Goal: Task Accomplishment & Management: Use online tool/utility

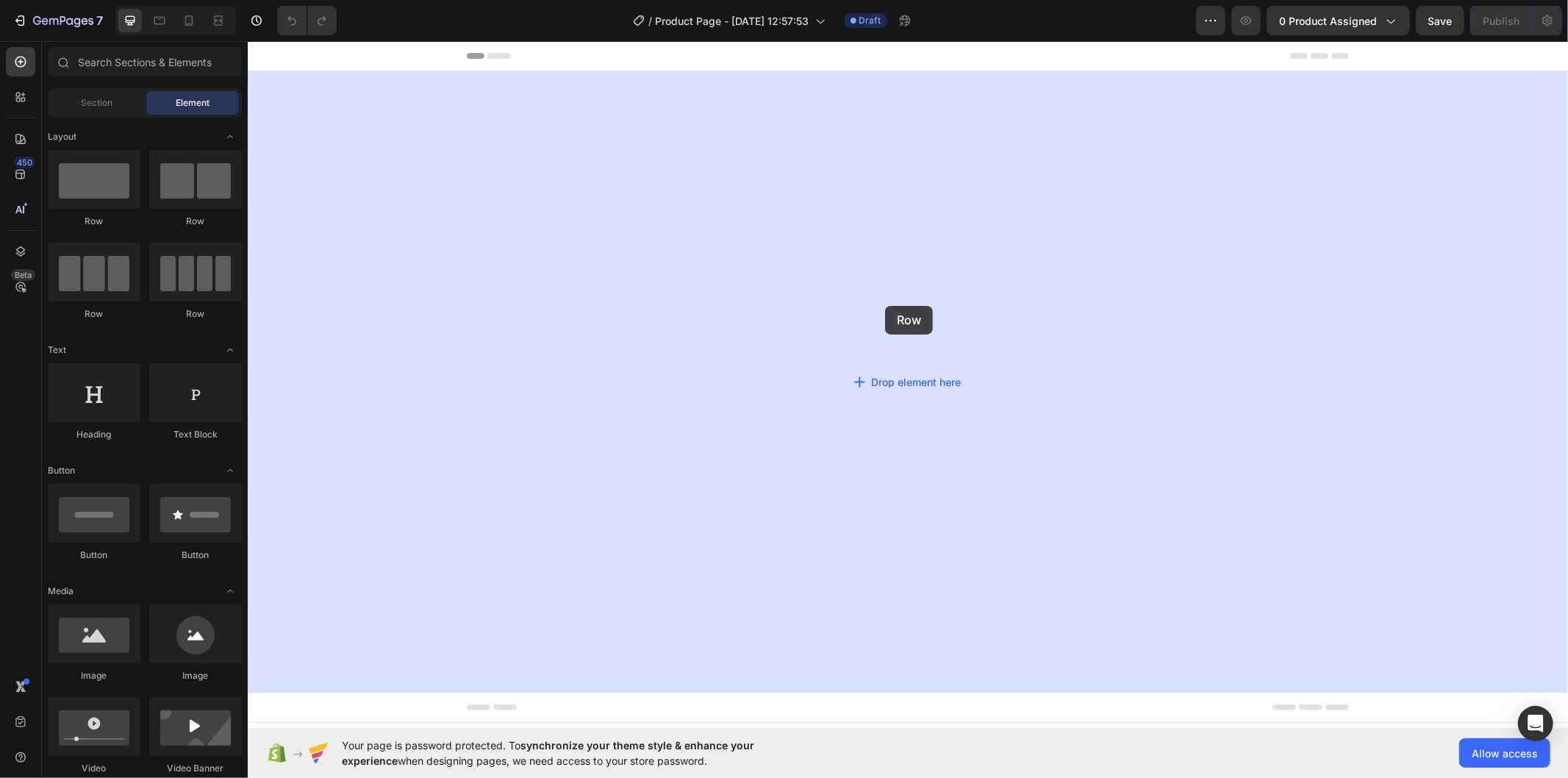
drag, startPoint x: 435, startPoint y: 236, endPoint x: 884, endPoint y: 305, distance: 454.3
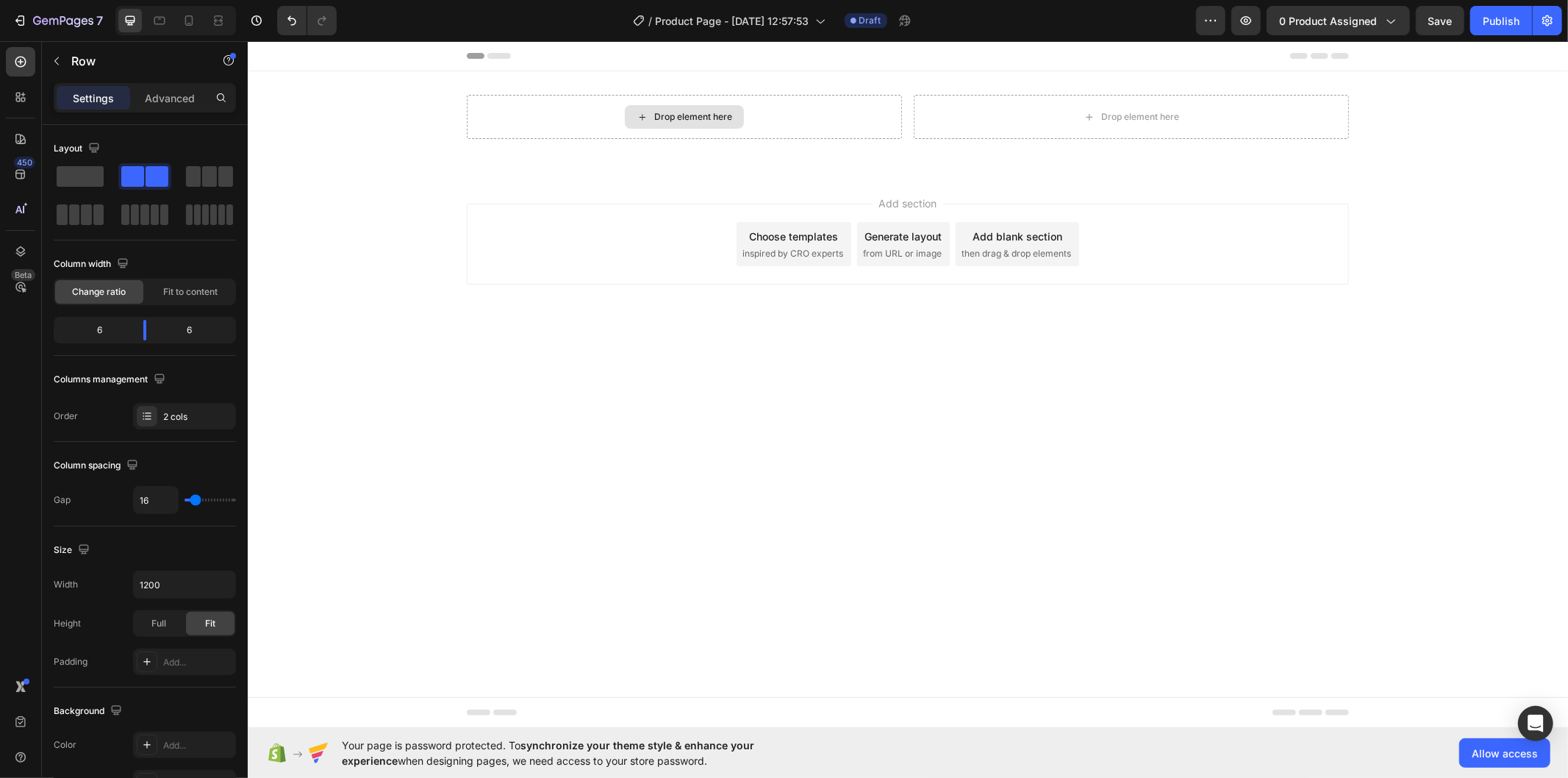
click at [675, 115] on div "Drop element here" at bounding box center [692, 116] width 77 height 12
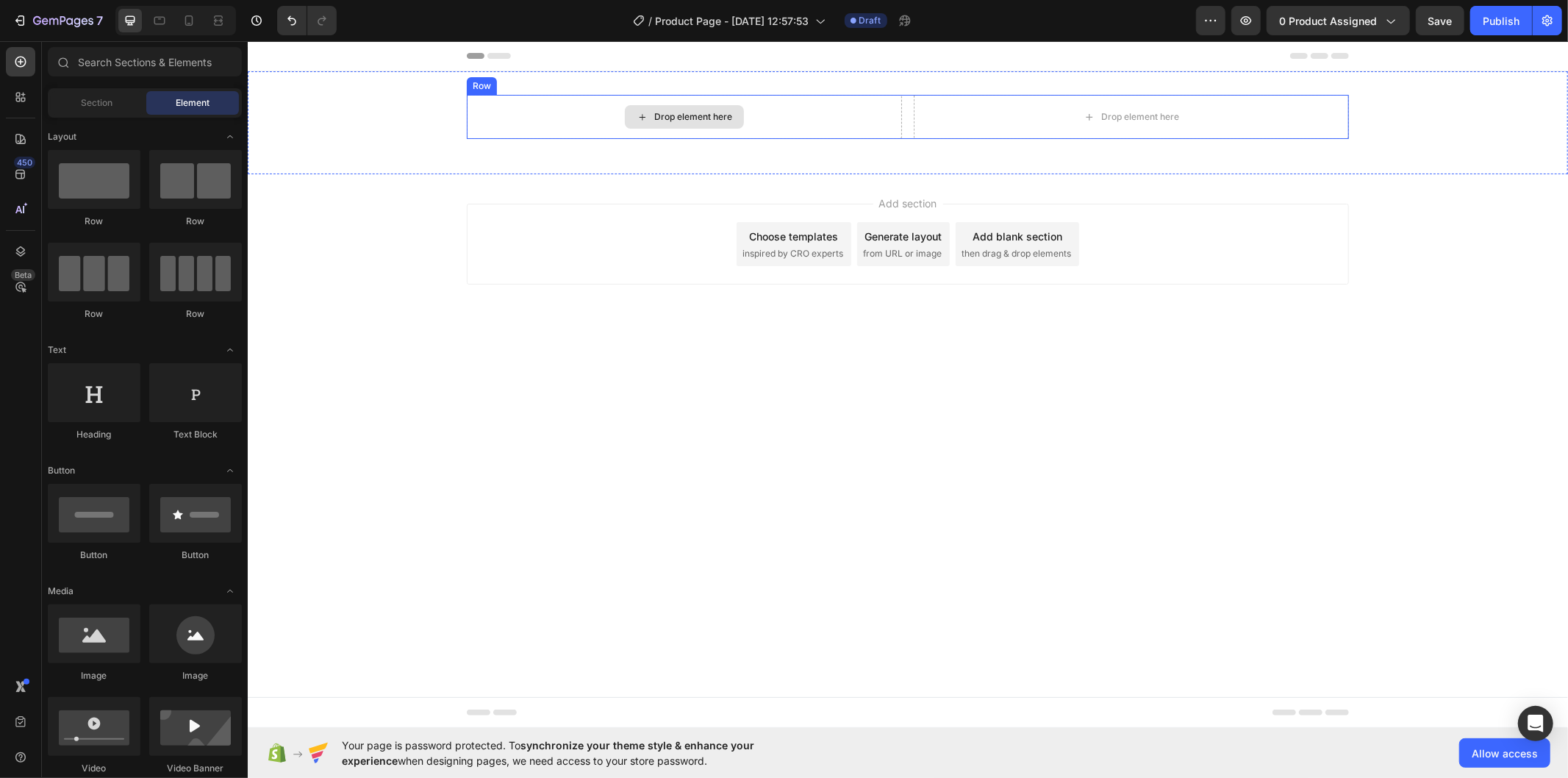
click at [676, 115] on div "Drop element here" at bounding box center [692, 116] width 77 height 12
click at [659, 112] on div "Drop element here" at bounding box center [692, 116] width 77 height 12
click at [1355, 32] on button "0 product assigned" at bounding box center [1339, 21] width 143 height 29
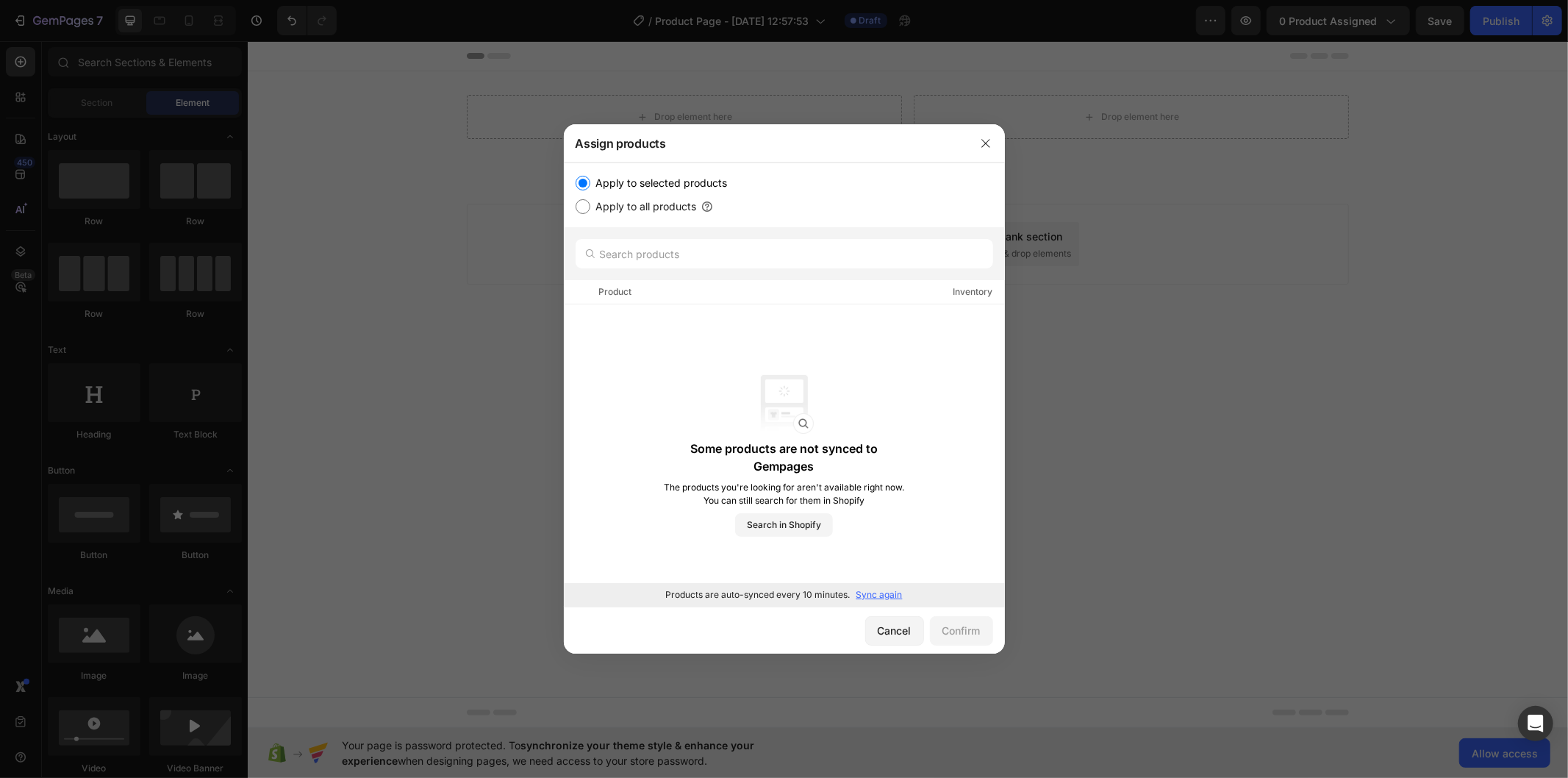
click at [628, 210] on label "Apply to all products" at bounding box center [643, 207] width 107 height 18
click at [590, 210] on input "Apply to all products" at bounding box center [582, 206] width 15 height 15
radio input "true"
click at [616, 181] on label "Apply to selected products" at bounding box center [659, 183] width 137 height 18
click at [590, 181] on input "Apply to selected products" at bounding box center [582, 182] width 15 height 15
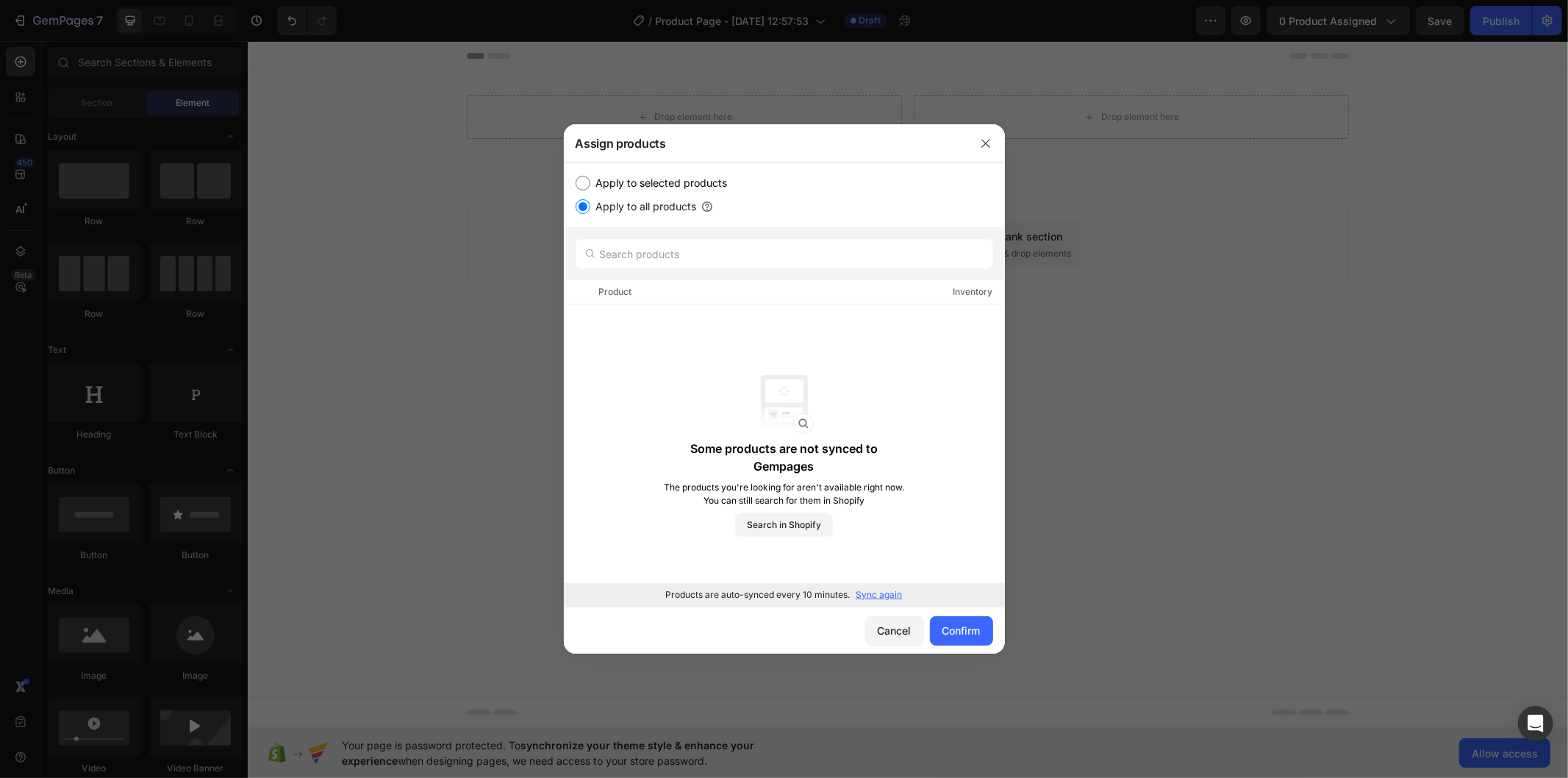
radio input "true"
click at [722, 267] on input "text" at bounding box center [784, 254] width 418 height 29
click at [739, 269] on div at bounding box center [784, 254] width 441 height 53
click at [873, 593] on p "Sync again" at bounding box center [880, 595] width 46 height 13
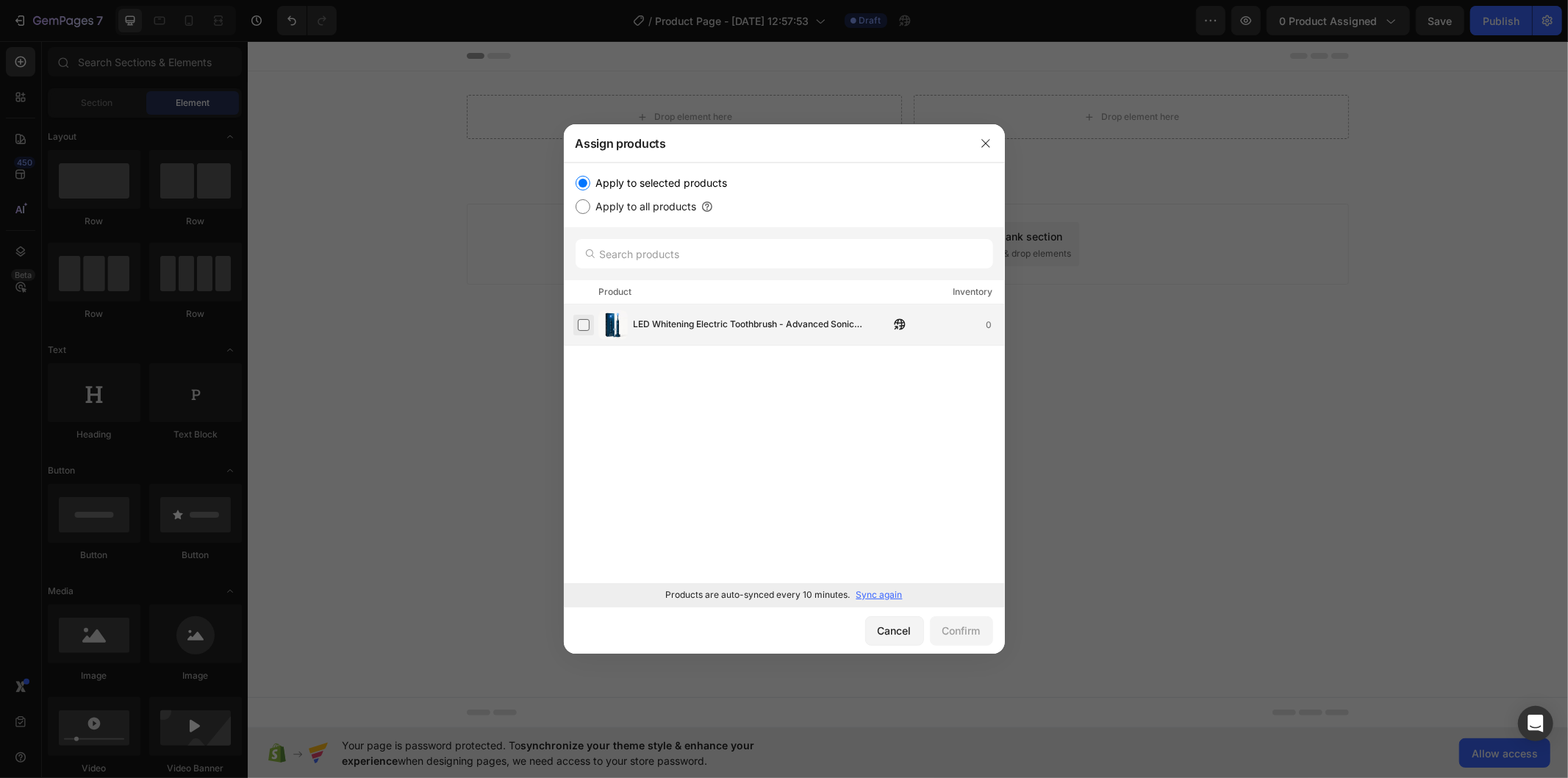
click at [582, 325] on label at bounding box center [583, 325] width 12 height 12
click at [968, 630] on div "Confirm" at bounding box center [961, 631] width 38 height 16
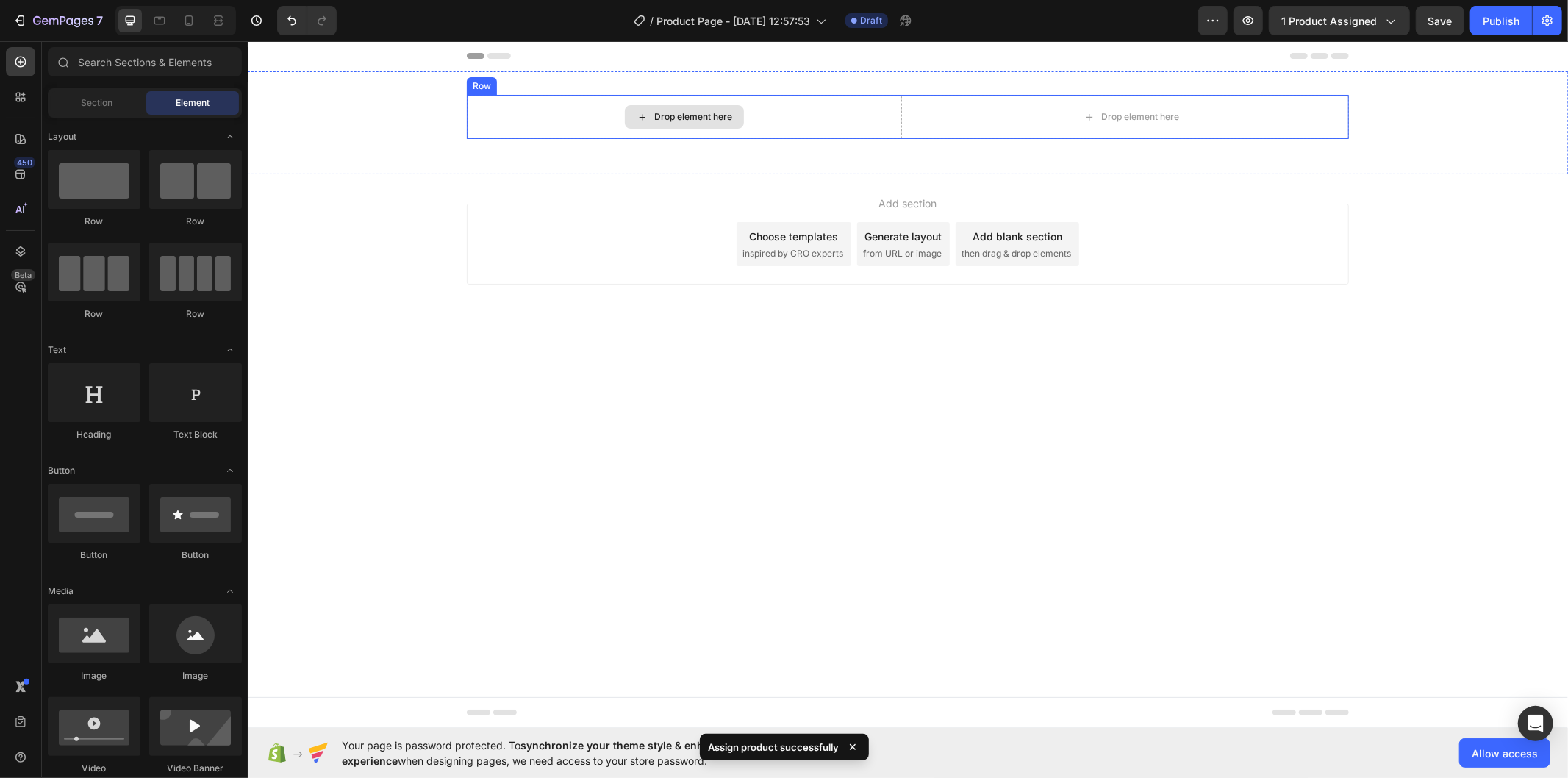
click at [673, 105] on div "Drop element here" at bounding box center [683, 116] width 119 height 24
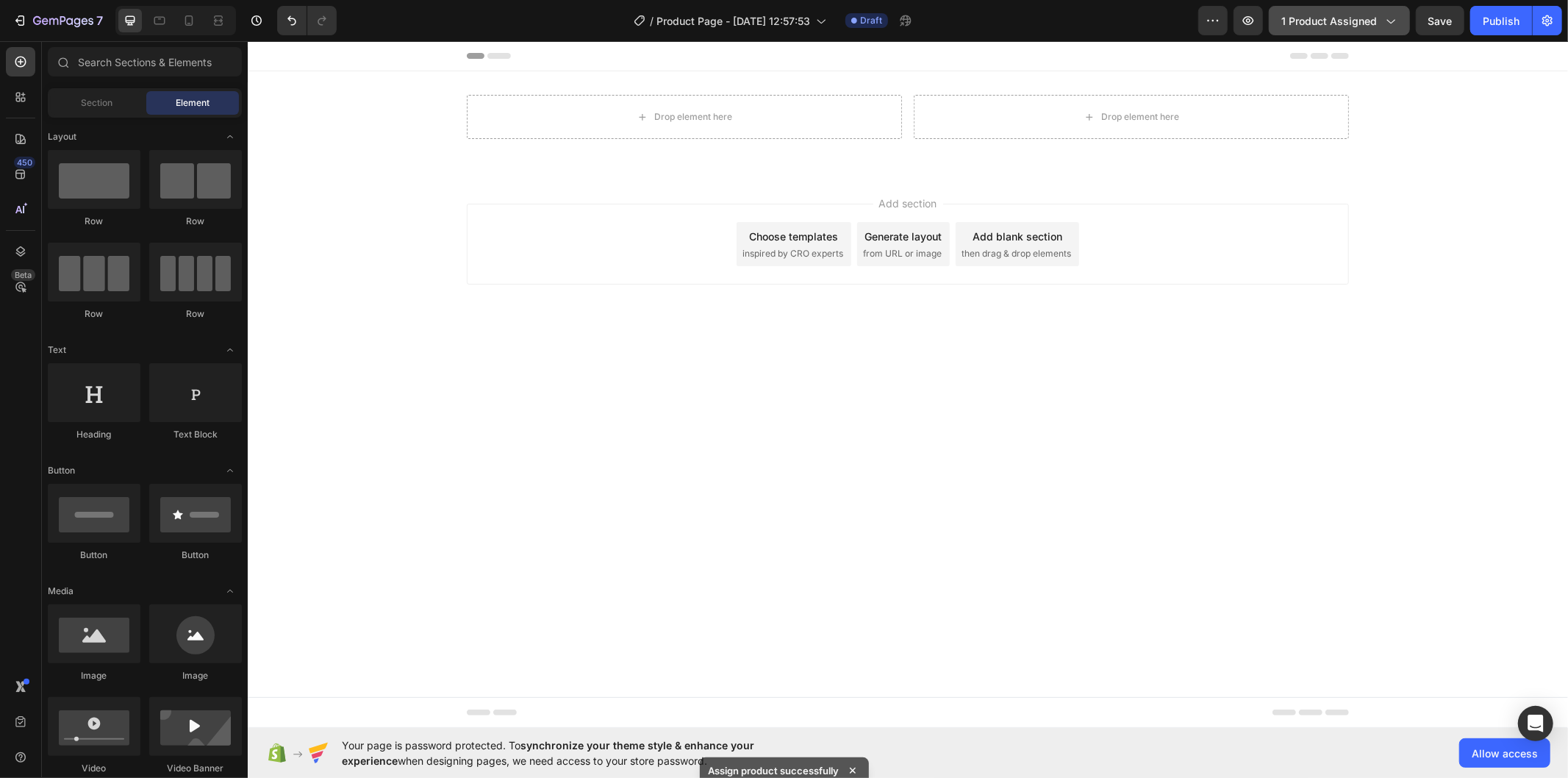
click at [1350, 29] on button "1 product assigned" at bounding box center [1340, 21] width 141 height 29
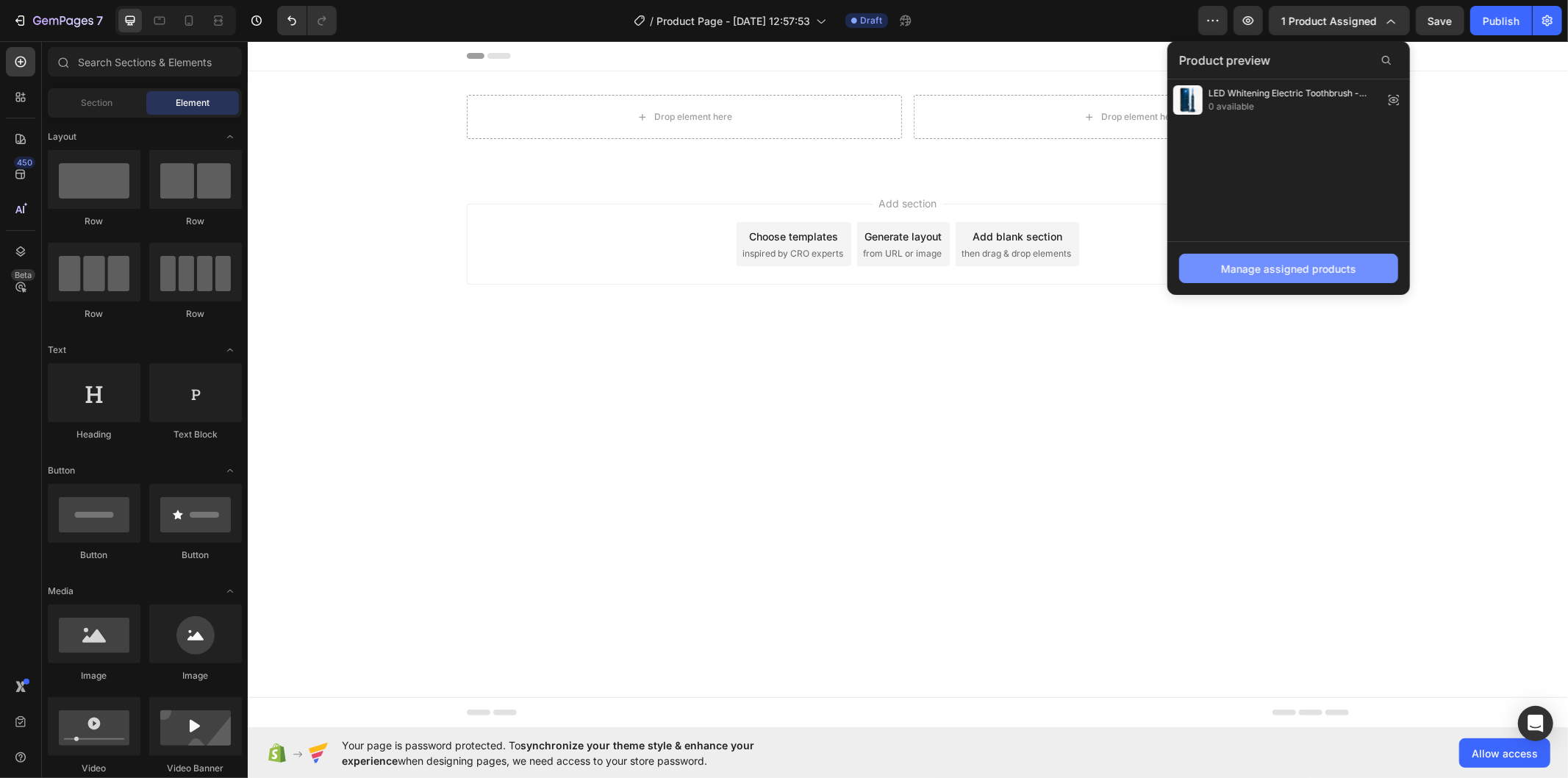
click at [1335, 266] on div "Manage assigned products" at bounding box center [1289, 269] width 135 height 16
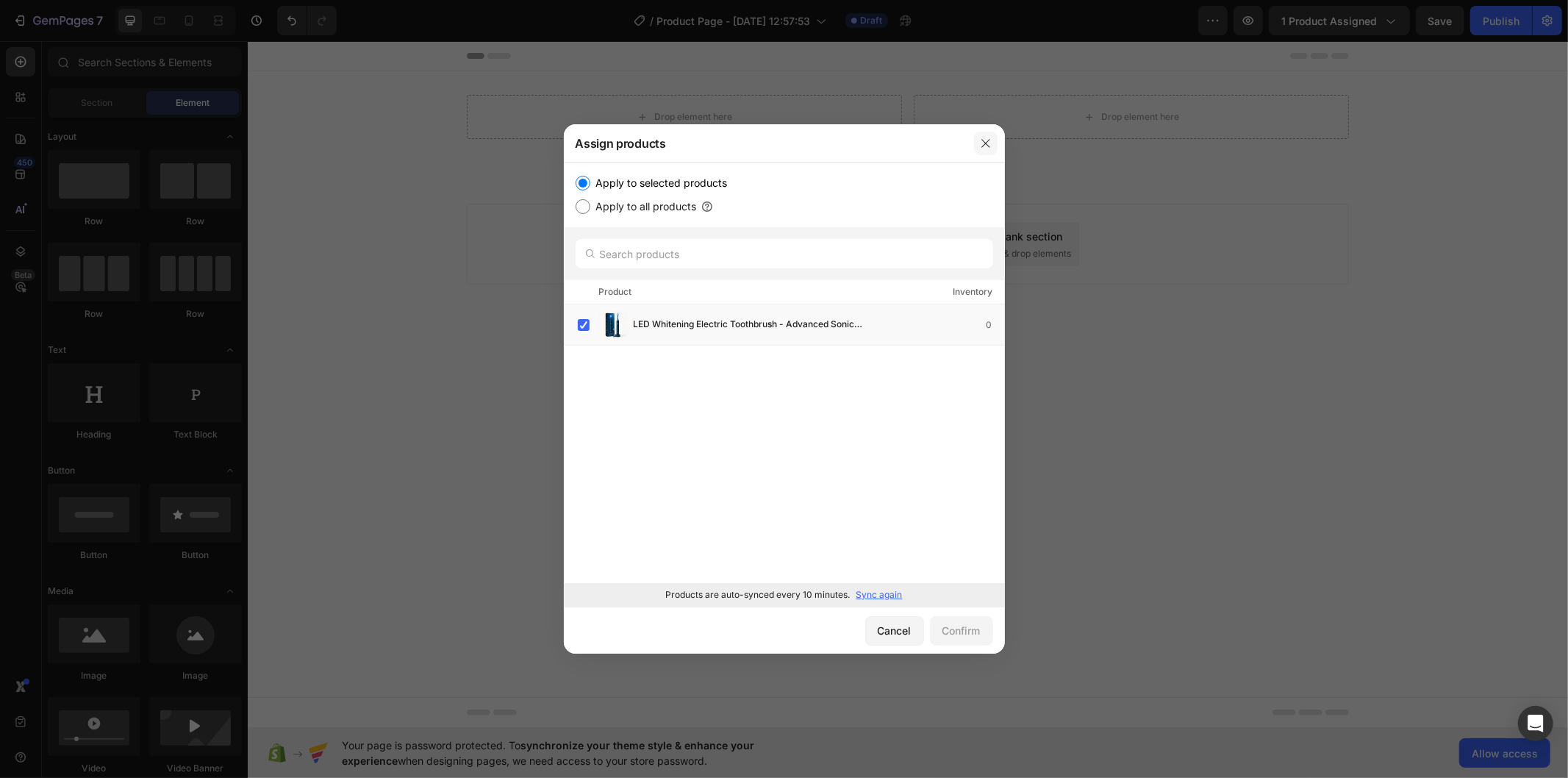
click at [981, 143] on icon "button" at bounding box center [986, 143] width 12 height 12
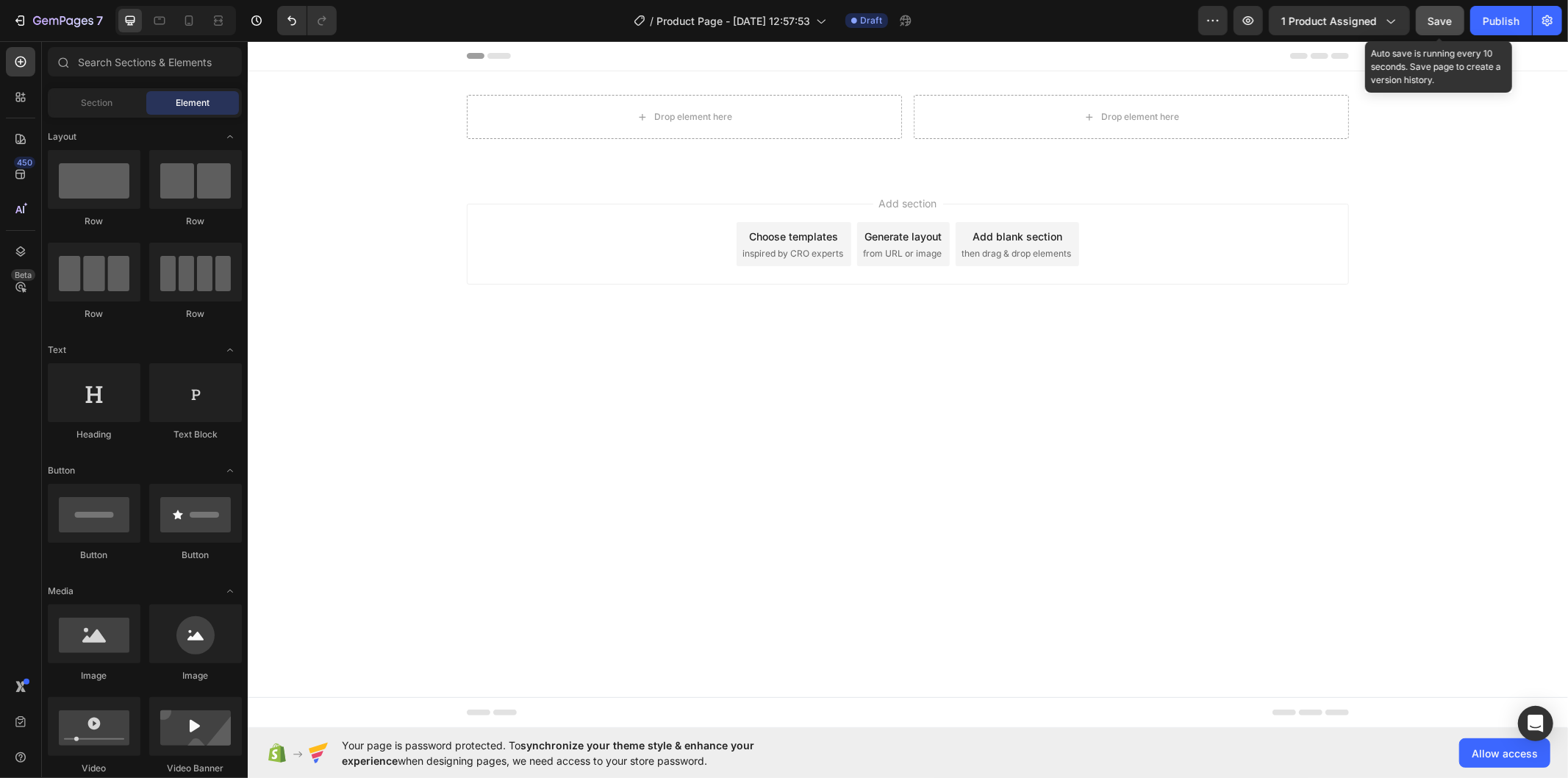
click at [1446, 31] on button "Save" at bounding box center [1440, 21] width 48 height 29
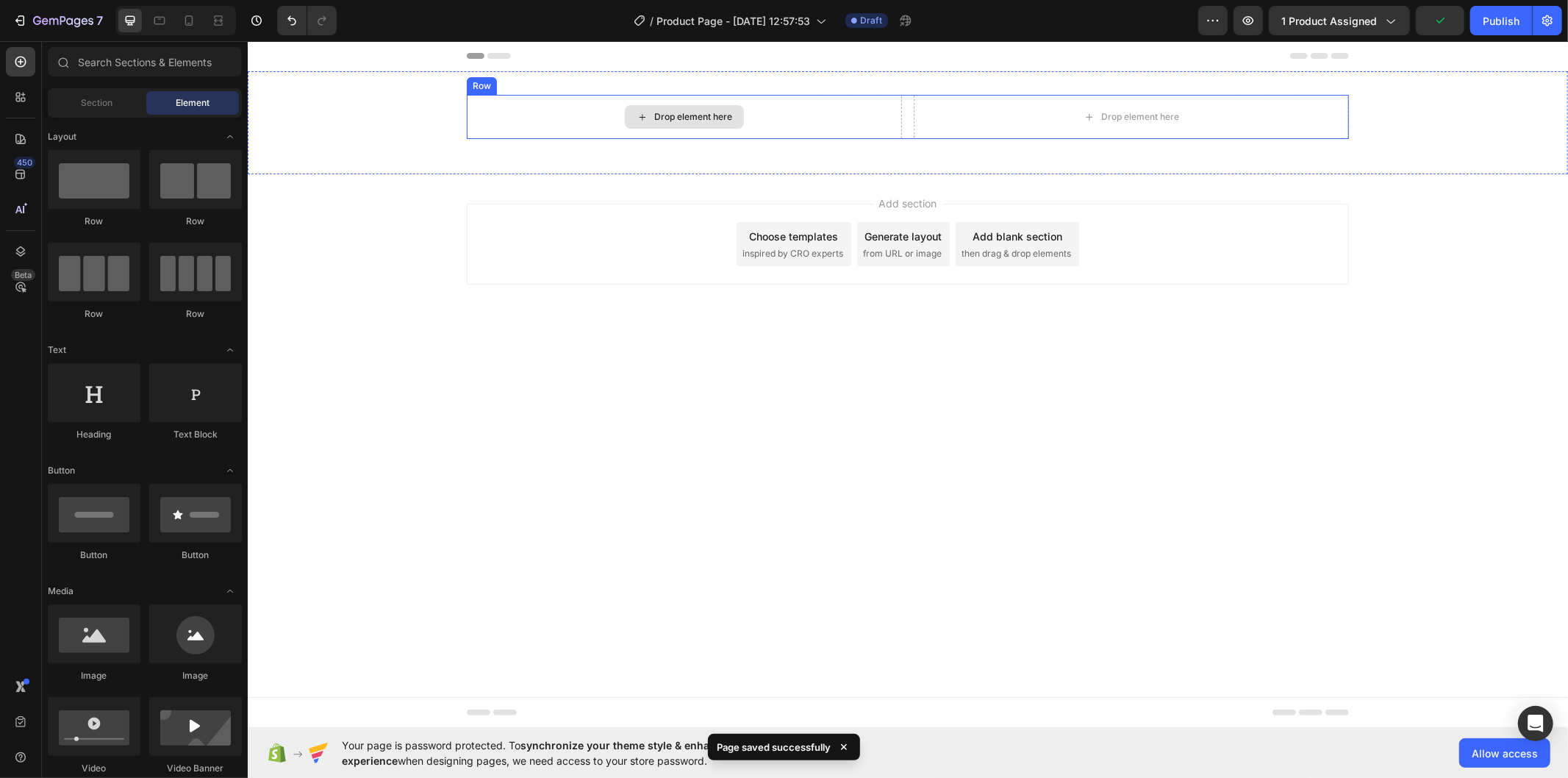
click at [748, 98] on div "Drop element here" at bounding box center [683, 116] width 435 height 44
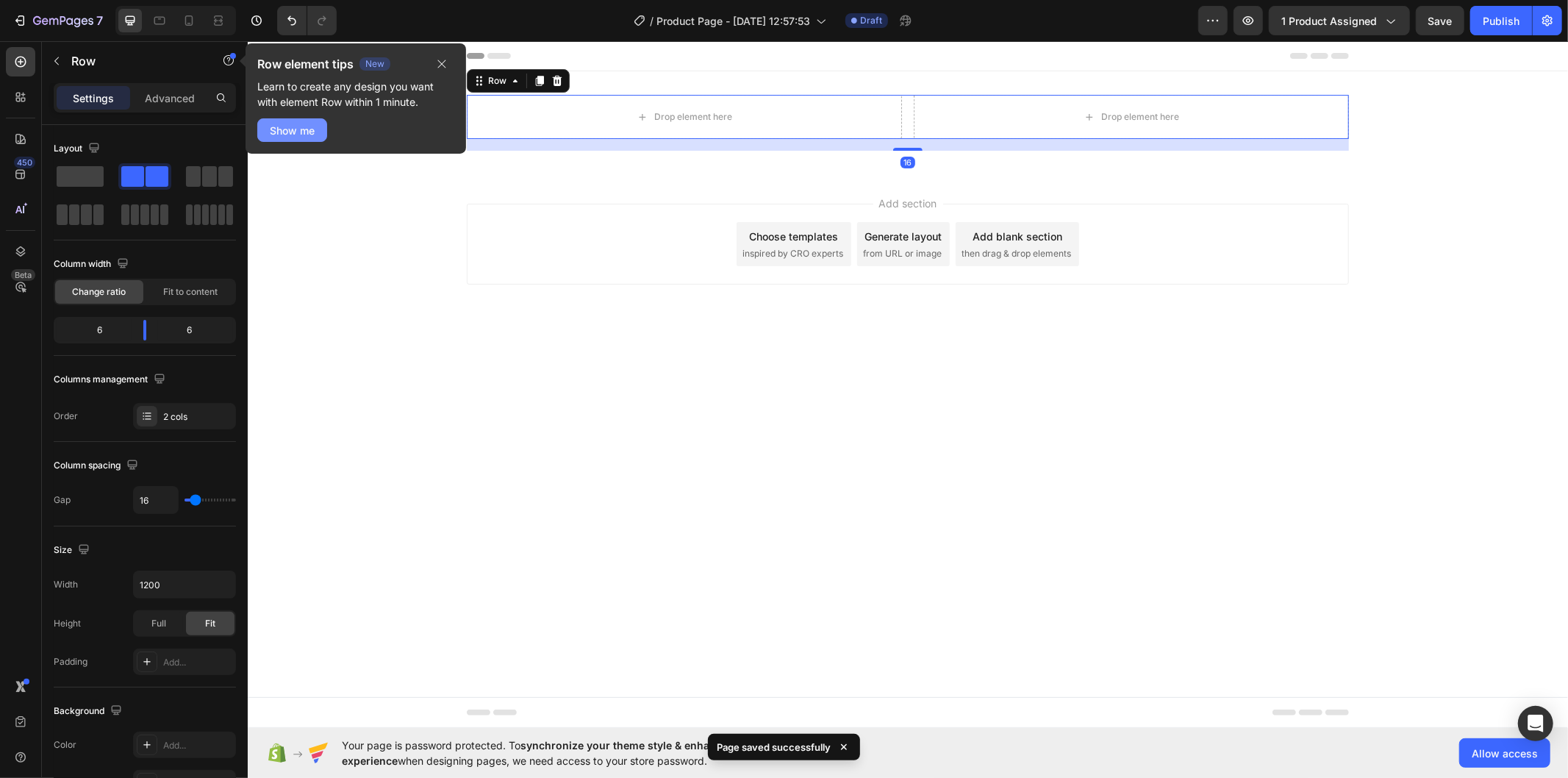
click at [295, 123] on div "Show me" at bounding box center [292, 130] width 45 height 16
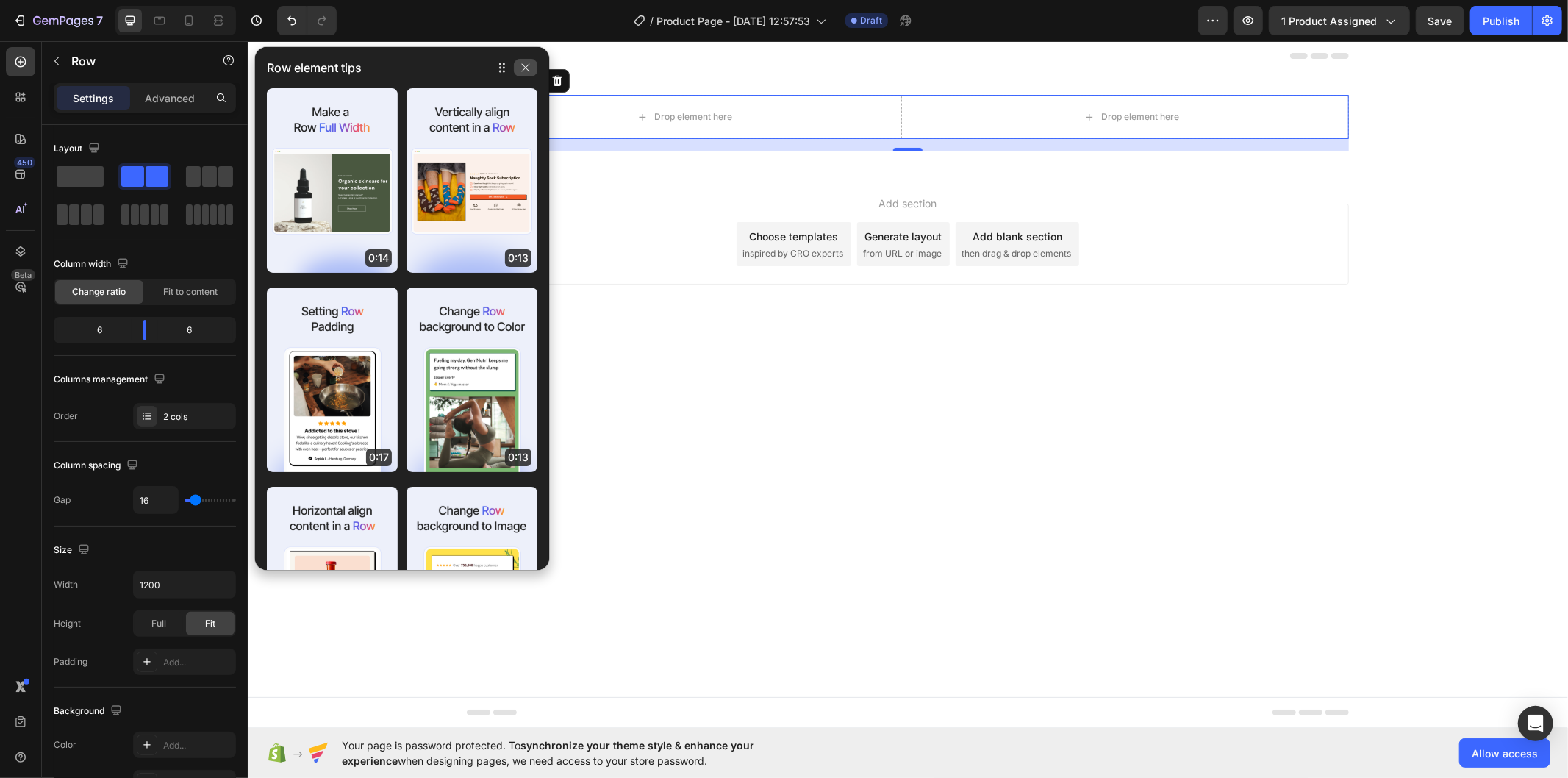
click at [525, 69] on icon "button" at bounding box center [526, 68] width 12 height 12
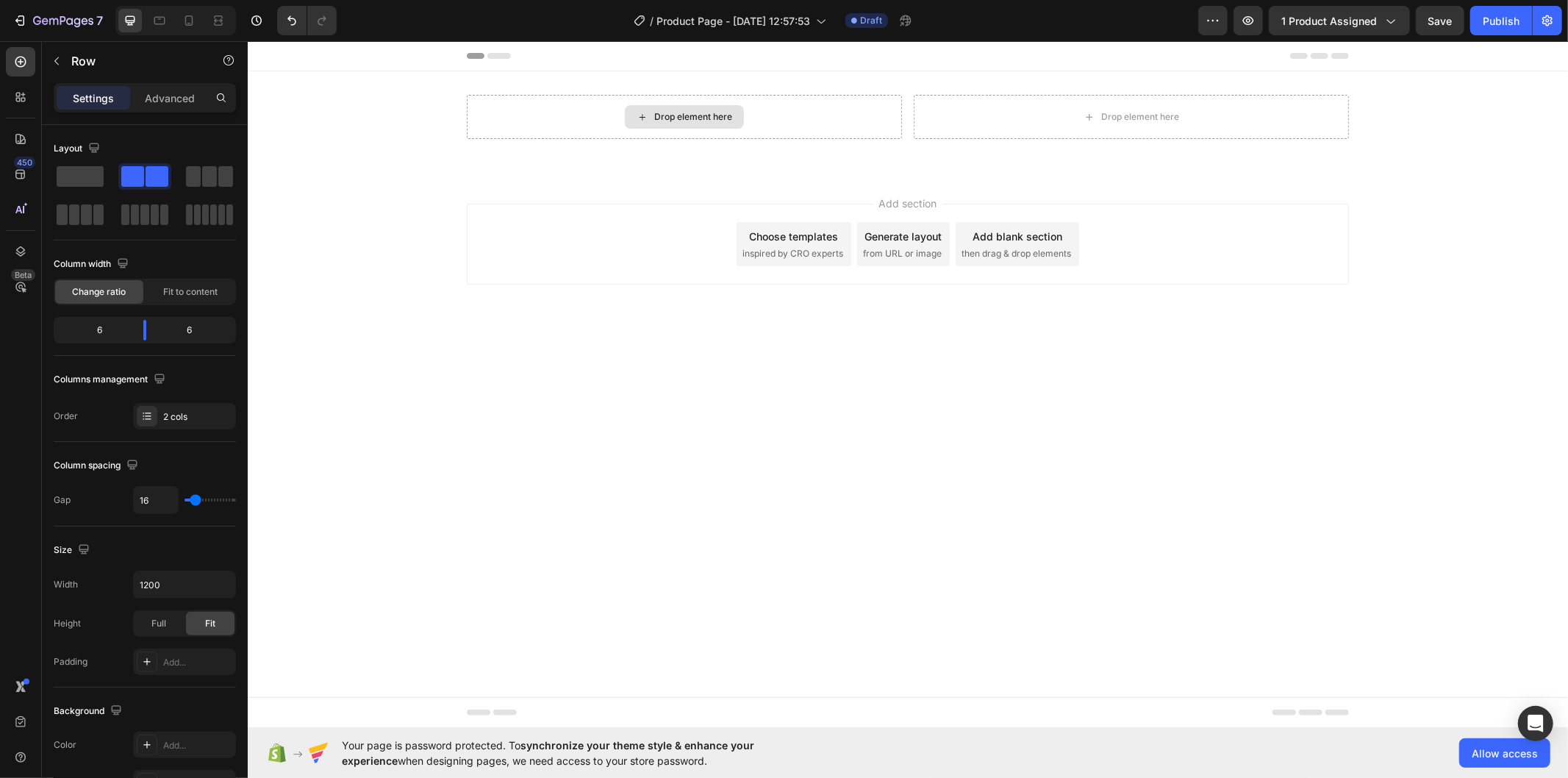
click at [666, 114] on div "Drop element here" at bounding box center [692, 116] width 77 height 12
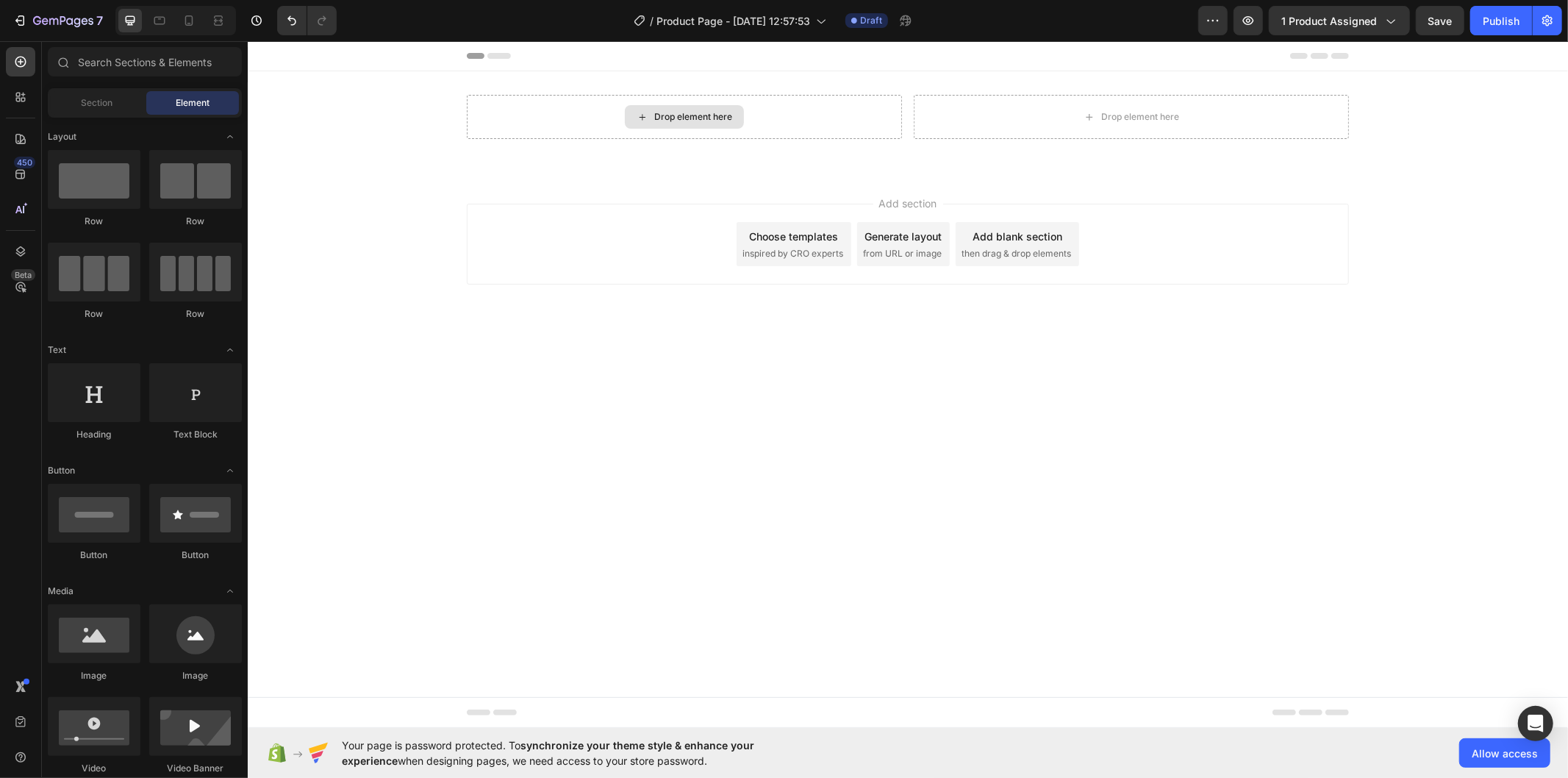
click at [666, 114] on div "Drop element here" at bounding box center [692, 116] width 77 height 12
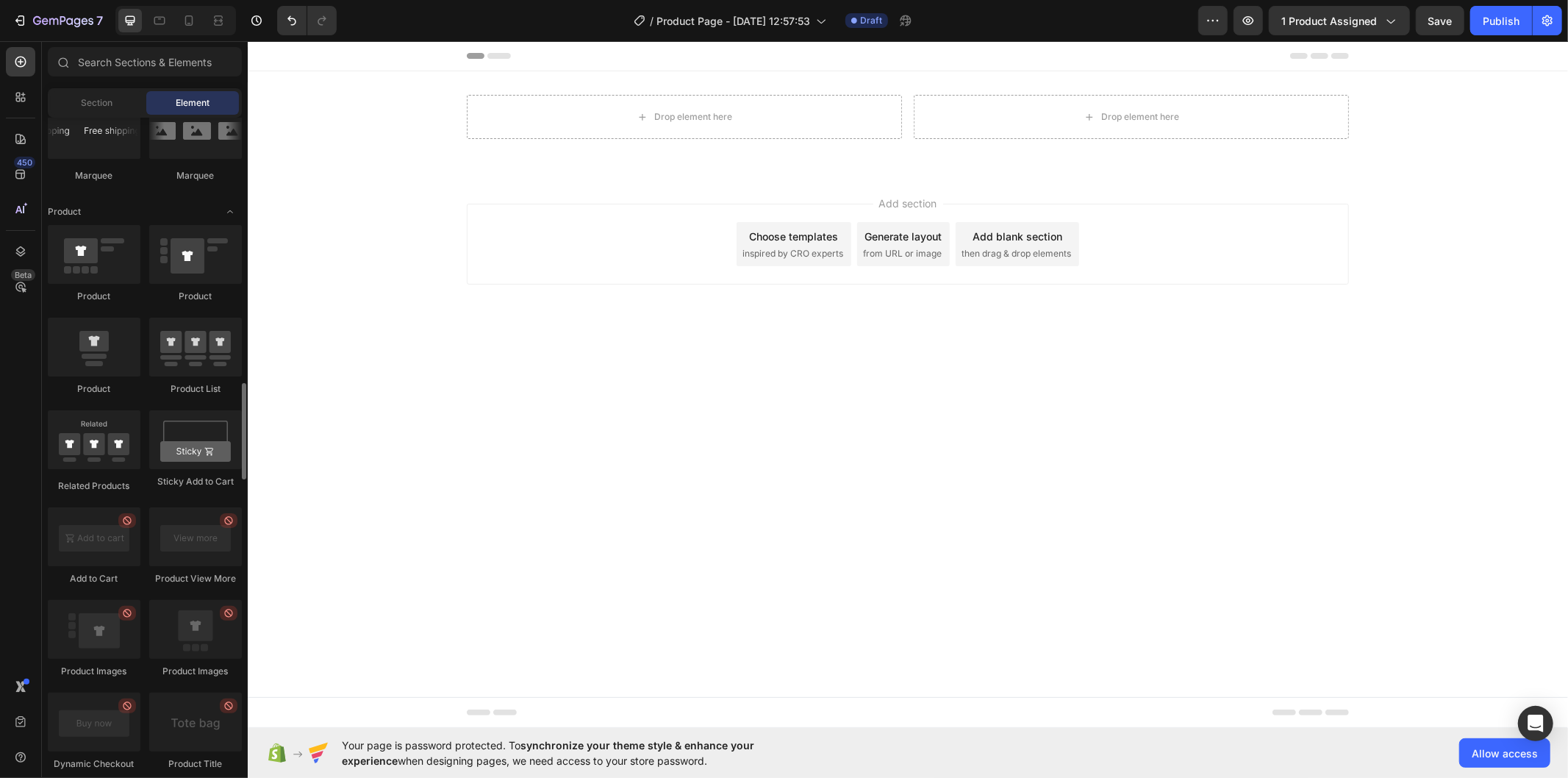
scroll to position [1553, 0]
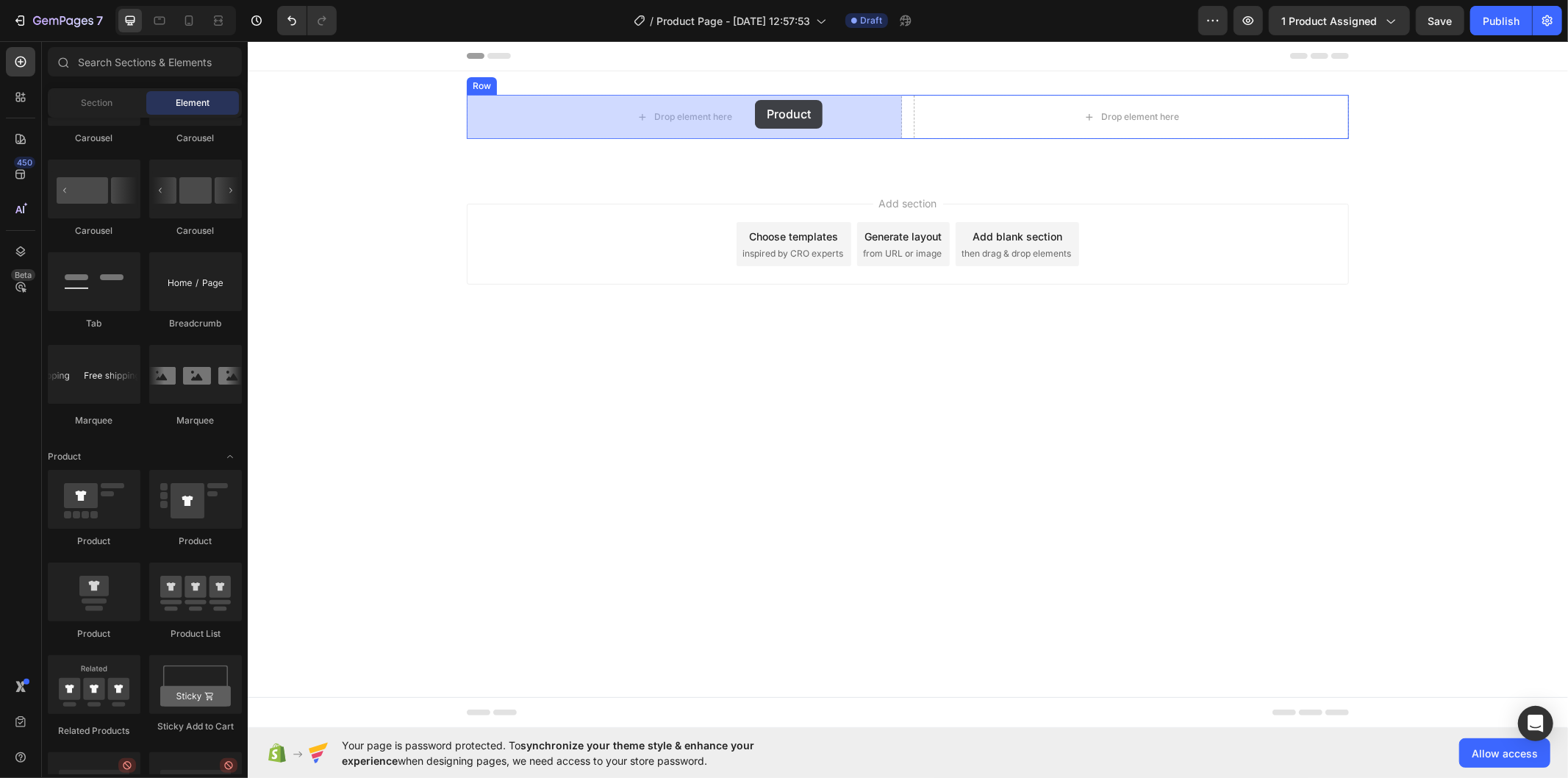
drag, startPoint x: 438, startPoint y: 549, endPoint x: 751, endPoint y: 107, distance: 541.6
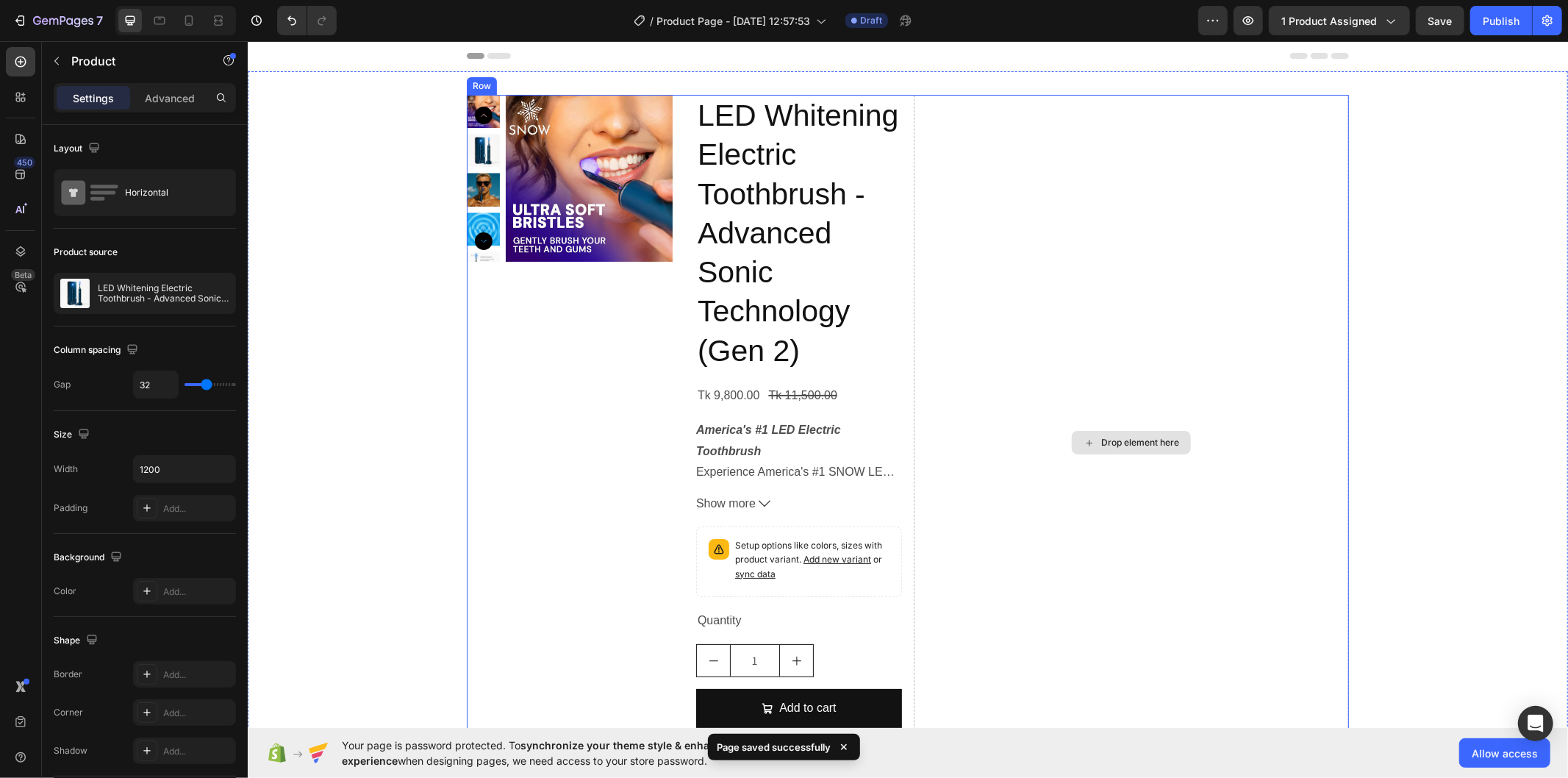
click at [1007, 304] on div "Drop element here" at bounding box center [1131, 441] width 435 height 696
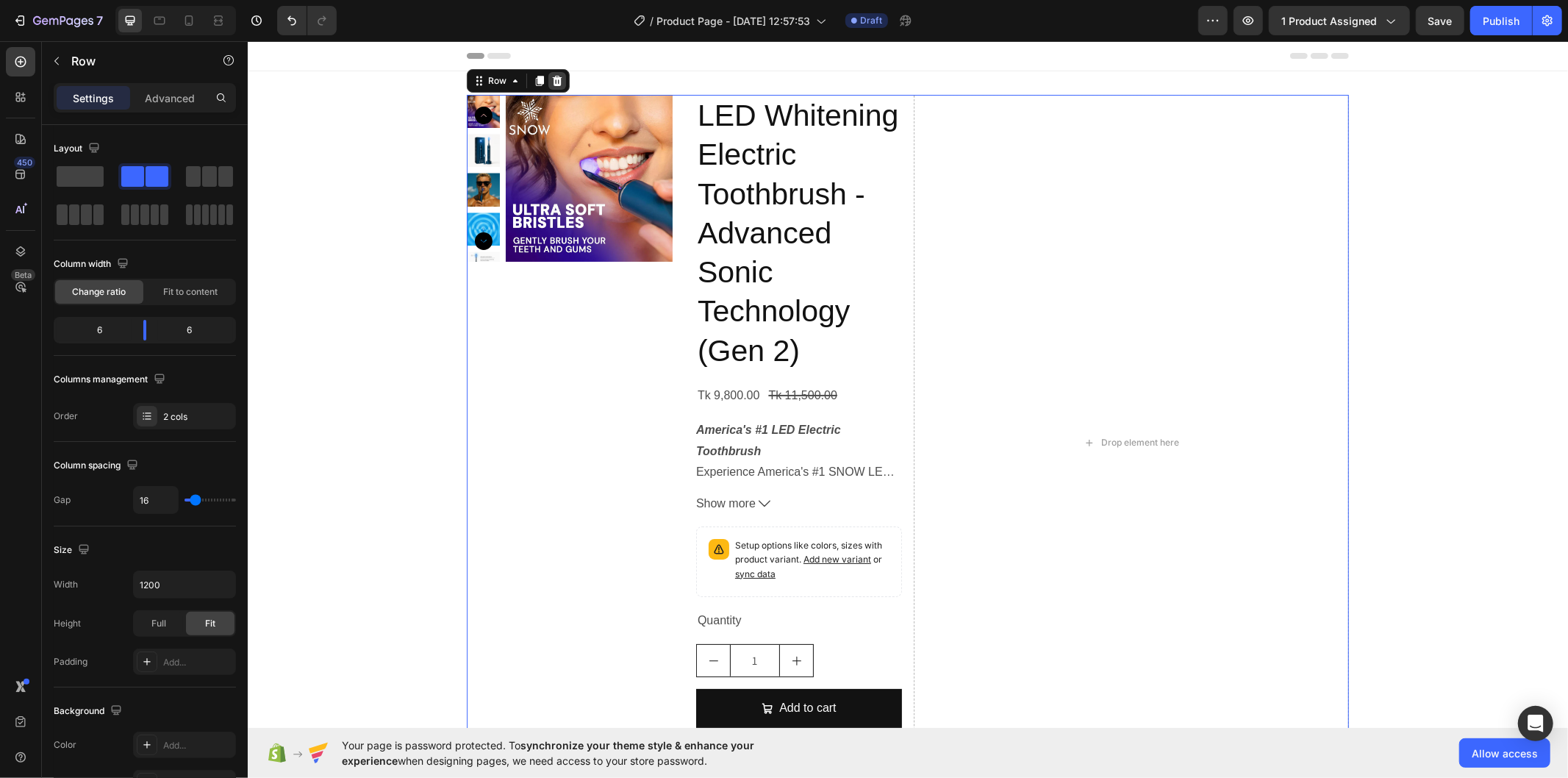
click at [552, 83] on icon at bounding box center [557, 79] width 10 height 10
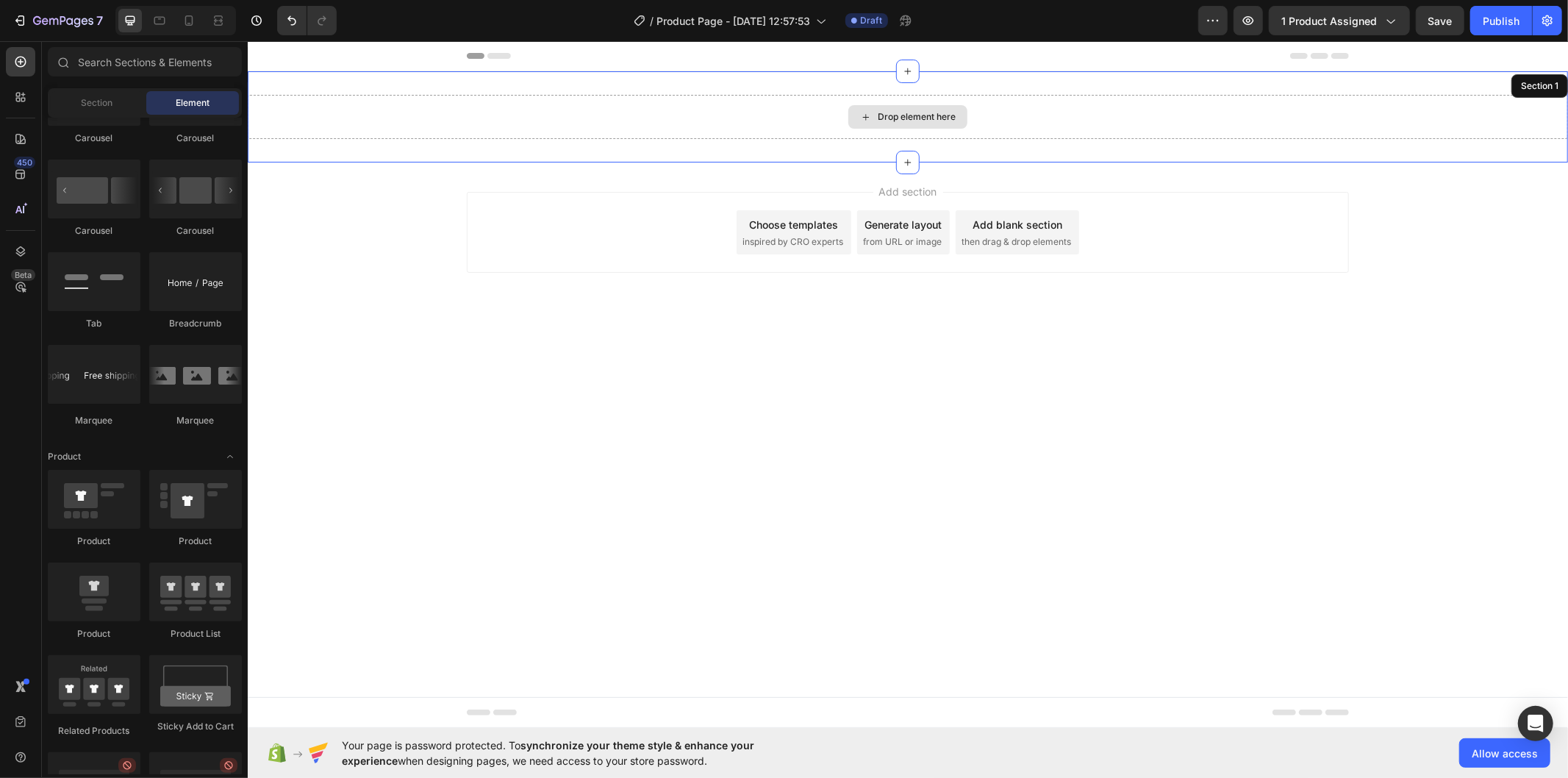
click at [874, 130] on div "Drop element here" at bounding box center [907, 116] width 1321 height 44
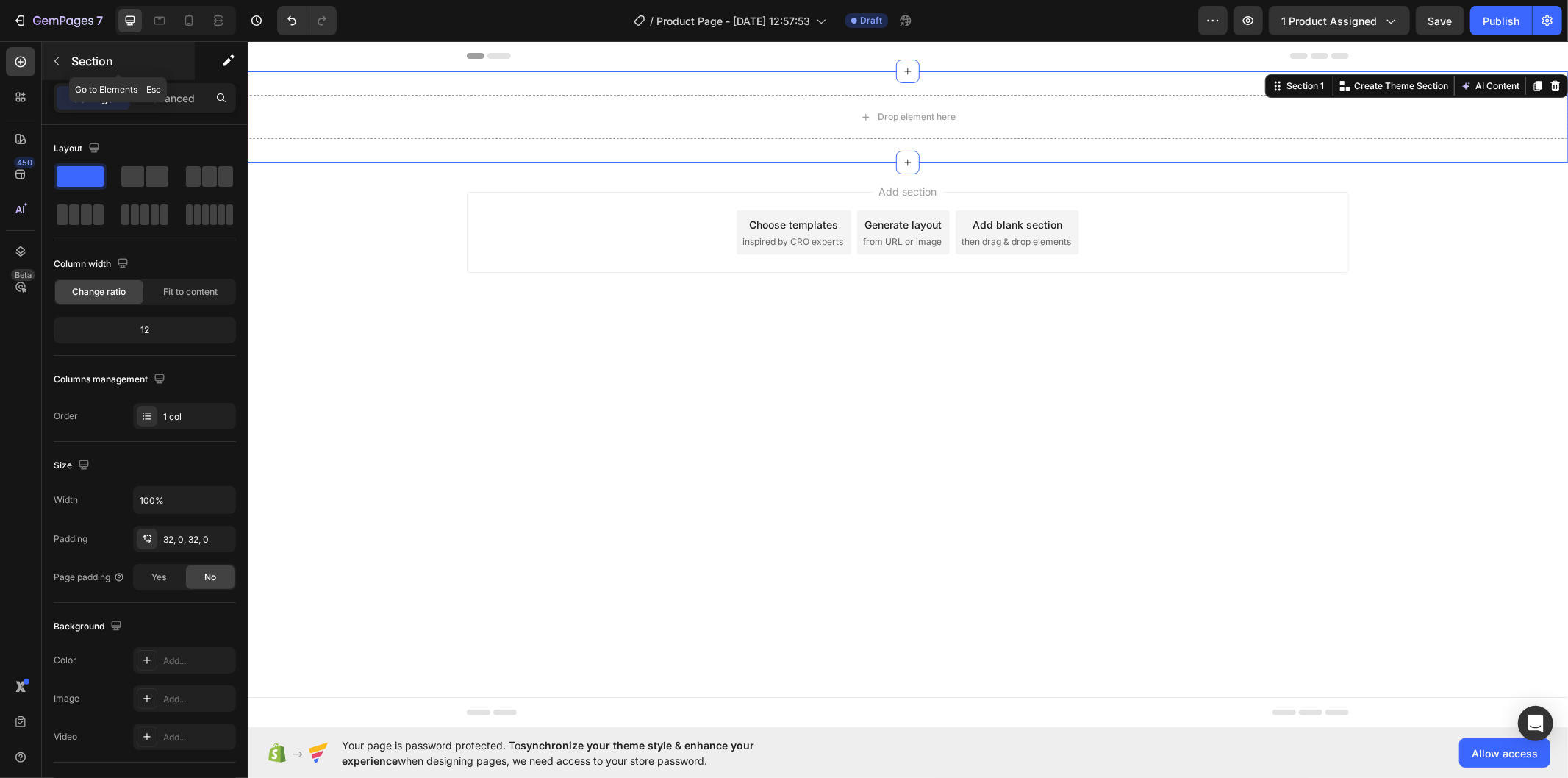
click at [64, 63] on button "button" at bounding box center [57, 61] width 24 height 24
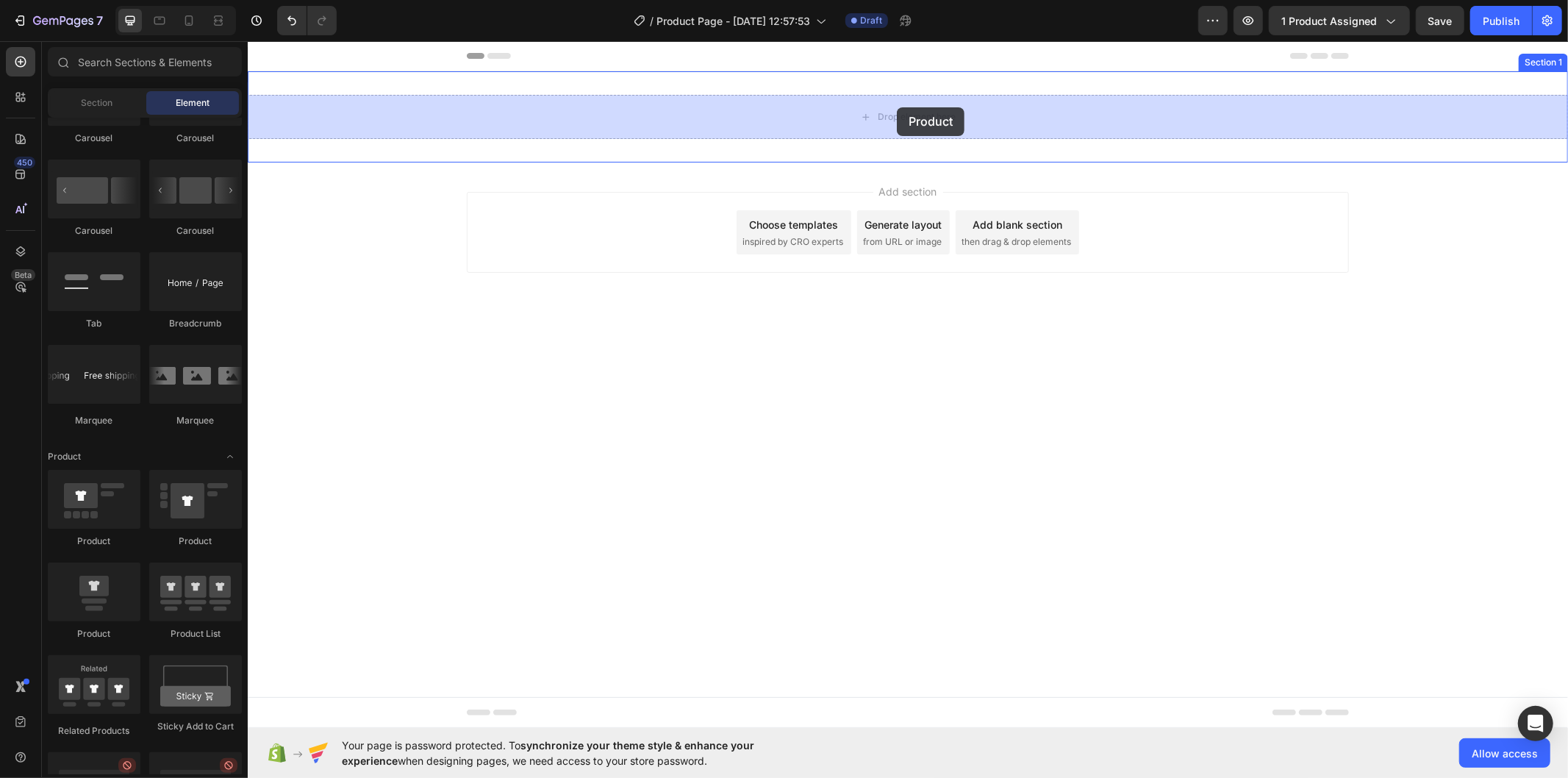
drag, startPoint x: 442, startPoint y: 557, endPoint x: 896, endPoint y: 107, distance: 639.2
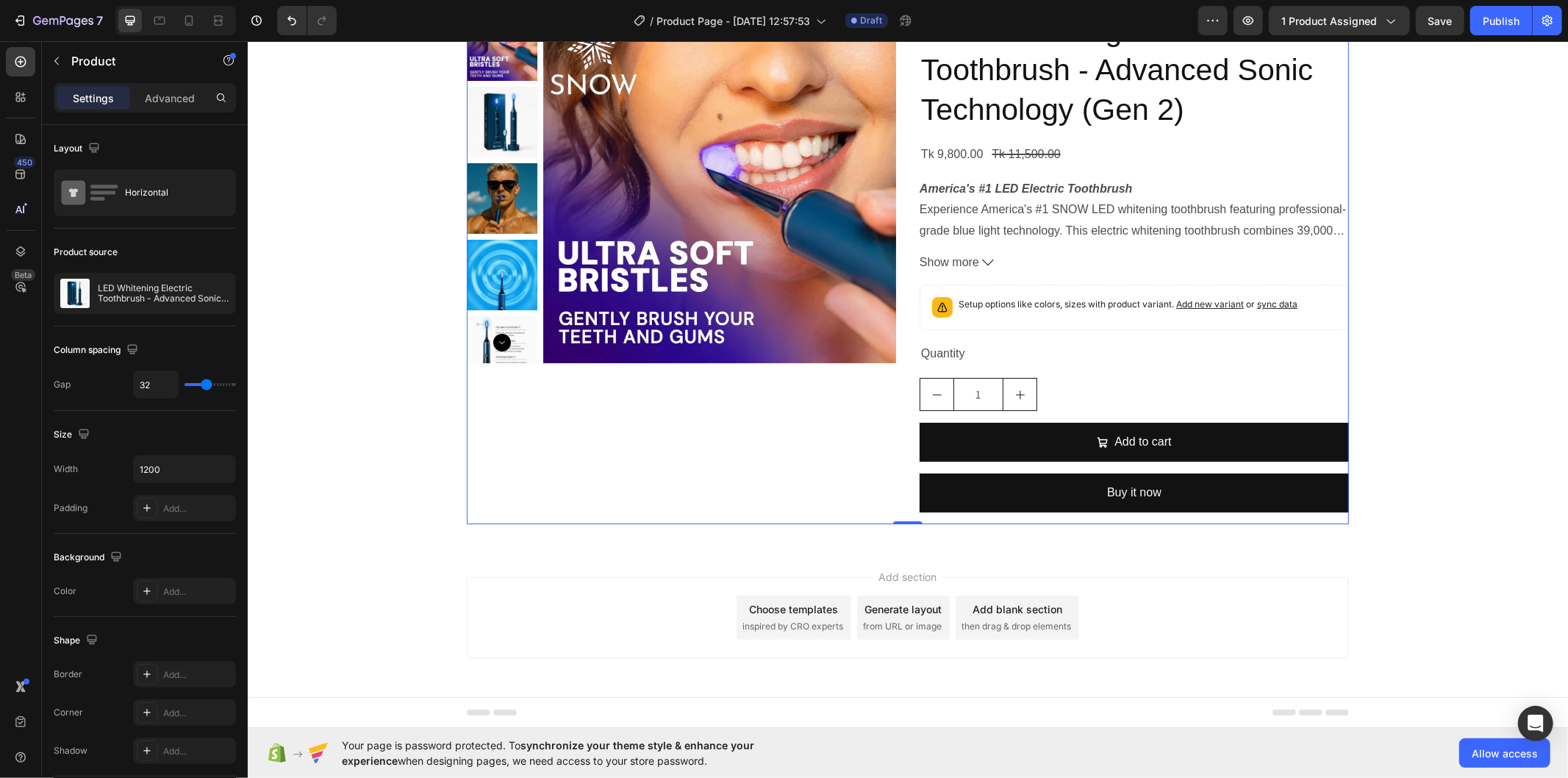
scroll to position [0, 0]
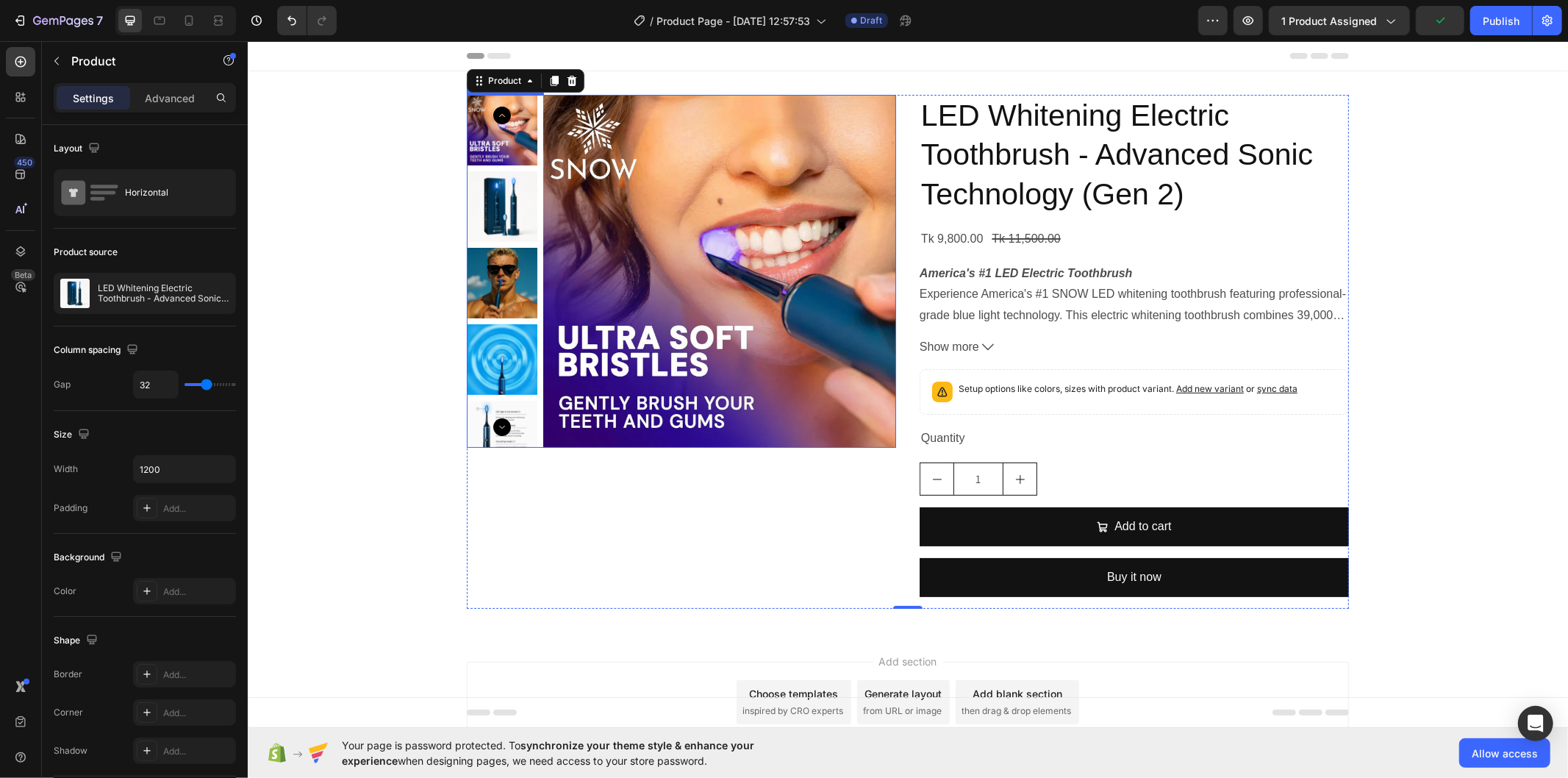
click at [716, 299] on img at bounding box center [719, 271] width 353 height 353
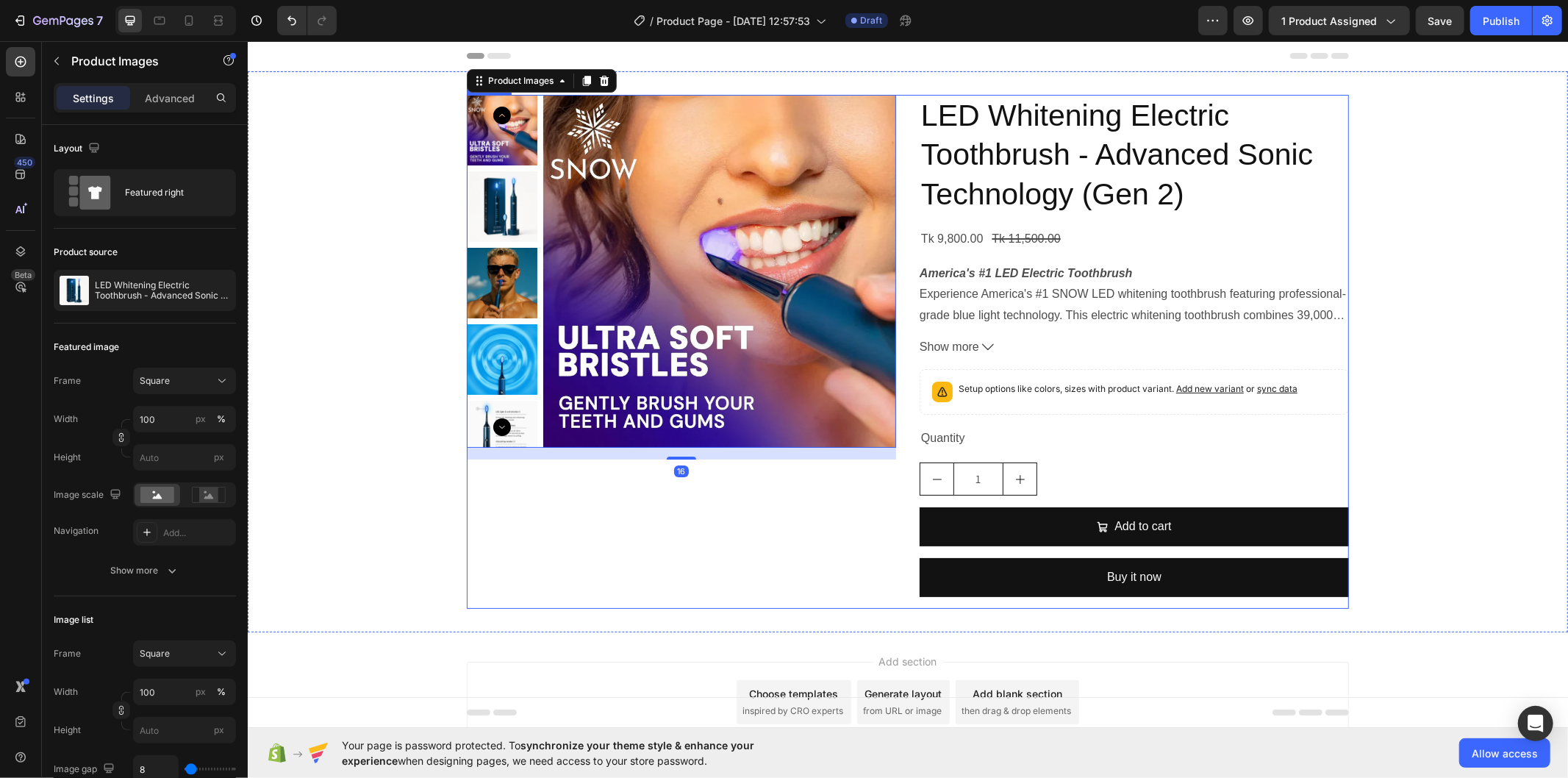
click at [731, 507] on div "Product Images 16" at bounding box center [681, 351] width 430 height 514
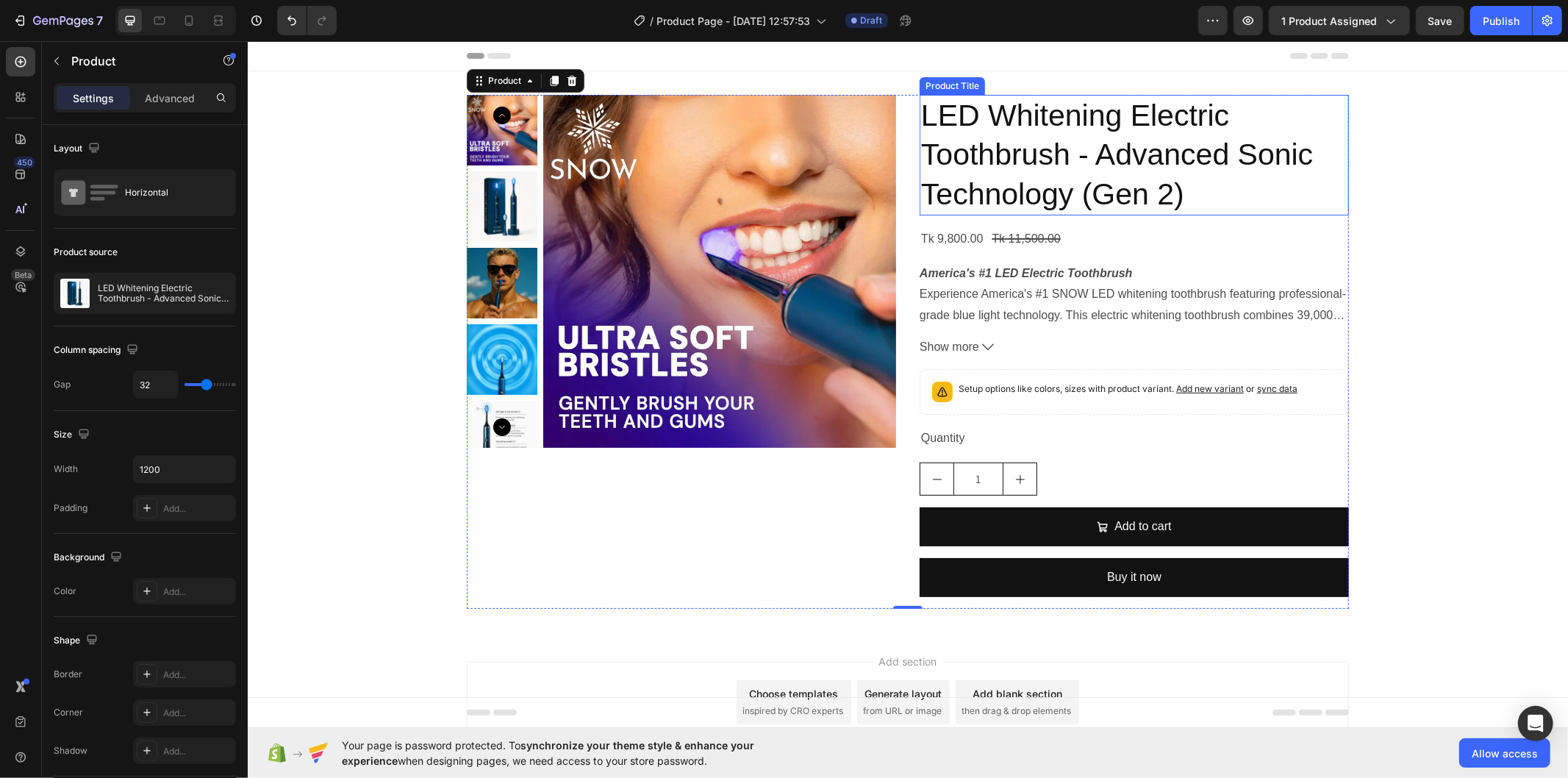
click at [1086, 165] on h2 "LED Whitening Electric Toothbrush - Advanced Sonic Technology (Gen 2)" at bounding box center [1134, 154] width 430 height 121
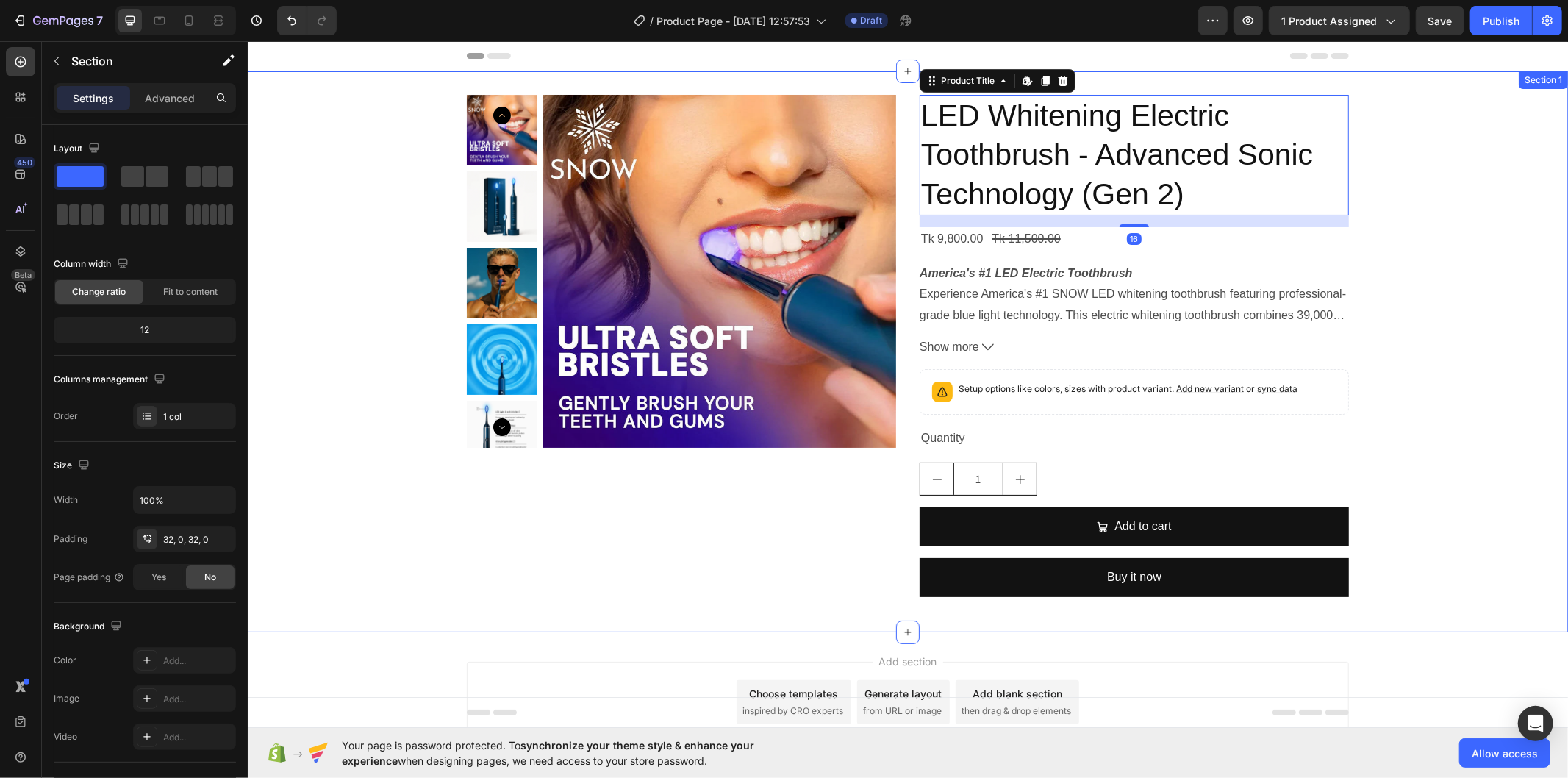
click at [422, 210] on div "Product Images LED Whitening Electric Toothbrush - Advanced Sonic Technology (G…" at bounding box center [907, 351] width 1321 height 514
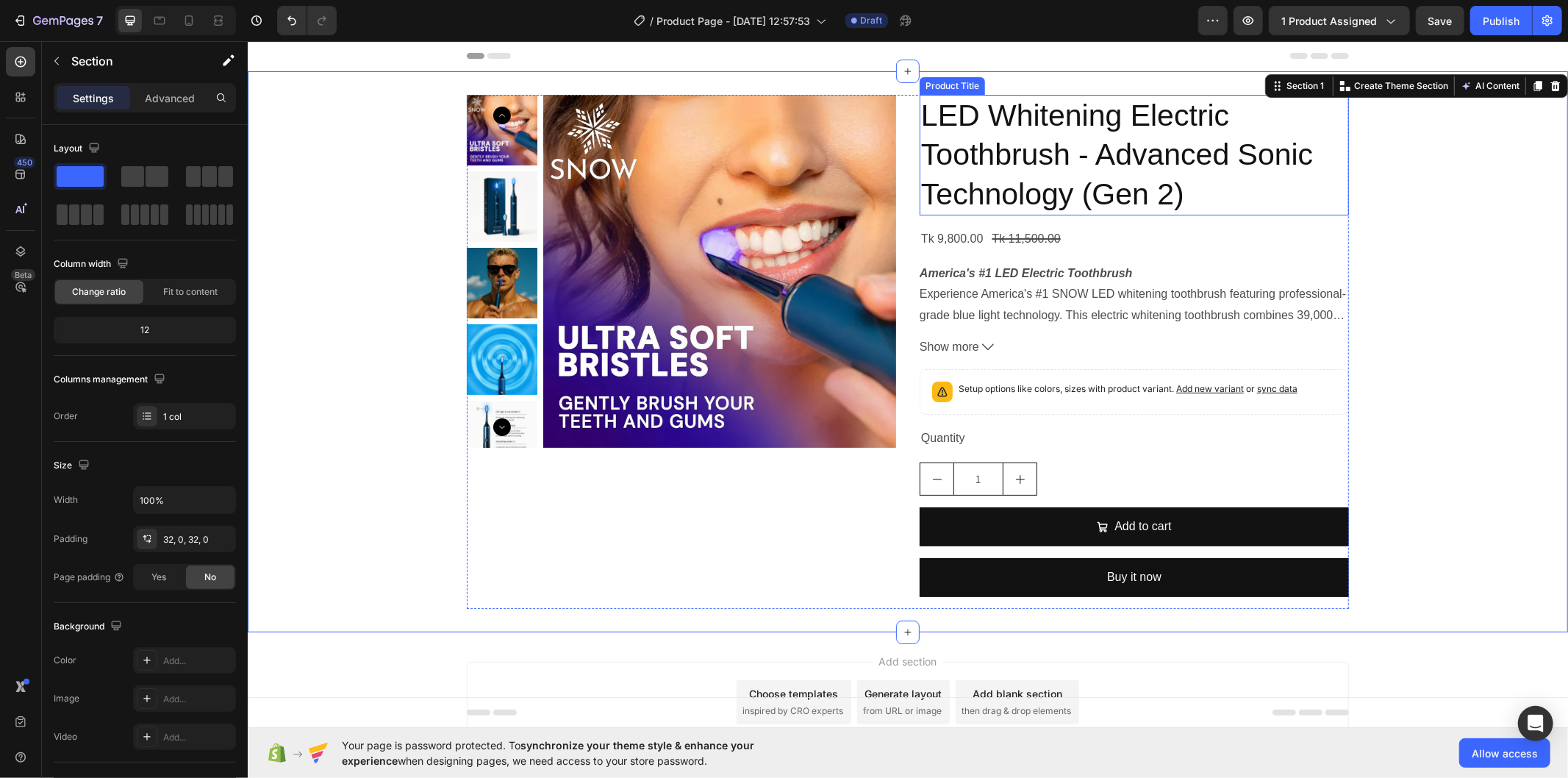
click at [1051, 178] on h2 "LED Whitening Electric Toothbrush - Advanced Sonic Technology (Gen 2)" at bounding box center [1134, 154] width 430 height 121
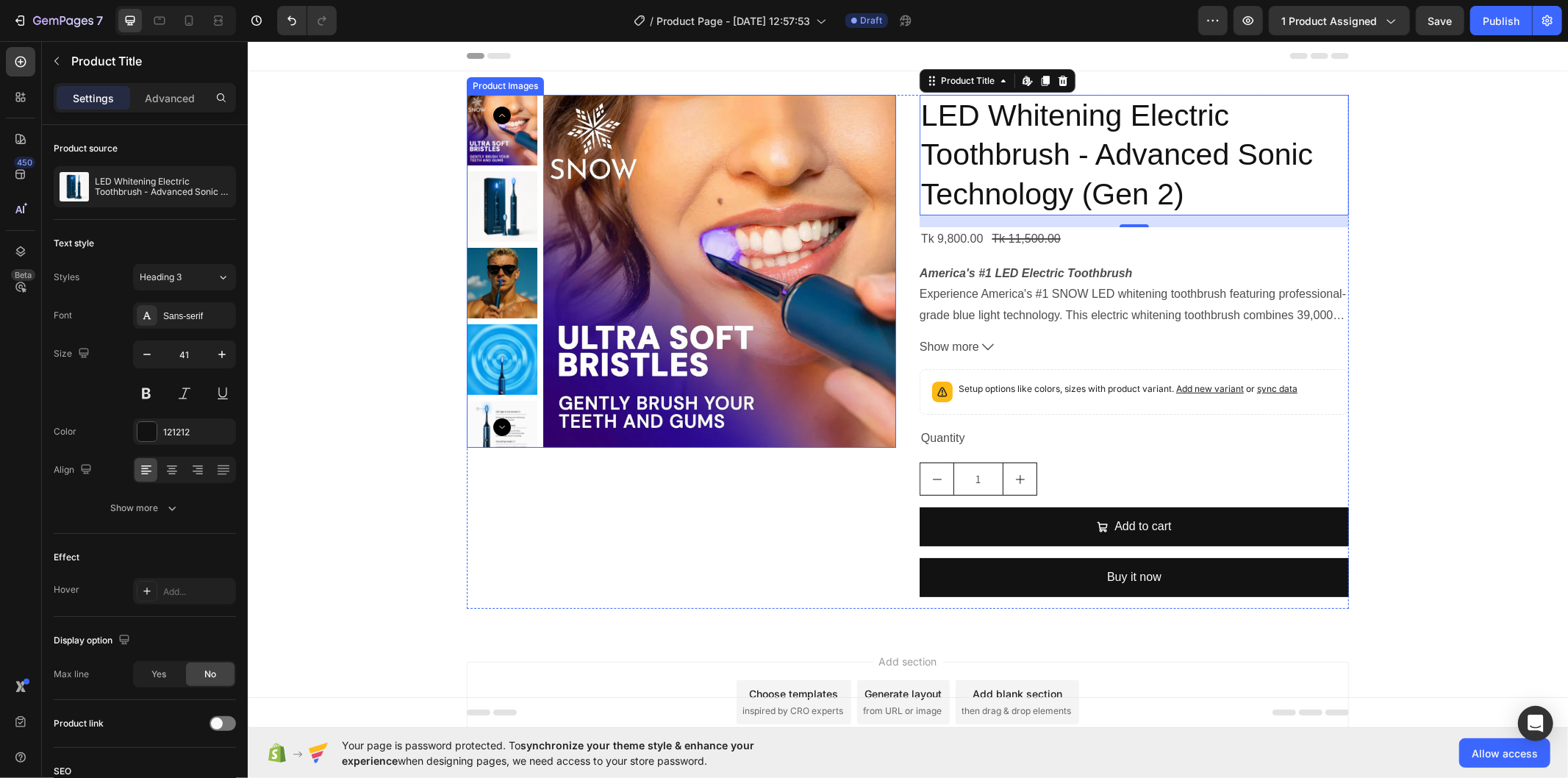
click at [493, 198] on img at bounding box center [501, 206] width 71 height 71
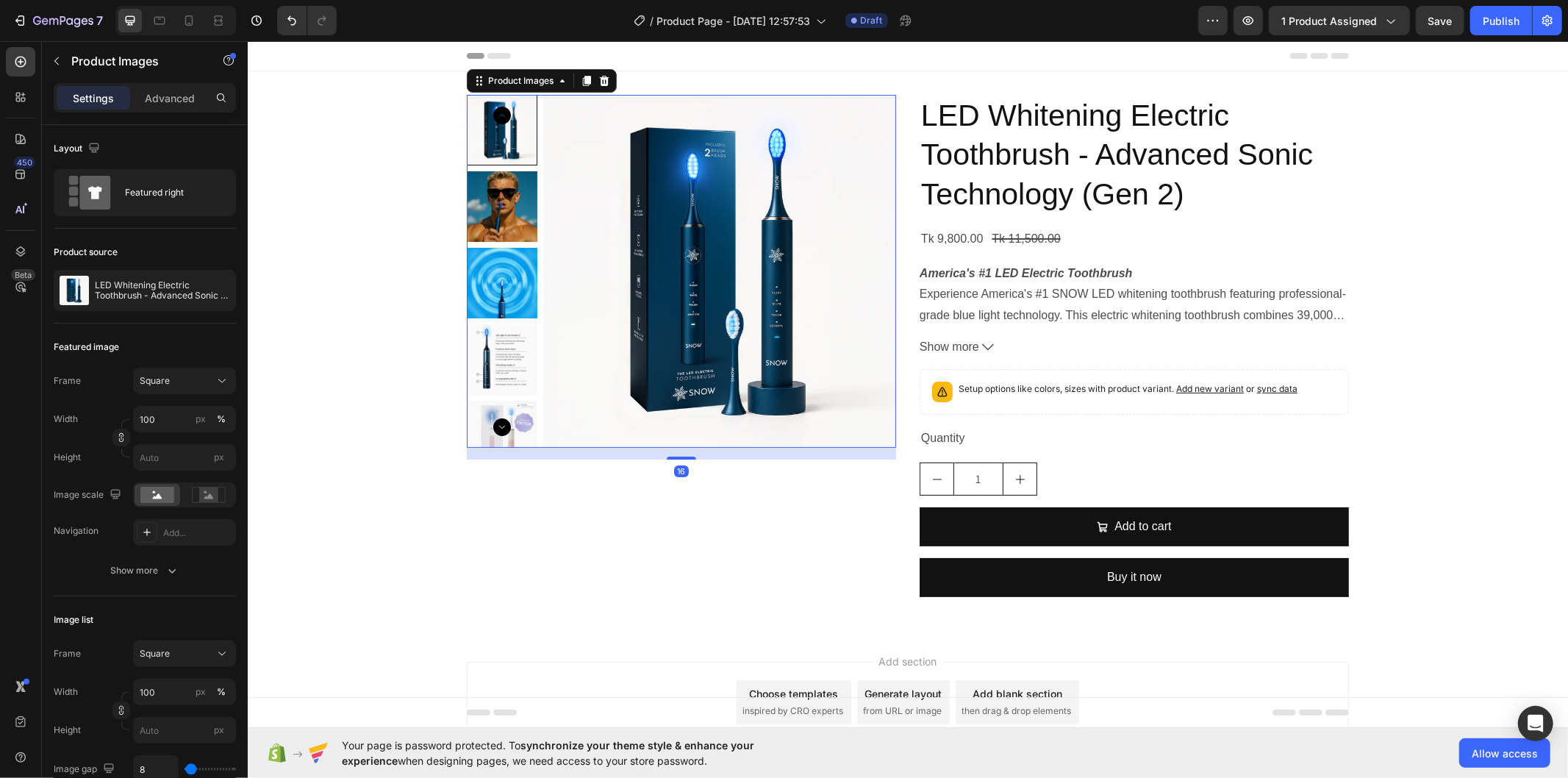
click at [493, 248] on img at bounding box center [501, 283] width 71 height 71
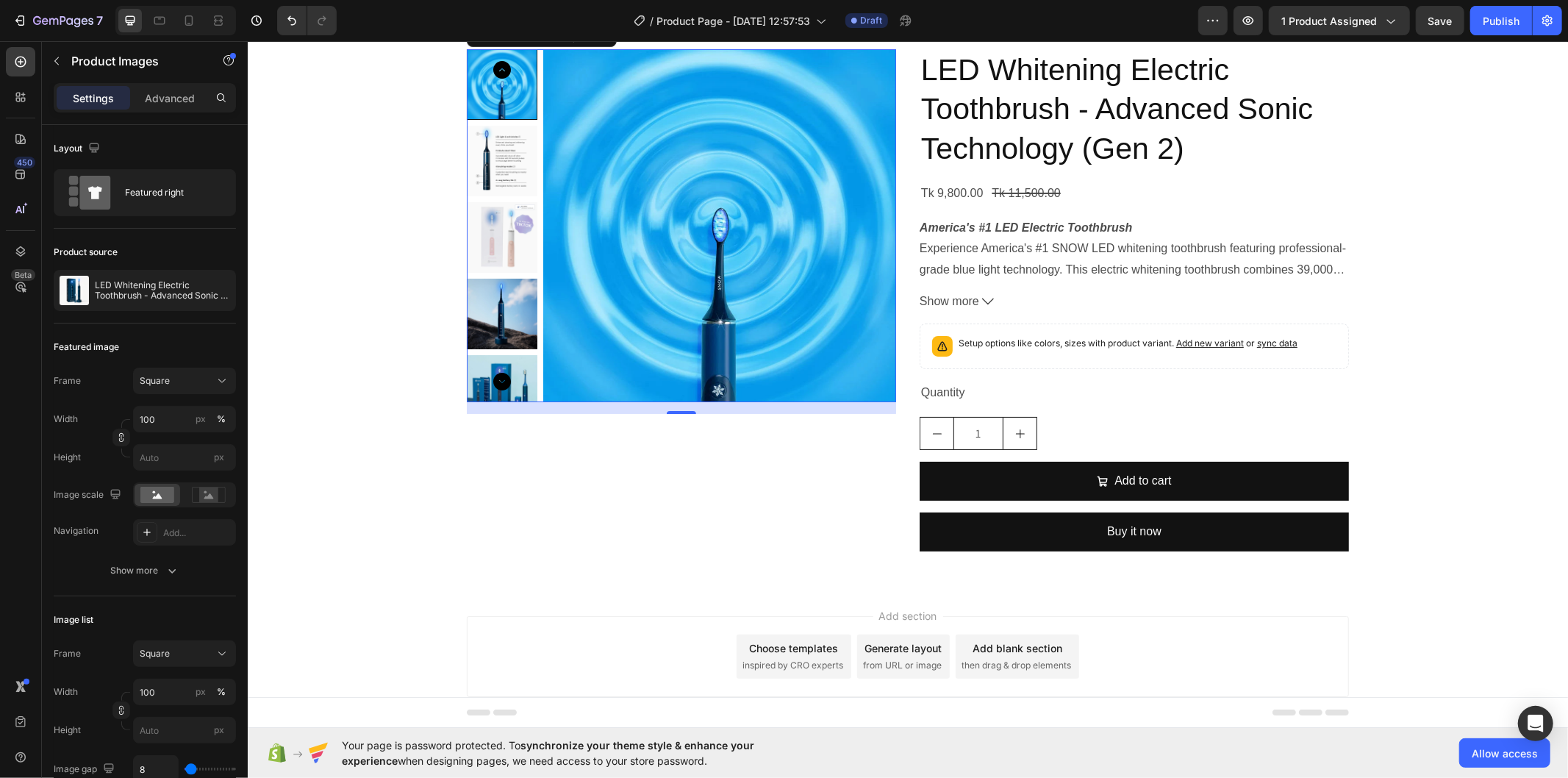
scroll to position [84, 0]
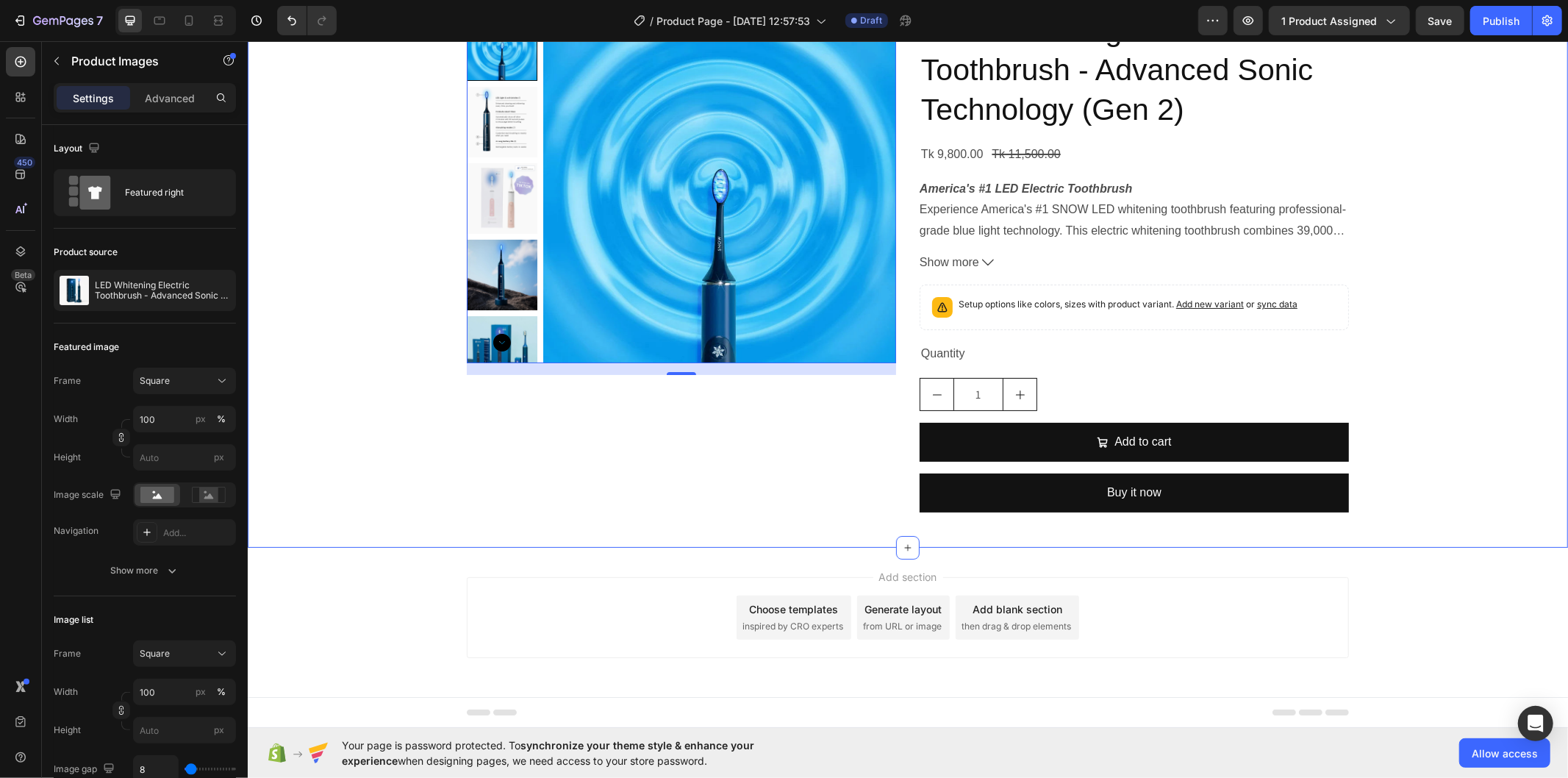
click at [413, 429] on div "Product Images 16 LED Whitening Electric Toothbrush - Advanced Sonic Technology…" at bounding box center [907, 267] width 1321 height 514
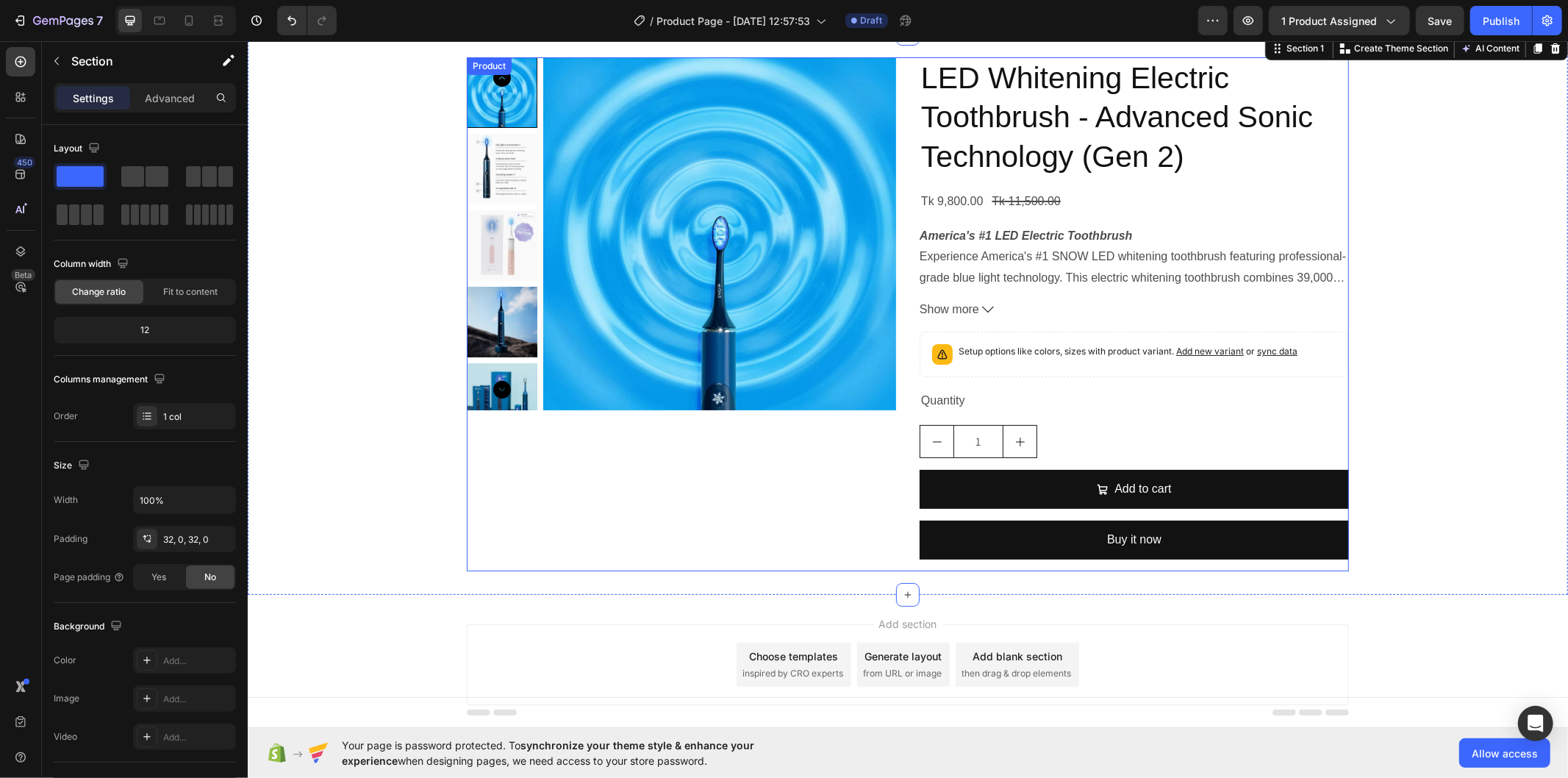
scroll to position [0, 0]
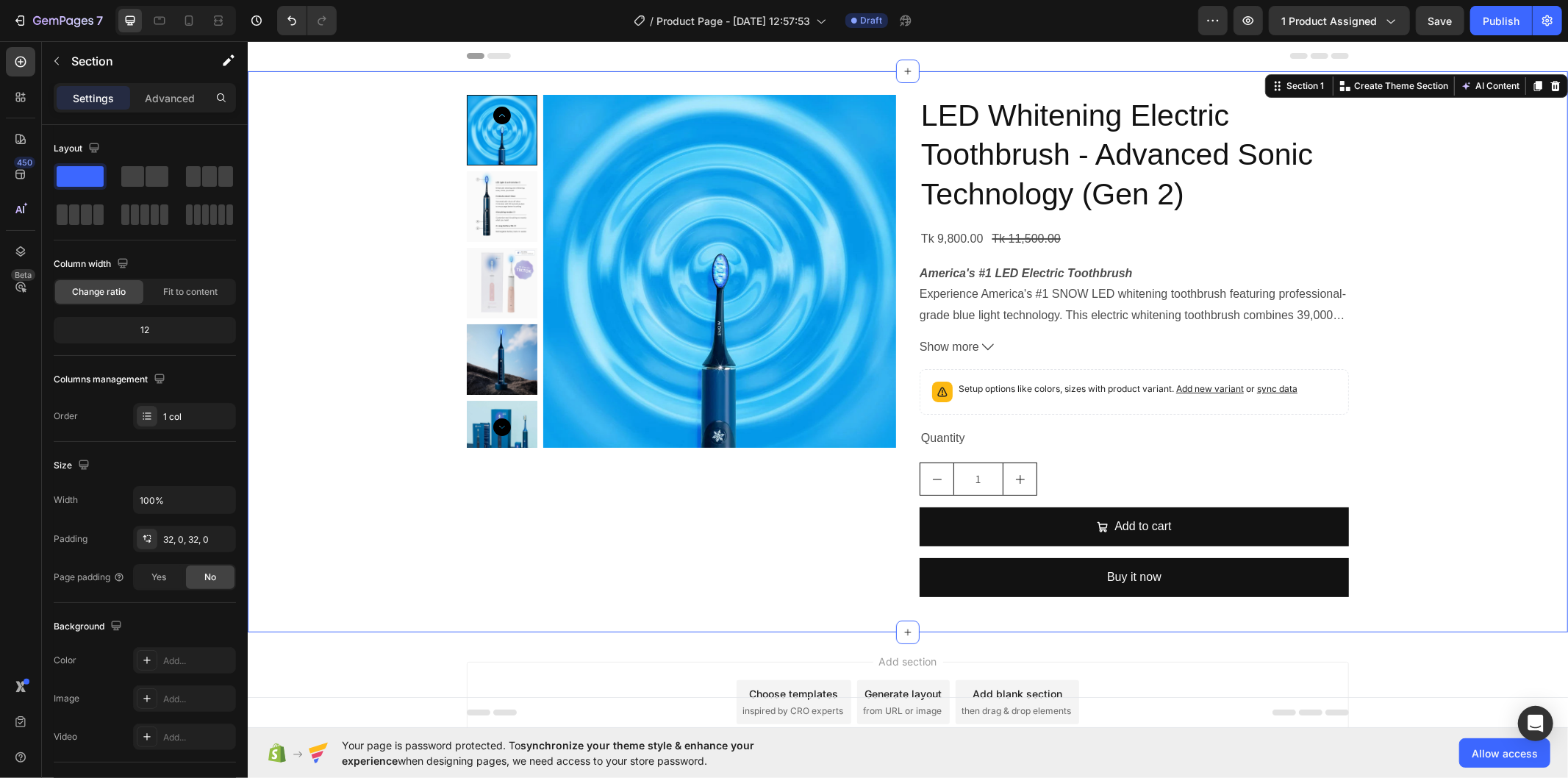
click at [1445, 248] on div "Product Images LED Whitening Electric Toothbrush - Advanced Sonic Technology (G…" at bounding box center [907, 351] width 1321 height 514
click at [986, 155] on h2 "LED Whitening Electric Toothbrush - Advanced Sonic Technology (Gen 2)" at bounding box center [1134, 154] width 430 height 121
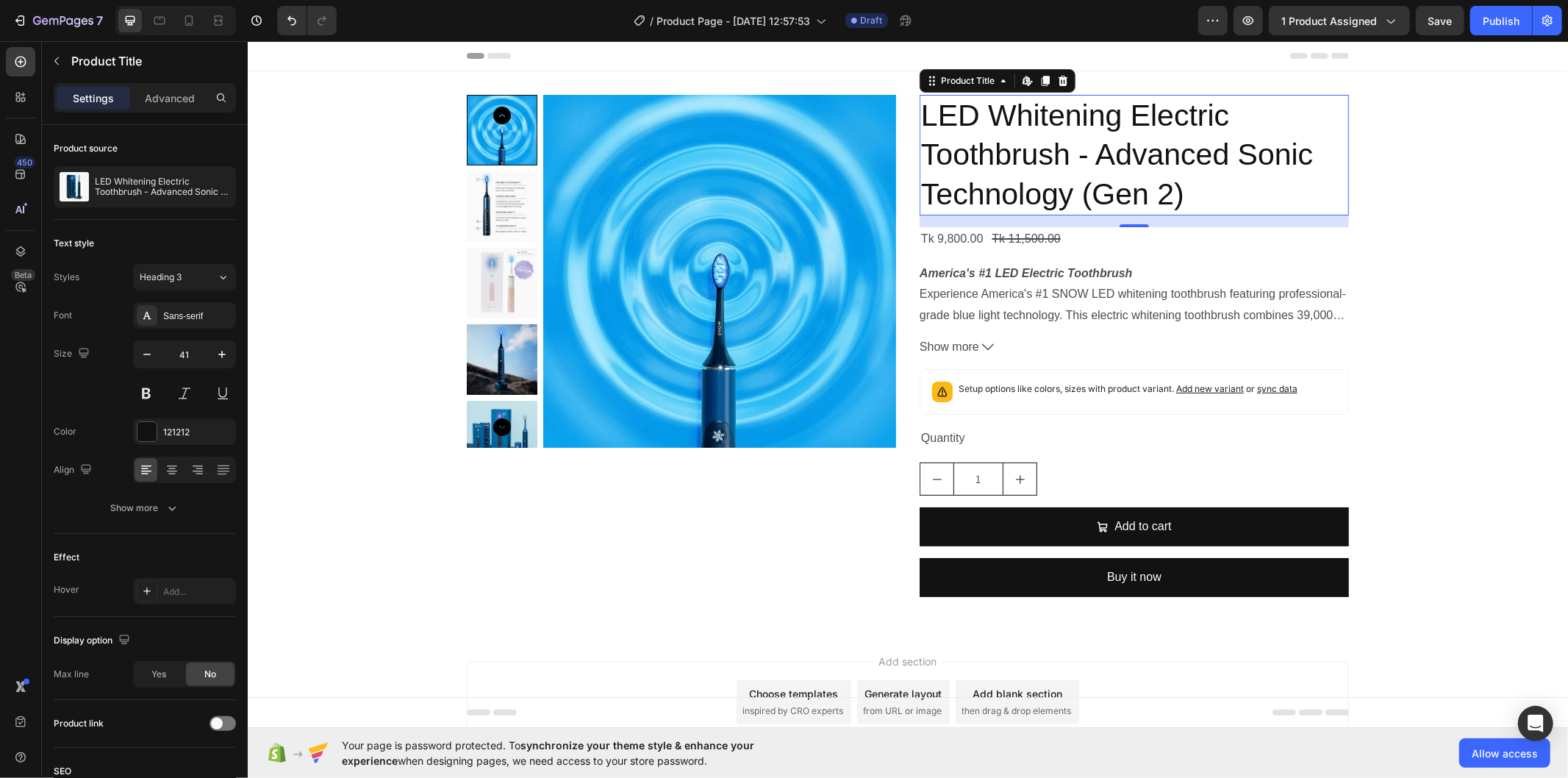
click at [962, 157] on h2 "LED Whitening Electric Toothbrush - Advanced Sonic Technology (Gen 2)" at bounding box center [1134, 154] width 430 height 121
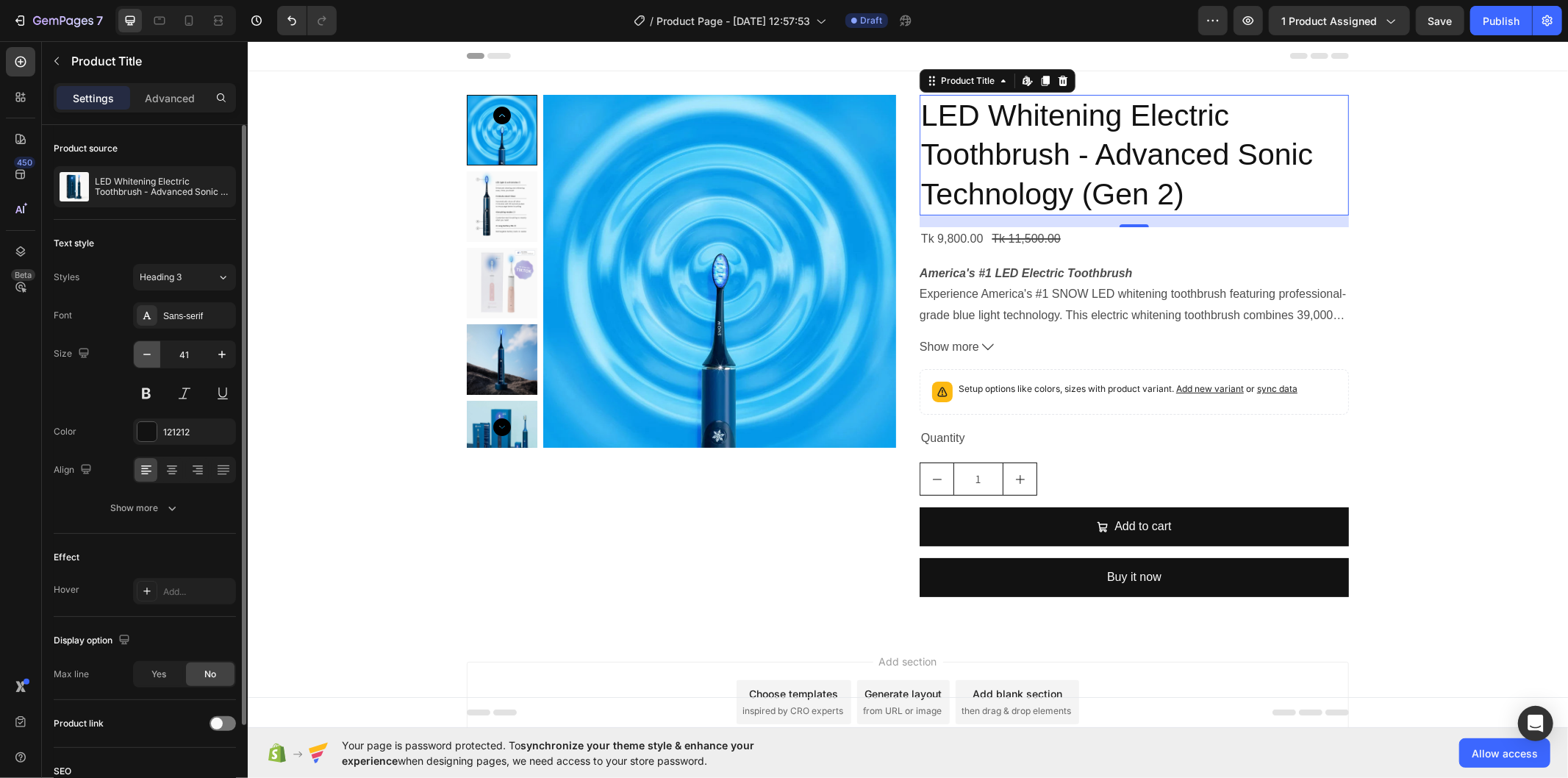
click at [143, 358] on icon "button" at bounding box center [146, 354] width 15 height 15
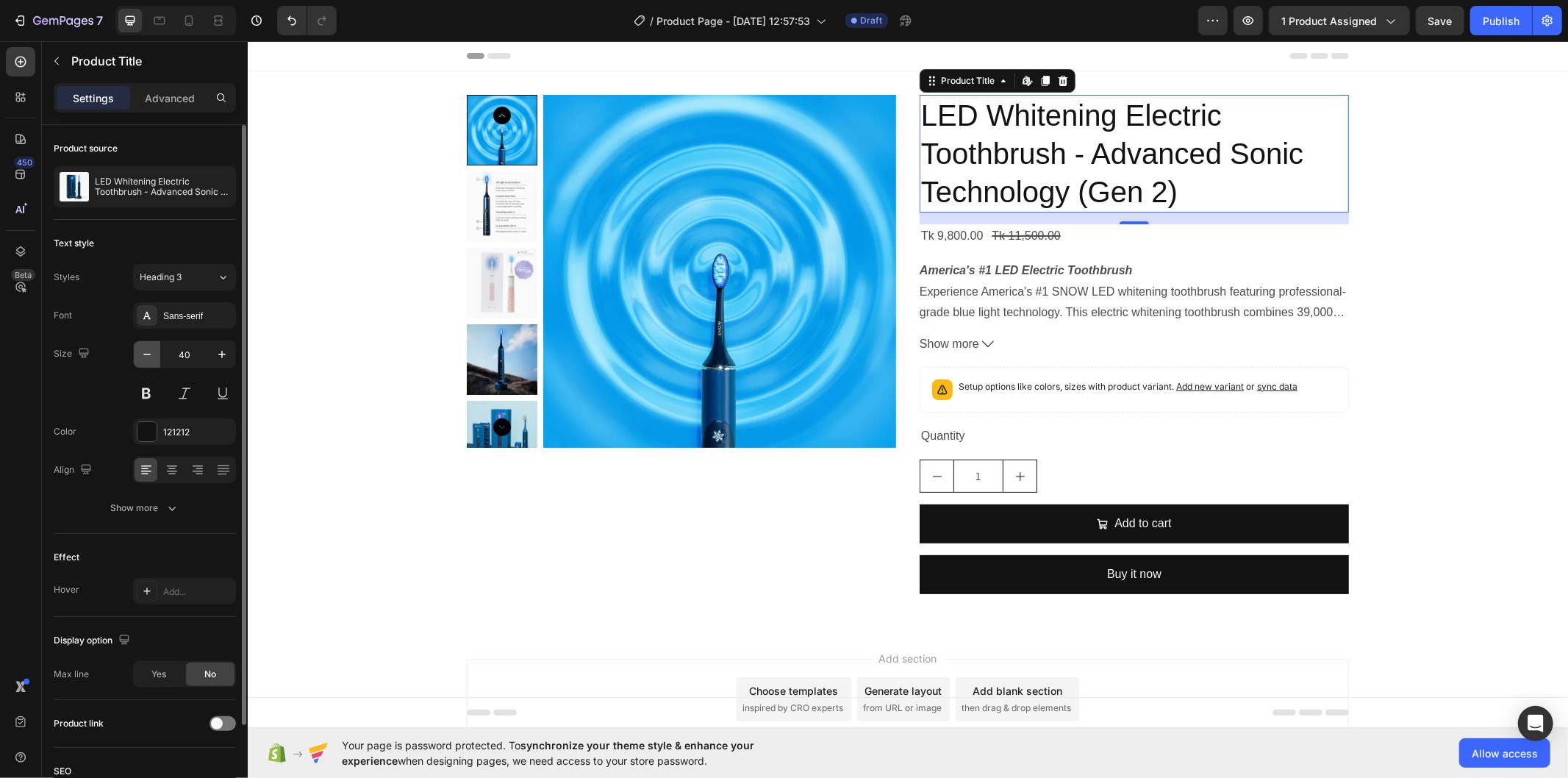
click at [143, 358] on icon "button" at bounding box center [146, 354] width 15 height 15
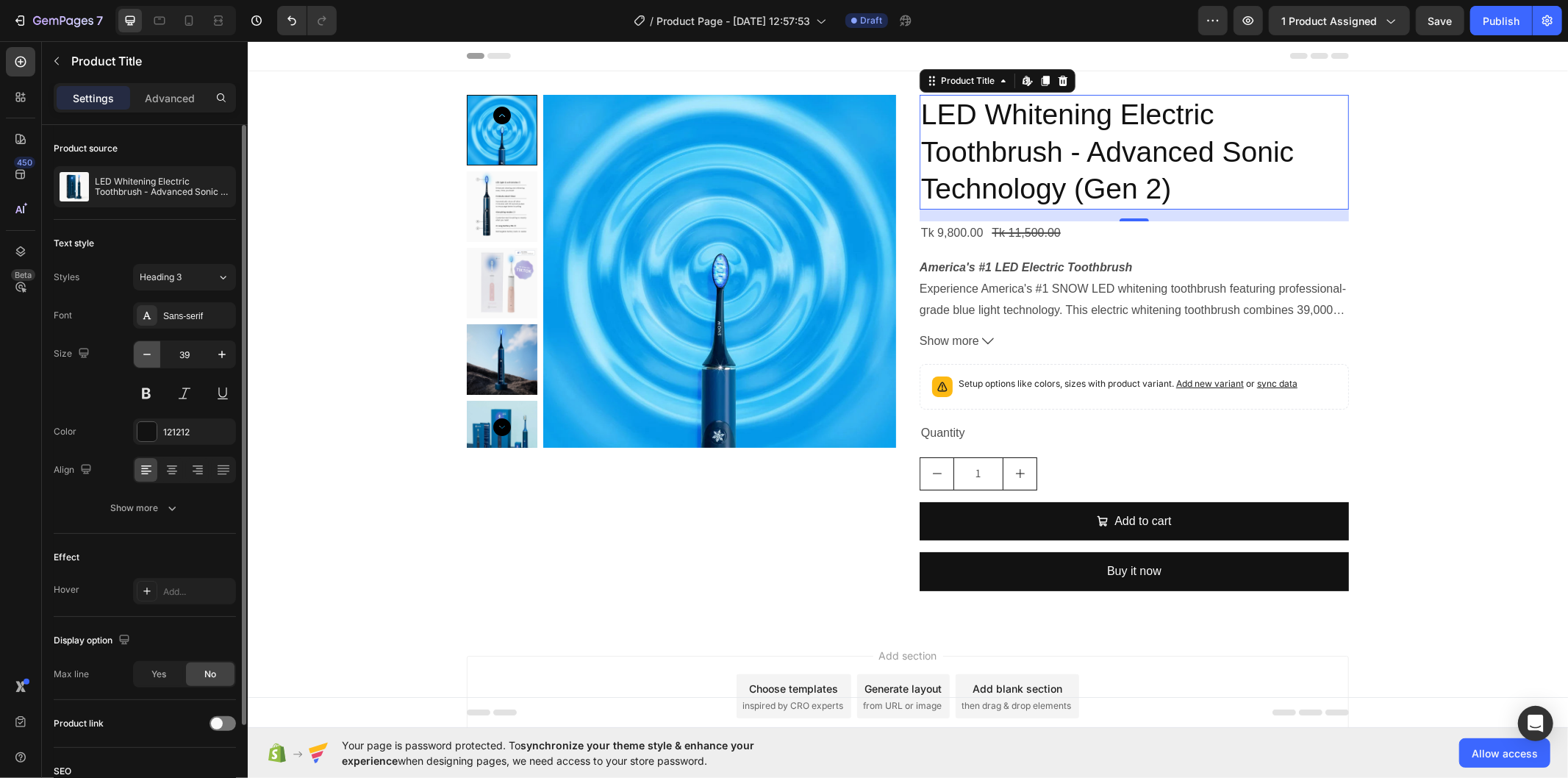
click at [143, 358] on icon "button" at bounding box center [146, 354] width 15 height 15
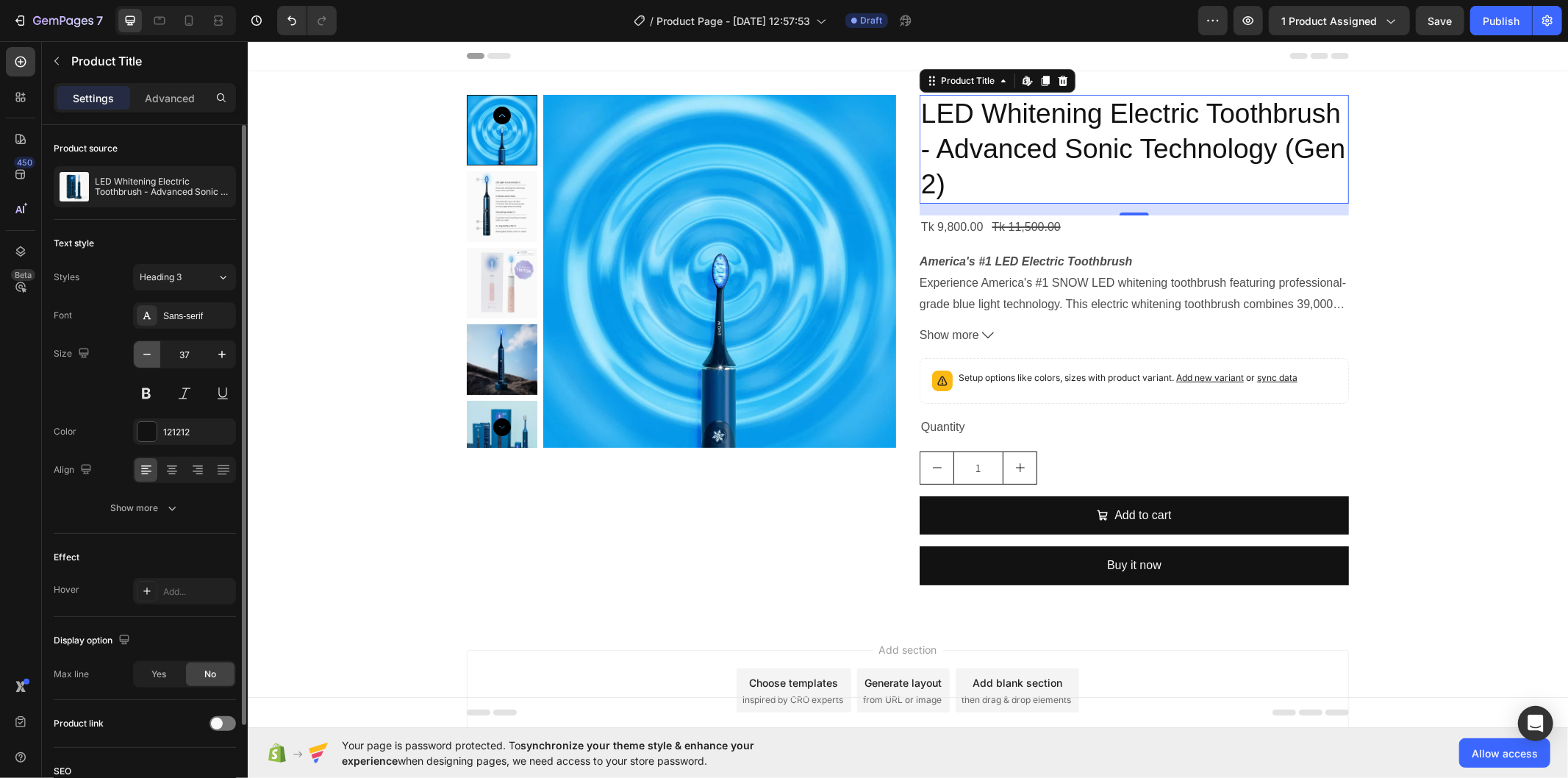
click at [143, 358] on icon "button" at bounding box center [146, 354] width 15 height 15
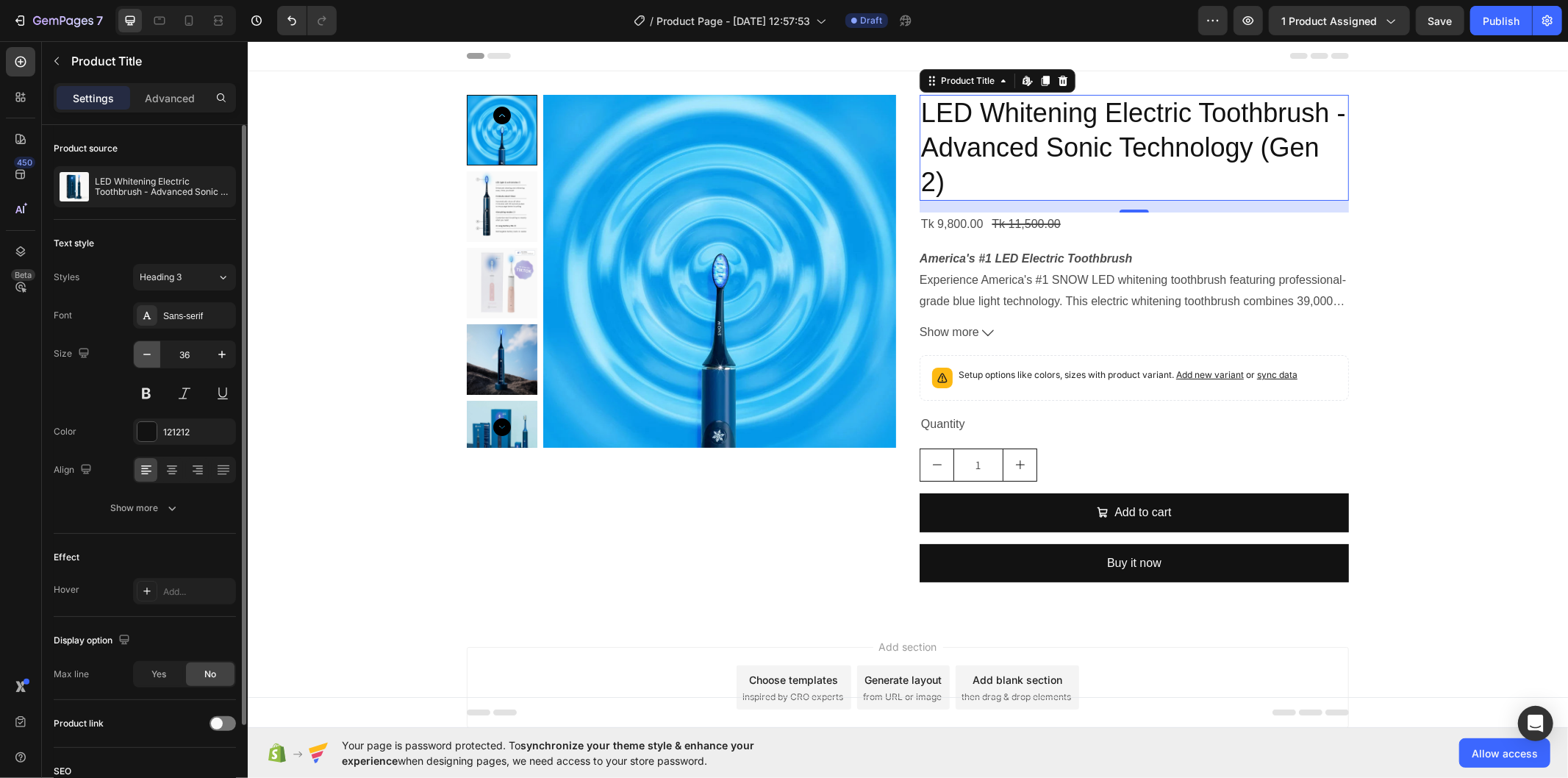
click at [143, 358] on icon "button" at bounding box center [146, 354] width 15 height 15
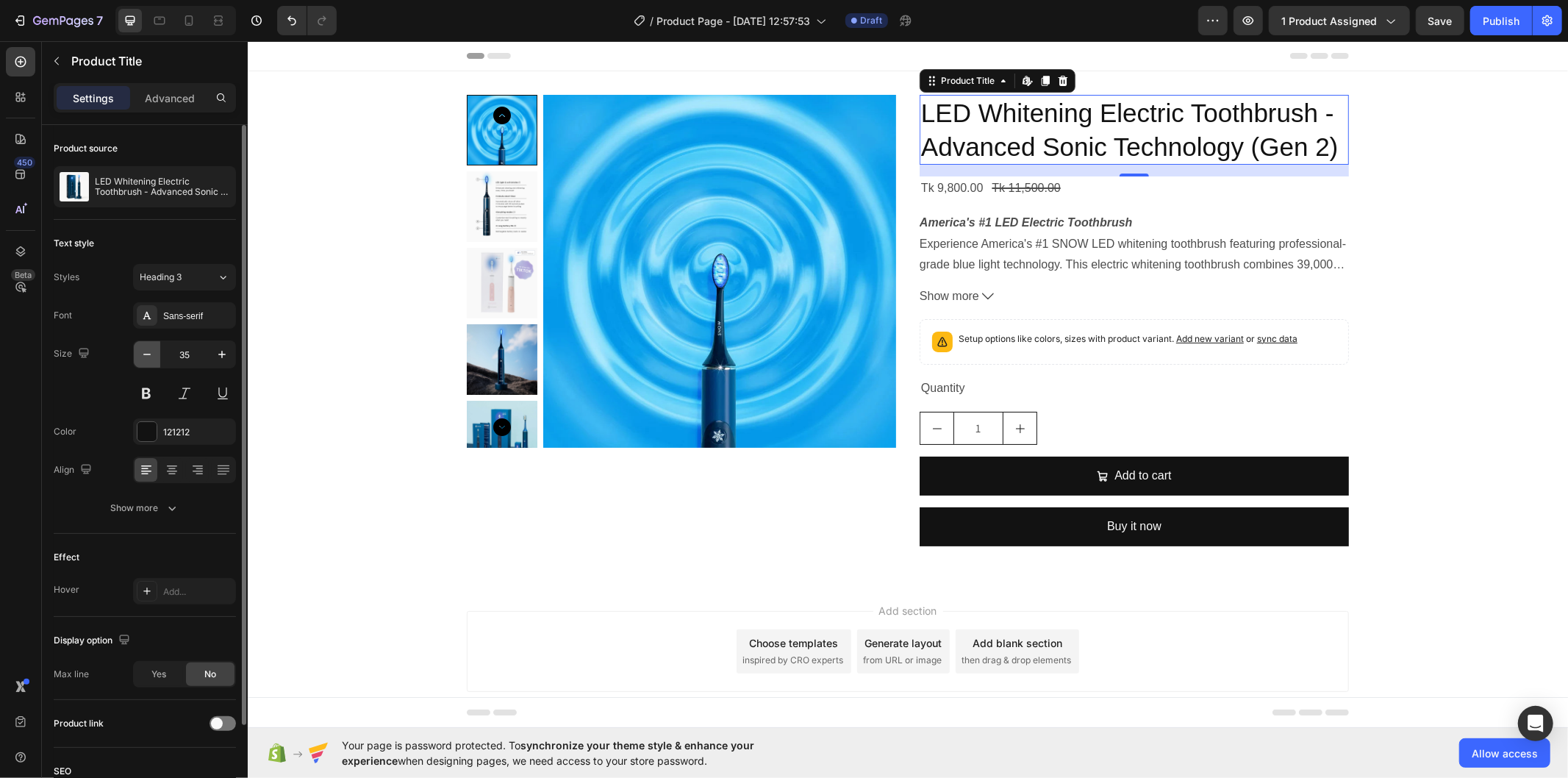
click at [143, 358] on icon "button" at bounding box center [146, 354] width 15 height 15
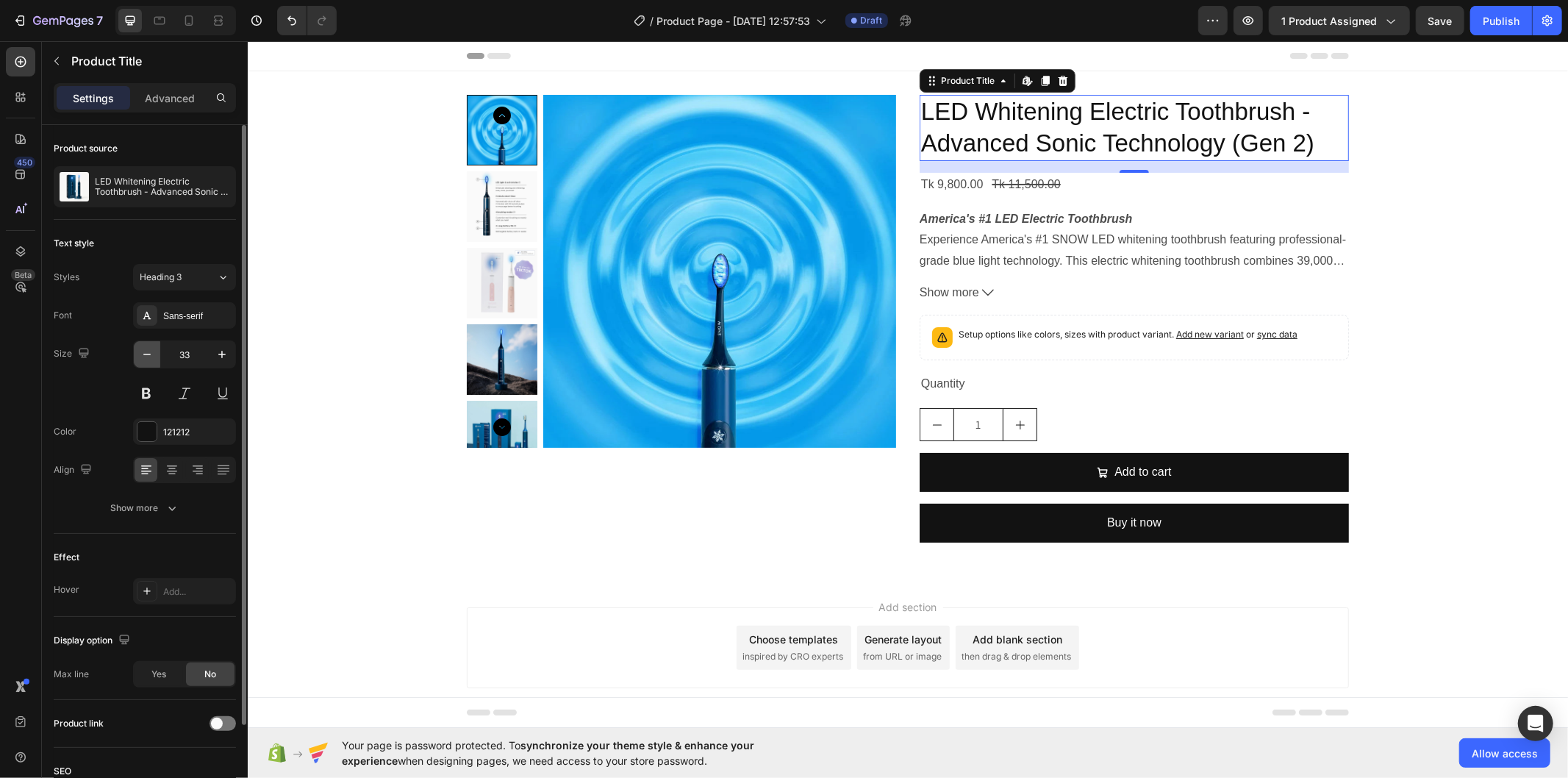
click at [143, 358] on icon "button" at bounding box center [146, 354] width 15 height 15
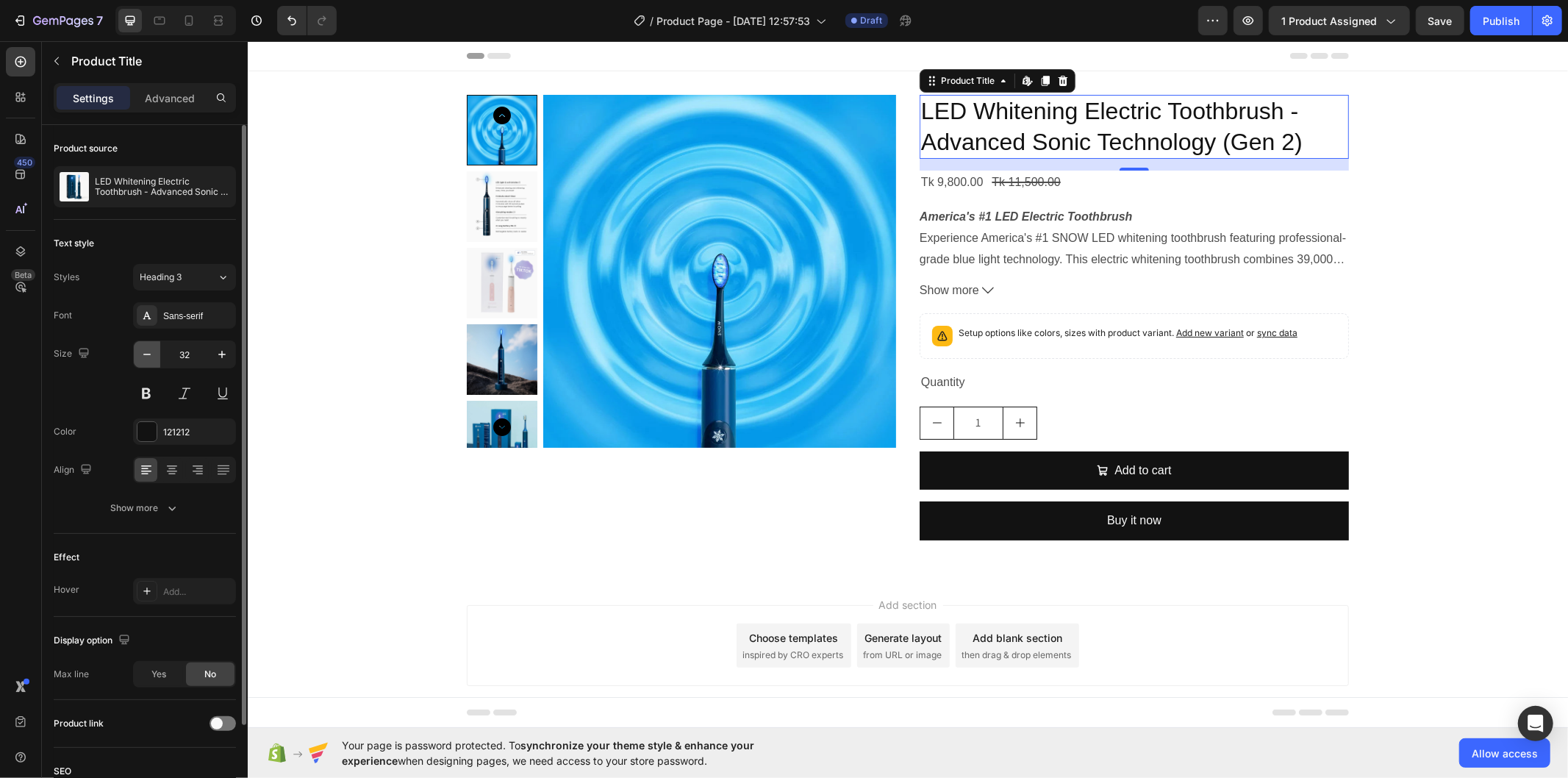
click at [143, 358] on icon "button" at bounding box center [146, 354] width 15 height 15
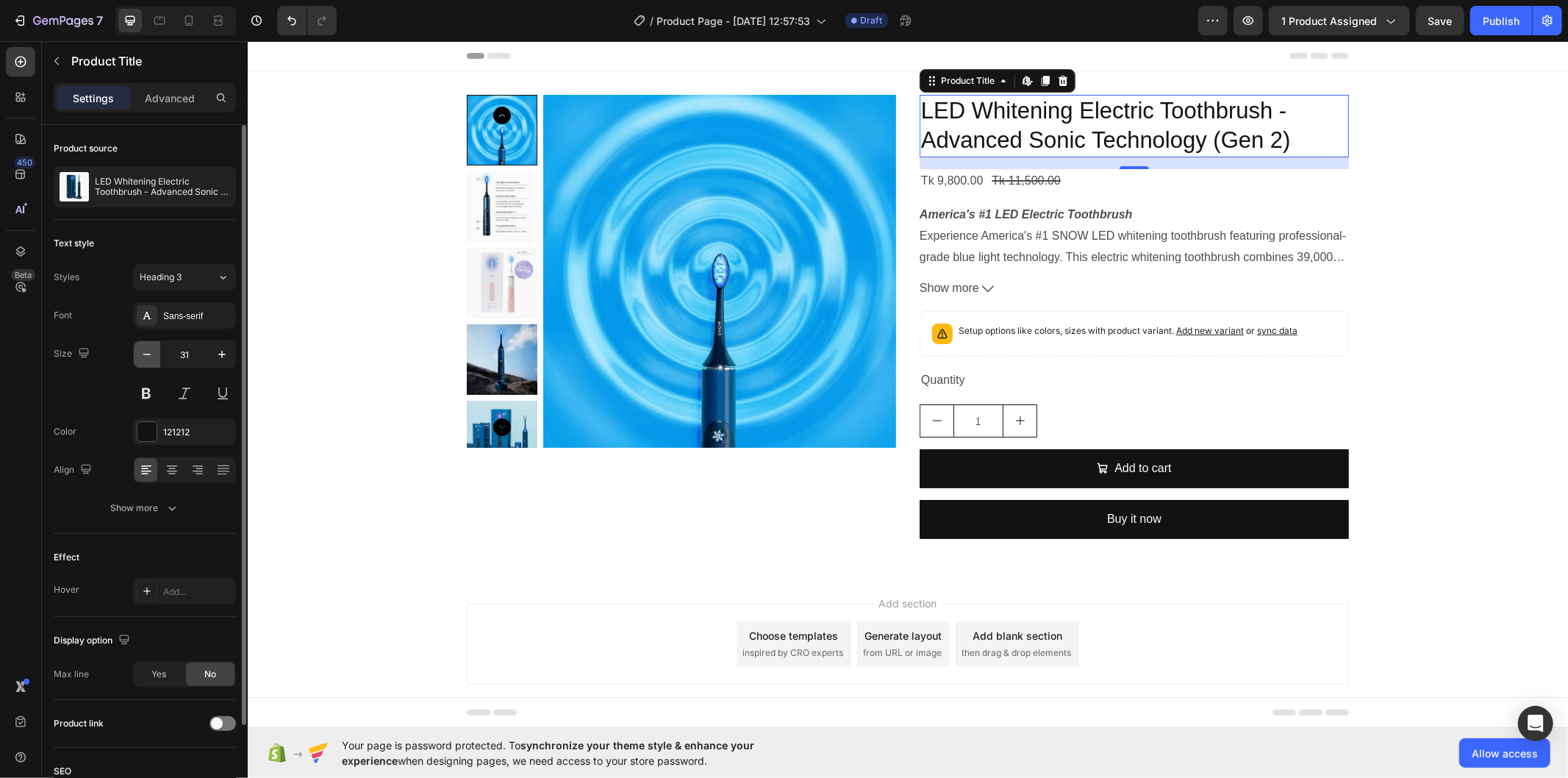
click at [143, 358] on icon "button" at bounding box center [146, 354] width 15 height 15
type input "30"
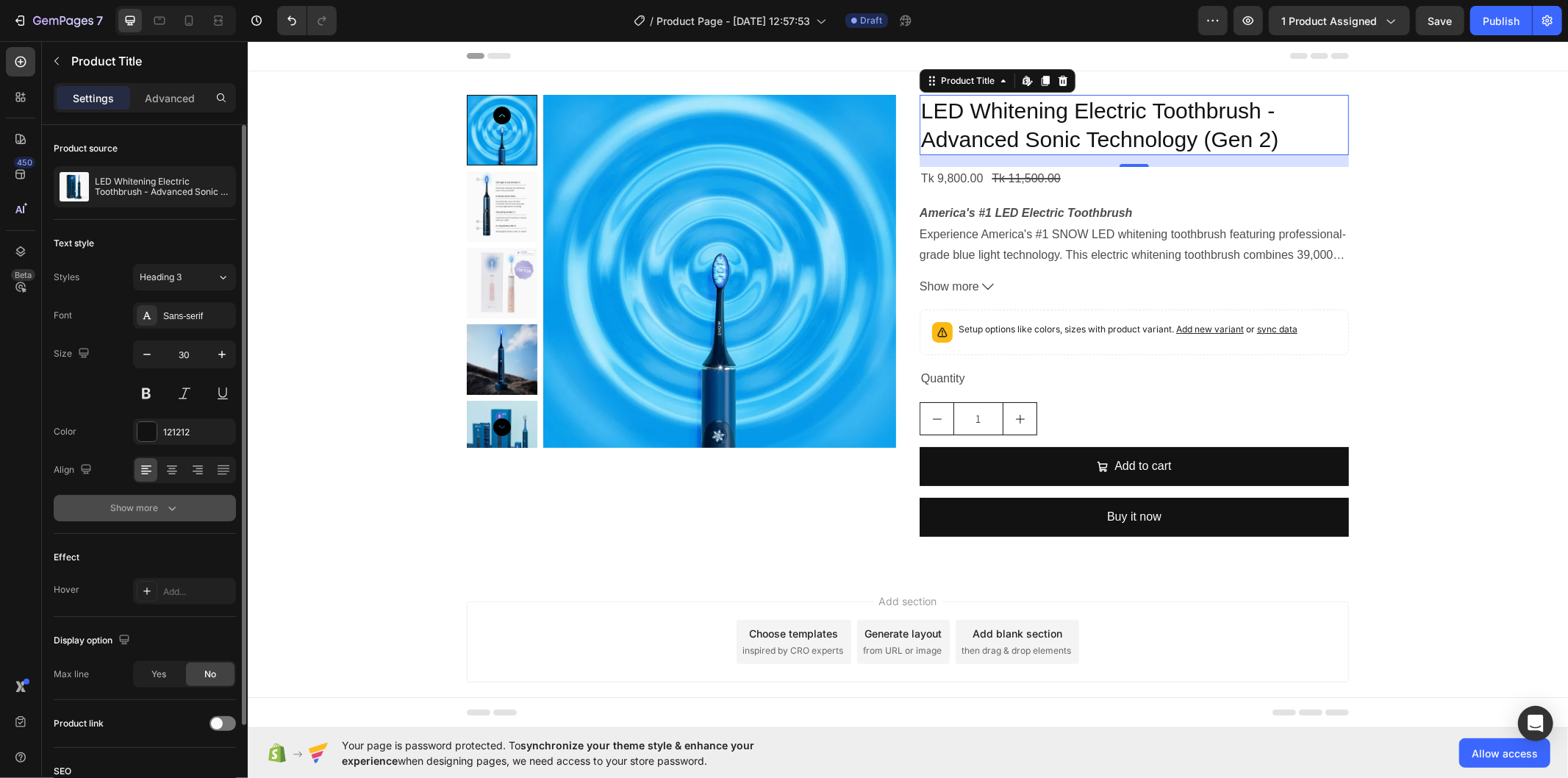
click at [177, 501] on icon "button" at bounding box center [172, 508] width 15 height 15
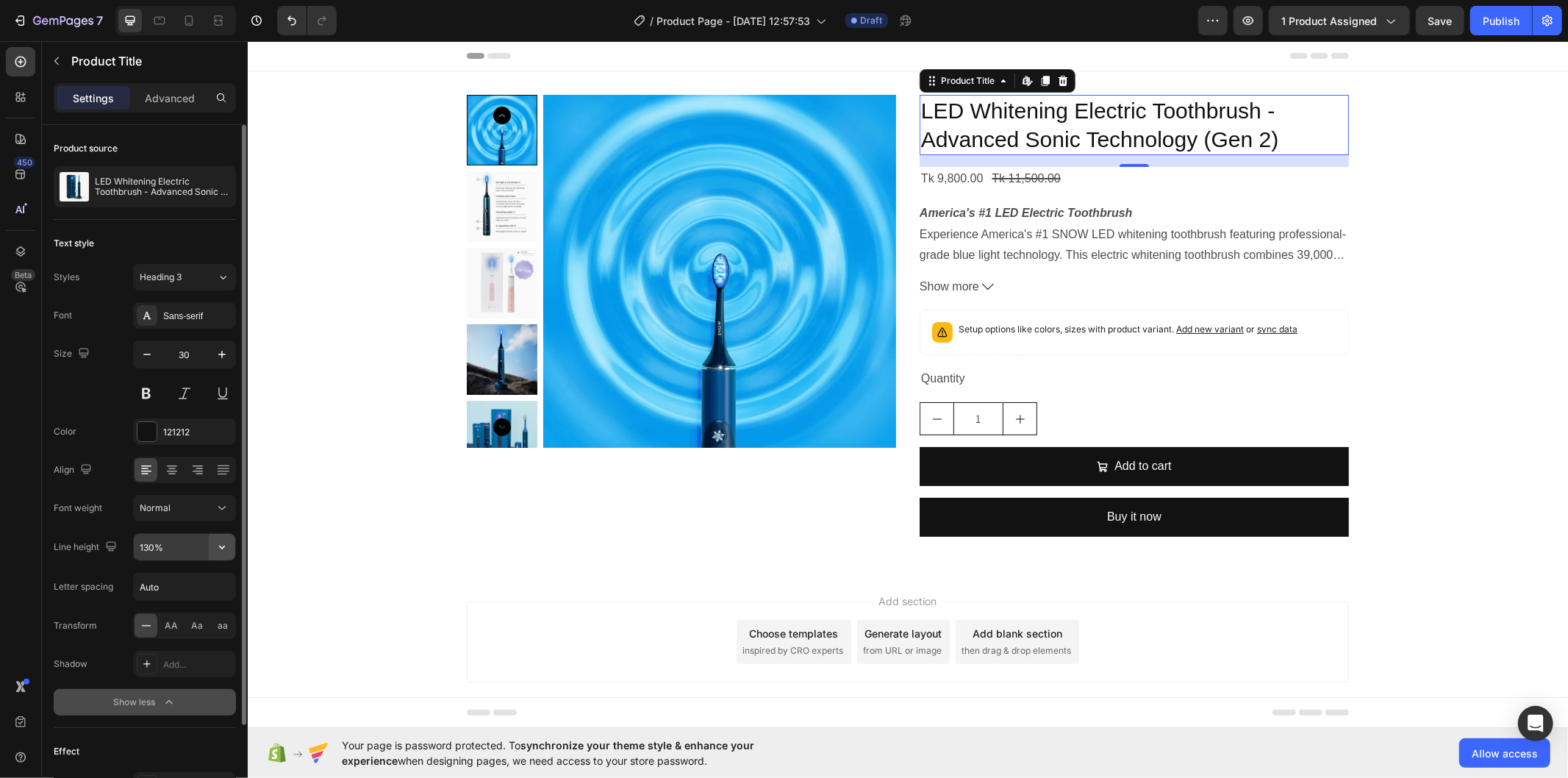
click at [219, 548] on icon "button" at bounding box center [222, 546] width 15 height 15
click at [194, 547] on input "130%" at bounding box center [183, 546] width 101 height 26
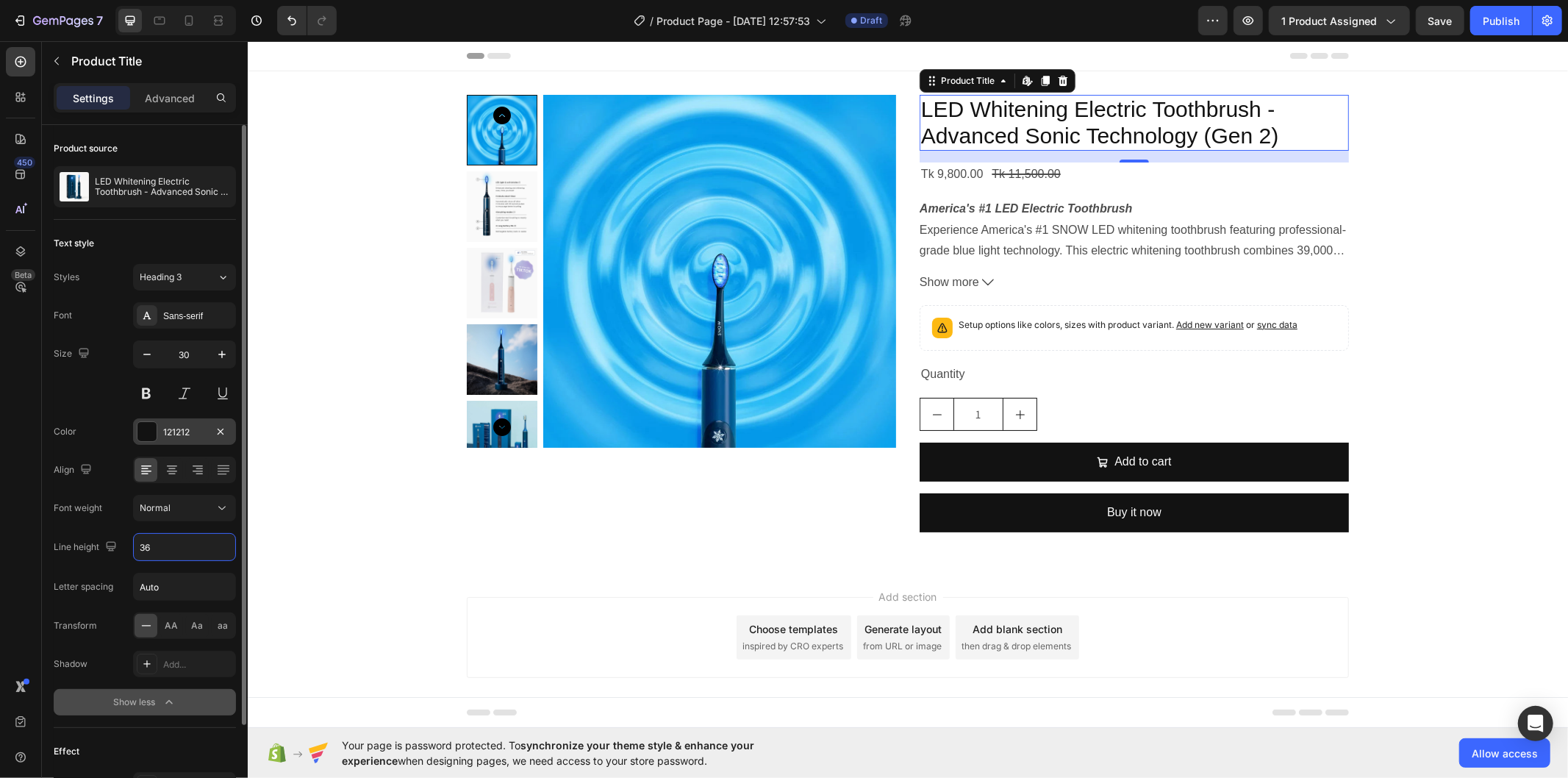
type input "36"
click at [181, 426] on div "121212" at bounding box center [183, 432] width 42 height 13
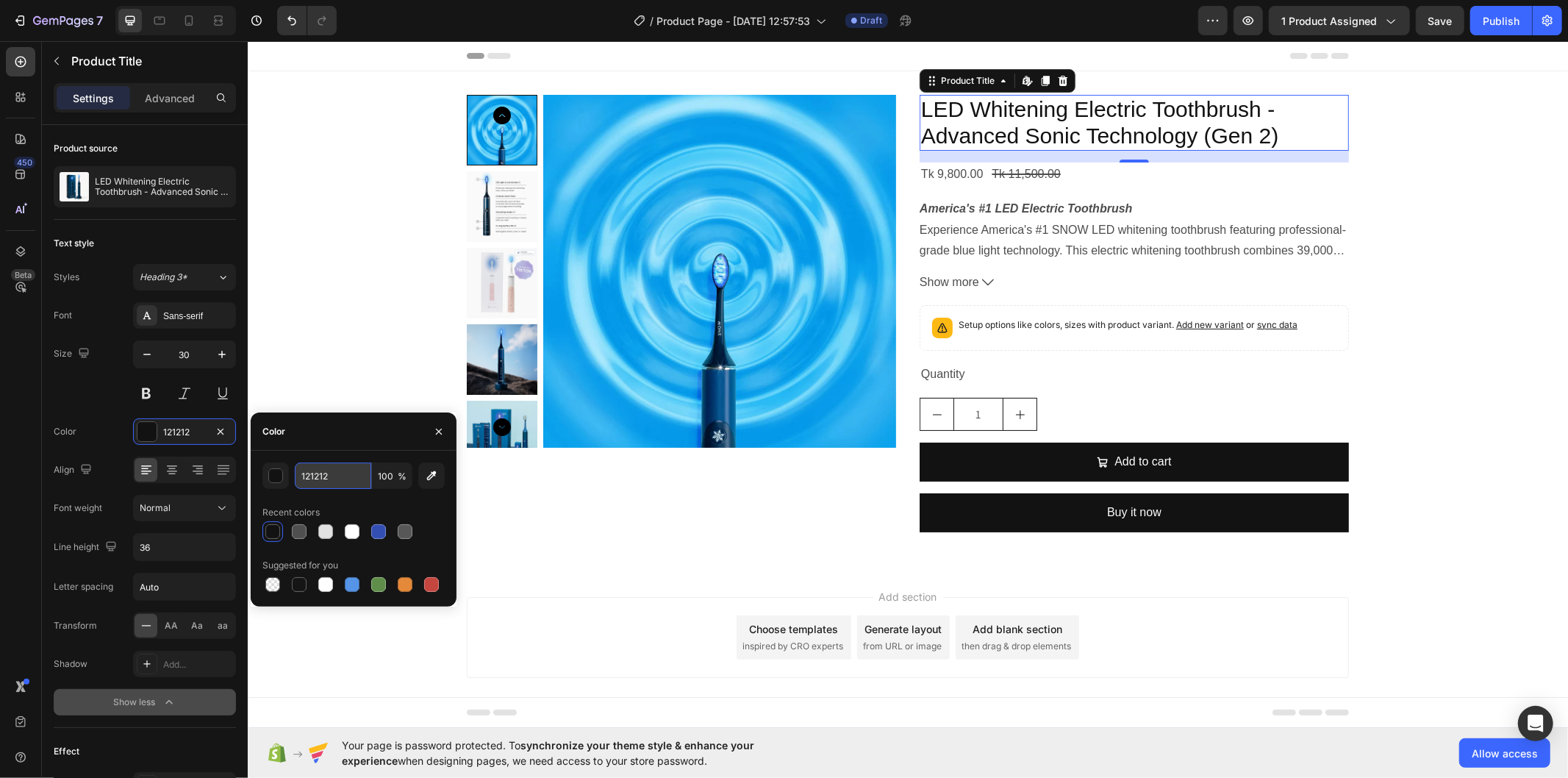
click at [329, 472] on input "121212" at bounding box center [333, 476] width 76 height 26
paste input "#064A97"
type input "#064A97"
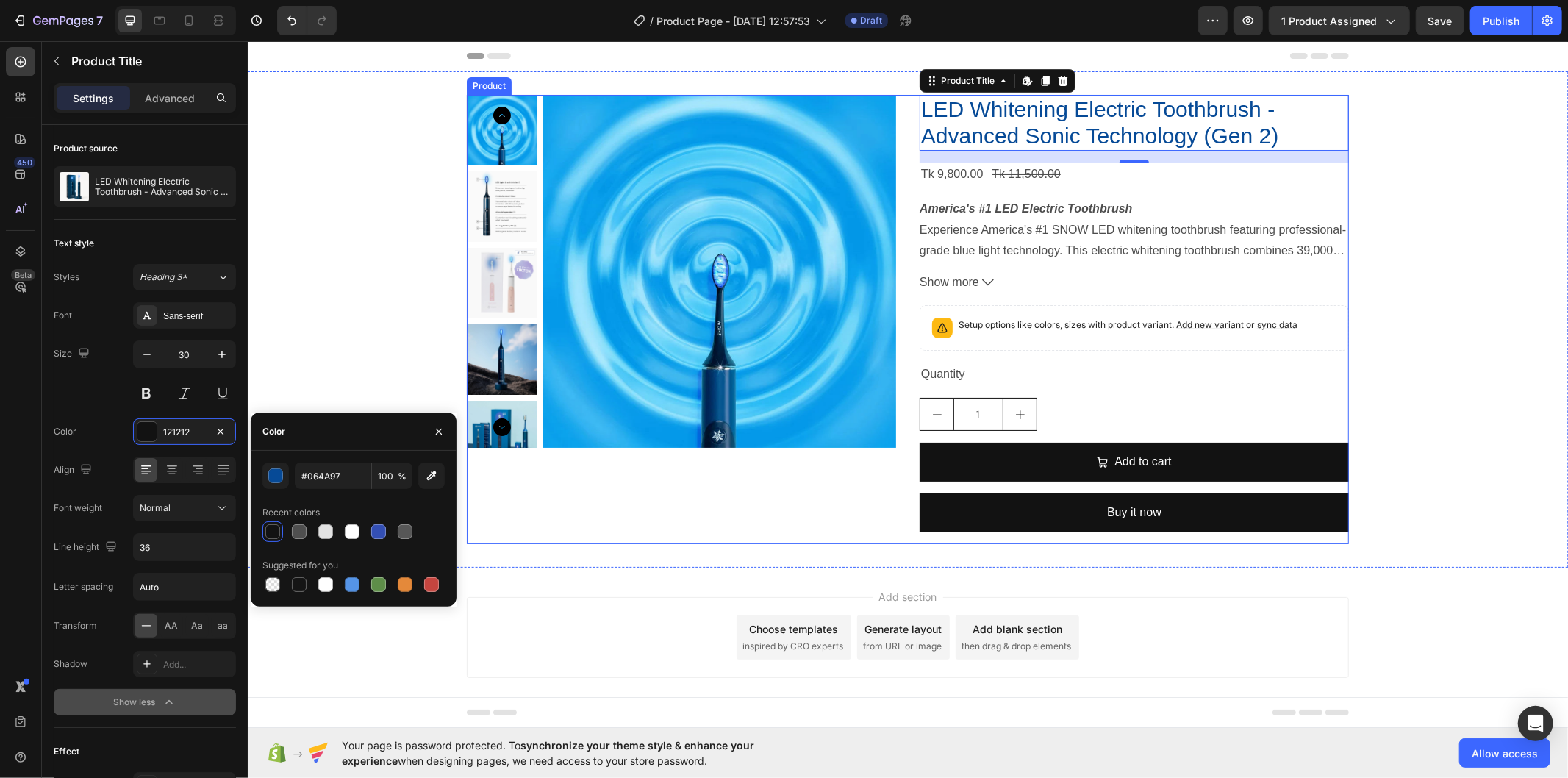
click at [505, 519] on div "Product Images" at bounding box center [681, 319] width 430 height 449
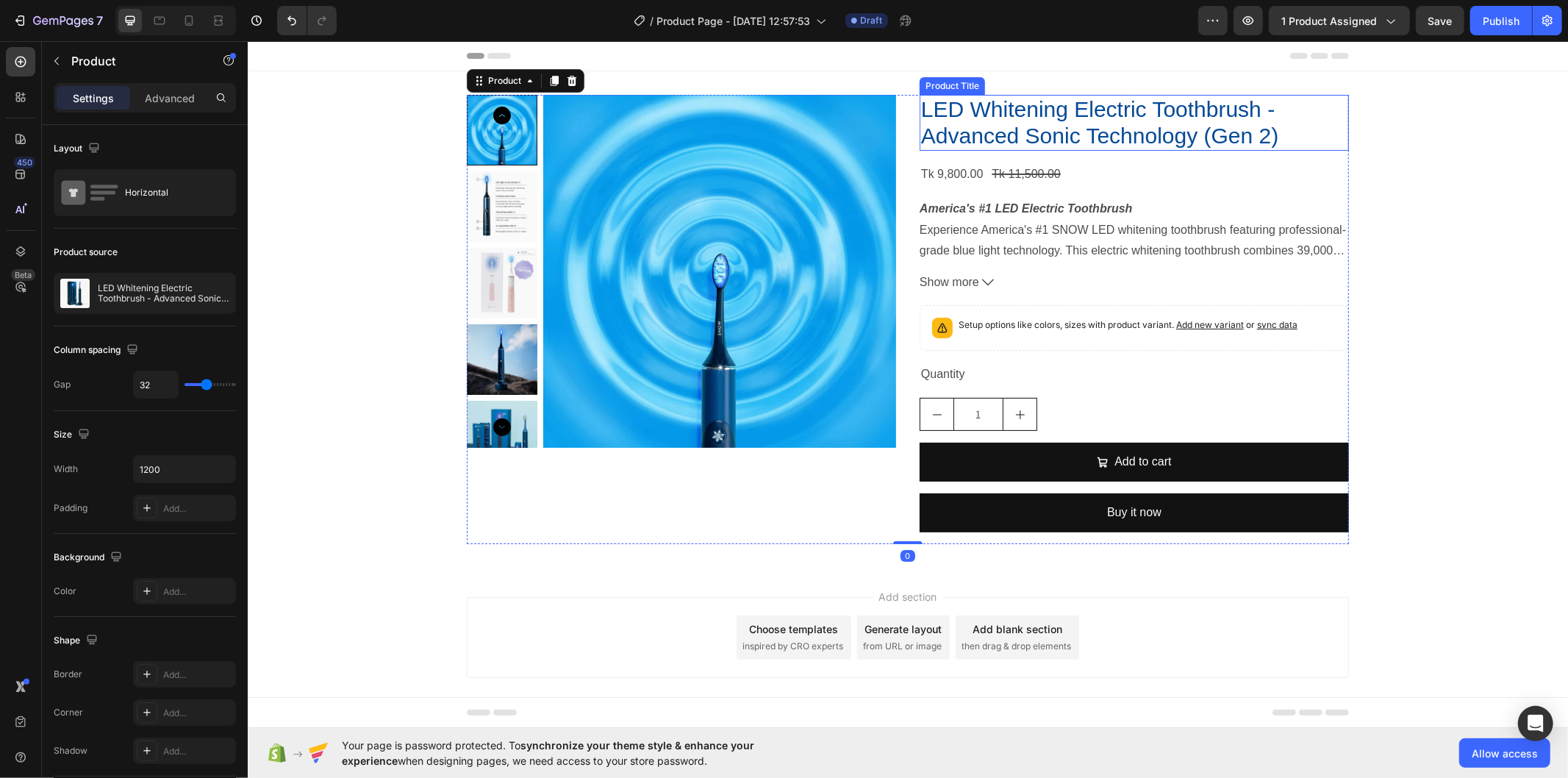
click at [1087, 127] on h2 "LED Whitening Electric Toothbrush - Advanced Sonic Technology (Gen 2)" at bounding box center [1134, 122] width 430 height 56
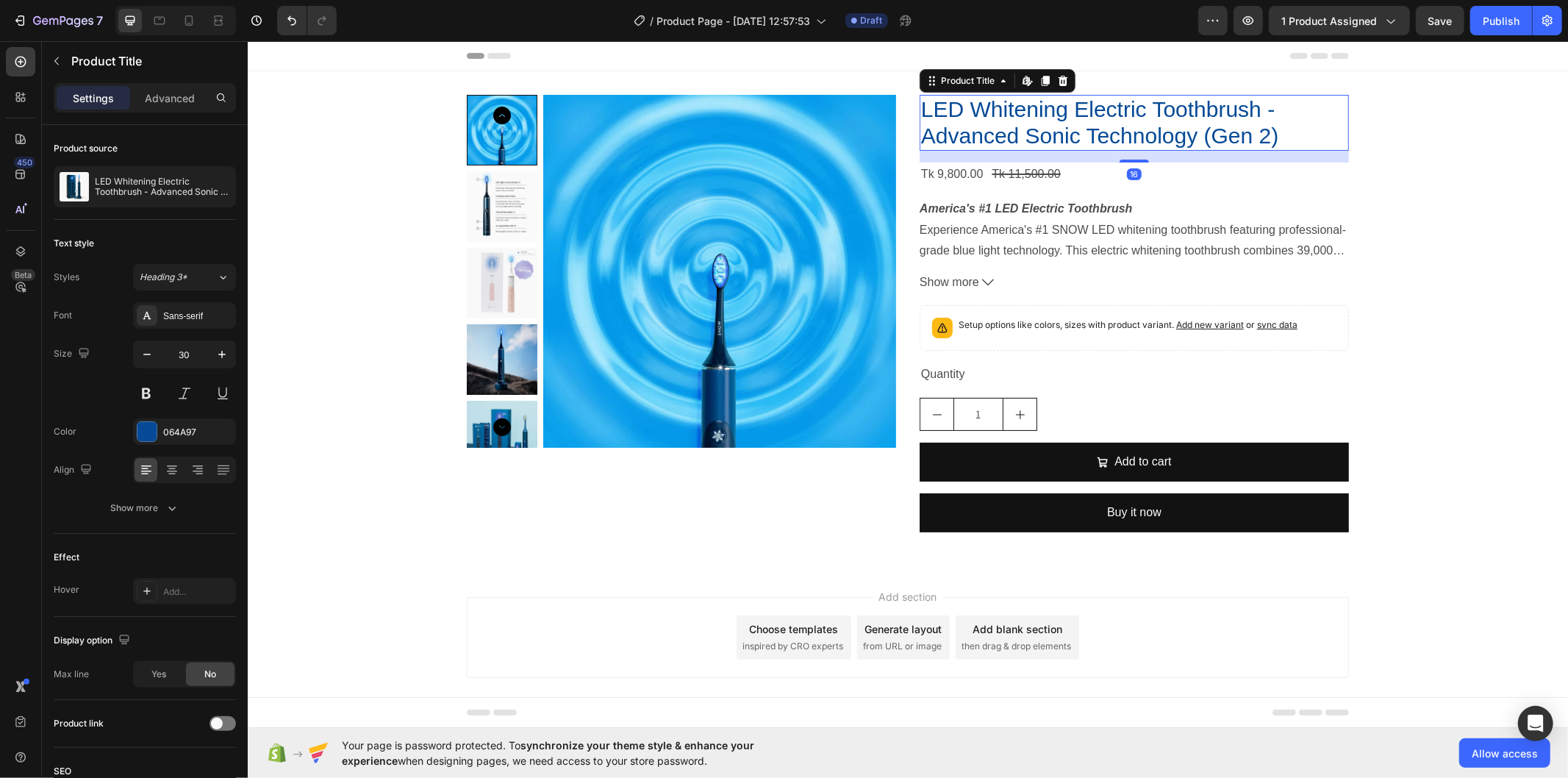
click at [1086, 125] on h2 "LED Whitening Electric Toothbrush - Advanced Sonic Technology (Gen 2)" at bounding box center [1134, 122] width 430 height 56
click at [1143, 135] on h2 "LED Whitening Electric Toothbrush - Advanced Sonic Technology (Gen 2)" at bounding box center [1134, 122] width 430 height 56
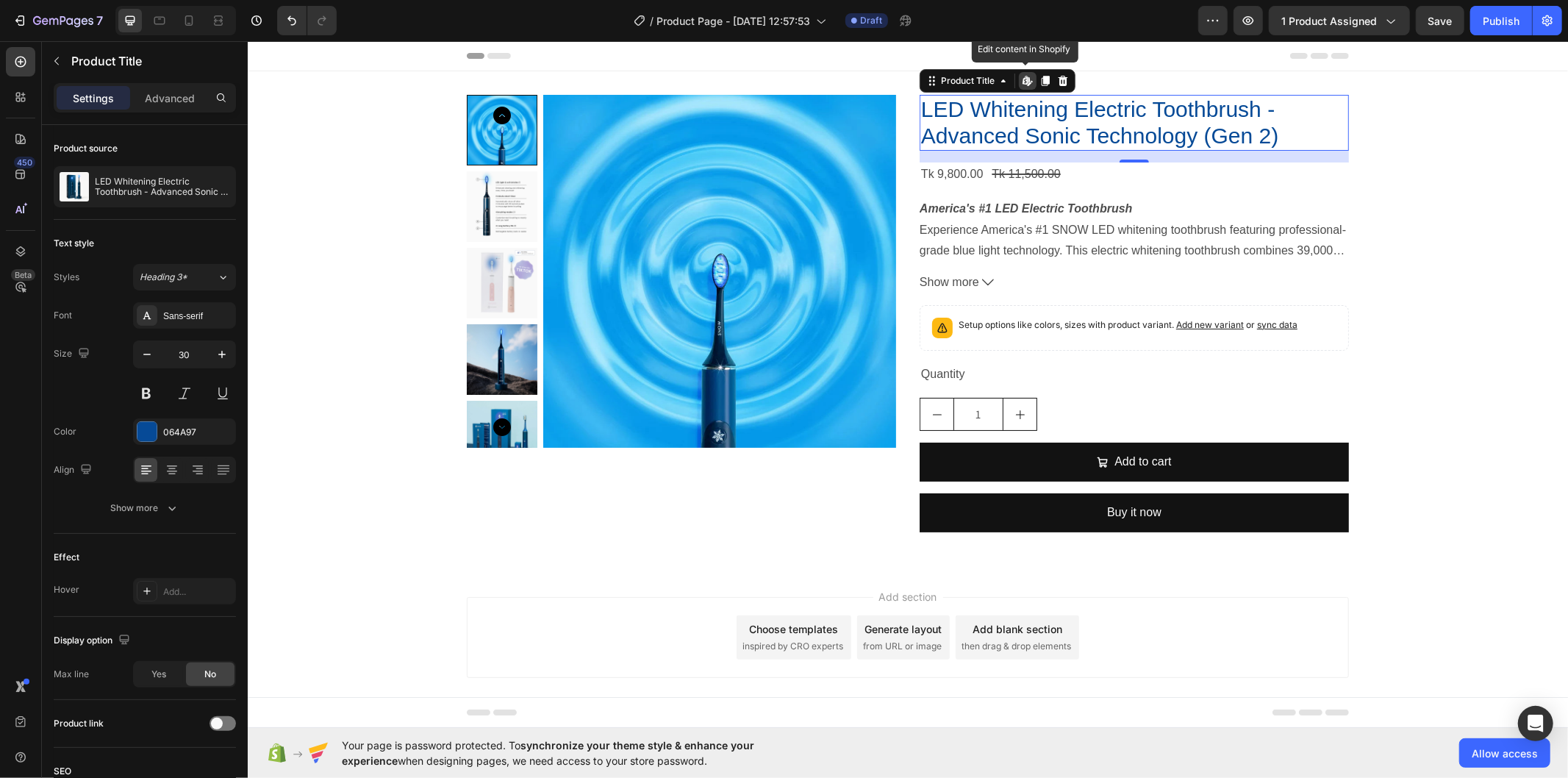
click at [1143, 135] on h2 "LED Whitening Electric Toothbrush - Advanced Sonic Technology (Gen 2)" at bounding box center [1134, 122] width 430 height 56
click at [1274, 130] on h2 "LED Whitening Electric Toothbrush - Advanced Sonic Technology (Gen 2)" at bounding box center [1134, 122] width 430 height 56
click at [926, 98] on h2 "LED Whitening Electric Toothbrush - Advanced Sonic Technology (Gen 2)" at bounding box center [1134, 122] width 430 height 56
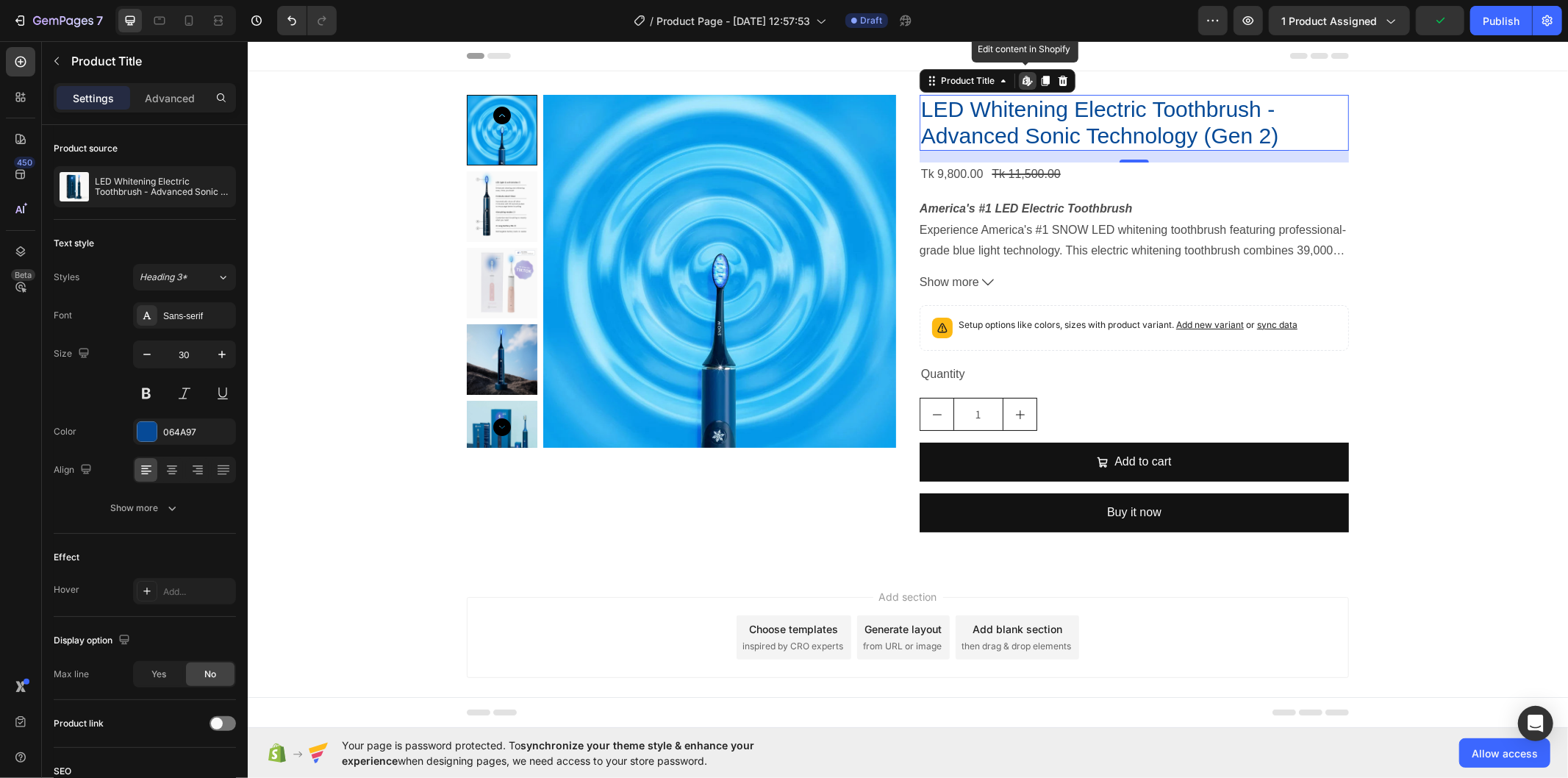
click at [926, 98] on h2 "LED Whitening Electric Toothbrush - Advanced Sonic Technology (Gen 2)" at bounding box center [1134, 122] width 430 height 56
click at [1022, 75] on icon at bounding box center [1028, 80] width 12 height 12
click at [1385, 204] on div "Product Images LED Whitening Electric Toothbrush - Advanced Sonic Technology (G…" at bounding box center [907, 319] width 1321 height 449
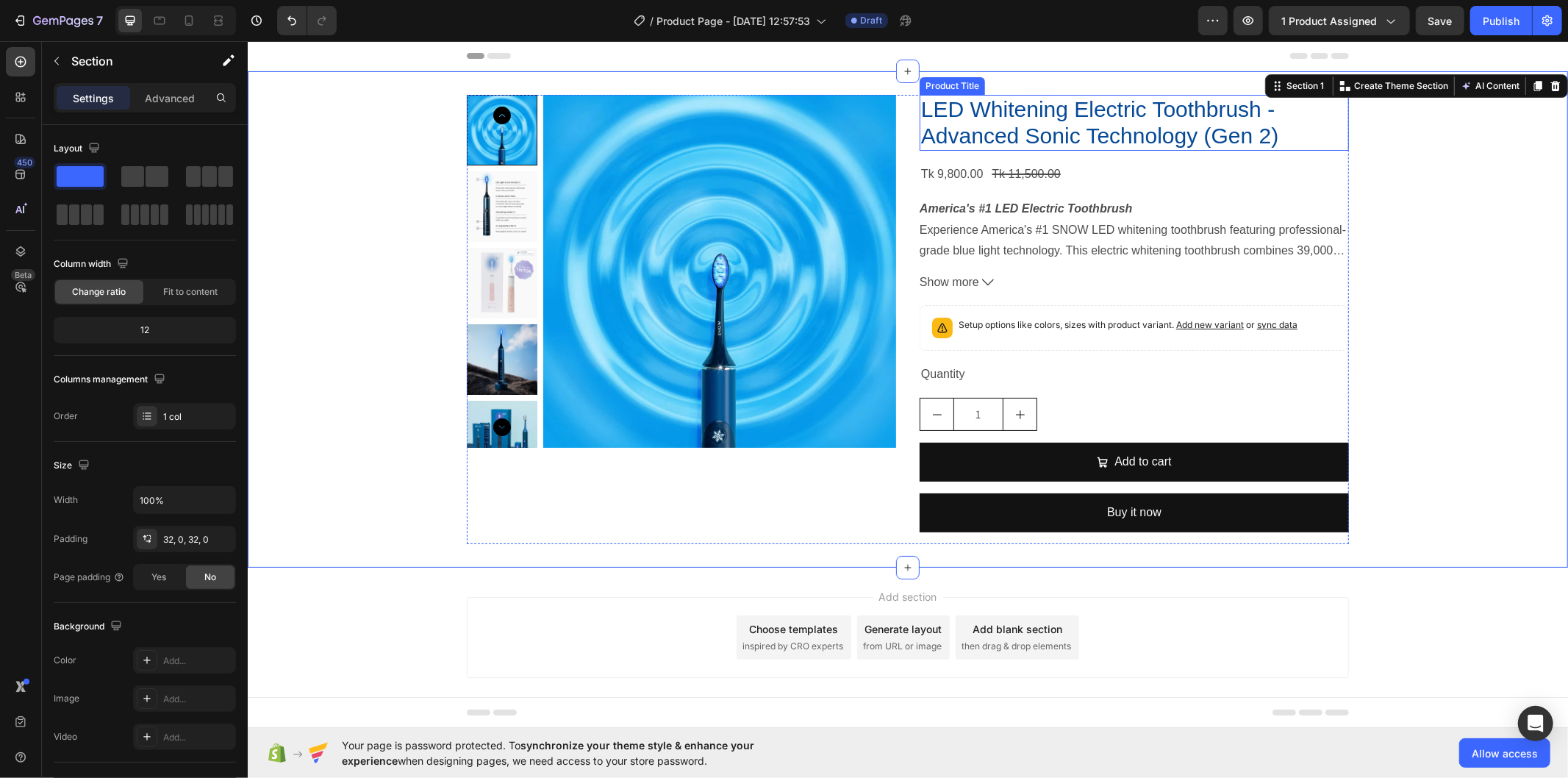
click at [1077, 137] on h2 "LED Whitening Electric Toothbrush - Advanced Sonic Technology (Gen 2)" at bounding box center [1134, 122] width 430 height 56
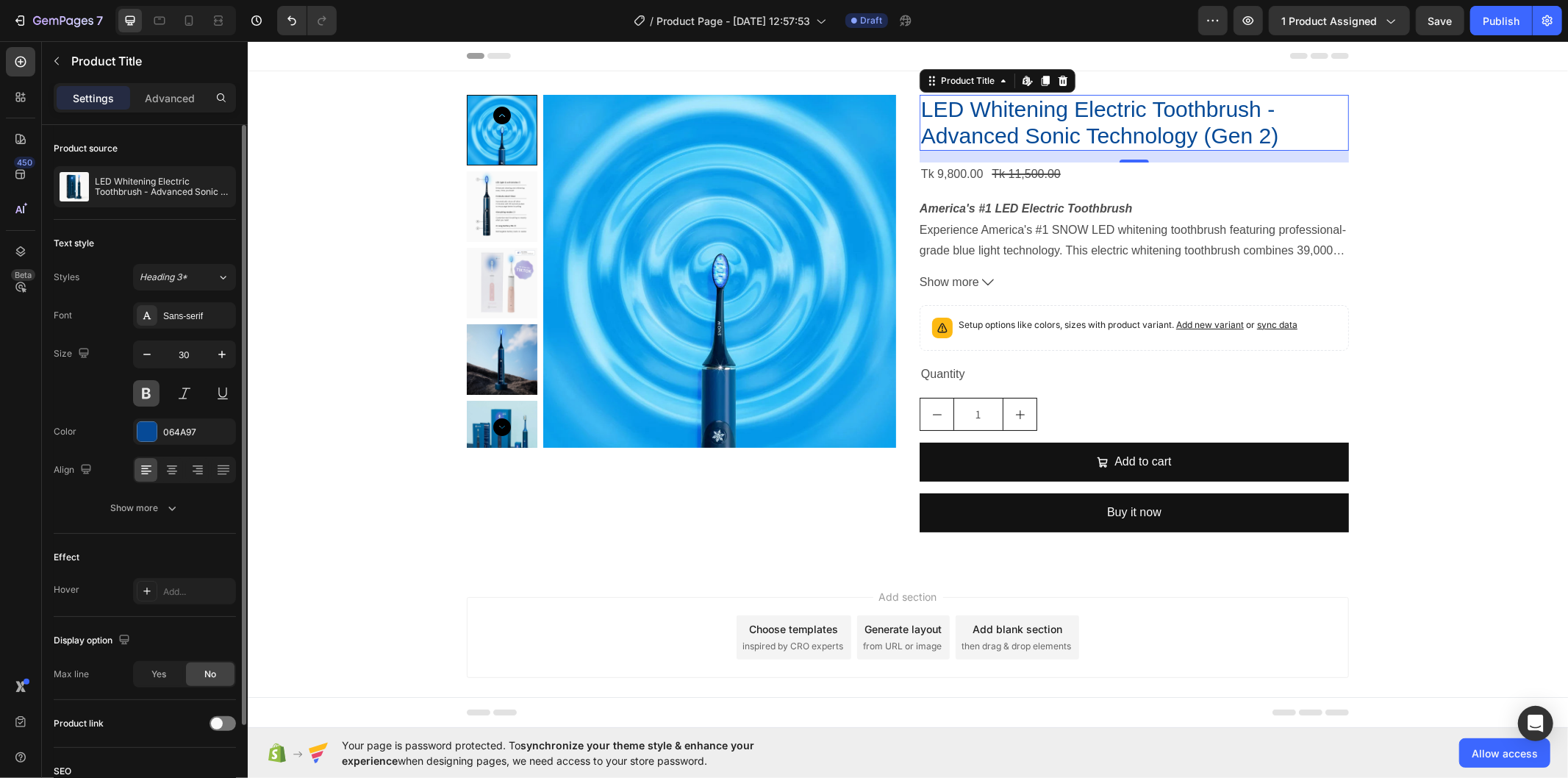
click at [144, 391] on button at bounding box center [146, 393] width 26 height 26
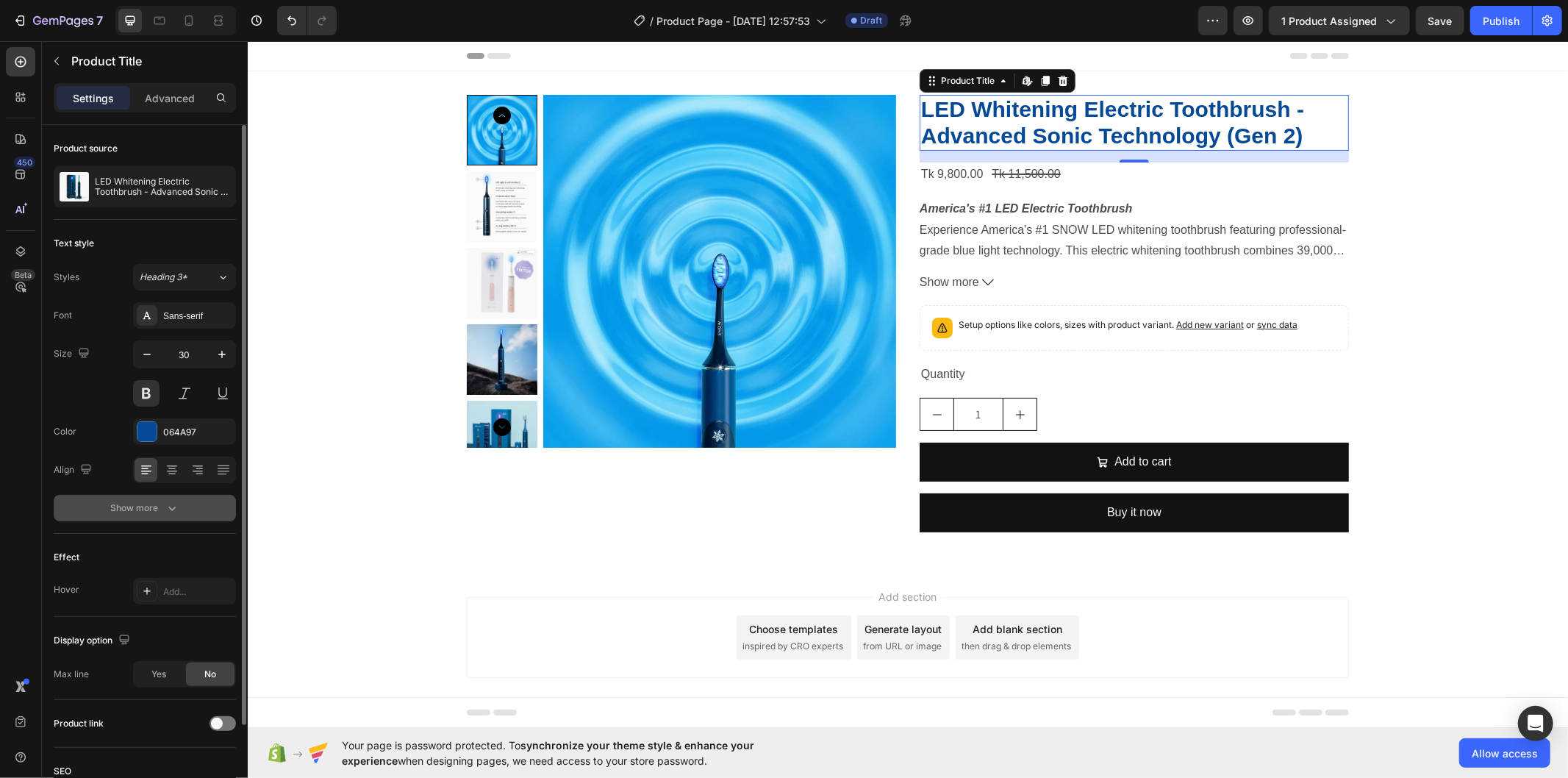
click at [184, 510] on button "Show more" at bounding box center [145, 508] width 182 height 26
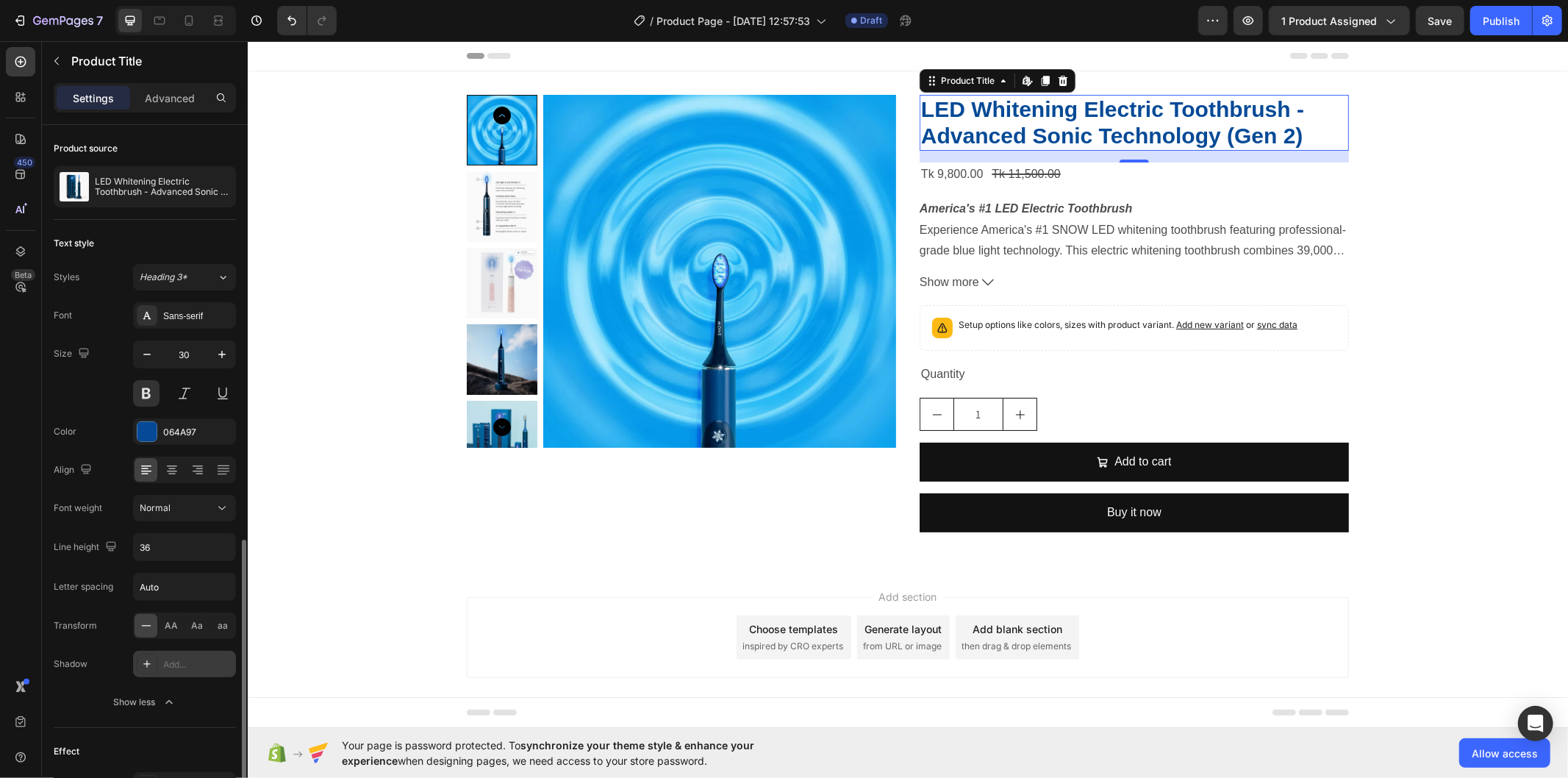
scroll to position [305, 0]
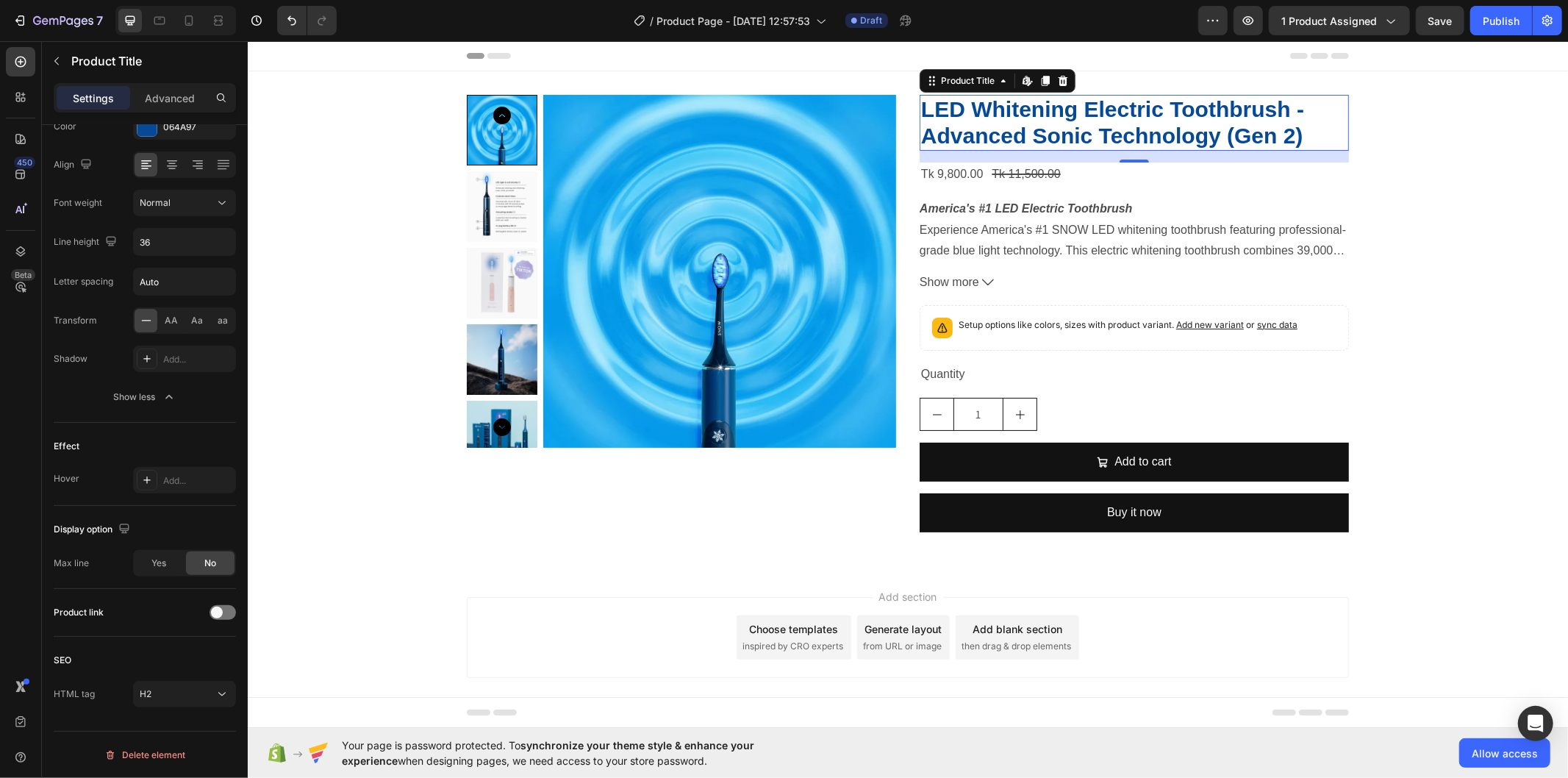
click at [1028, 127] on h2 "LED Whitening Electric Toothbrush - Advanced Sonic Technology (Gen 2)" at bounding box center [1134, 122] width 430 height 56
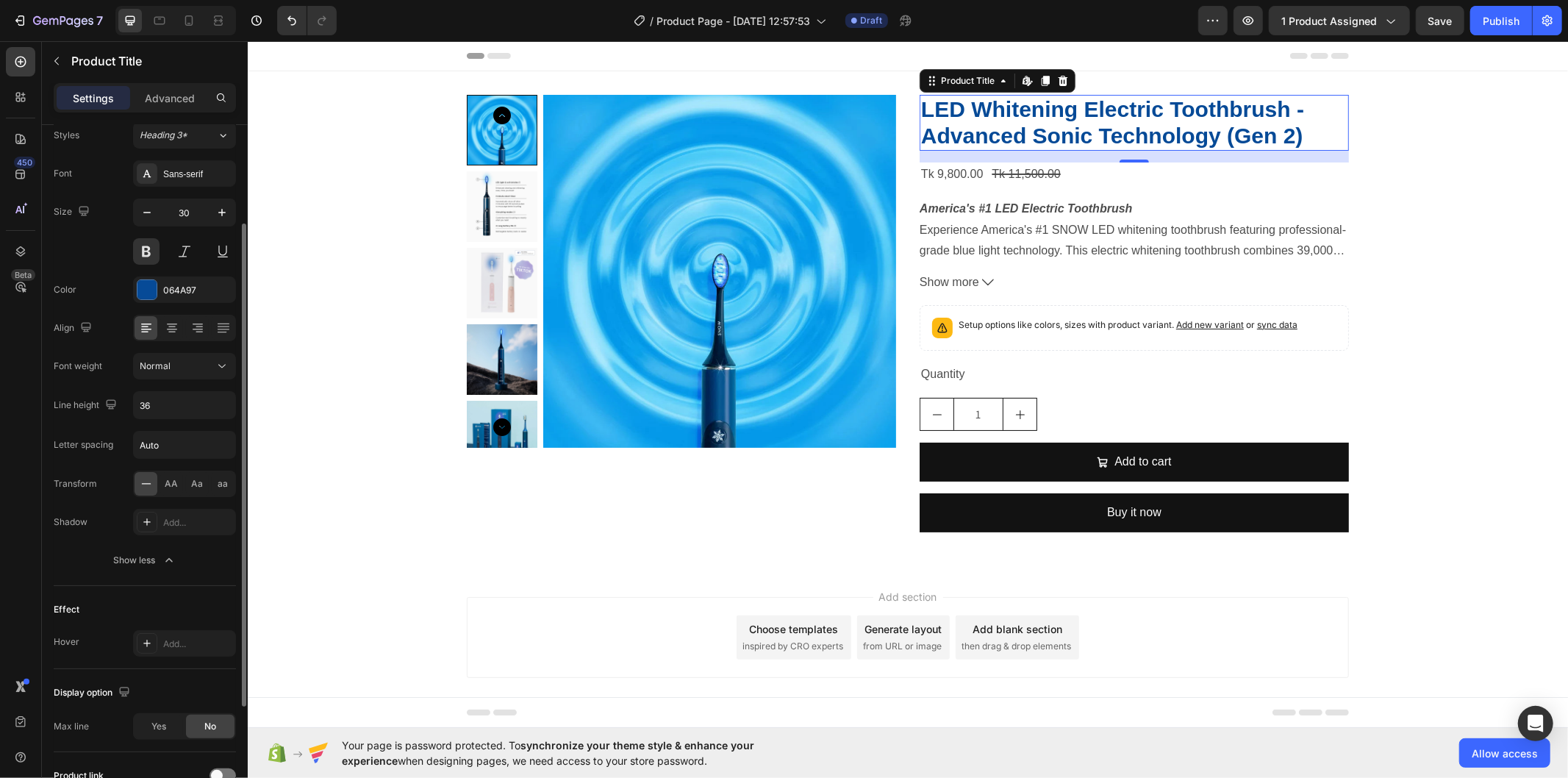
scroll to position [0, 0]
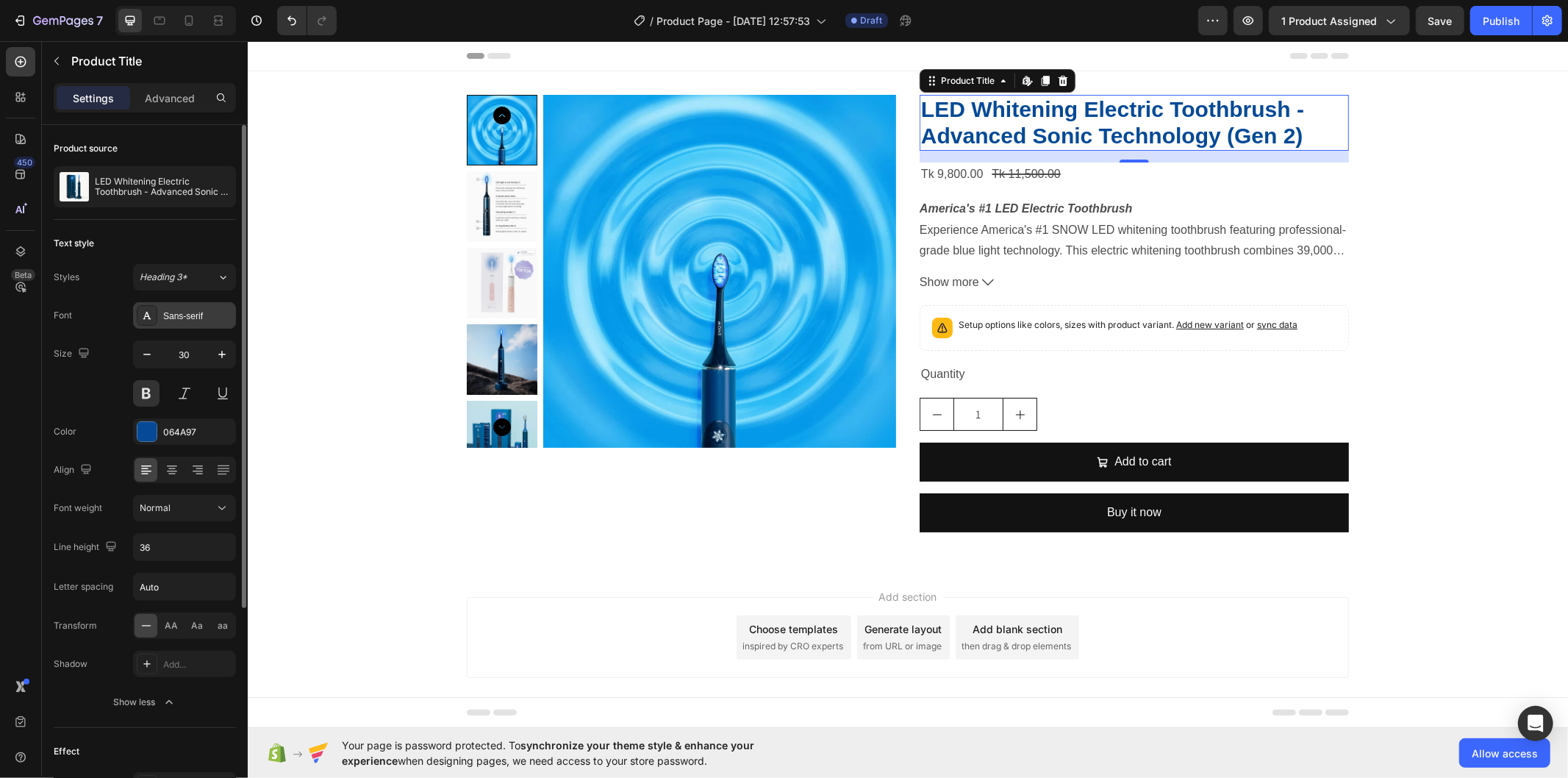
click at [201, 314] on div "Sans-serif" at bounding box center [197, 316] width 69 height 13
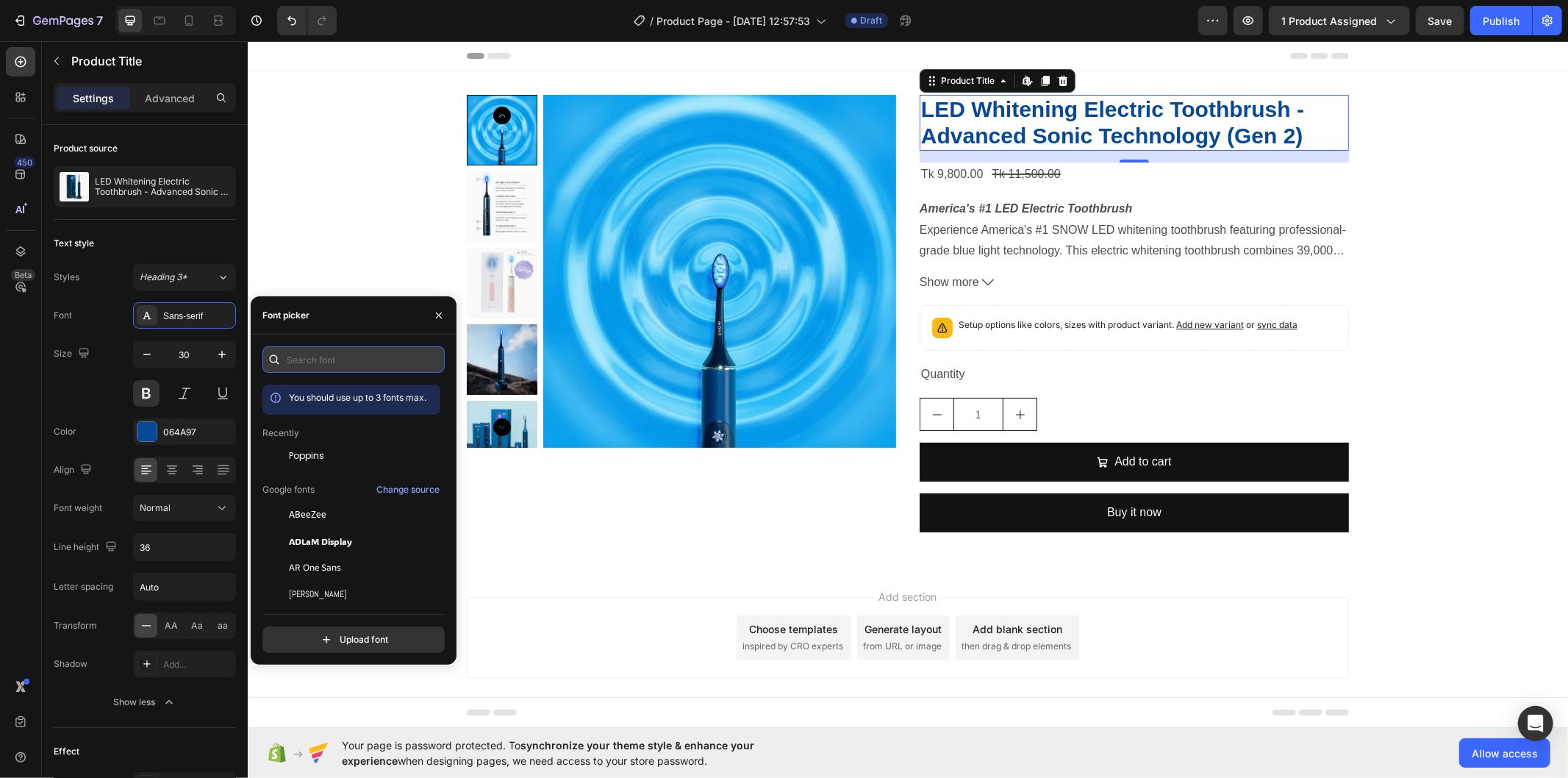
click at [333, 356] on input "text" at bounding box center [354, 359] width 182 height 26
type input "d"
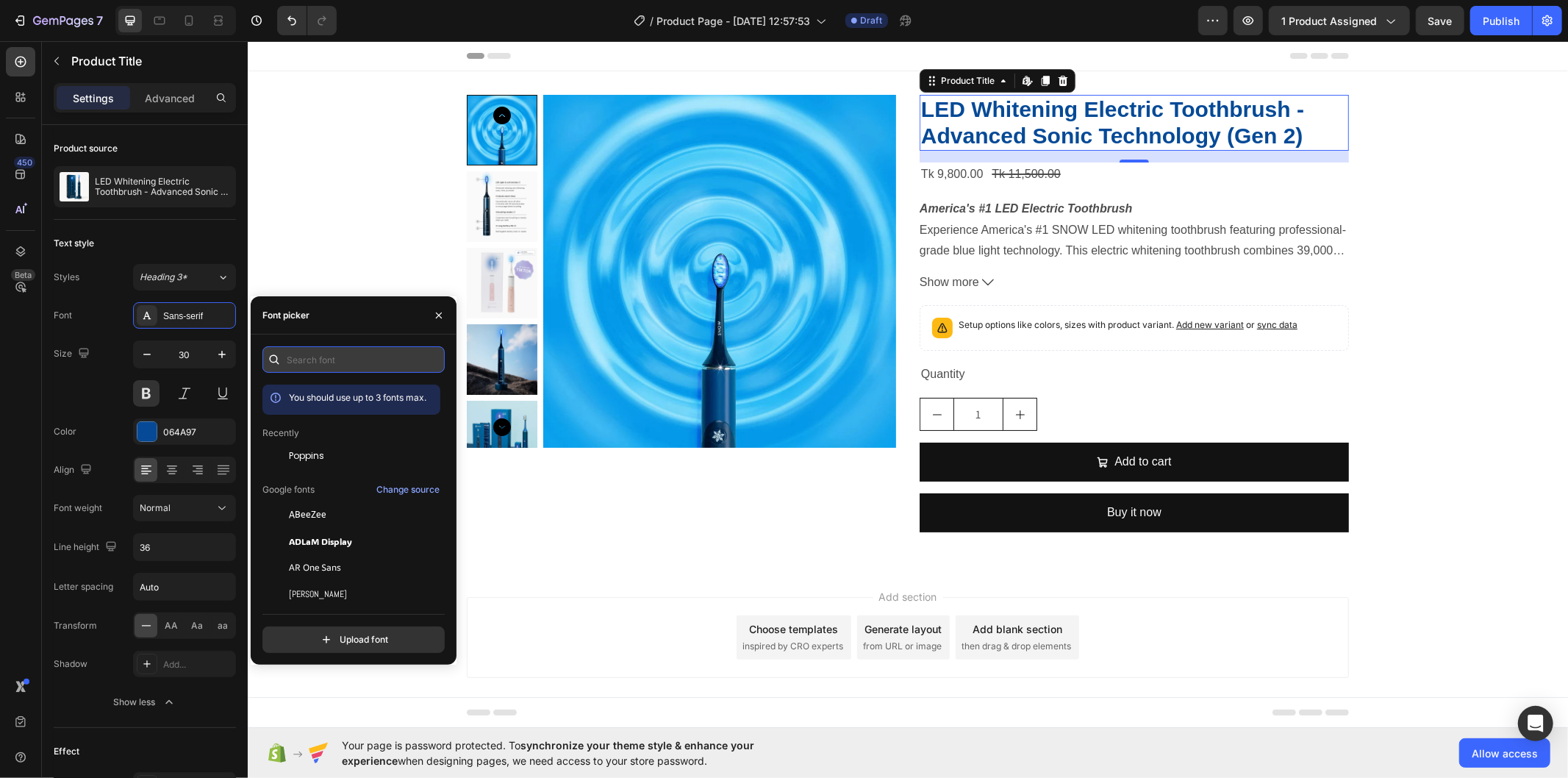
type input "d"
type input "f"
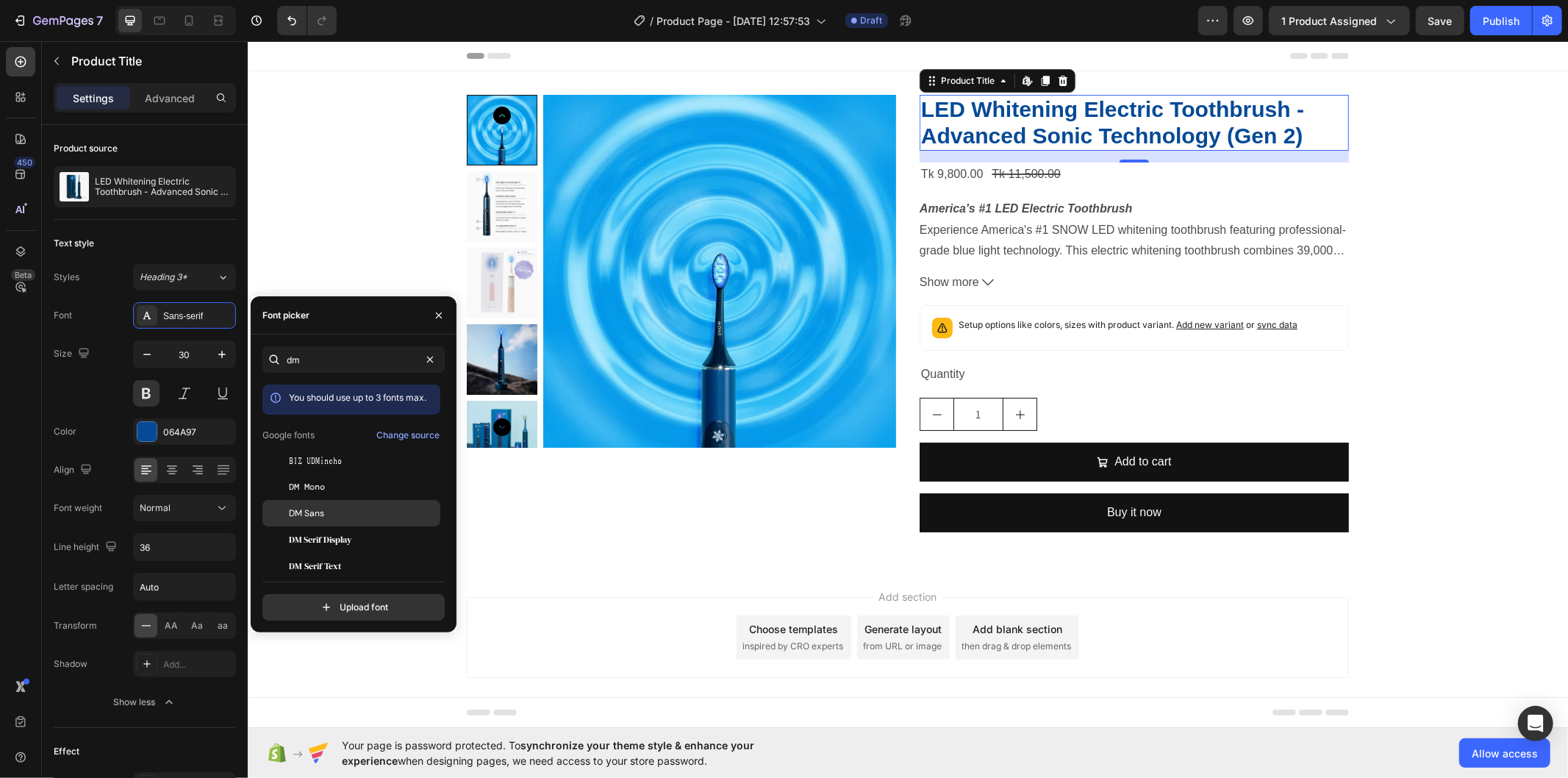
type input "dm"
click at [292, 521] on div "DM Sans" at bounding box center [351, 513] width 177 height 26
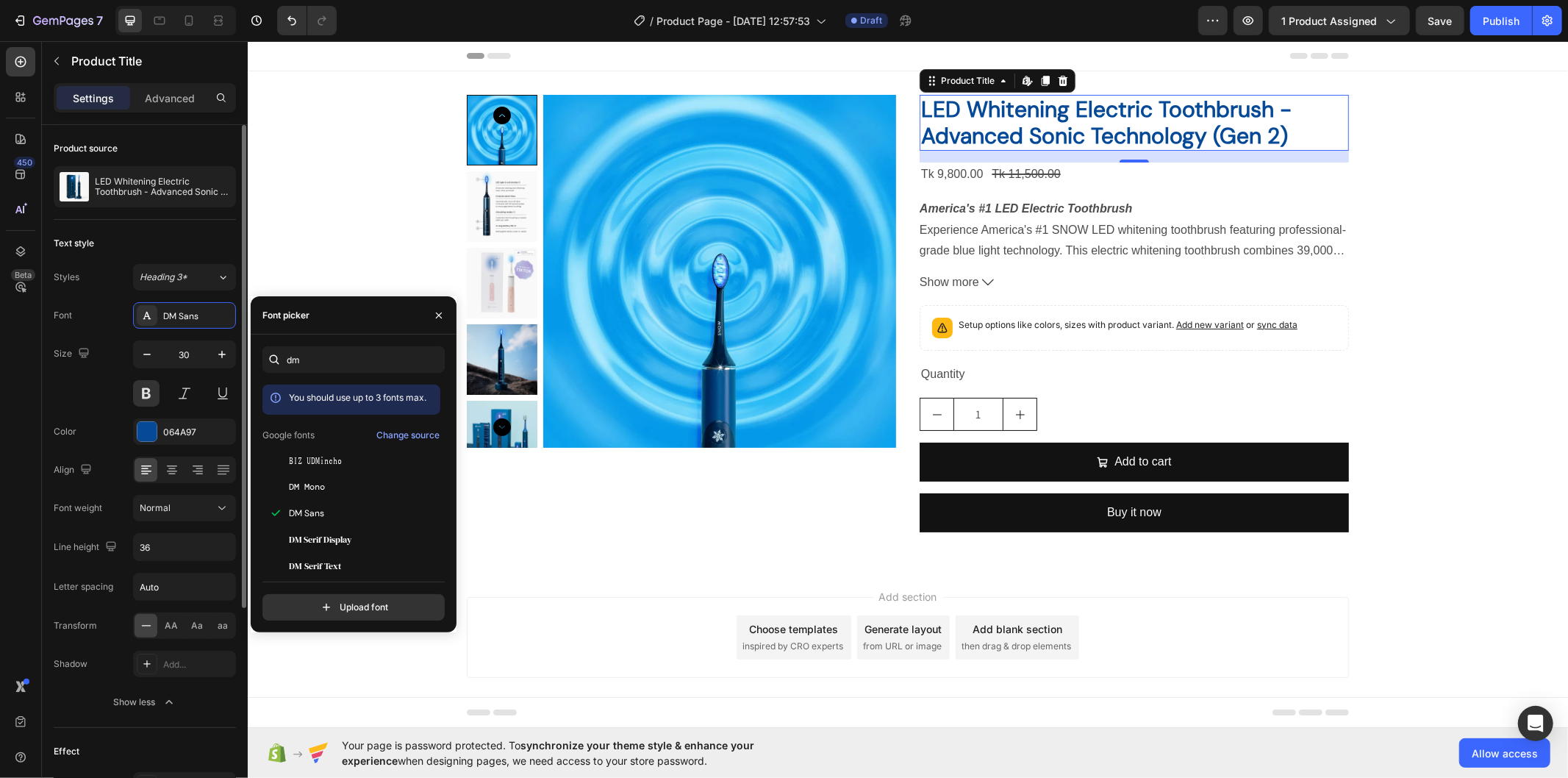
click at [219, 250] on div "Text style" at bounding box center [145, 243] width 182 height 24
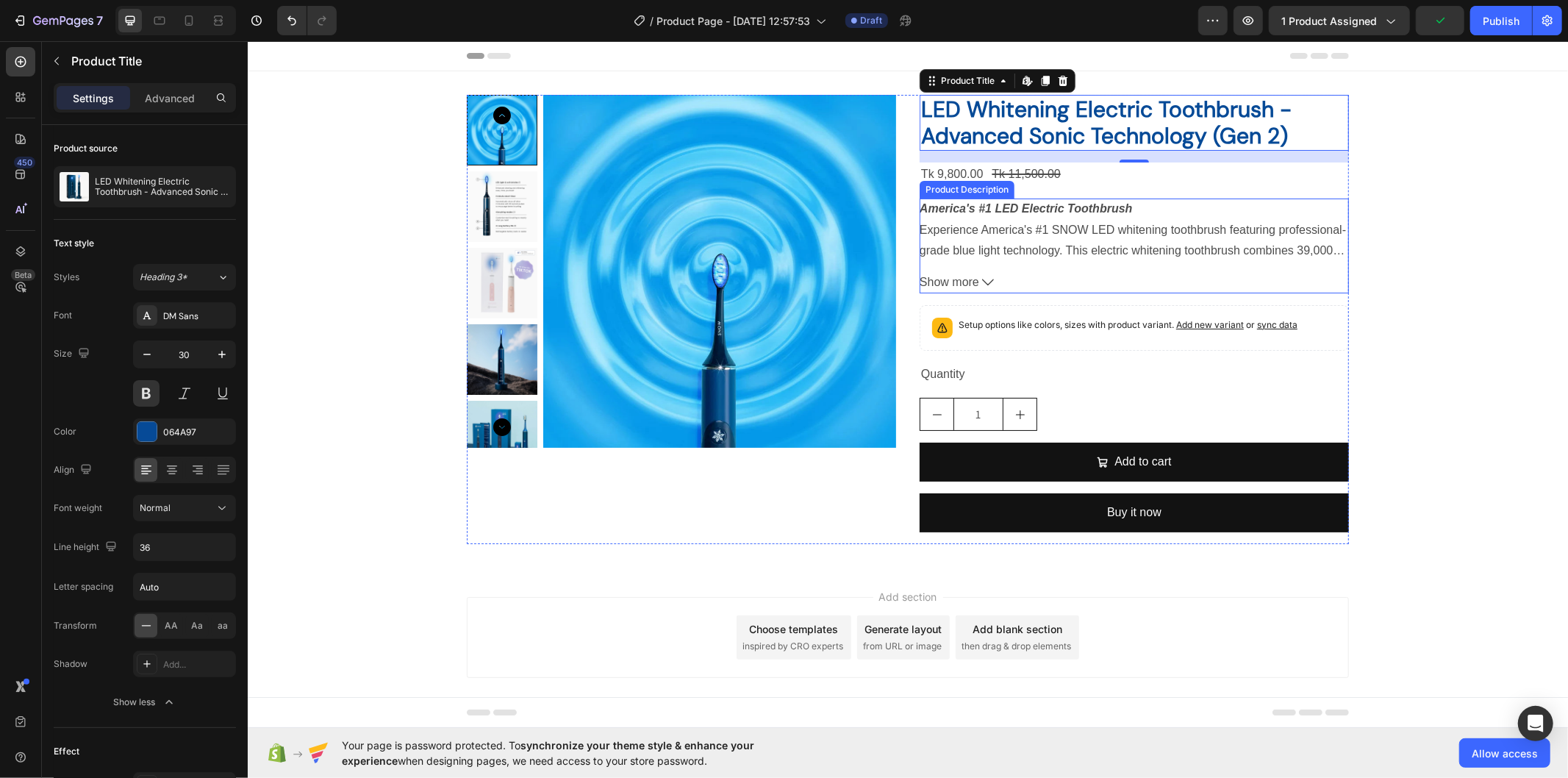
click at [1034, 218] on div "America's #1 LED Electric Toothbrush Experience America's #1 SNOW LED whitening…" at bounding box center [1134, 229] width 430 height 62
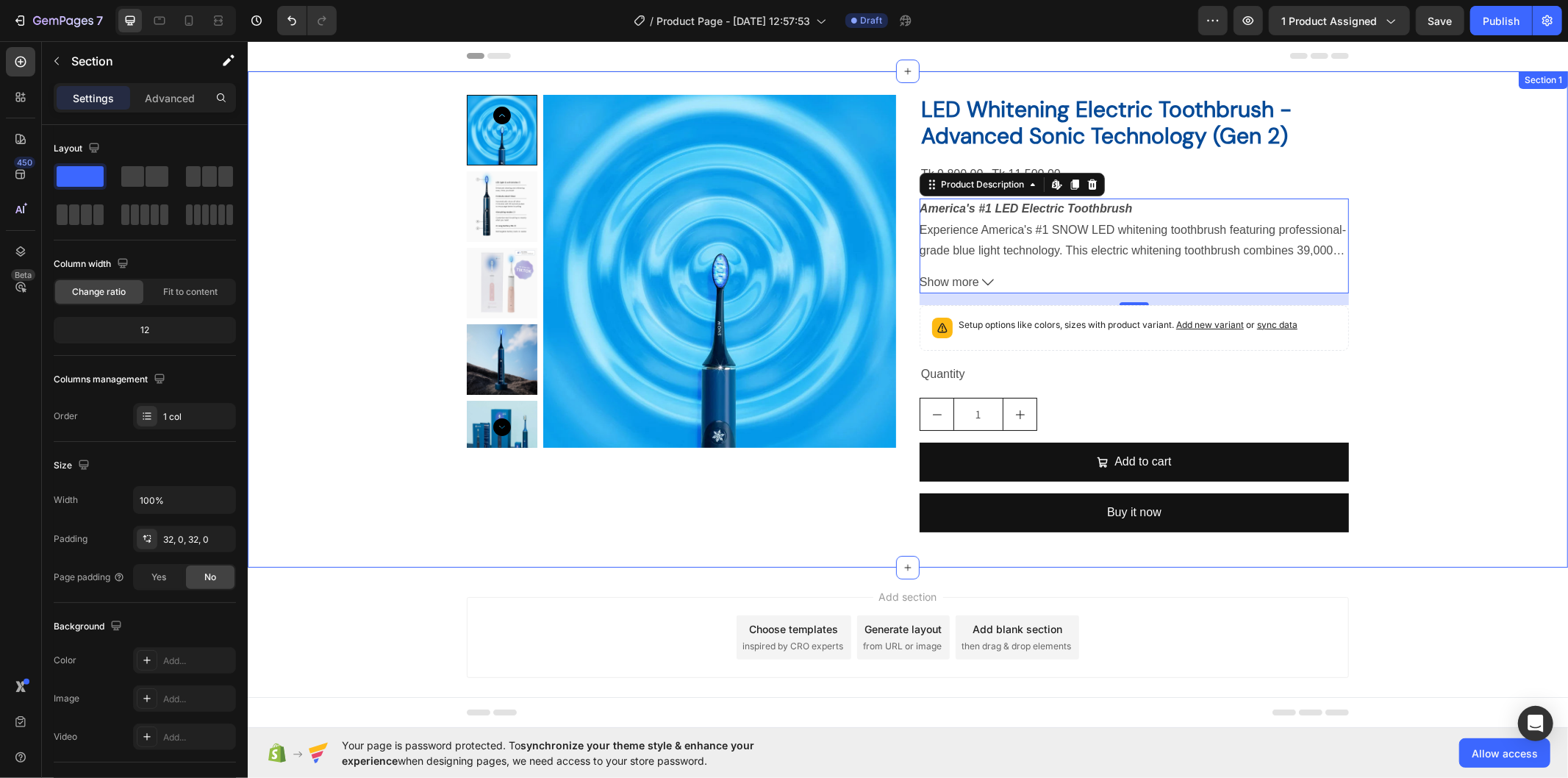
click at [1453, 231] on div "Product Images LED Whitening Electric Toothbrush - Advanced Sonic Technology (G…" at bounding box center [907, 319] width 1321 height 449
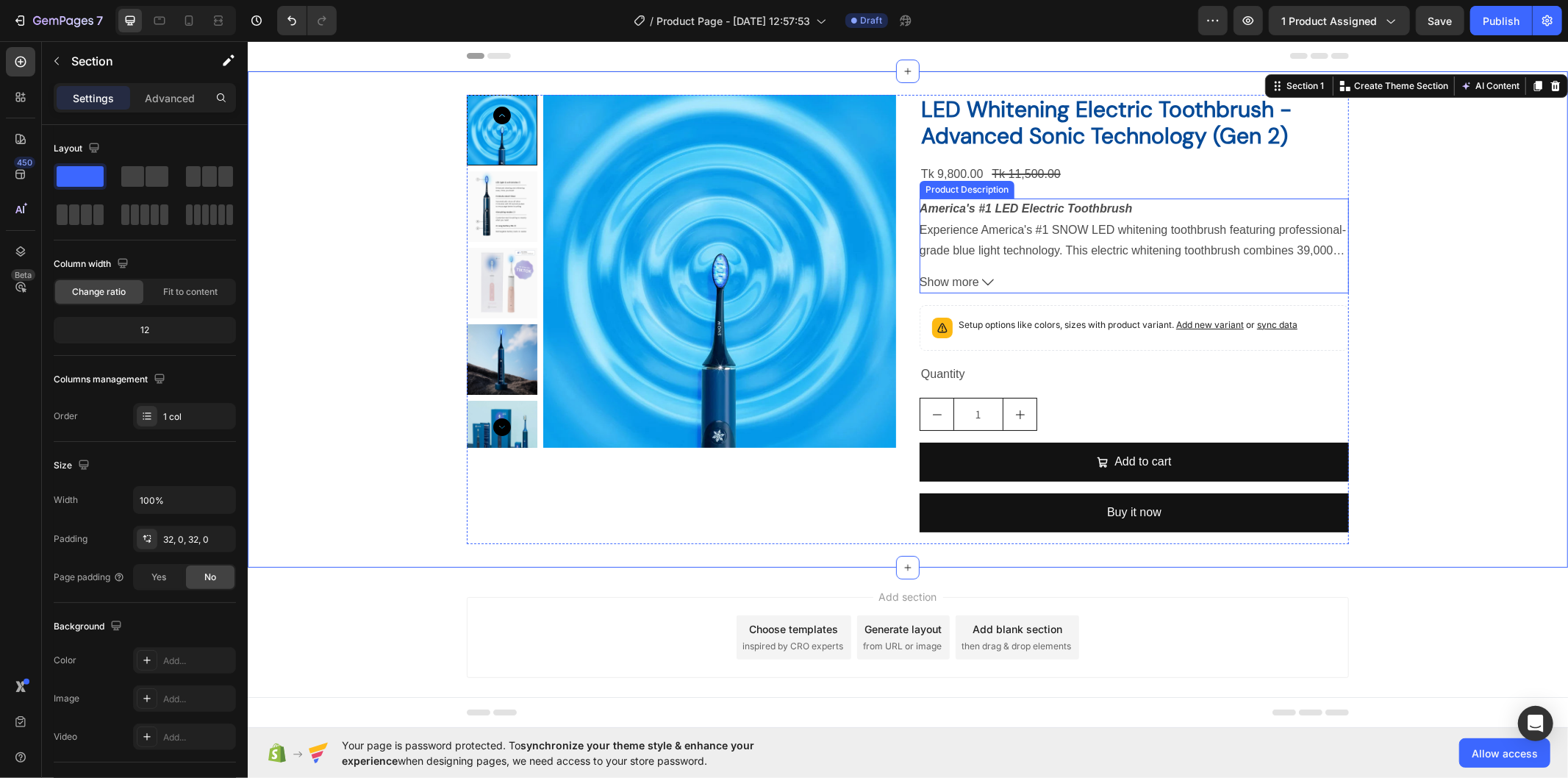
click at [1032, 226] on span "Experience America's #1 SNOW LED whitening toothbrush featuring professional-gr…" at bounding box center [1132, 271] width 427 height 97
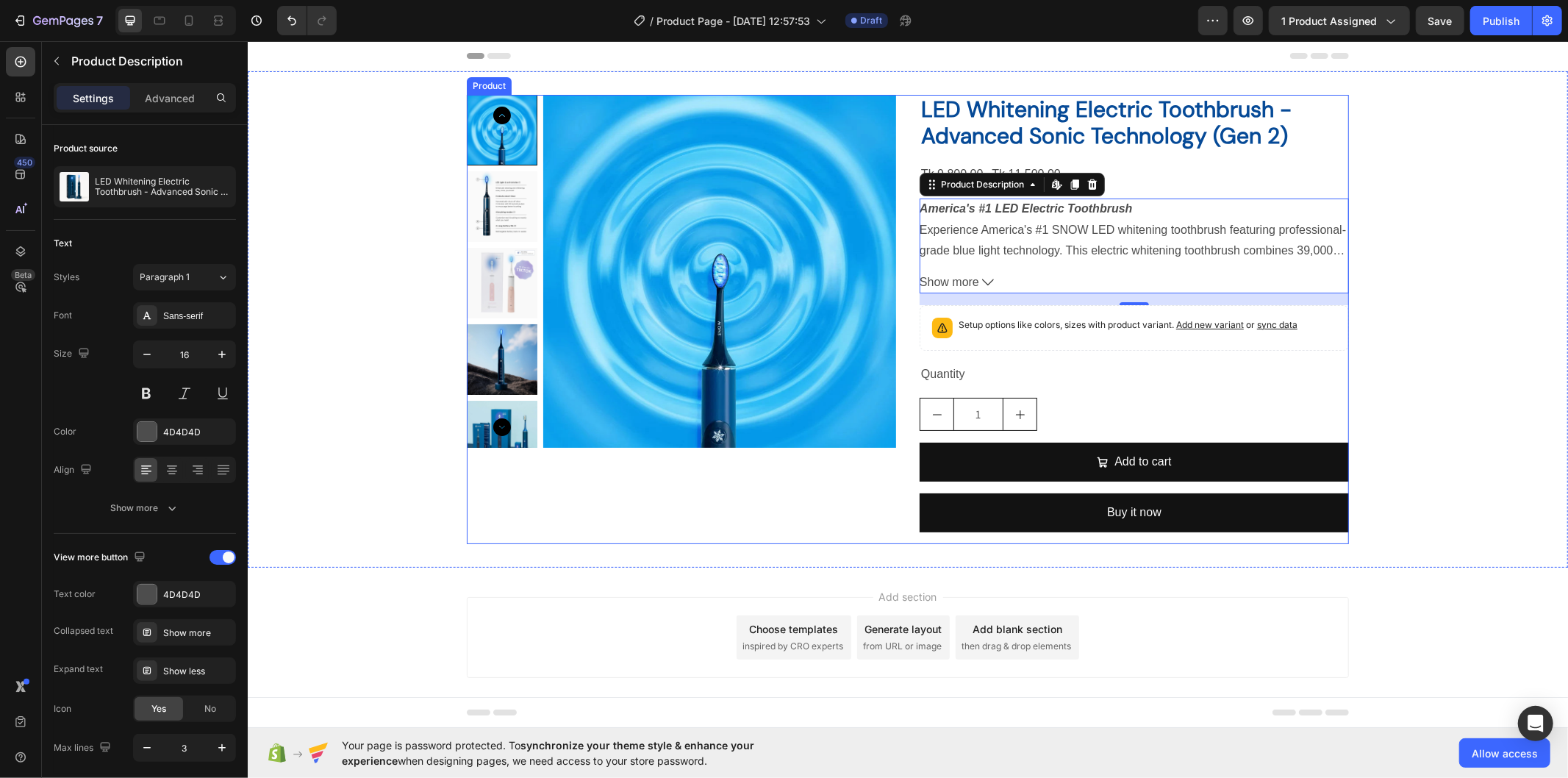
click at [1087, 160] on div "LED Whitening Electric Toothbrush - Advanced Sonic Technology (Gen 2) Product T…" at bounding box center [1134, 319] width 430 height 449
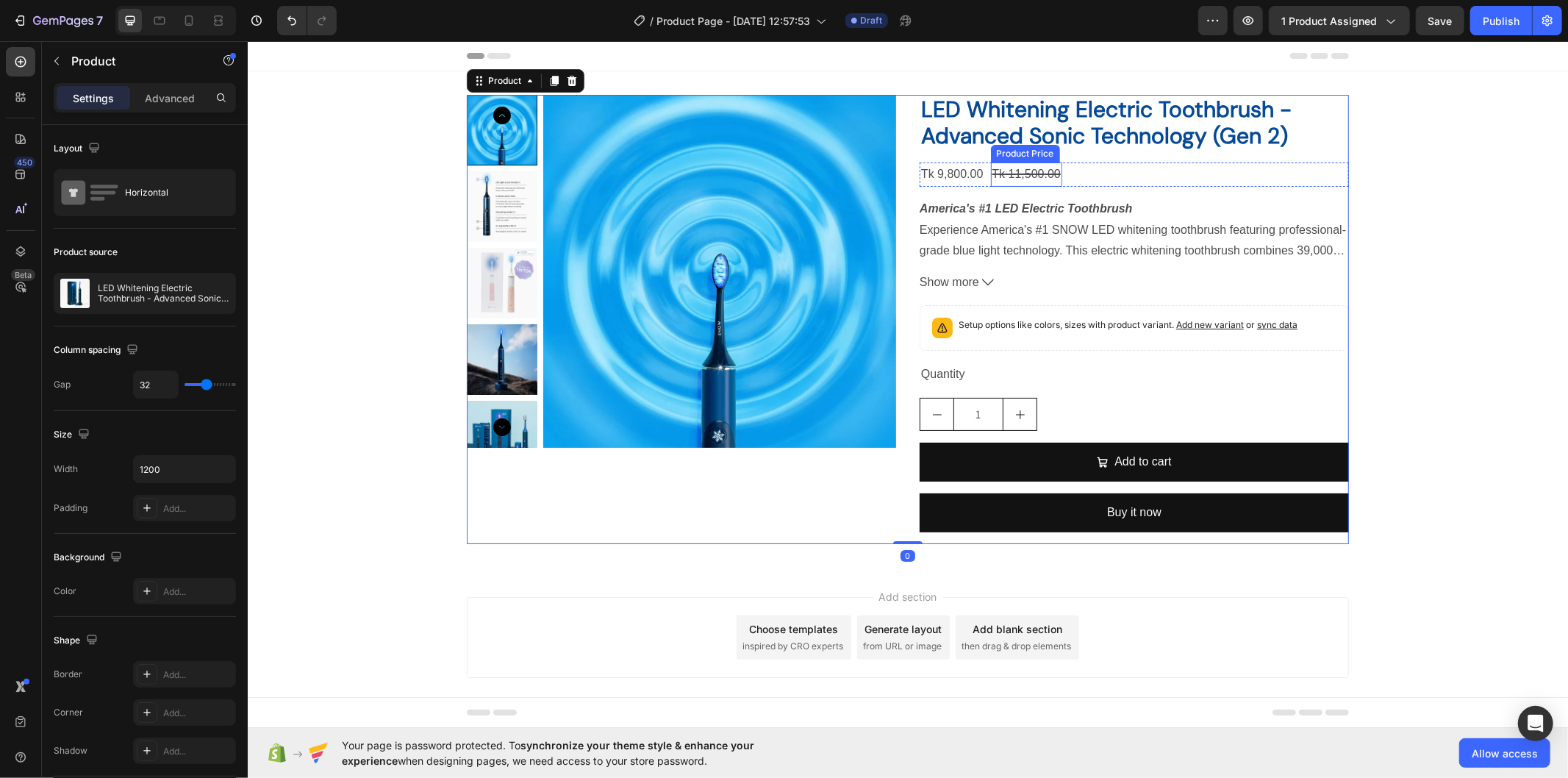
click at [1032, 172] on div "Tk 11,500.00" at bounding box center [1026, 174] width 72 height 25
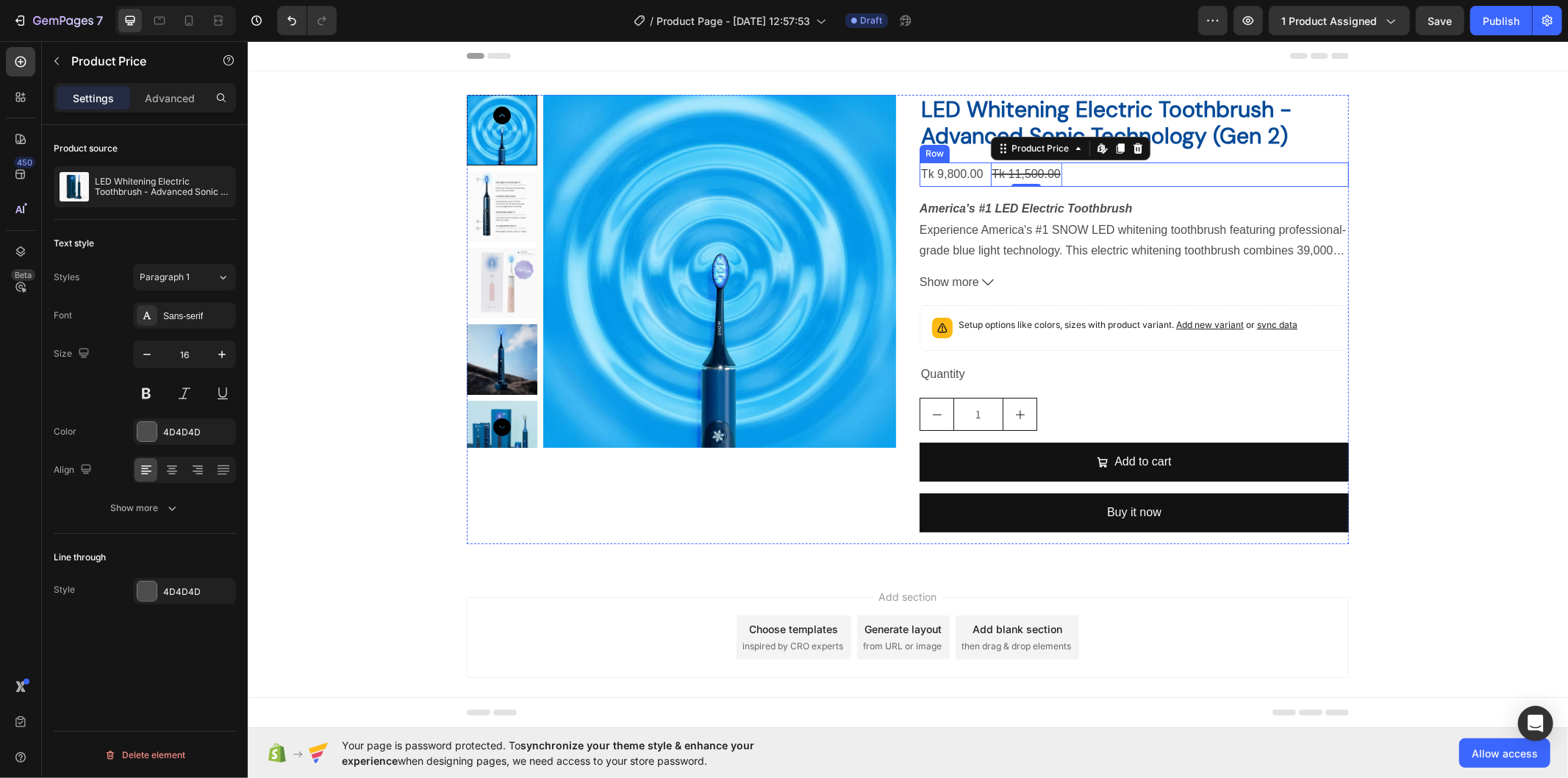
click at [1074, 167] on div "Tk 9,800.00 Product Price Product Price Tk 11,500.00 Product Price Edit content…" at bounding box center [1134, 174] width 430 height 25
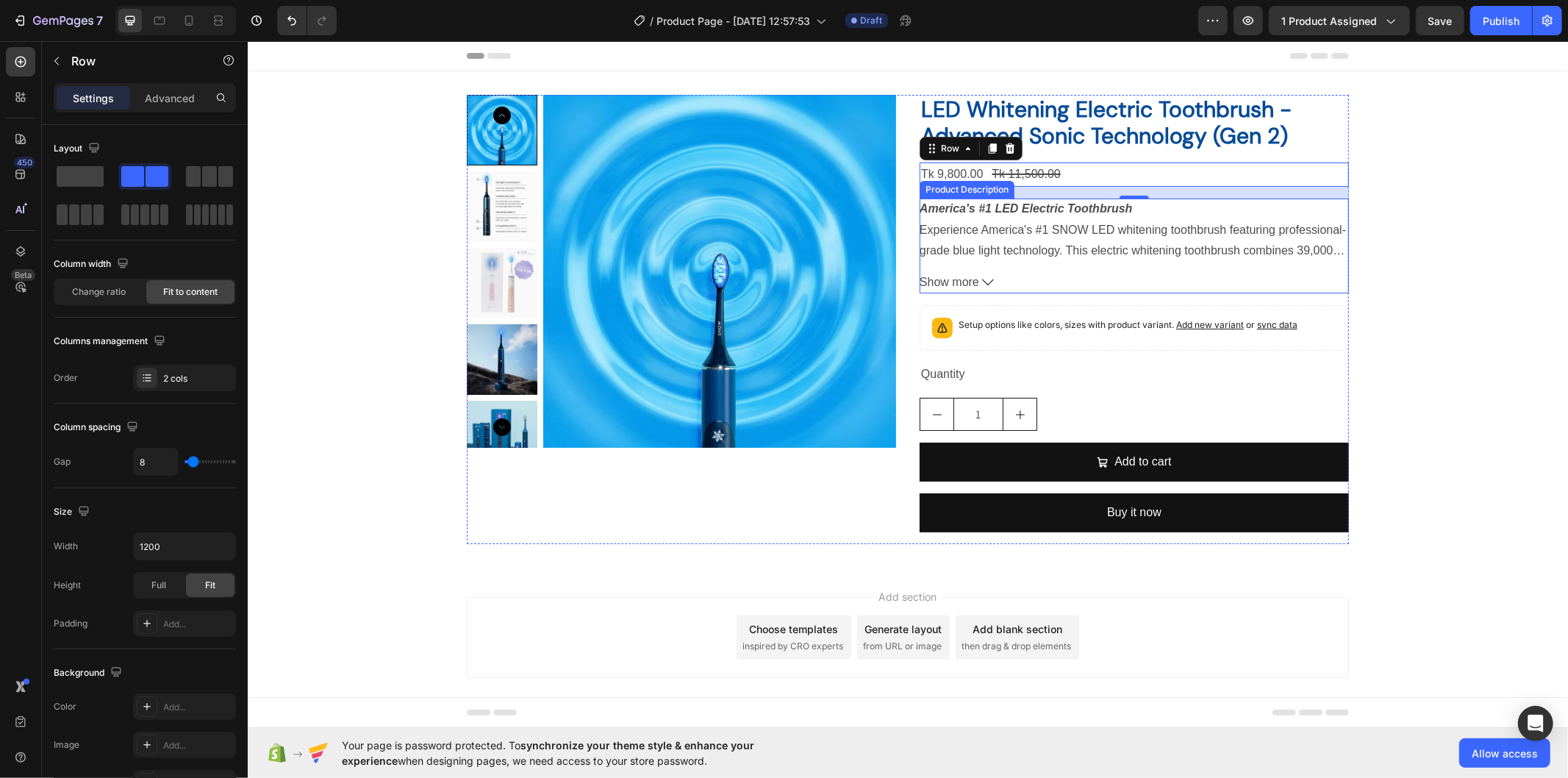
click at [1021, 204] on strong "America's #1 LED Electric Toothbrush" at bounding box center [1025, 207] width 213 height 13
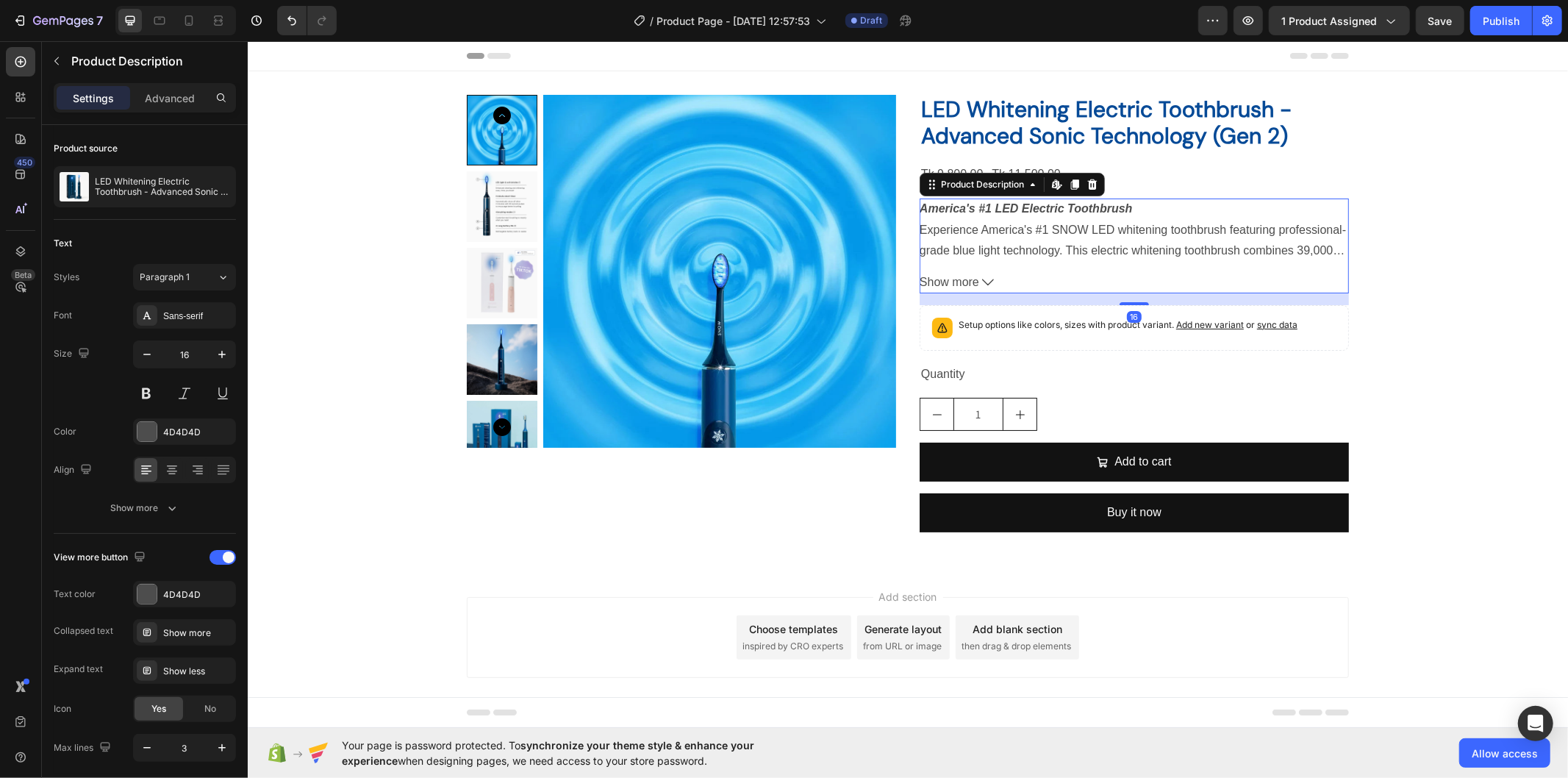
click at [1021, 204] on strong "America's #1 LED Electric Toothbrush" at bounding box center [1025, 207] width 213 height 13
click at [1057, 183] on icon at bounding box center [1058, 182] width 2 height 7
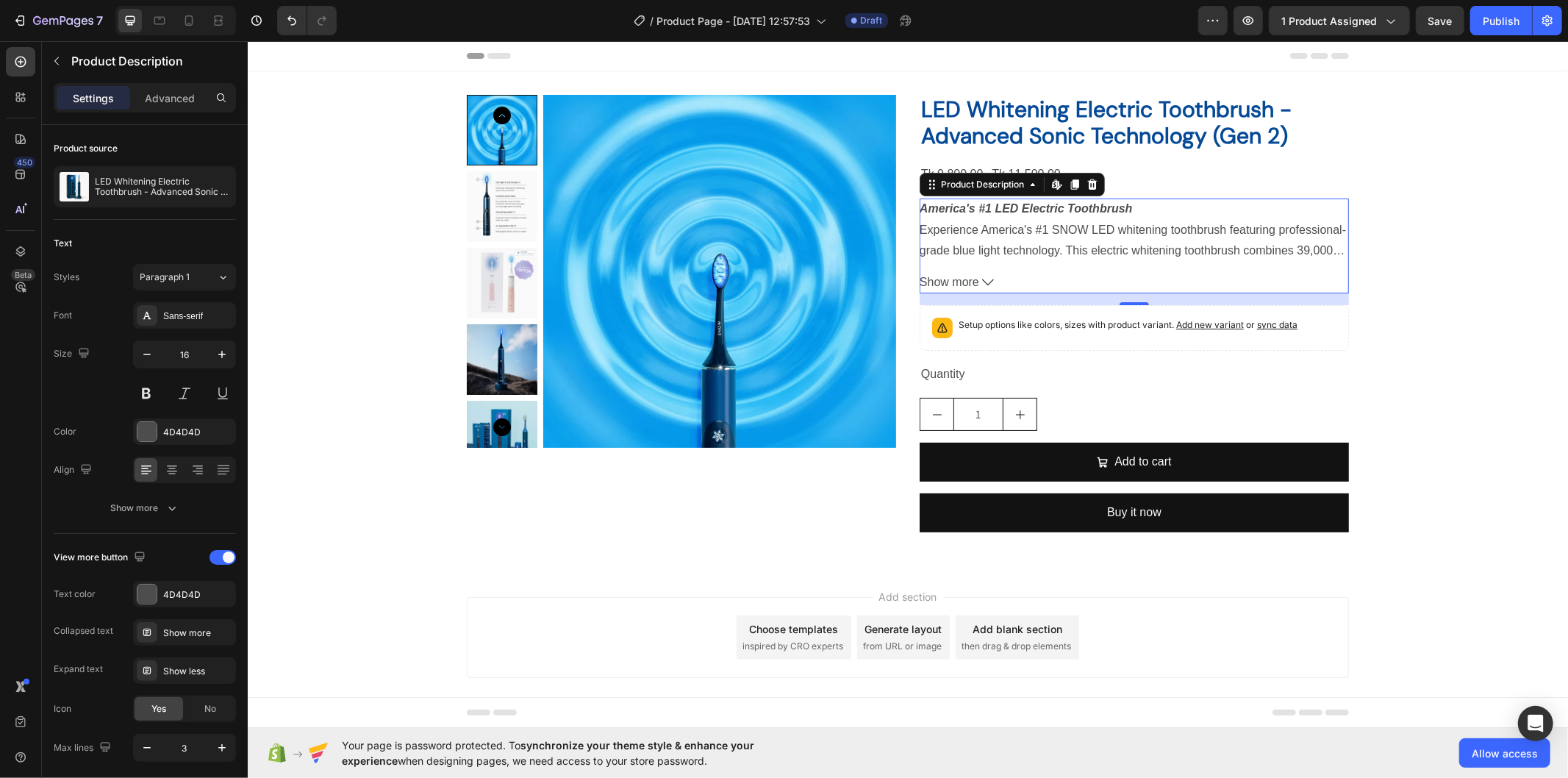
click at [972, 281] on span "Show more" at bounding box center [948, 283] width 60 height 22
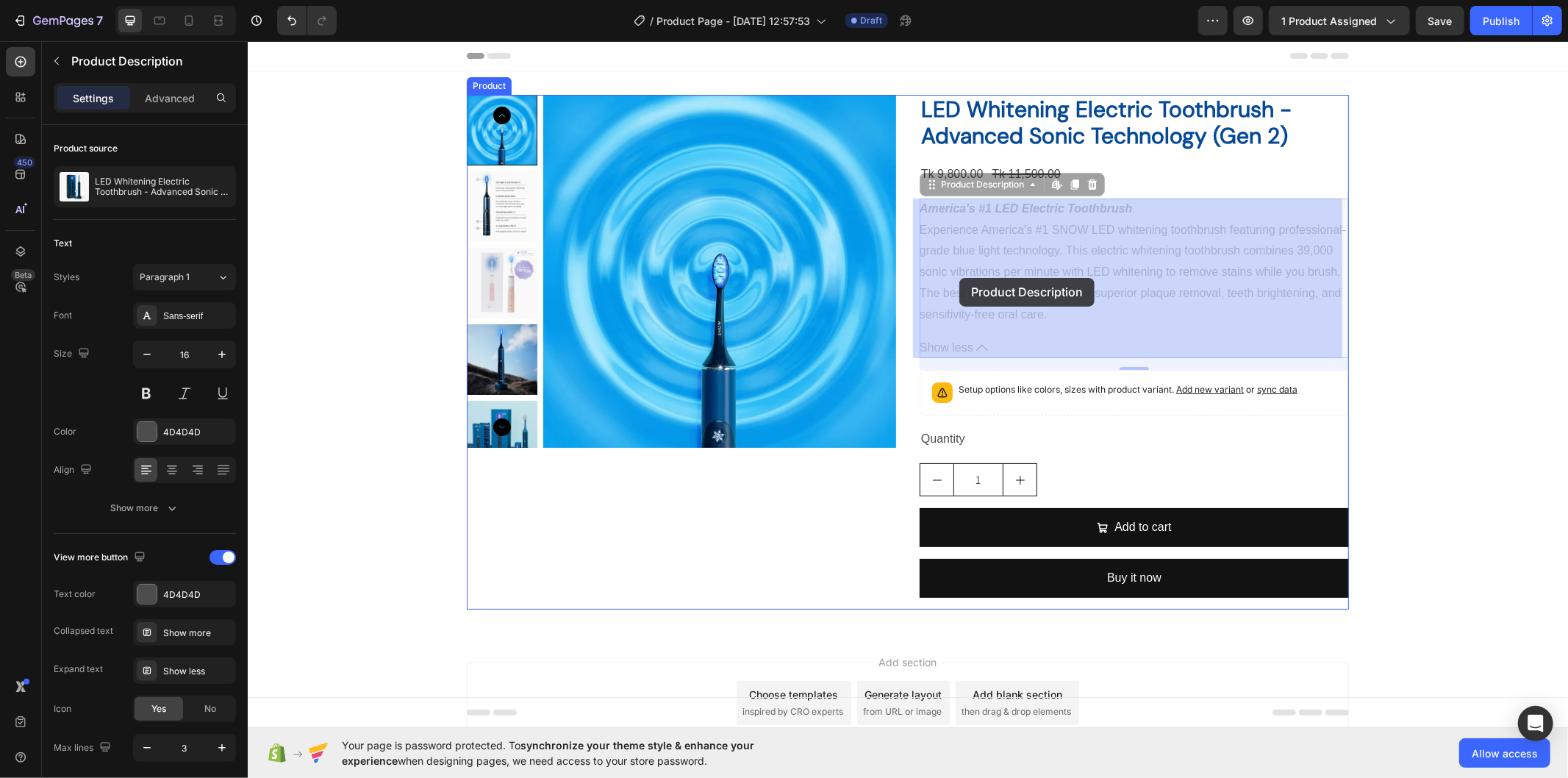
drag, startPoint x: 1051, startPoint y: 316, endPoint x: 955, endPoint y: 275, distance: 104.4
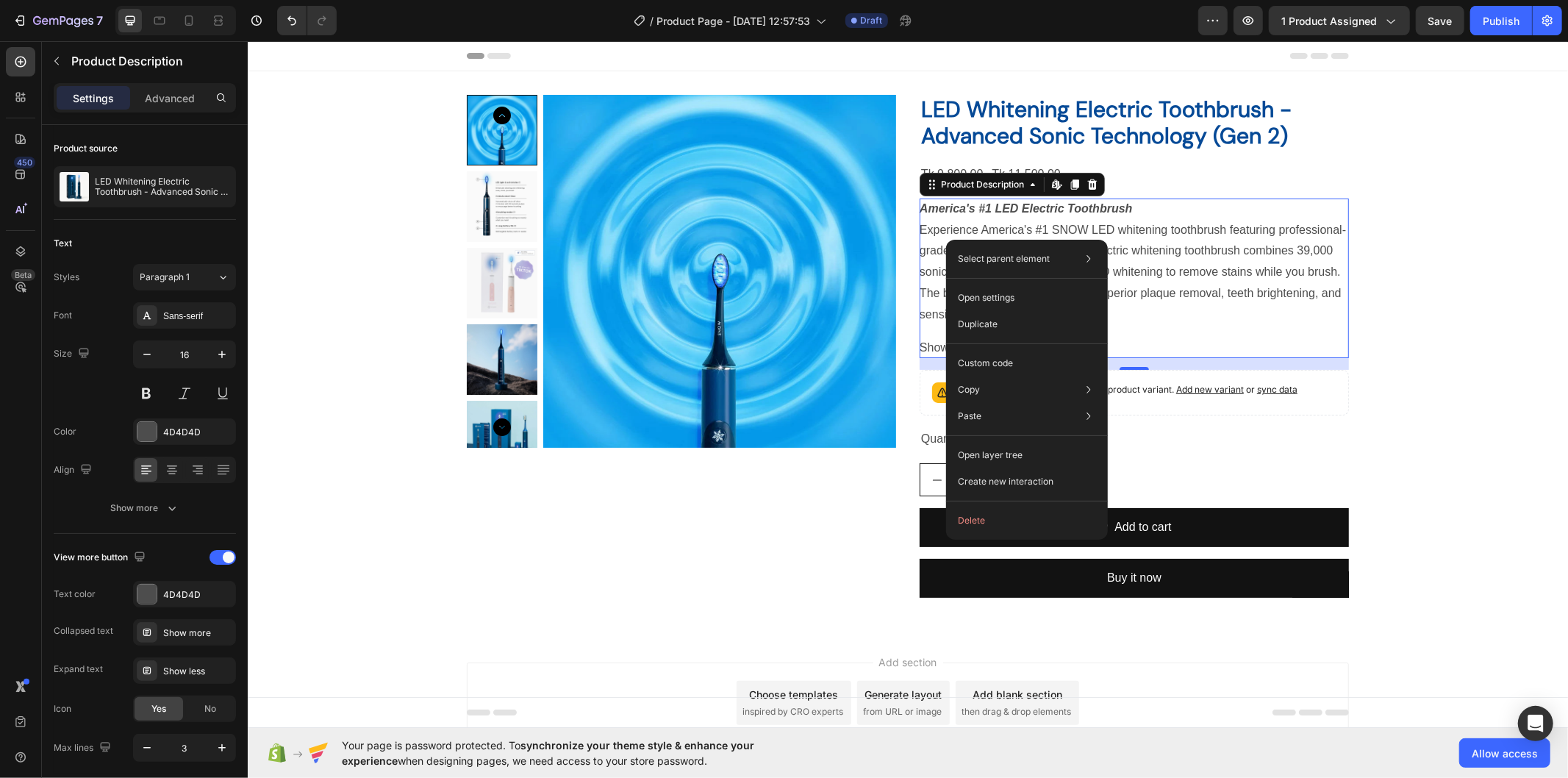
click at [926, 221] on div "America's #1 LED Electric Toothbrush Experience America's #1 SNOW LED whitening…" at bounding box center [1134, 262] width 430 height 128
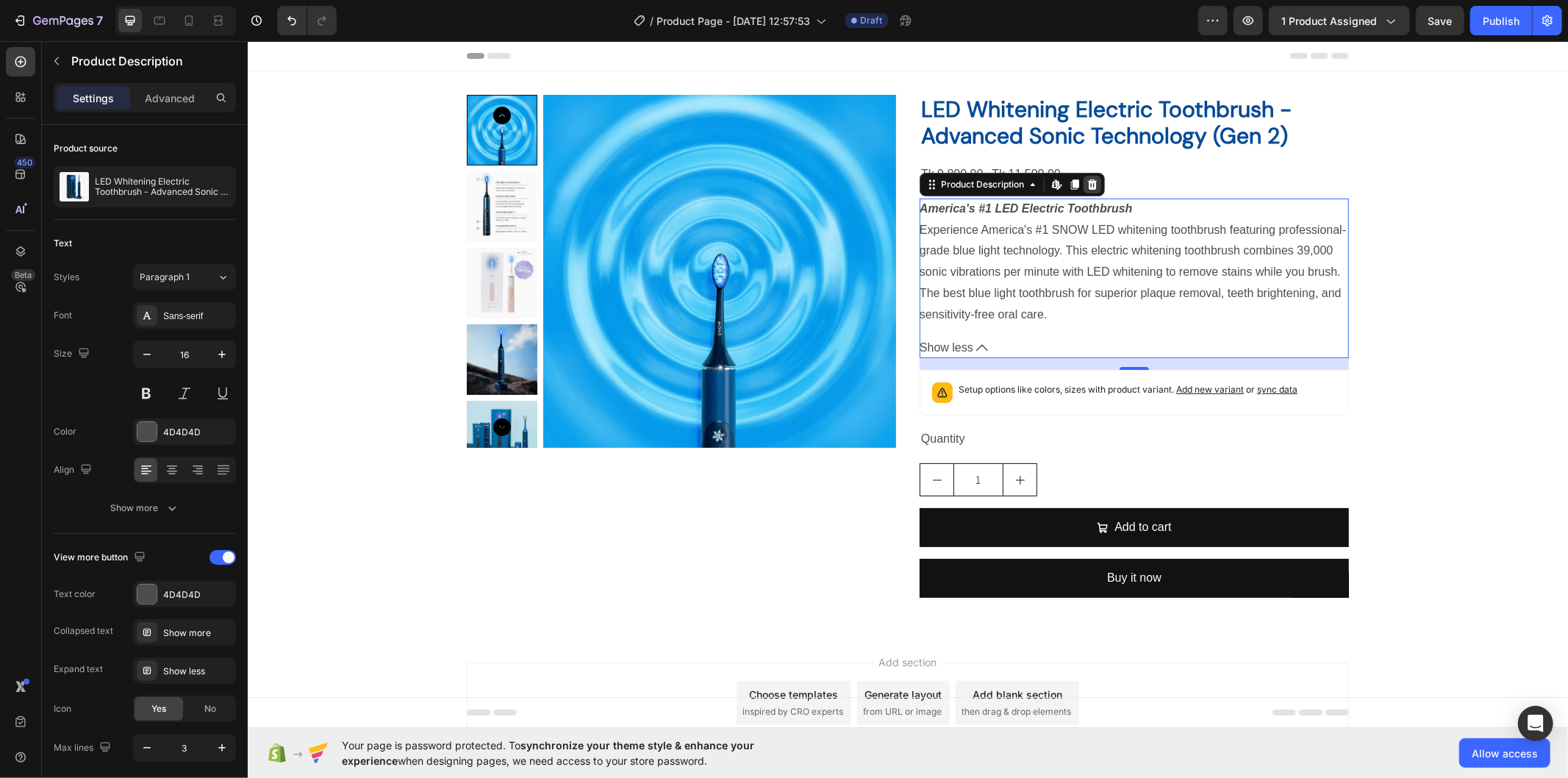
click at [1086, 183] on icon at bounding box center [1091, 183] width 12 height 12
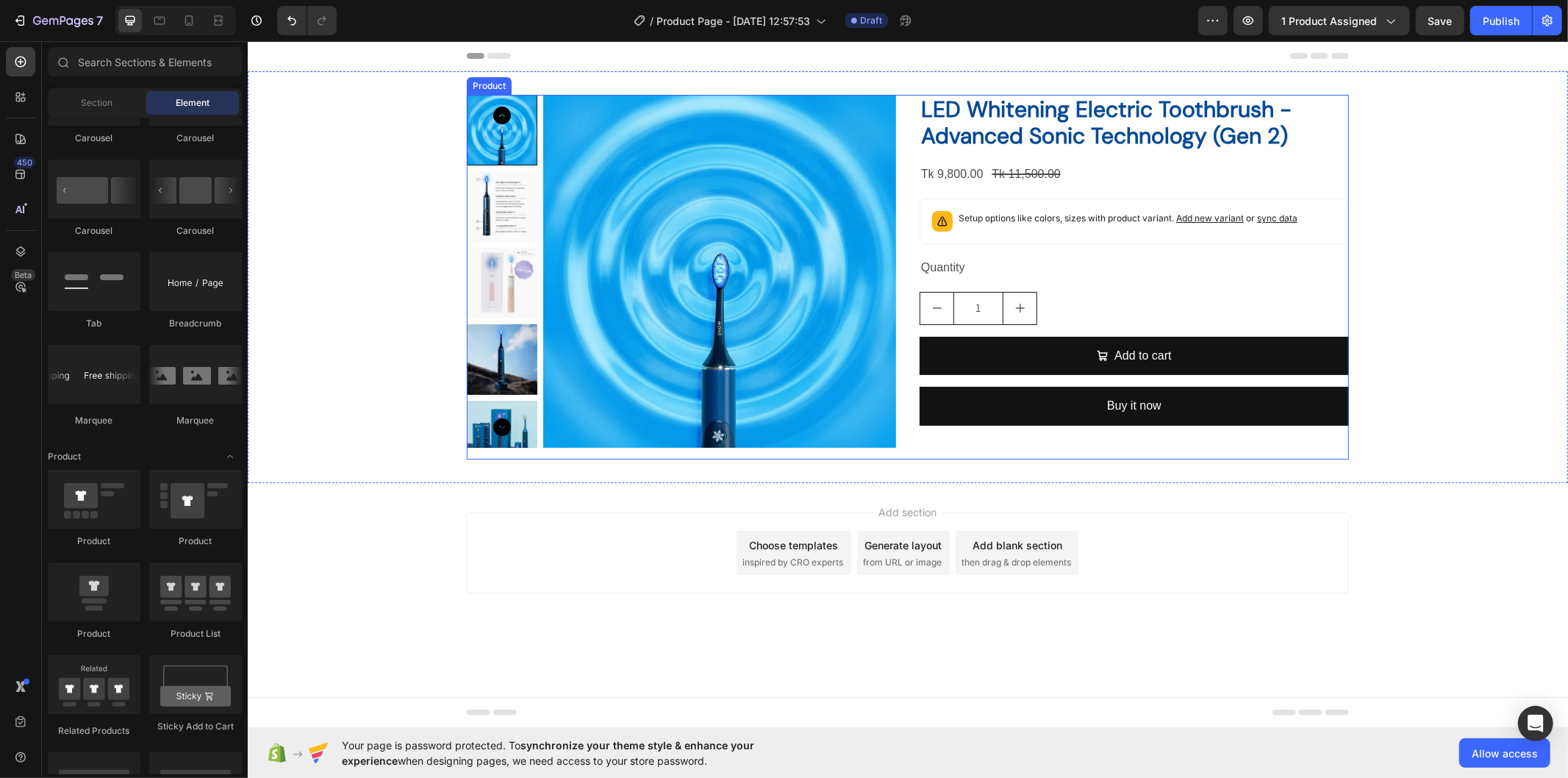
click at [989, 195] on div "LED Whitening Electric Toothbrush - Advanced Sonic Technology (Gen 2) Product T…" at bounding box center [1134, 277] width 430 height 365
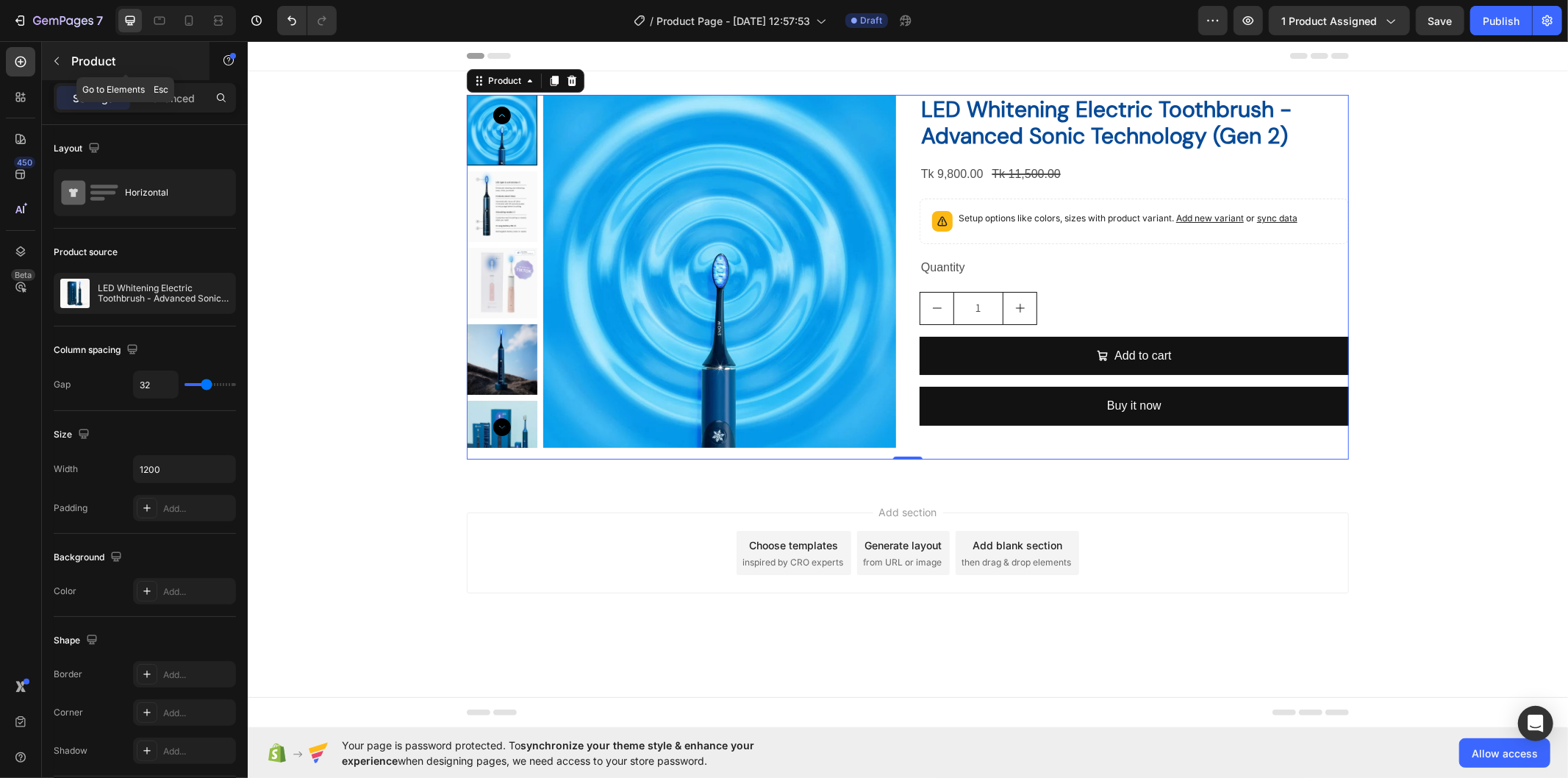
click at [52, 71] on button "button" at bounding box center [57, 61] width 24 height 24
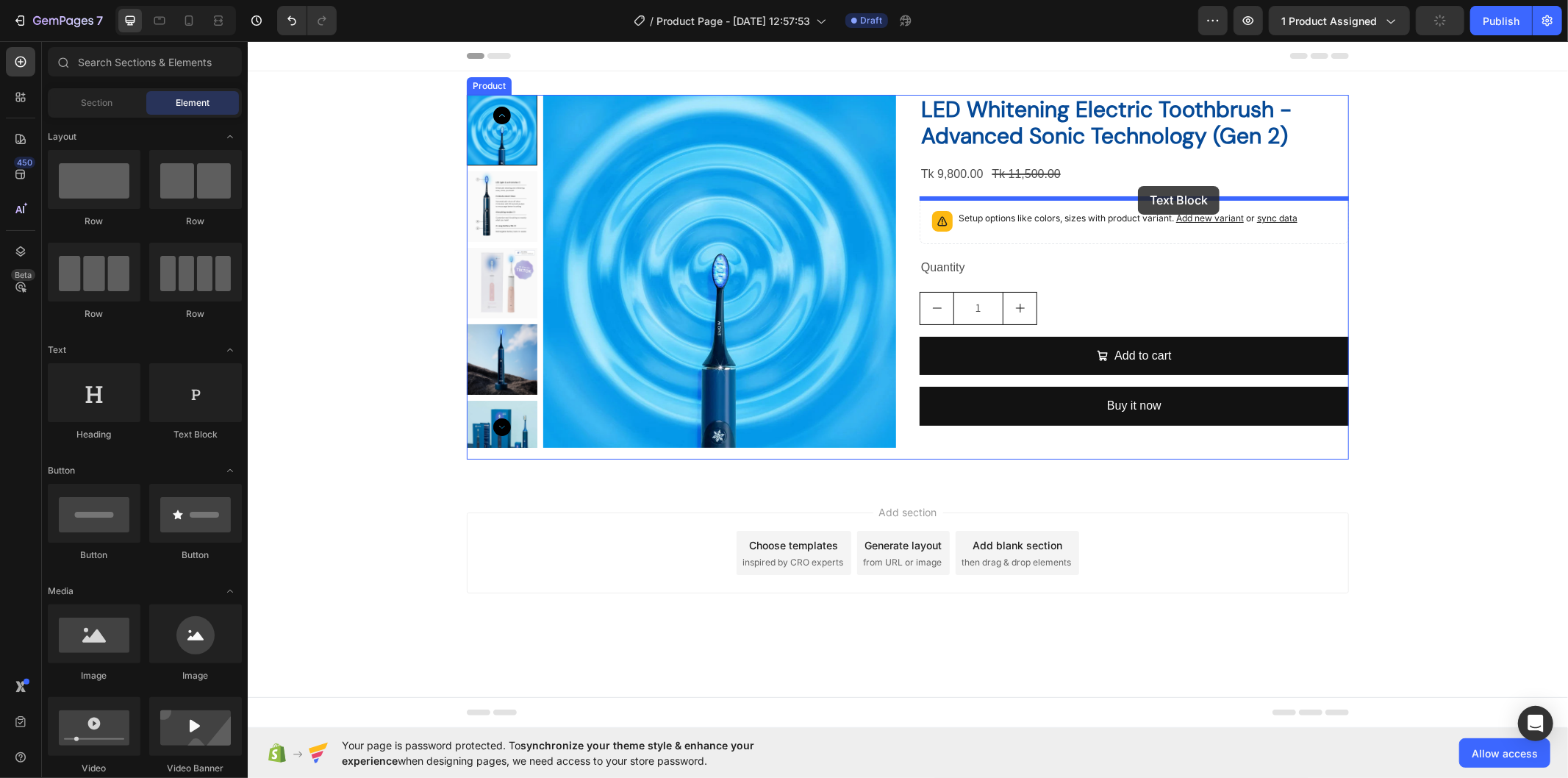
drag, startPoint x: 428, startPoint y: 435, endPoint x: 1136, endPoint y: 185, distance: 750.8
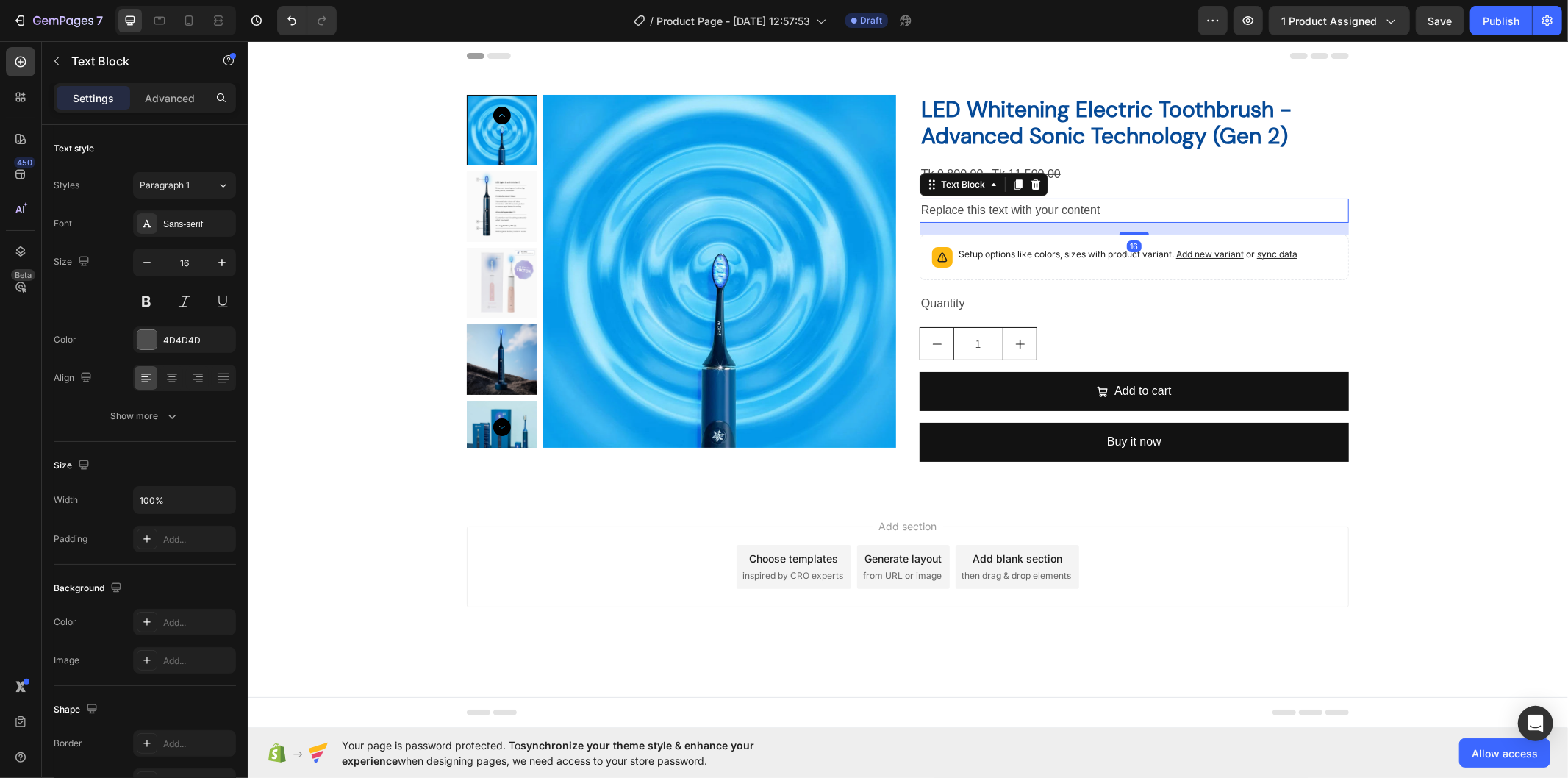
click at [1050, 210] on div "Replace this text with your content" at bounding box center [1134, 210] width 430 height 25
click at [1050, 210] on p "Replace this text with your content" at bounding box center [1134, 210] width 427 height 22
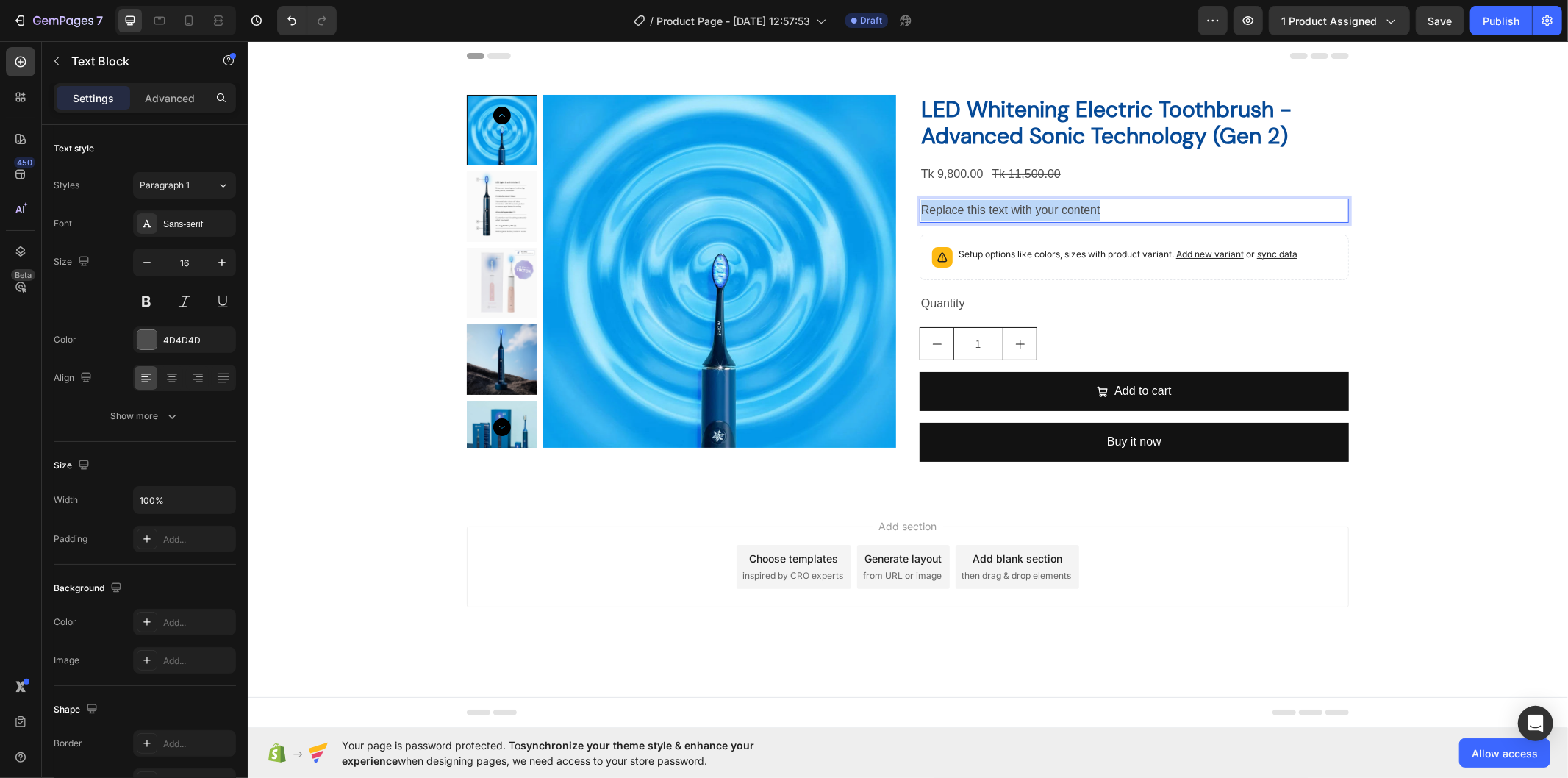
click at [1050, 210] on p "Replace this text with your content" at bounding box center [1134, 210] width 427 height 22
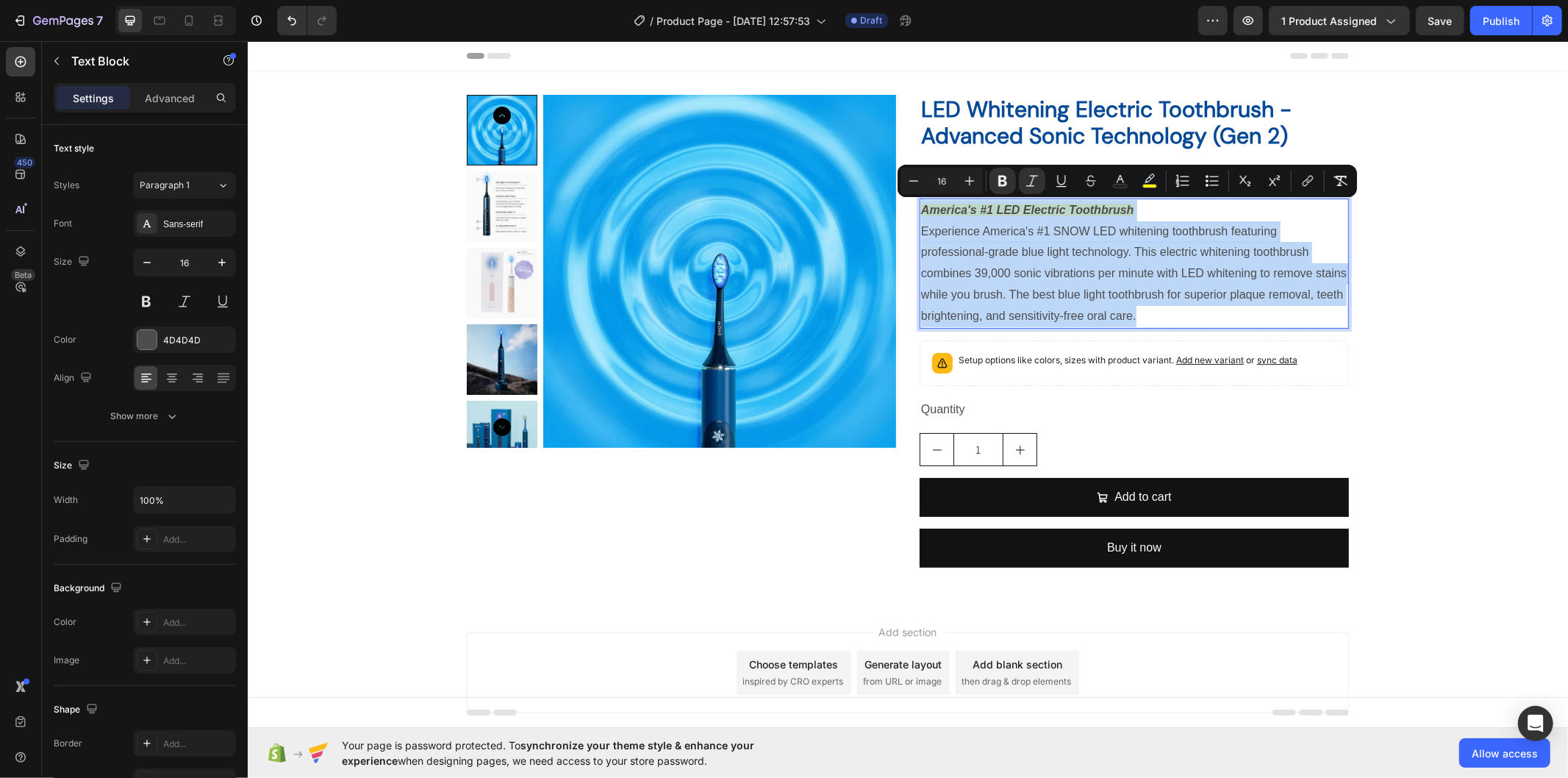
drag, startPoint x: 1136, startPoint y: 308, endPoint x: 916, endPoint y: 216, distance: 238.5
click at [919, 216] on div "America's #1 LED Electric Toothbrush Experience America's #1 SNOW LED whitening…" at bounding box center [1134, 263] width 430 height 130
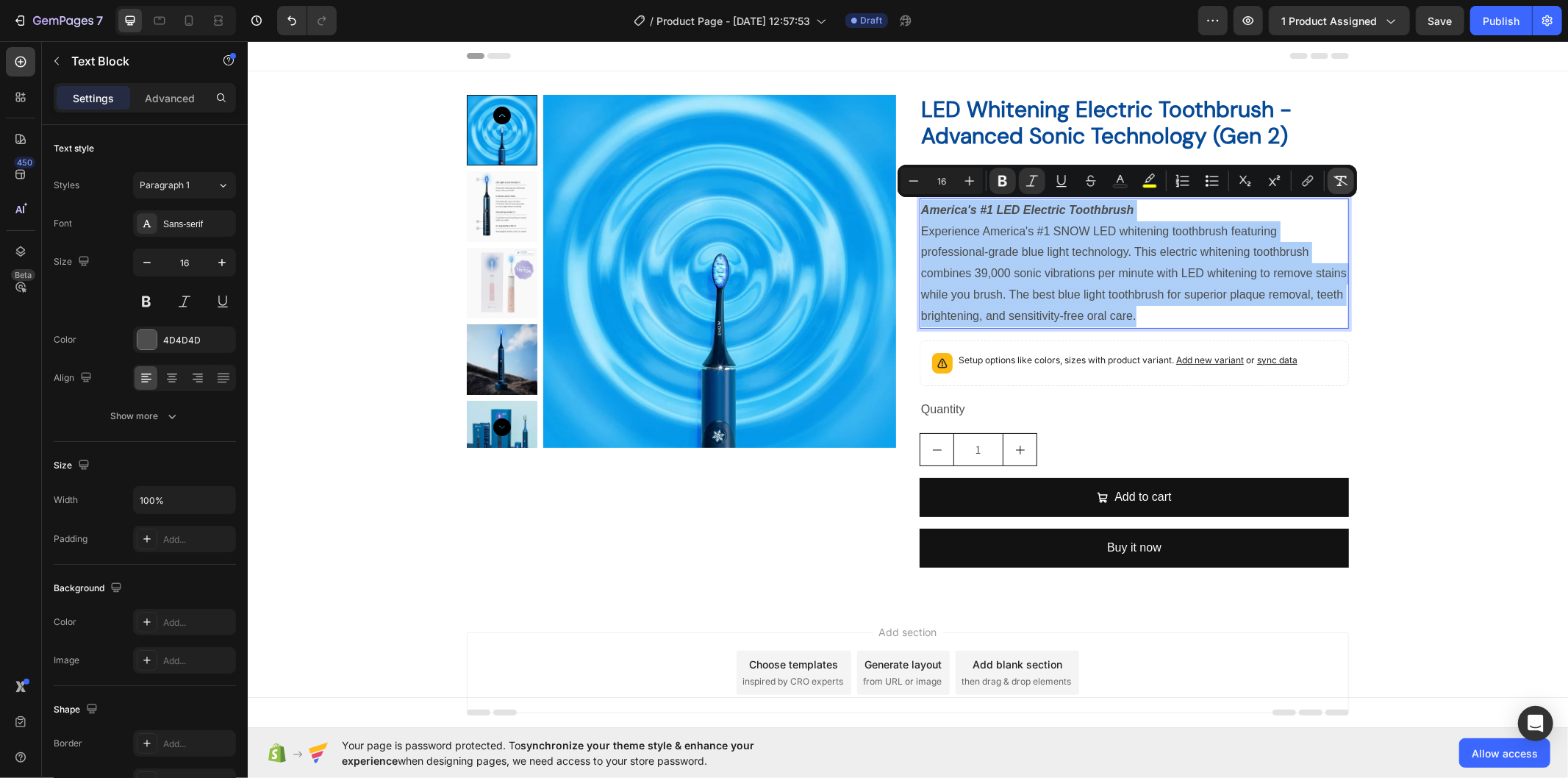
click at [1349, 183] on button "Remove Format" at bounding box center [1340, 181] width 26 height 26
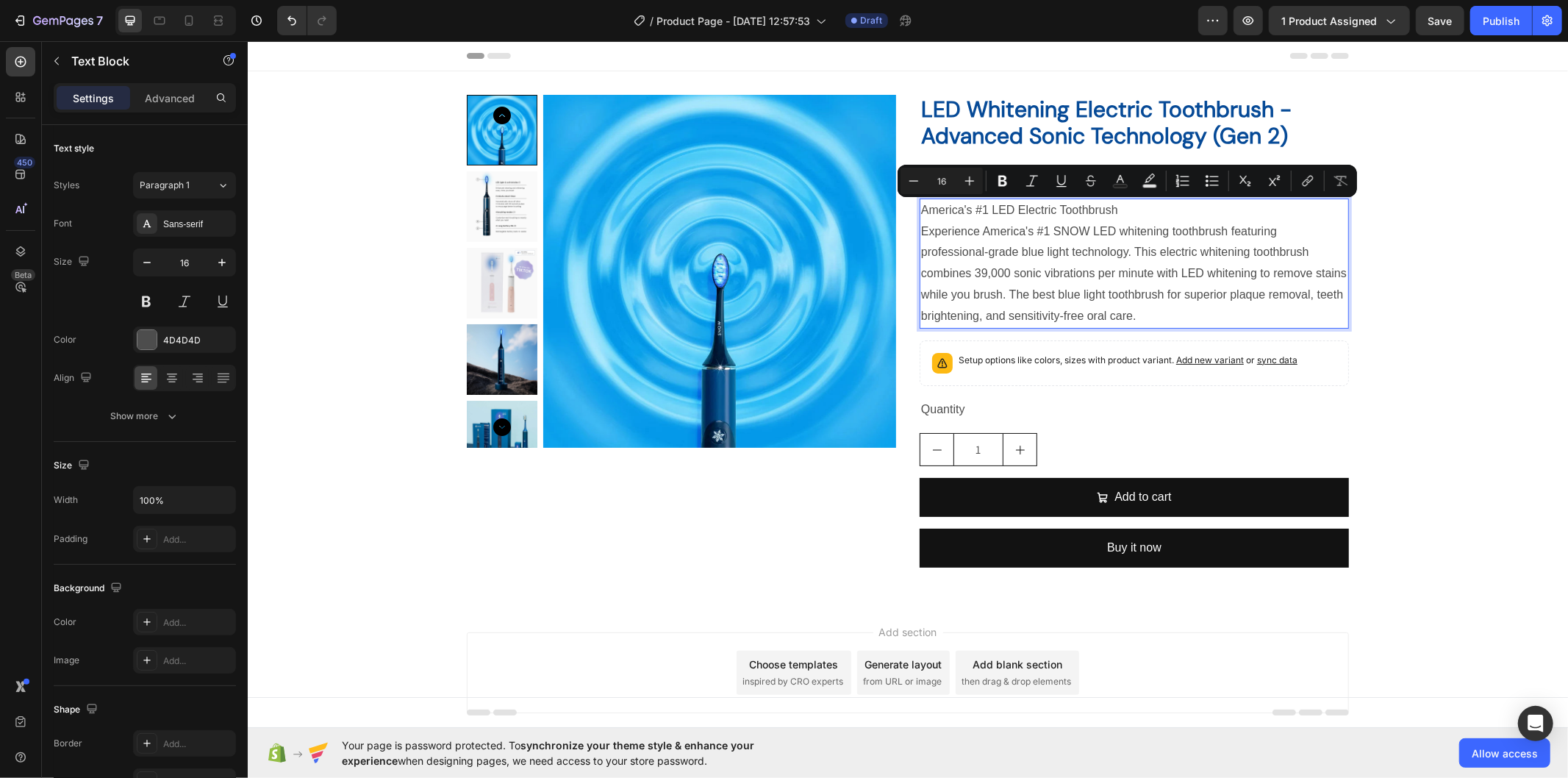
click at [1144, 219] on p "America's #1 LED Electric Toothbrush" at bounding box center [1134, 210] width 427 height 22
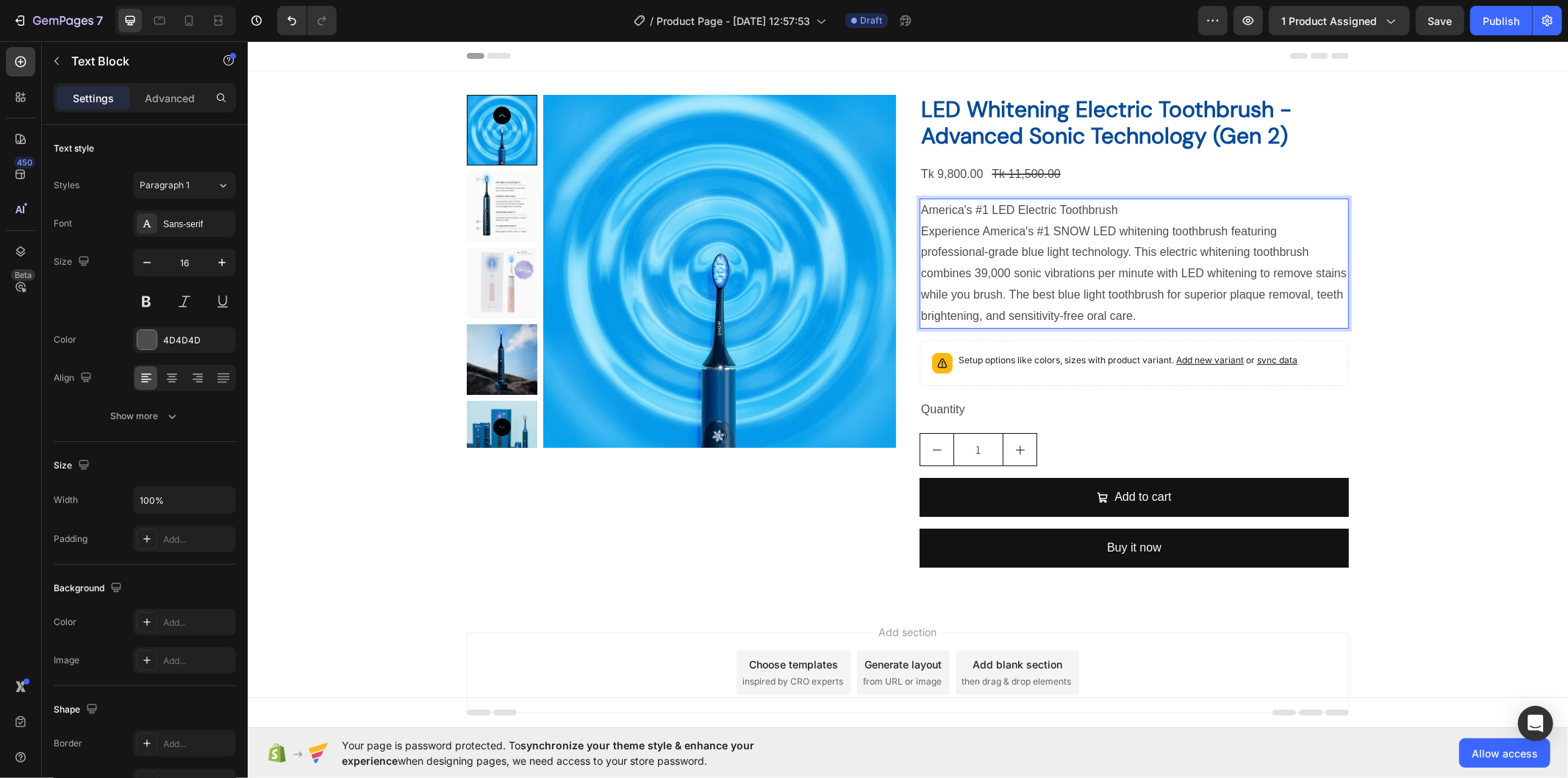
click at [1067, 207] on p "America's #1 LED Electric Toothbrush" at bounding box center [1134, 210] width 427 height 22
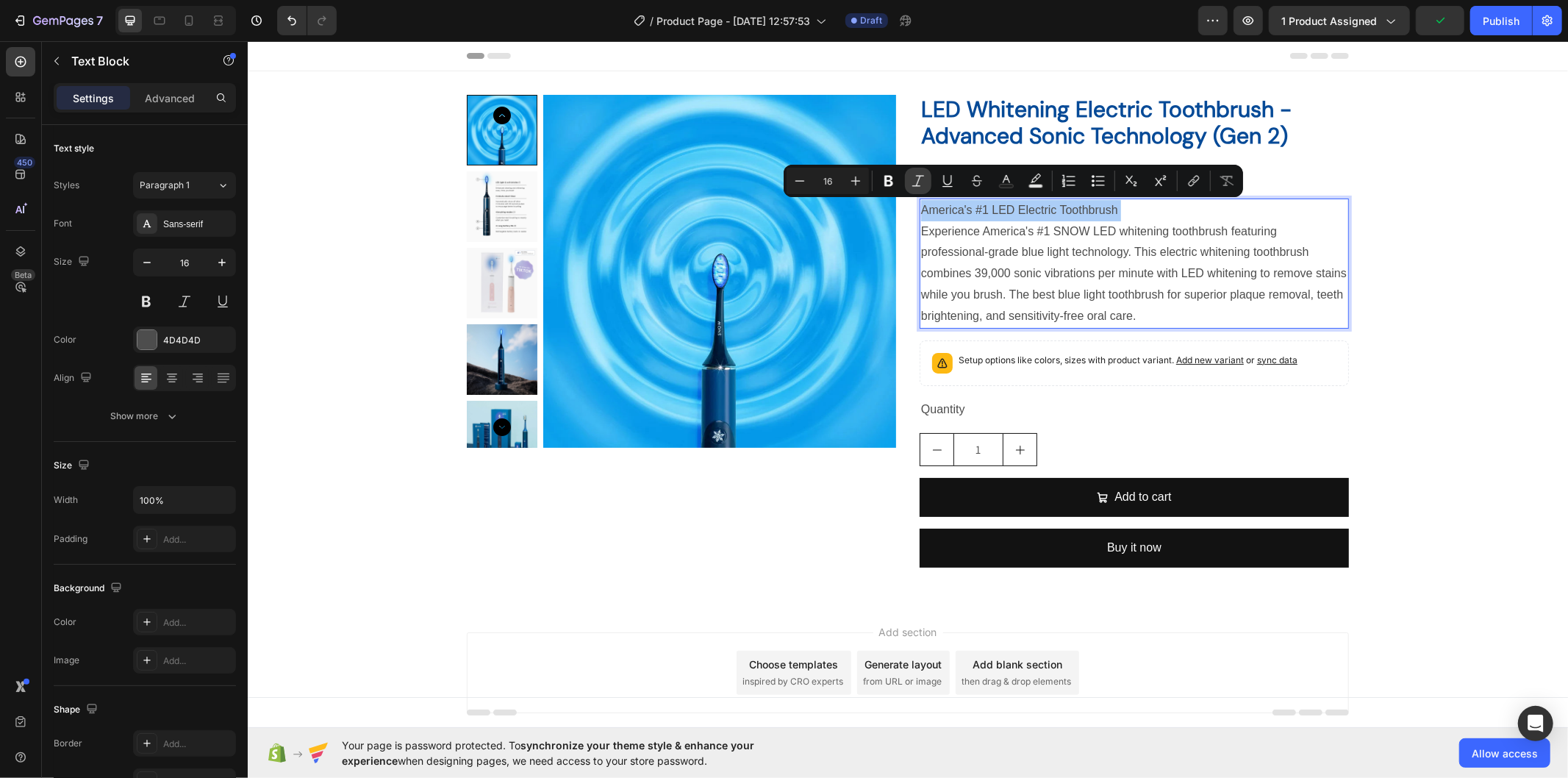
click at [919, 181] on icon "Editor contextual toolbar" at bounding box center [918, 181] width 15 height 15
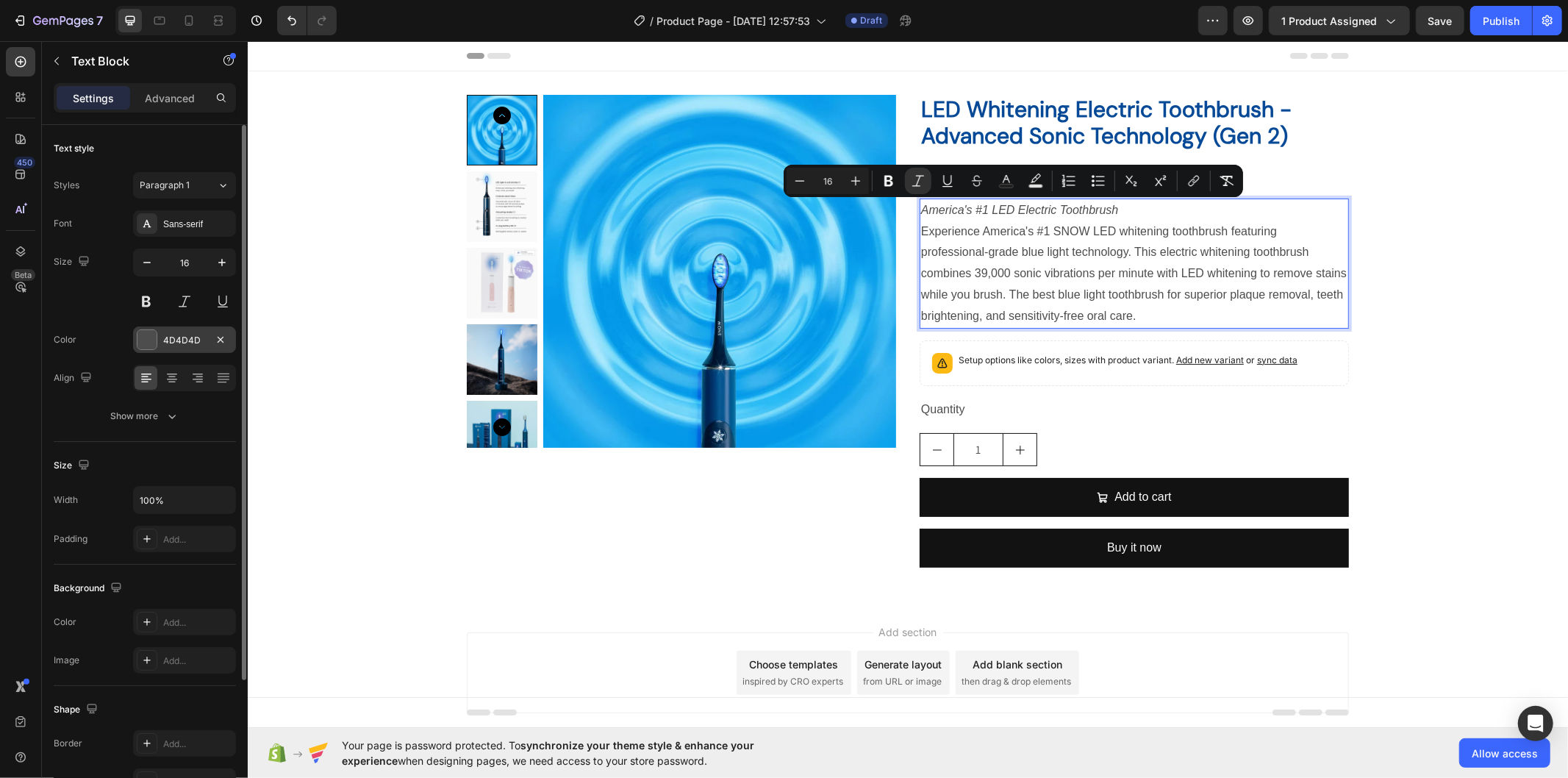
click at [171, 335] on div "4D4D4D" at bounding box center [183, 339] width 42 height 13
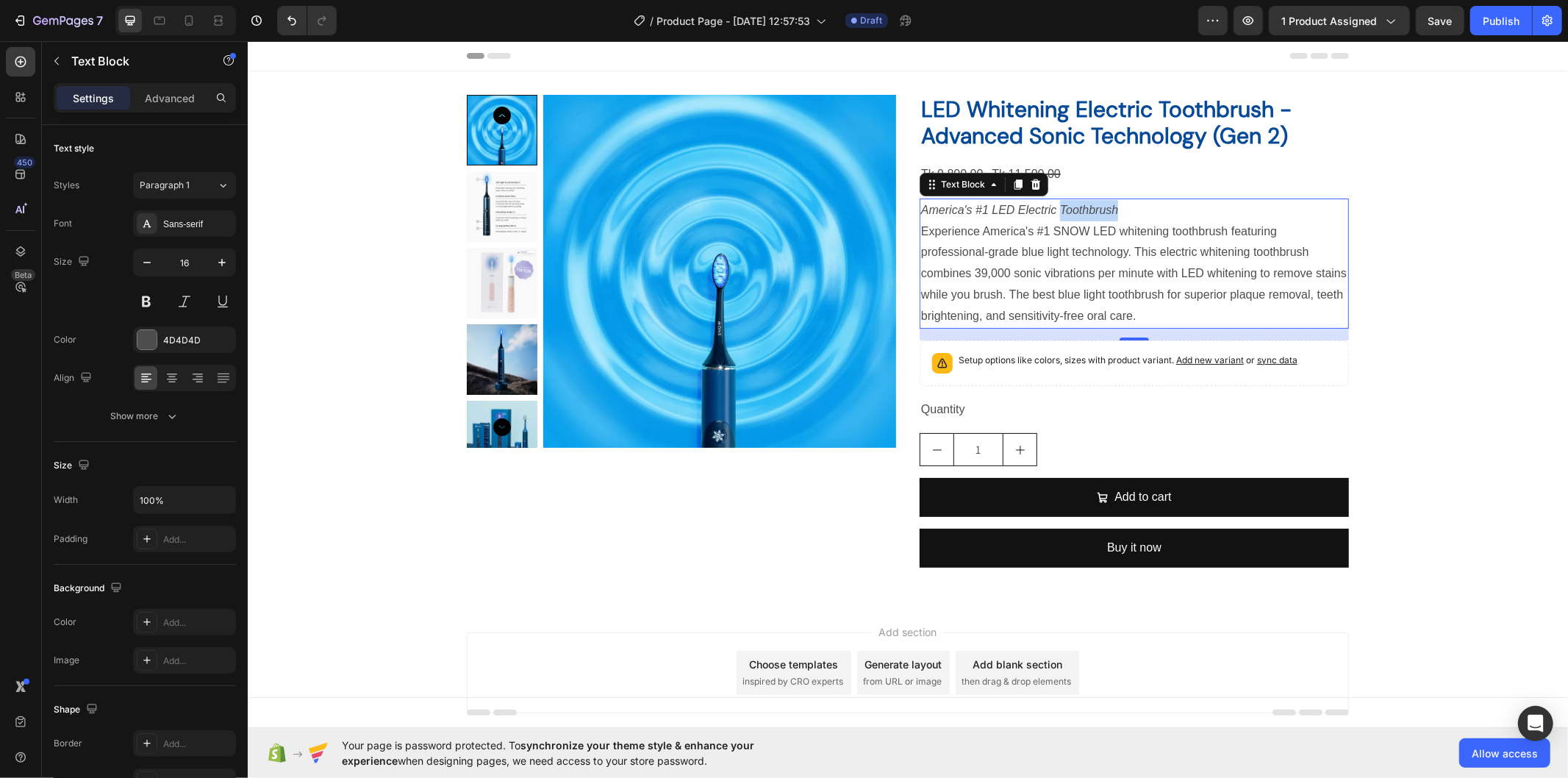
click at [1064, 211] on icon "America's #1 LED Electric Toothbrush" at bounding box center [1019, 209] width 197 height 13
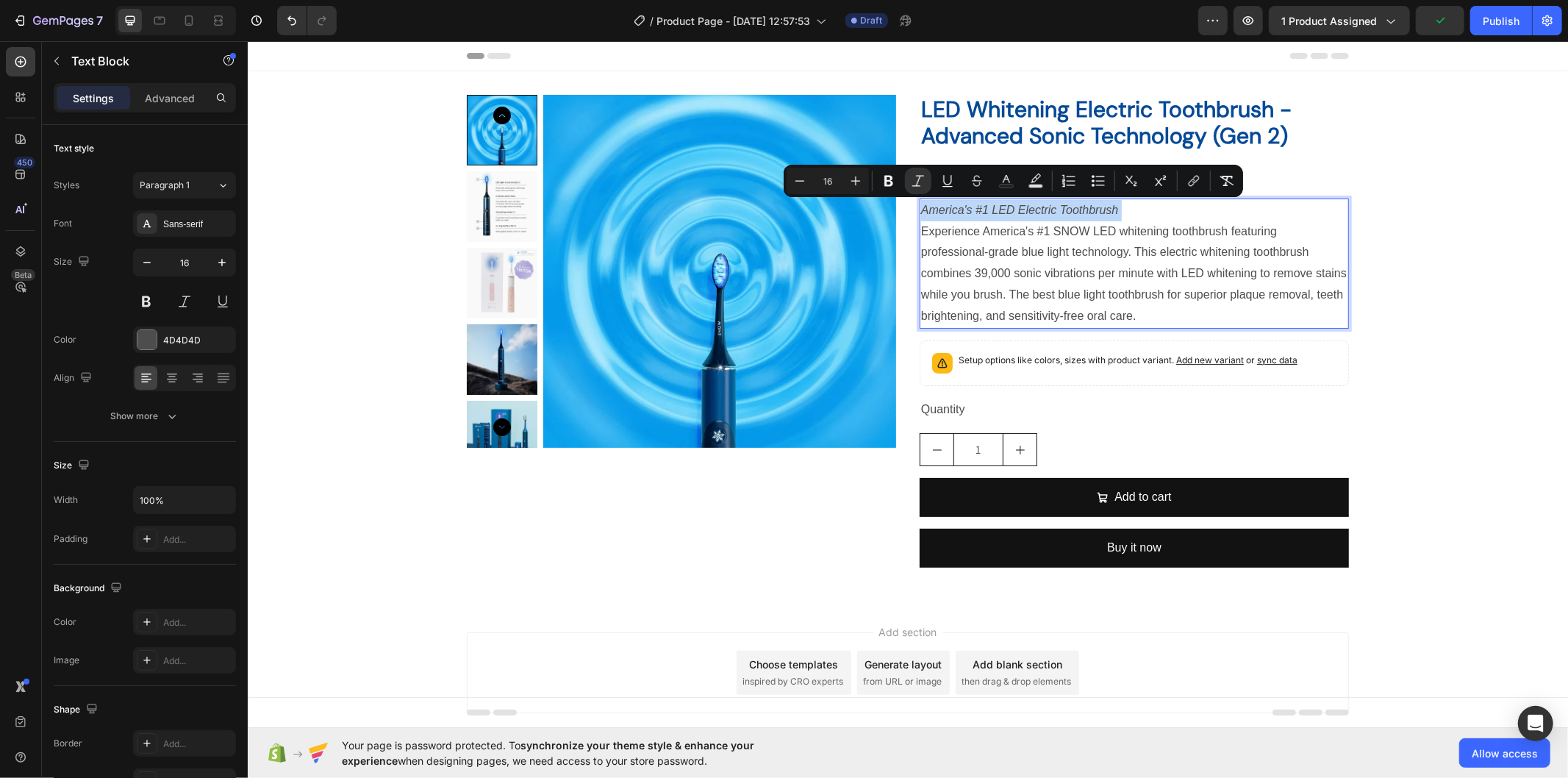
click at [1134, 211] on p "America's #1 LED Electric Toothbrush" at bounding box center [1134, 210] width 427 height 22
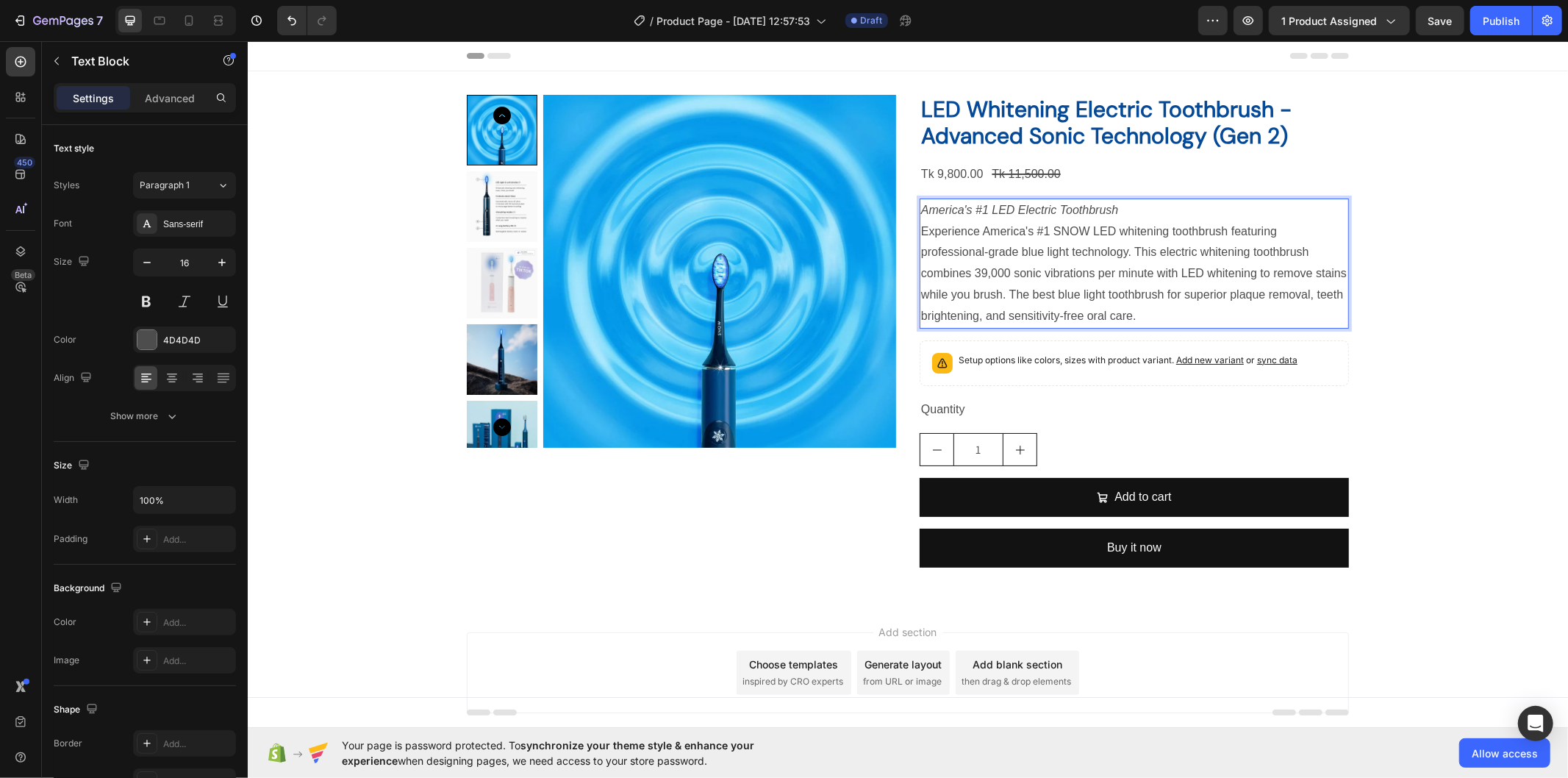
click at [1119, 310] on p "Experience America's #1 SNOW LED whitening toothbrush featuring professional-gr…" at bounding box center [1134, 274] width 427 height 106
click at [1083, 211] on icon "America's #1 LED Electric Toothbrush" at bounding box center [1019, 209] width 197 height 13
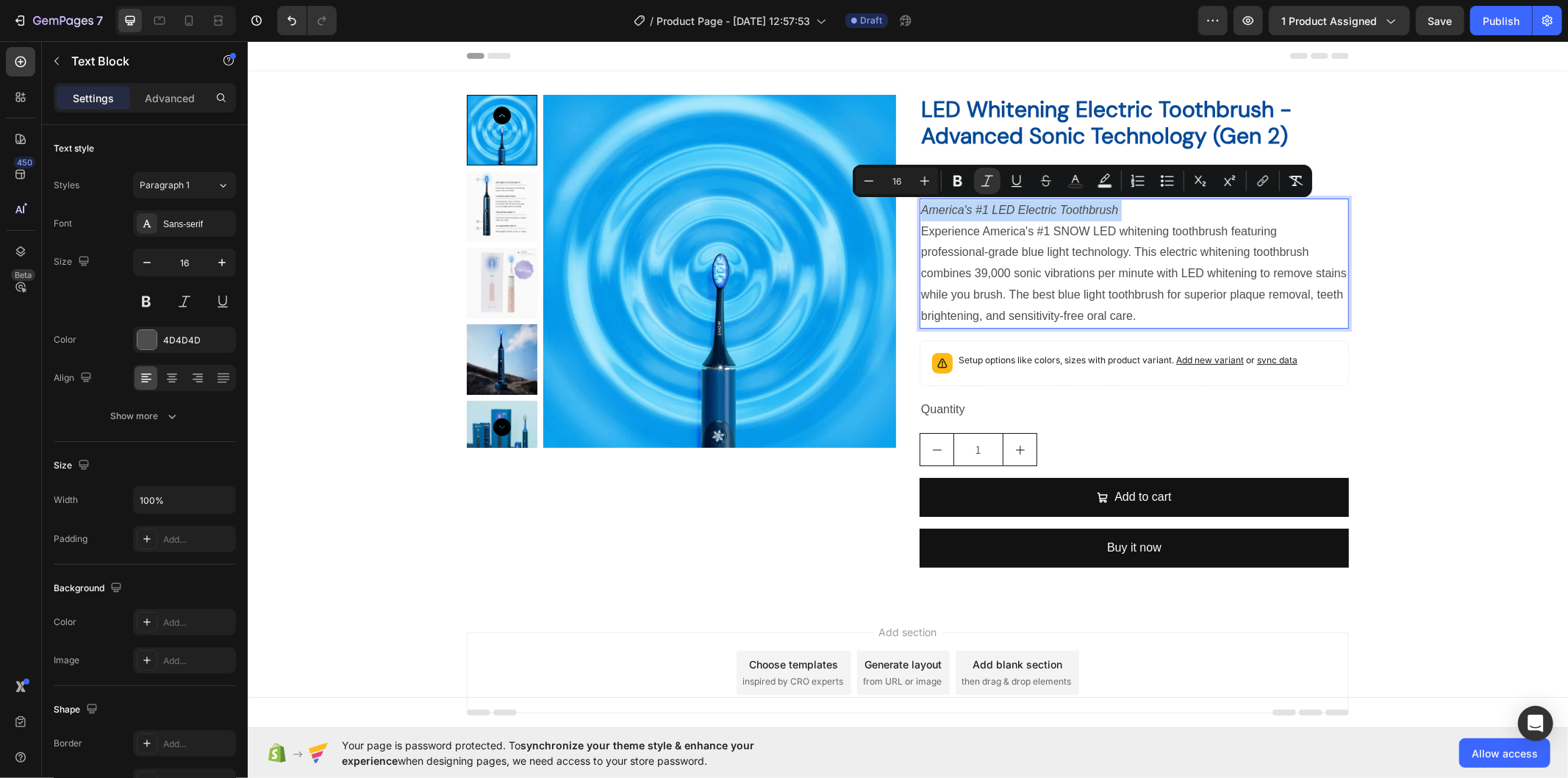
click at [1083, 211] on icon "America's #1 LED Electric Toothbrush" at bounding box center [1019, 209] width 197 height 13
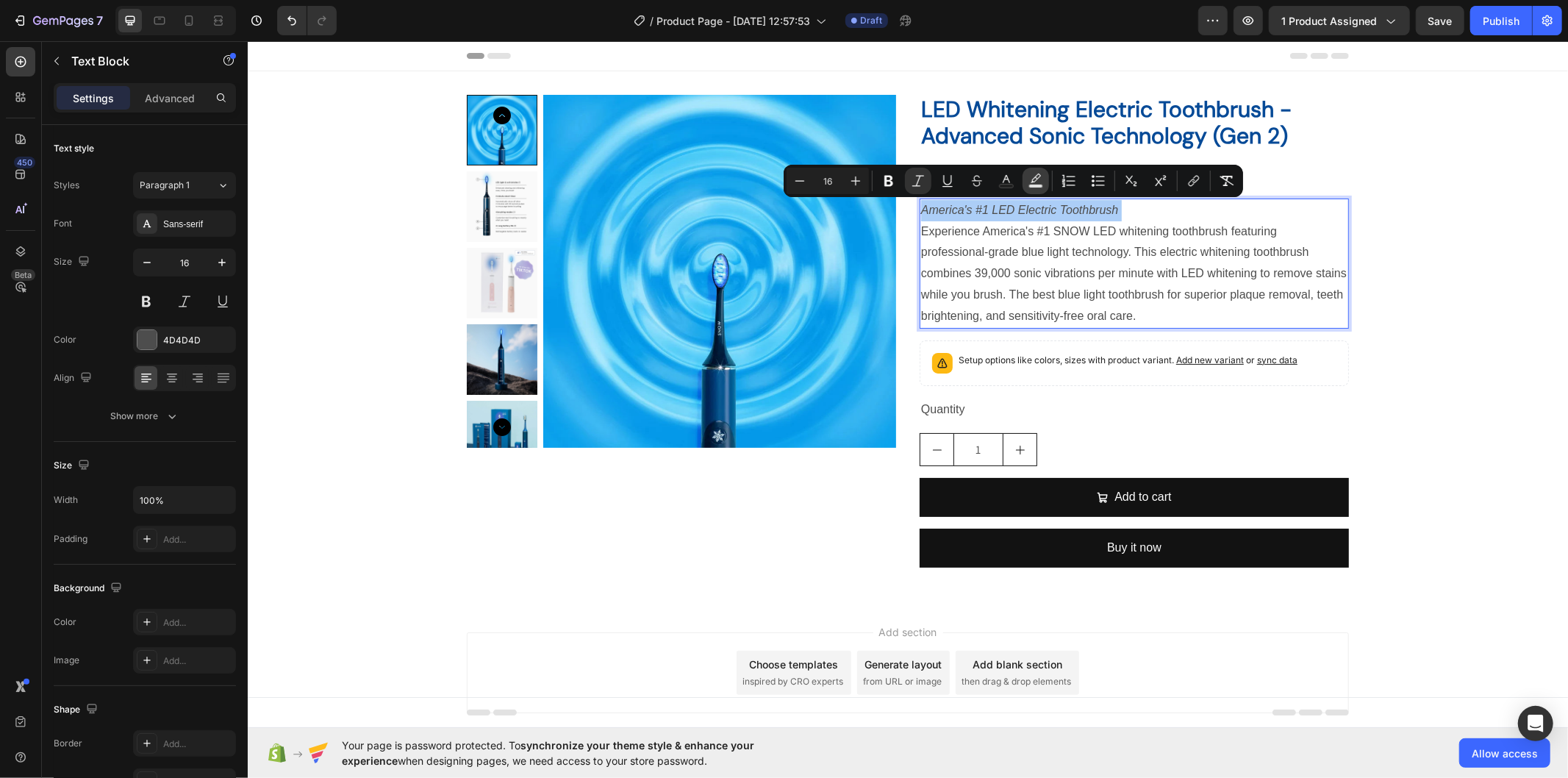
click at [1027, 187] on button "Text Background Color" at bounding box center [1036, 181] width 26 height 26
type input "000000"
type input "77"
click at [1004, 205] on icon "America's #1 LED Electric Toothbrush" at bounding box center [1019, 209] width 197 height 13
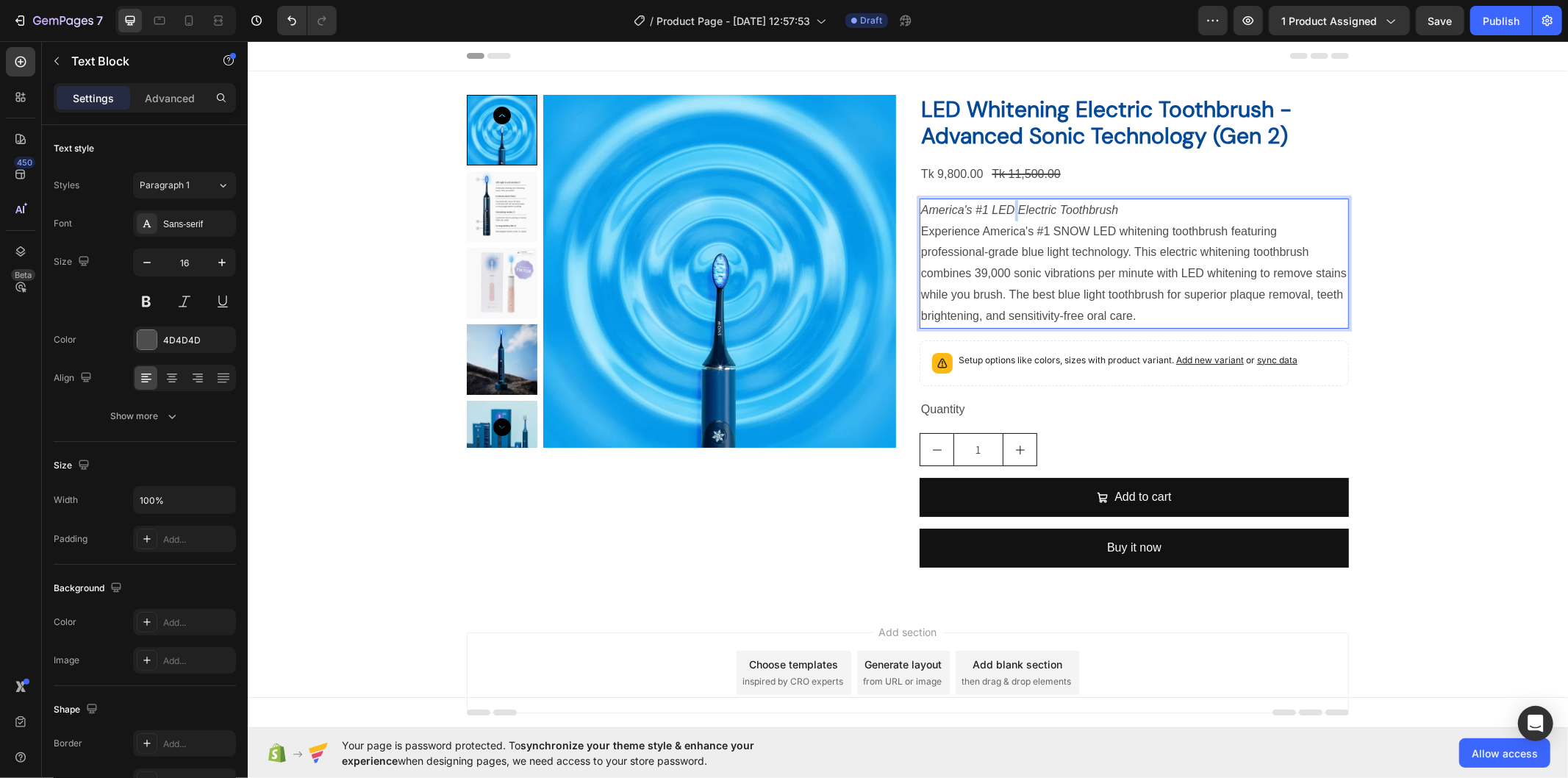
click at [1004, 205] on icon "America's #1 LED Electric Toothbrush" at bounding box center [1019, 209] width 197 height 13
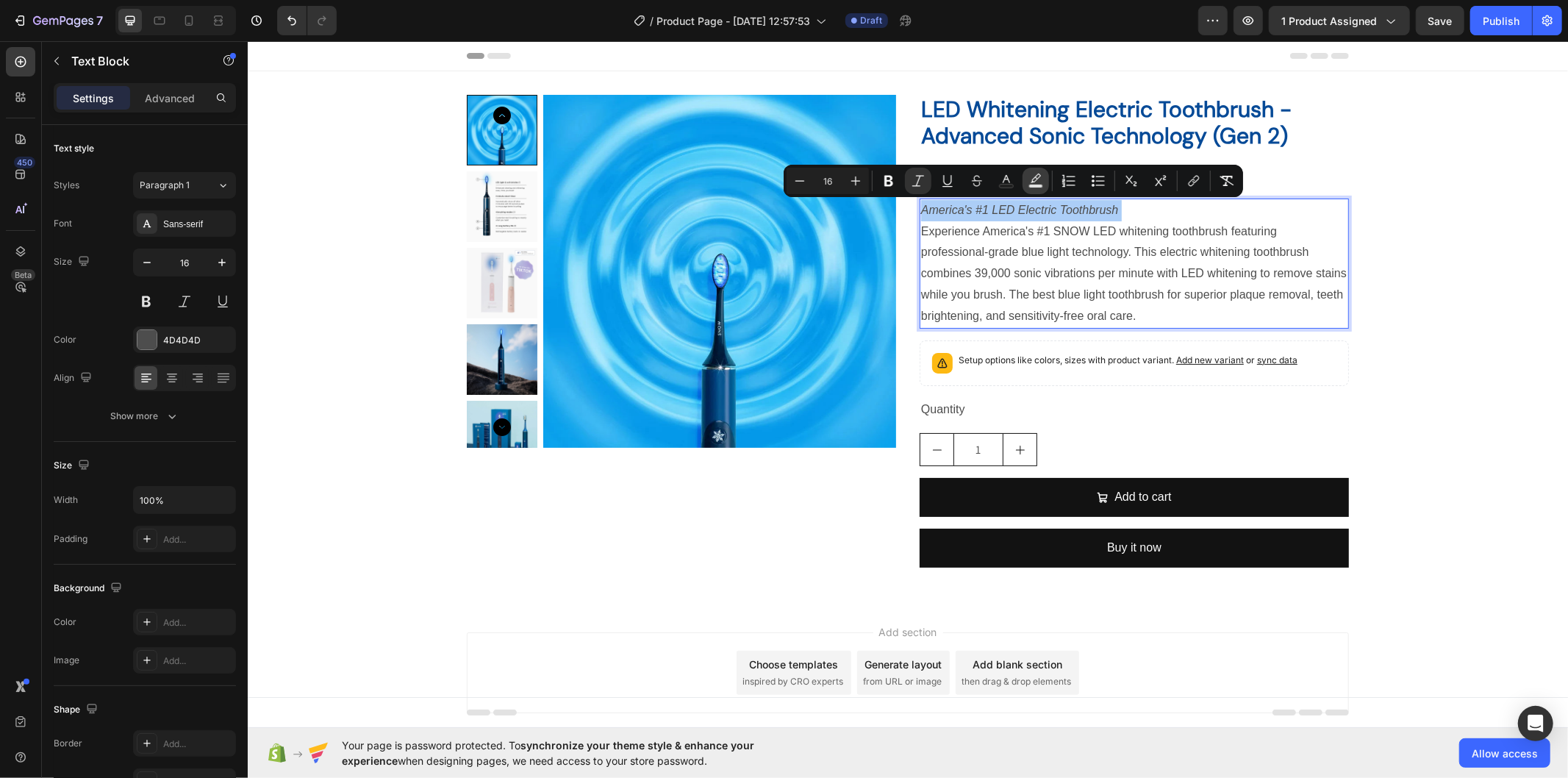
click at [1025, 181] on button "Text Background Color" at bounding box center [1036, 181] width 26 height 26
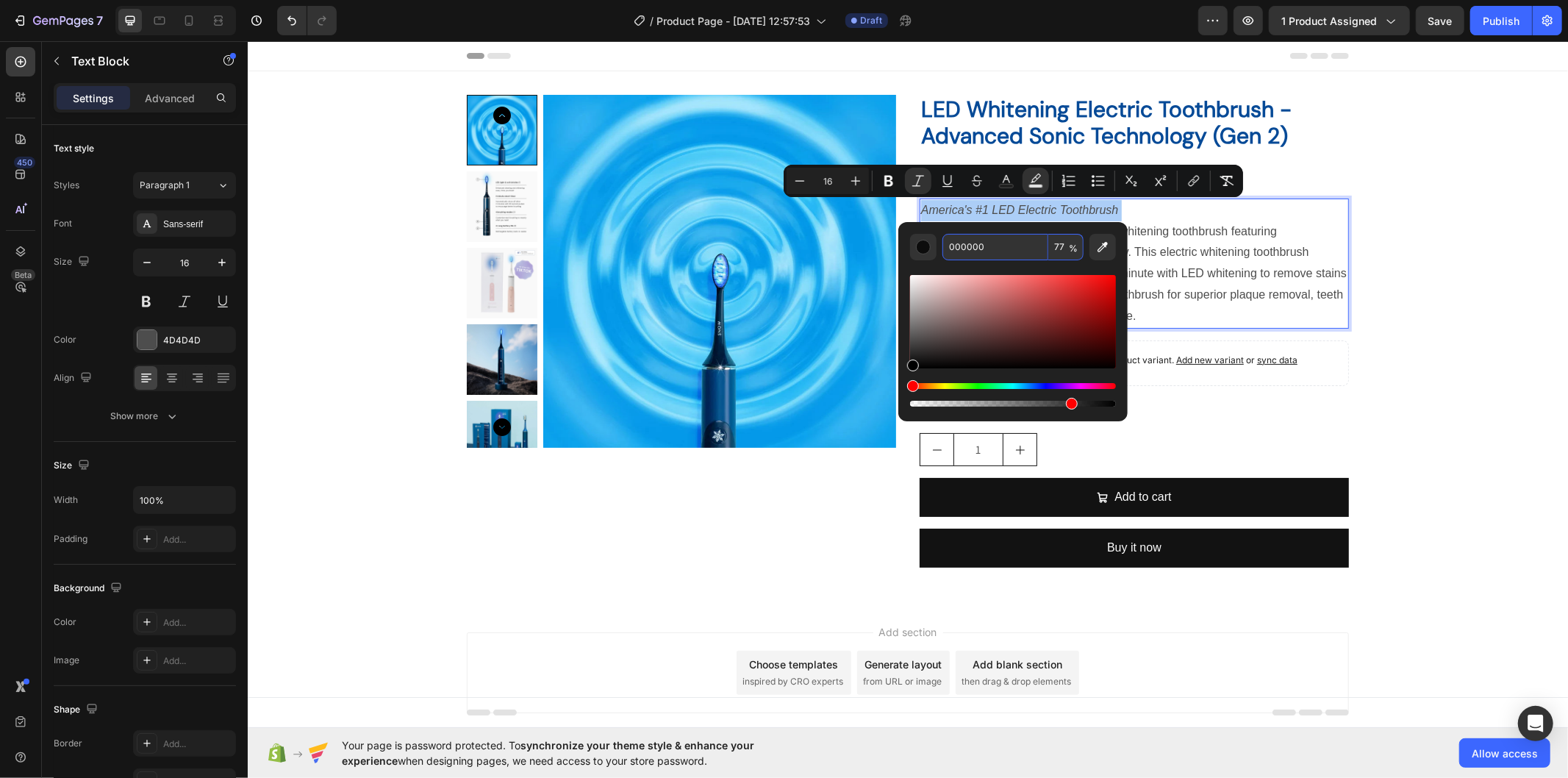
click at [984, 242] on input "000000" at bounding box center [995, 246] width 106 height 26
paste input "#F6FF"
type input "F6FF00"
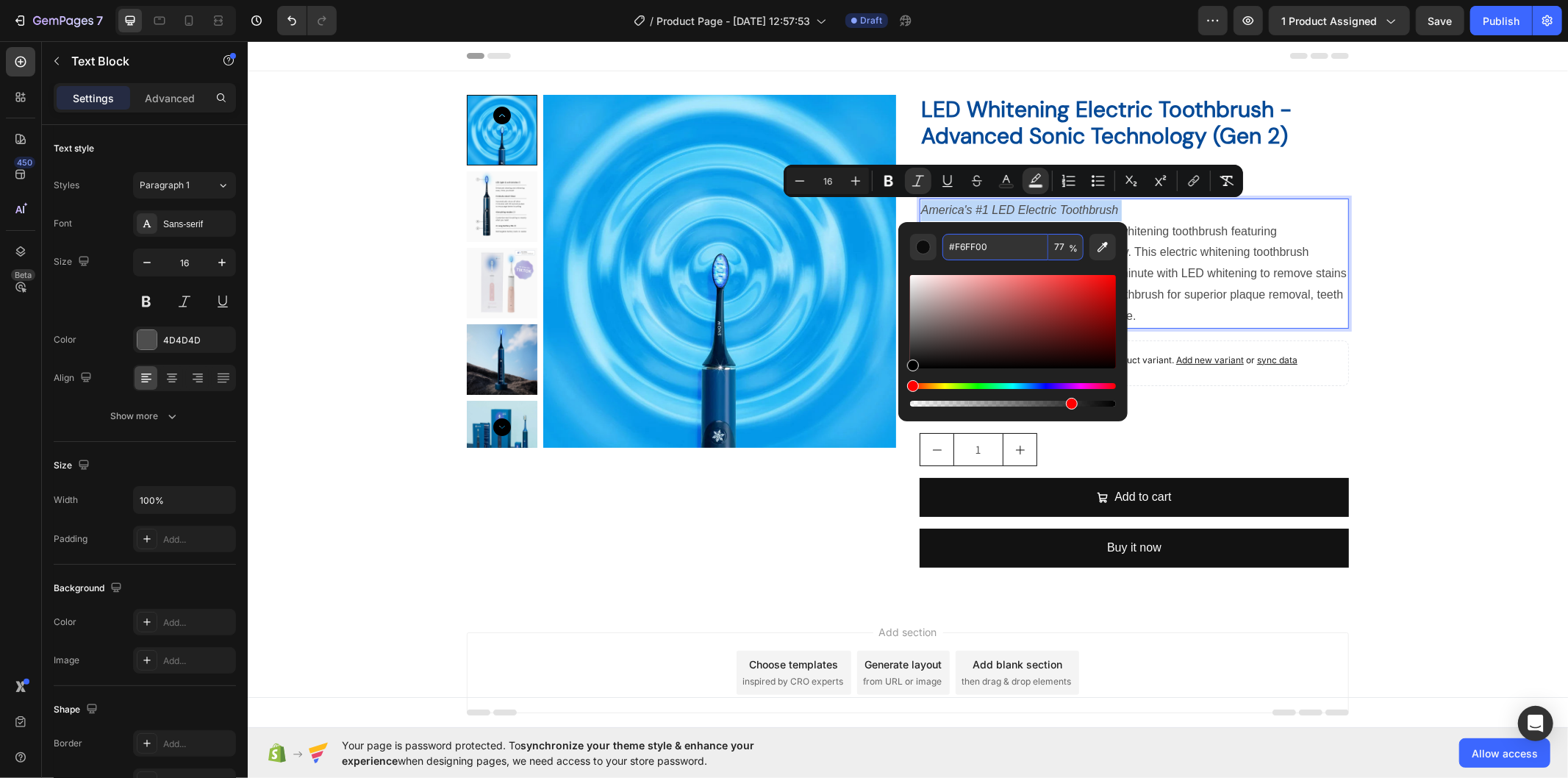
type input "100"
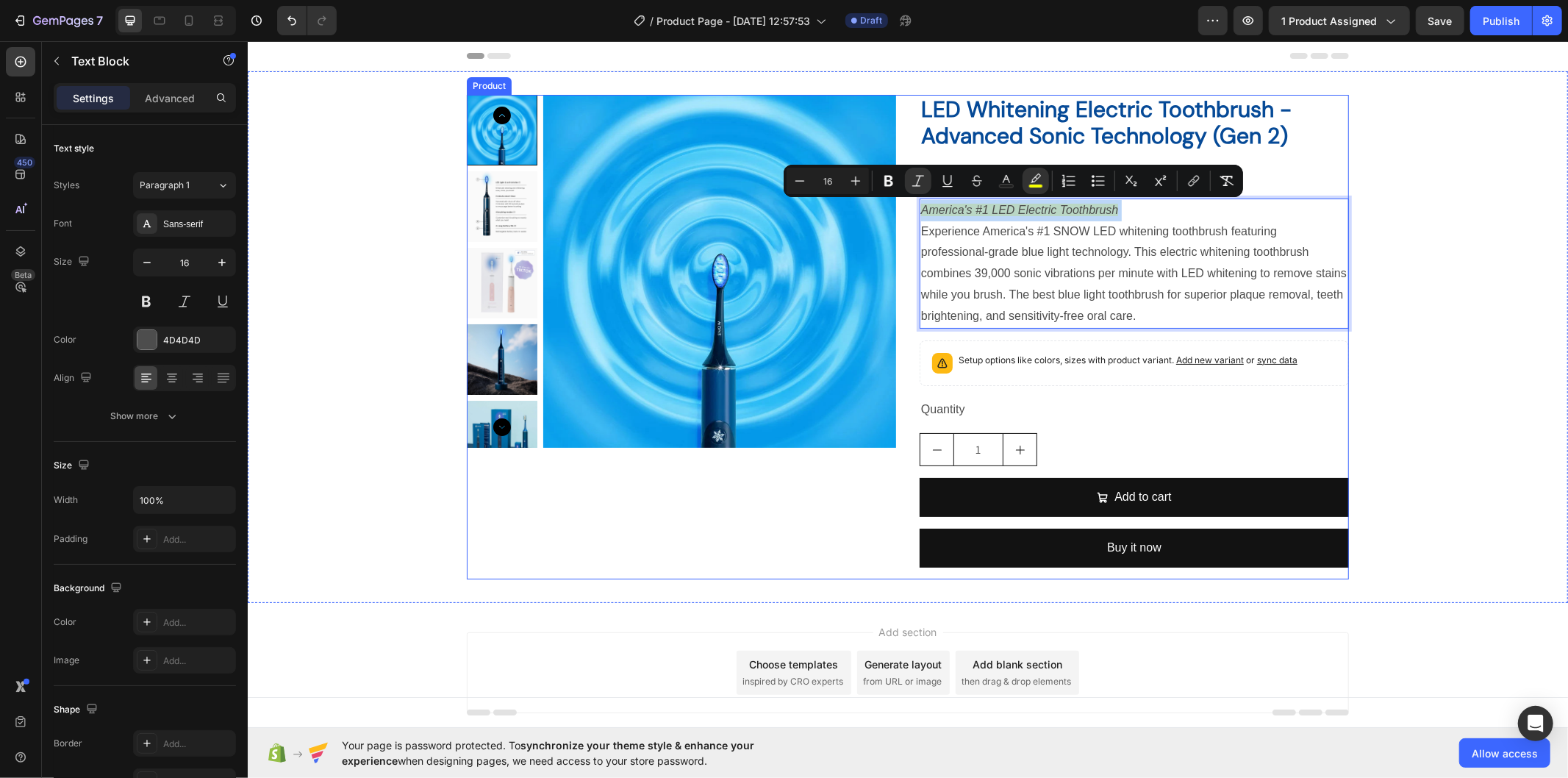
click at [767, 548] on div "Product Images" at bounding box center [681, 337] width 430 height 485
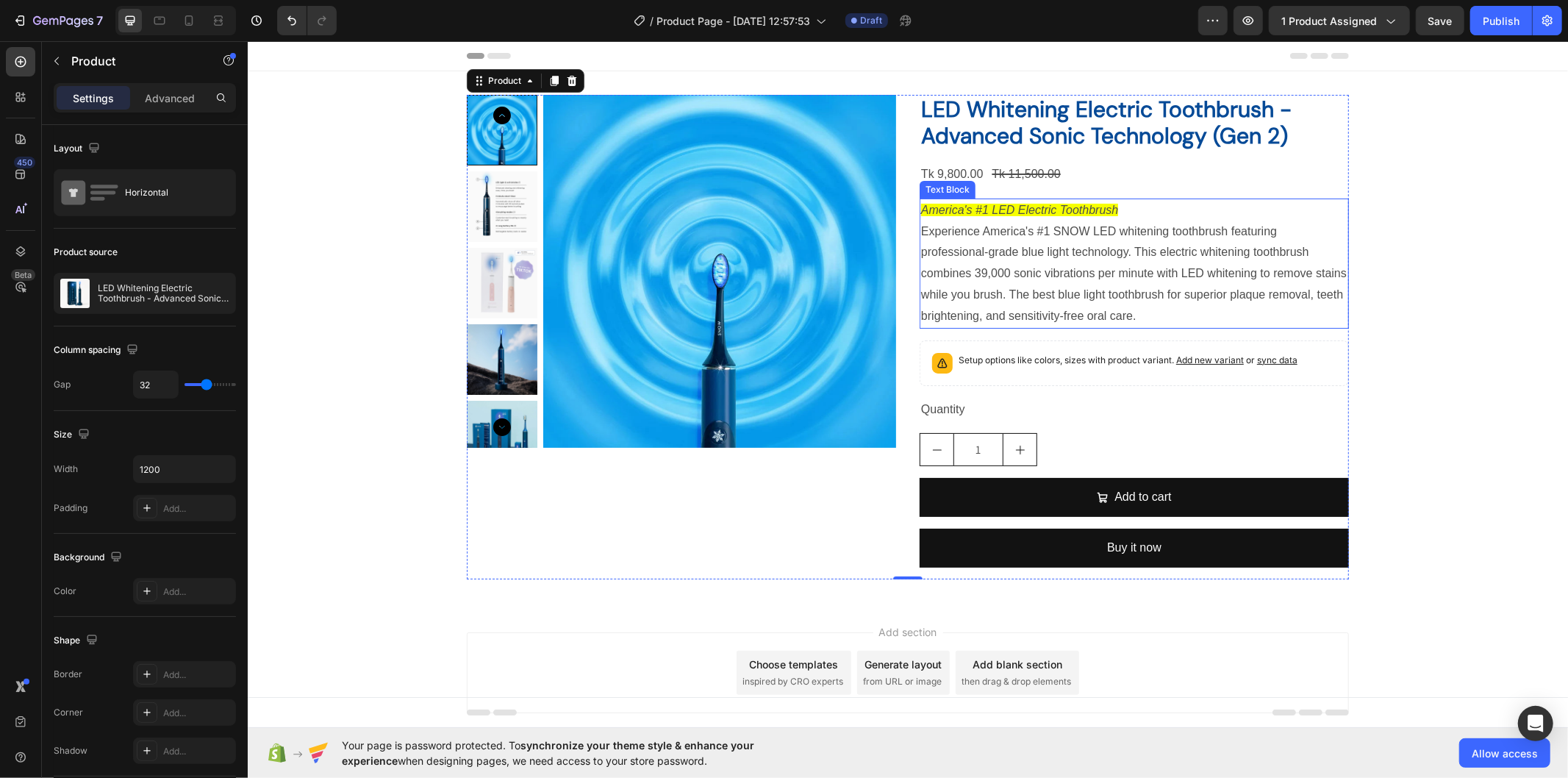
click at [1084, 211] on icon "America's #1 LED Electric Toothbrush" at bounding box center [1019, 209] width 197 height 13
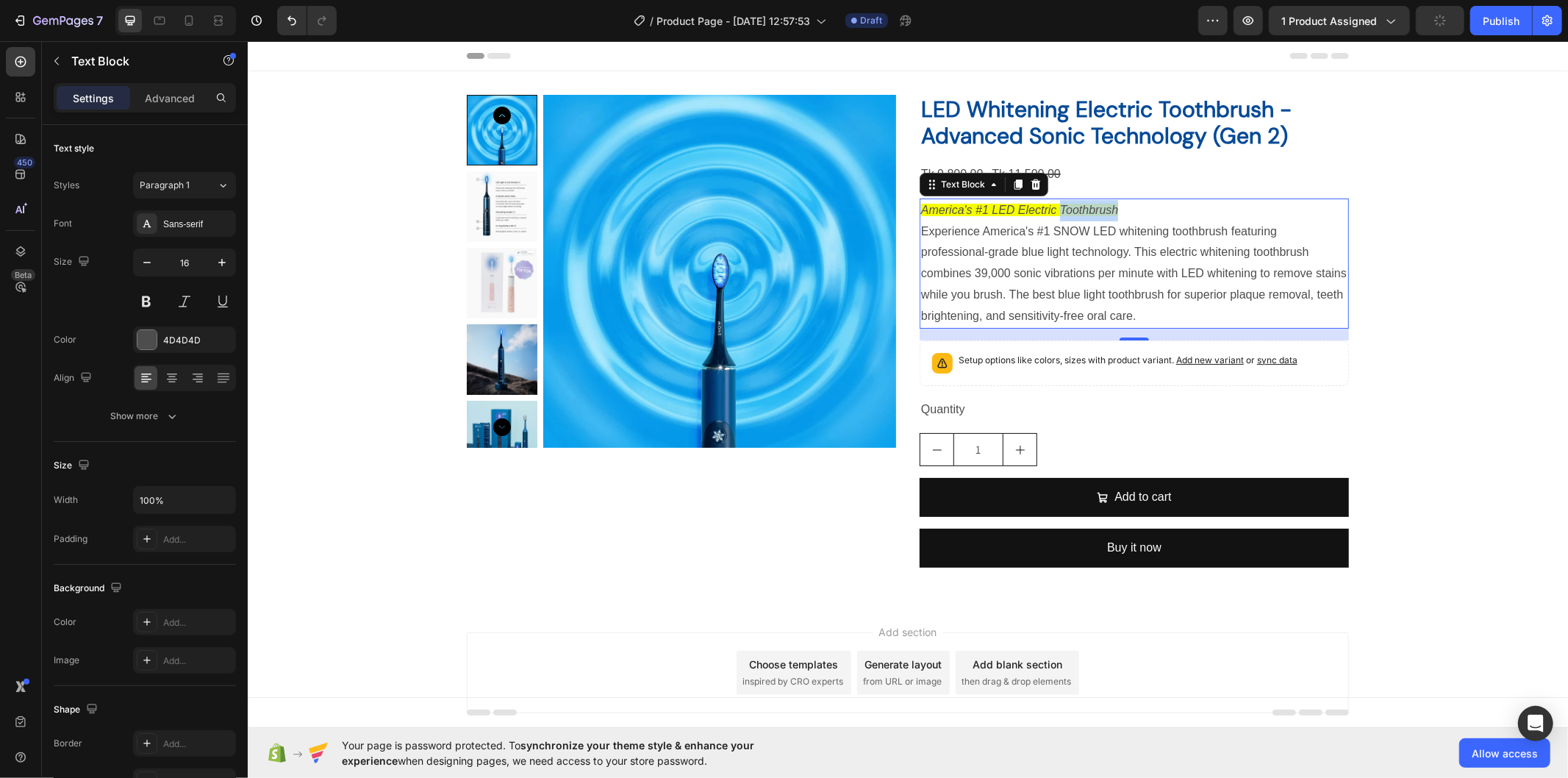
click at [1069, 206] on icon "America's #1 LED Electric Toothbrush" at bounding box center [1019, 209] width 197 height 13
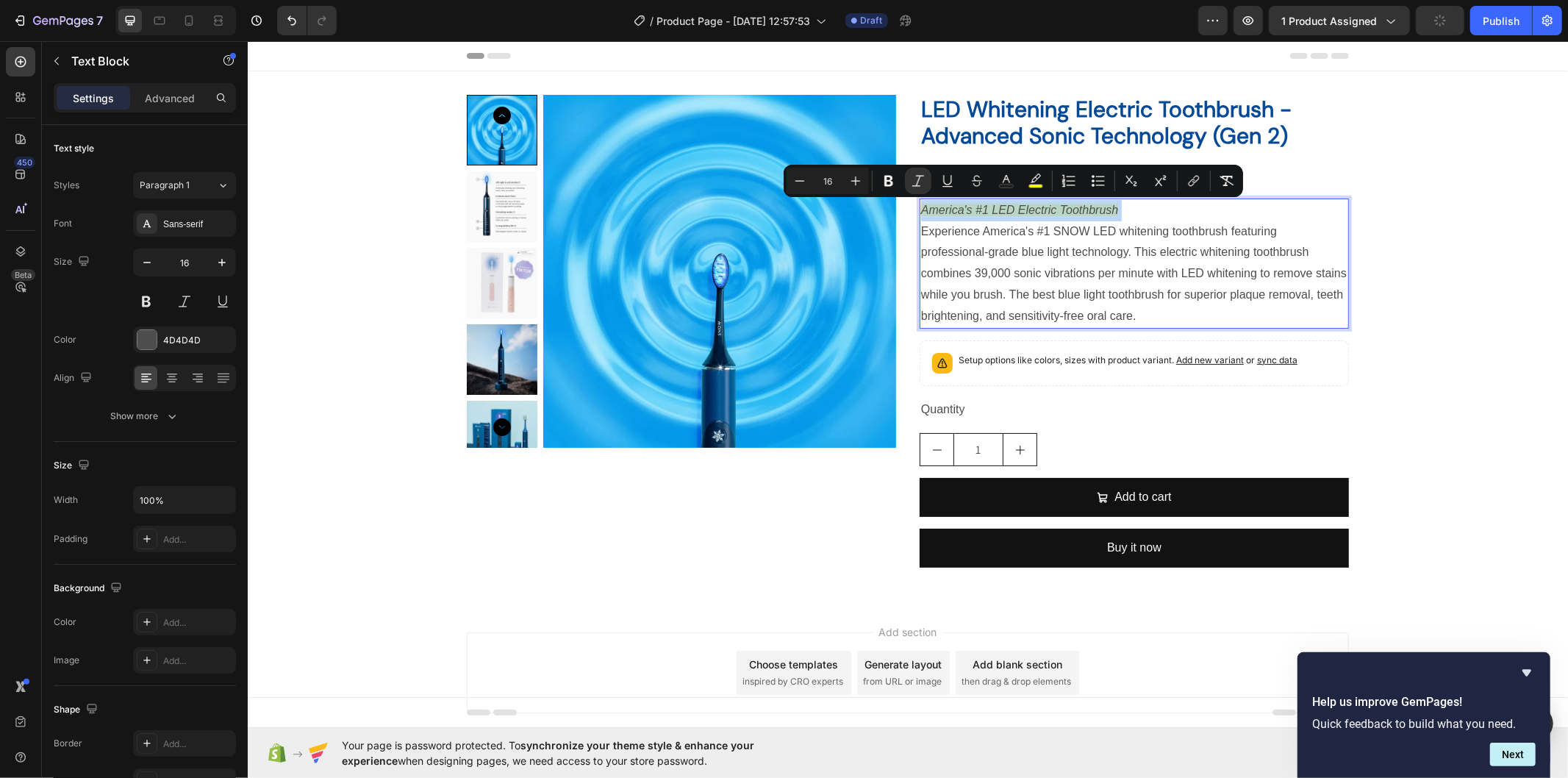
click at [1109, 209] on icon "America's #1 LED Electric Toothbrush" at bounding box center [1019, 209] width 197 height 13
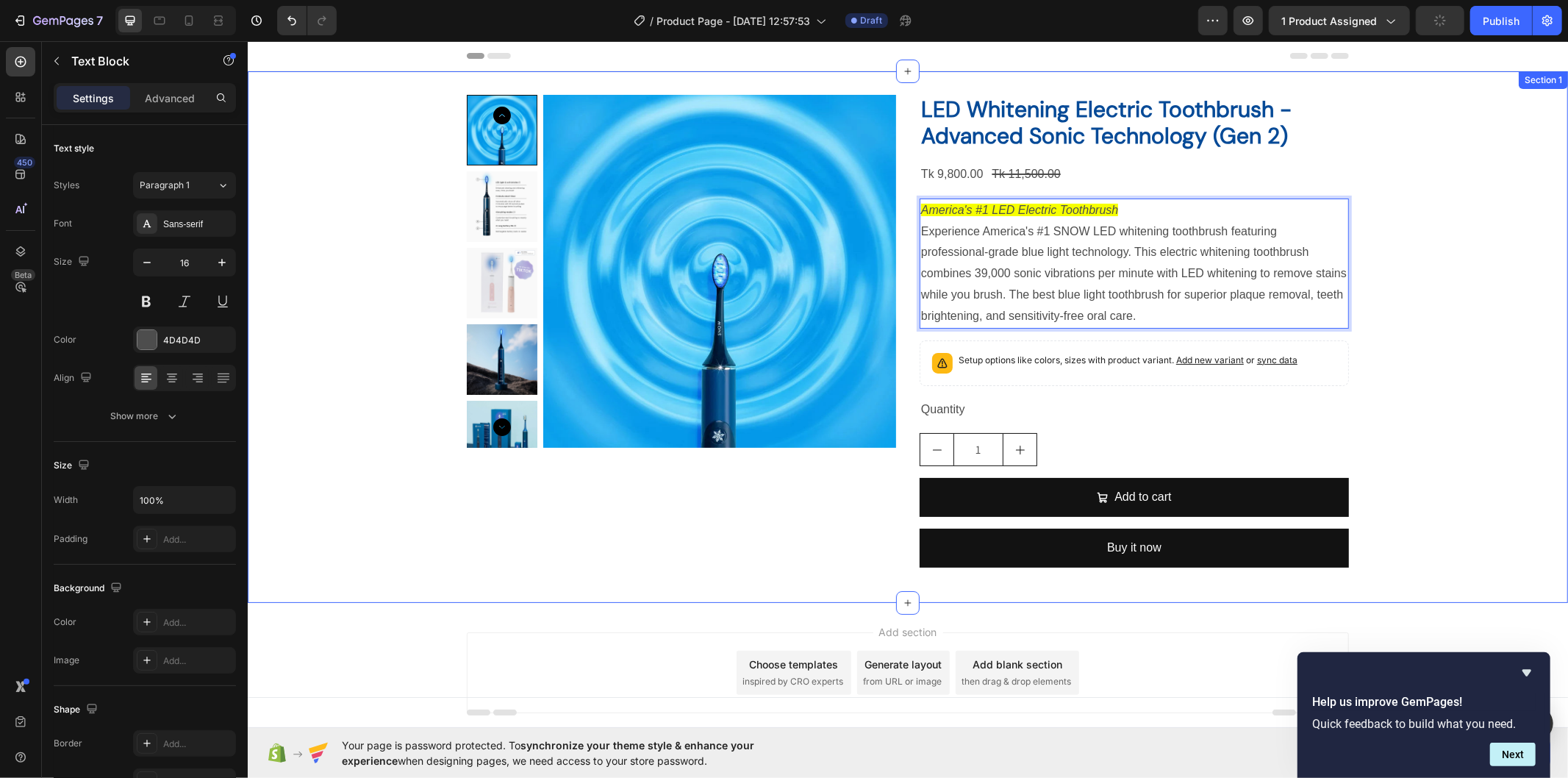
click at [1431, 291] on div "Product Images LED Whitening Electric Toothbrush - Advanced Sonic Technology (G…" at bounding box center [907, 337] width 1321 height 485
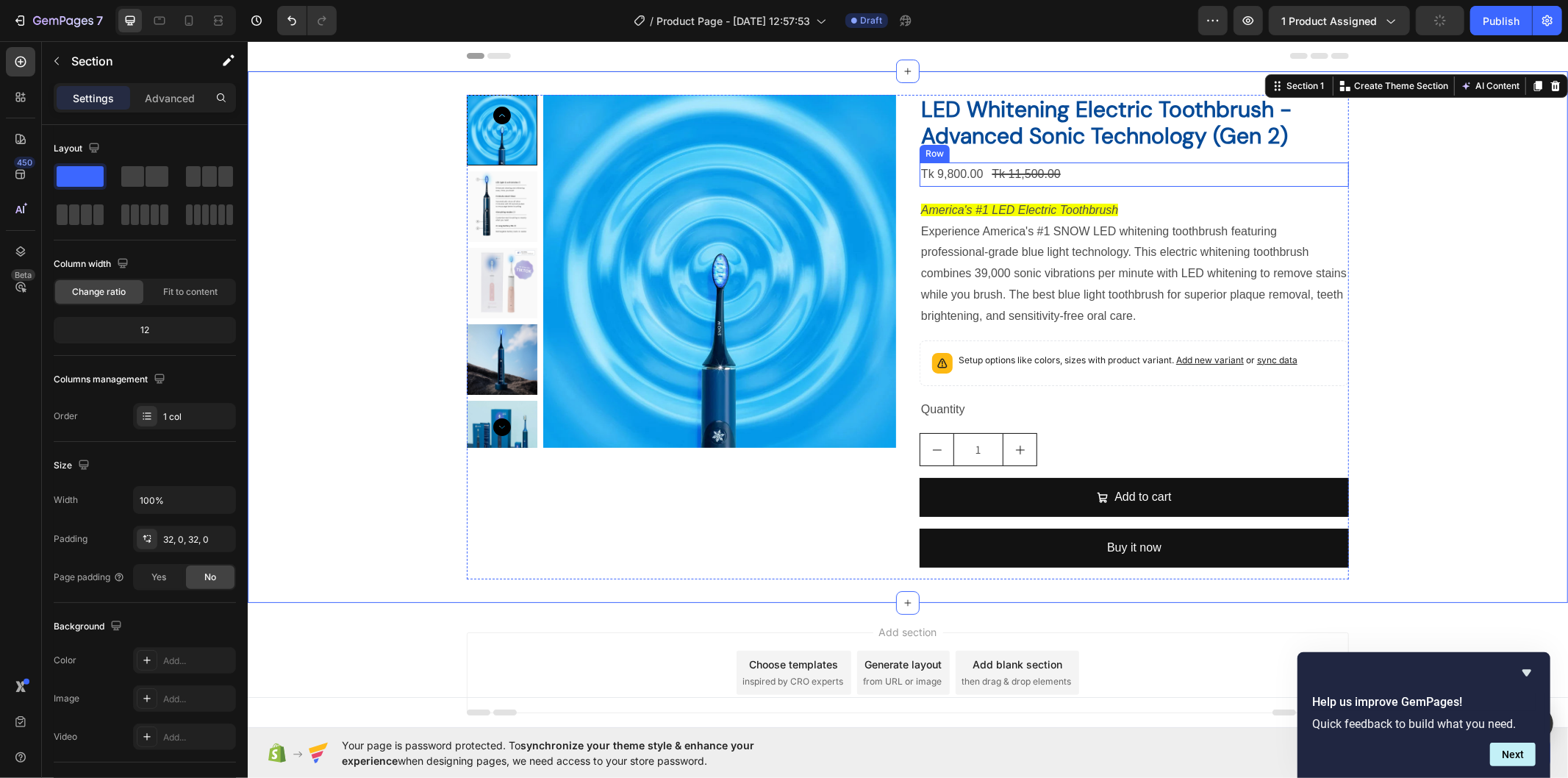
click at [1085, 170] on div "Tk 9,800.00 Product Price Product Price Tk 11,500.00 Product Price Product Pric…" at bounding box center [1134, 174] width 430 height 25
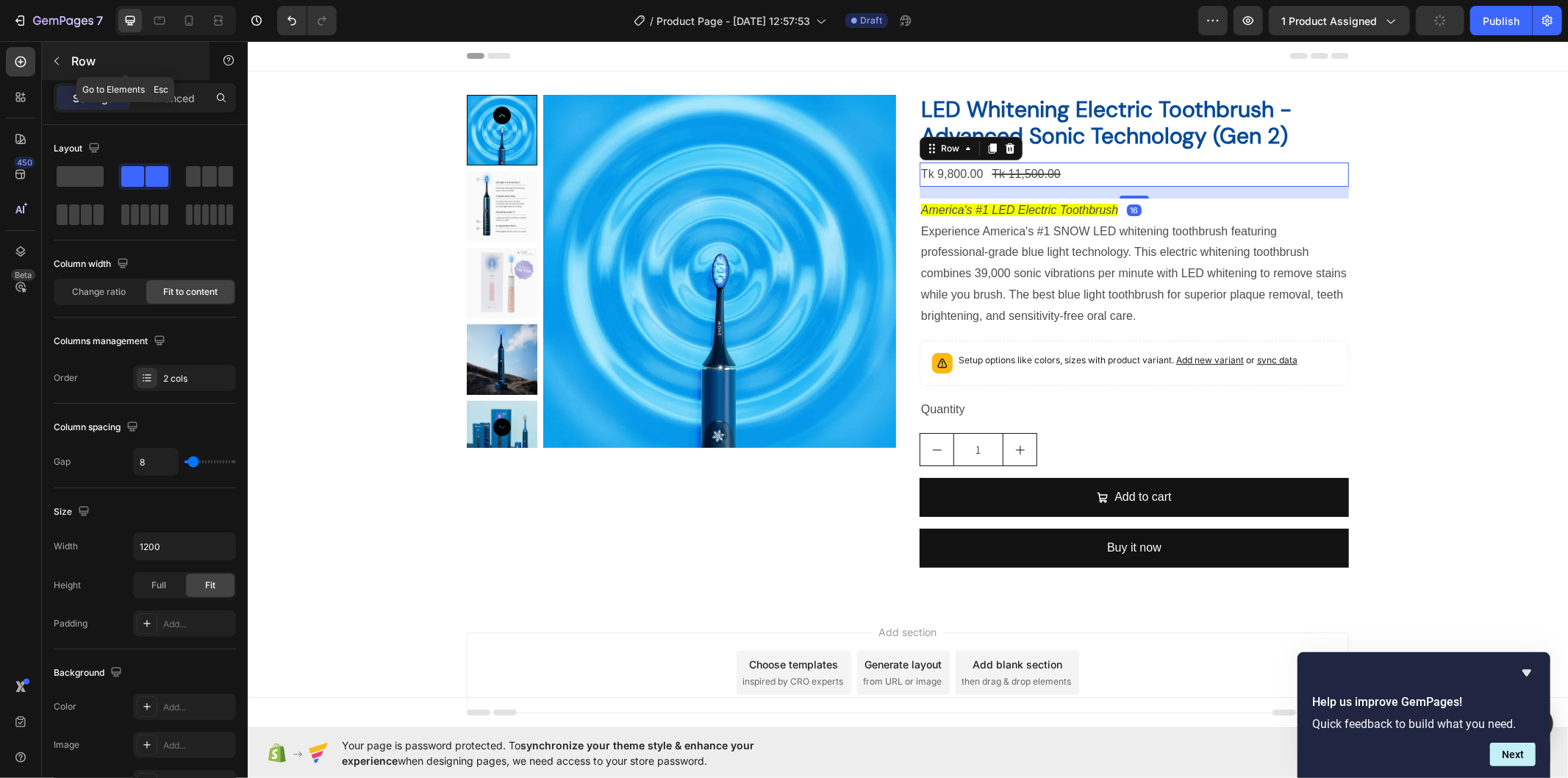
click at [69, 63] on div "Row" at bounding box center [126, 61] width 168 height 38
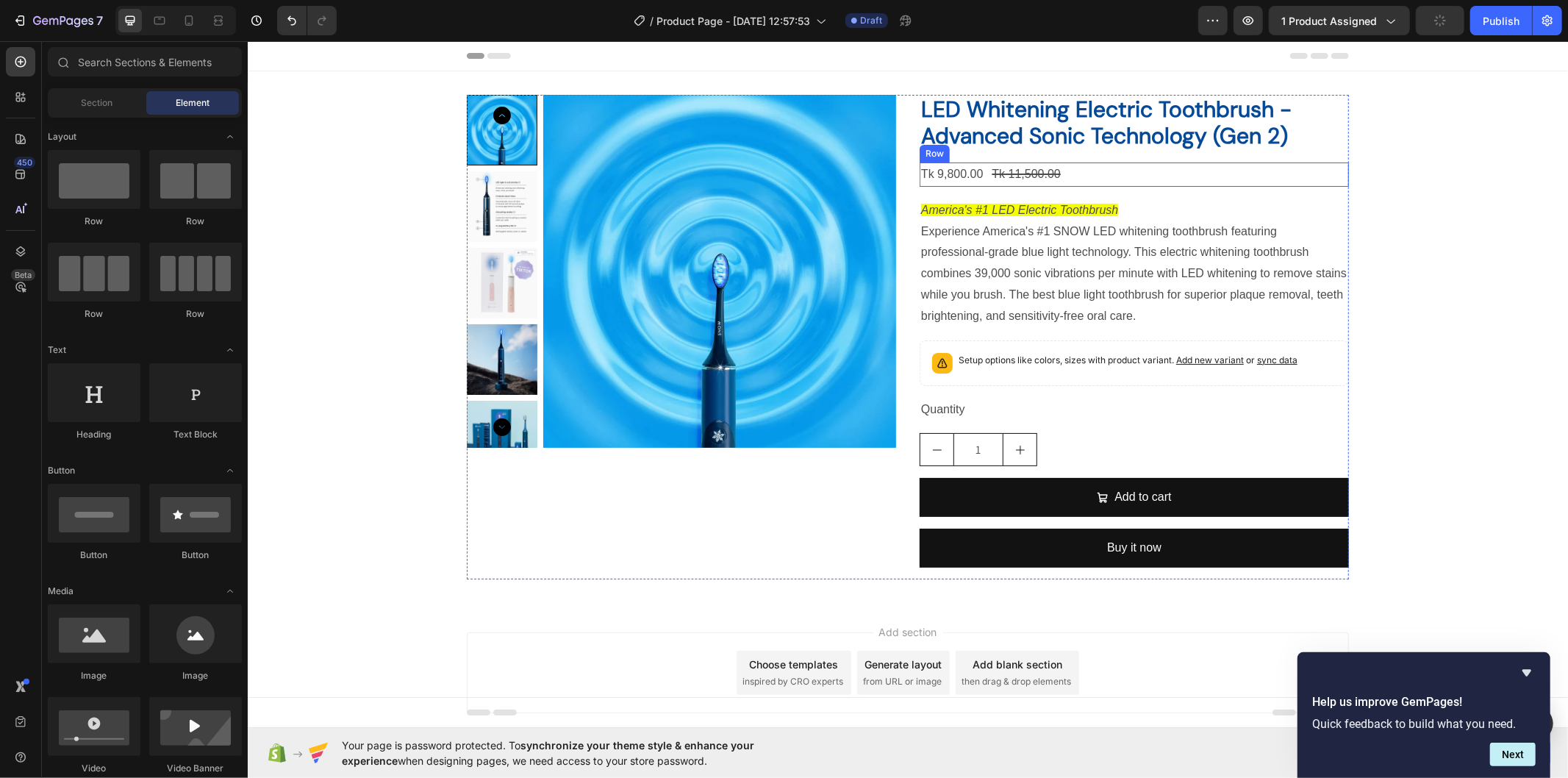
click at [1069, 175] on div "Tk 9,800.00 Product Price Product Price Tk 11,500.00 Product Price Product Pric…" at bounding box center [1134, 174] width 430 height 25
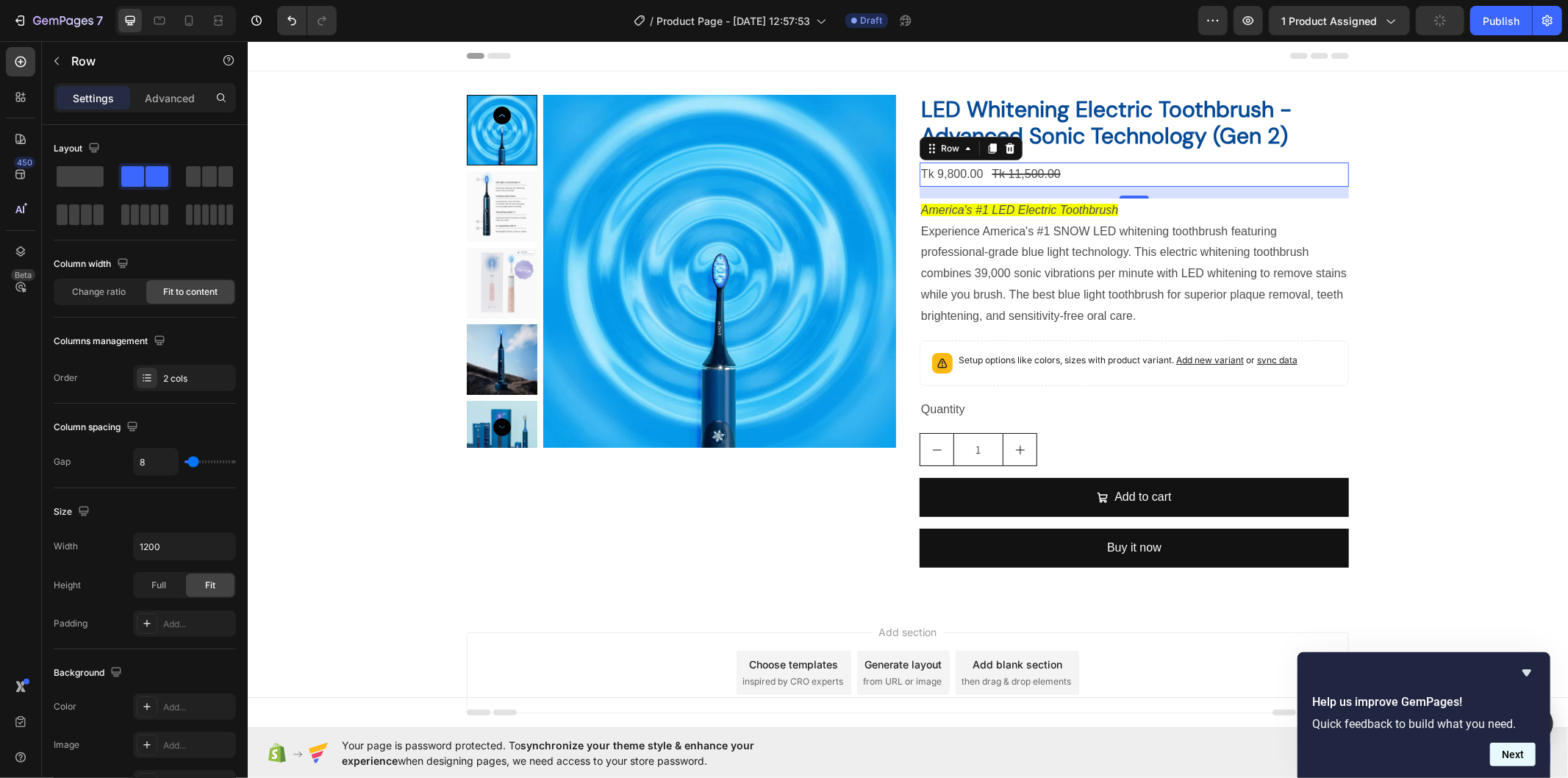
click at [1501, 753] on button "Next" at bounding box center [1513, 754] width 45 height 24
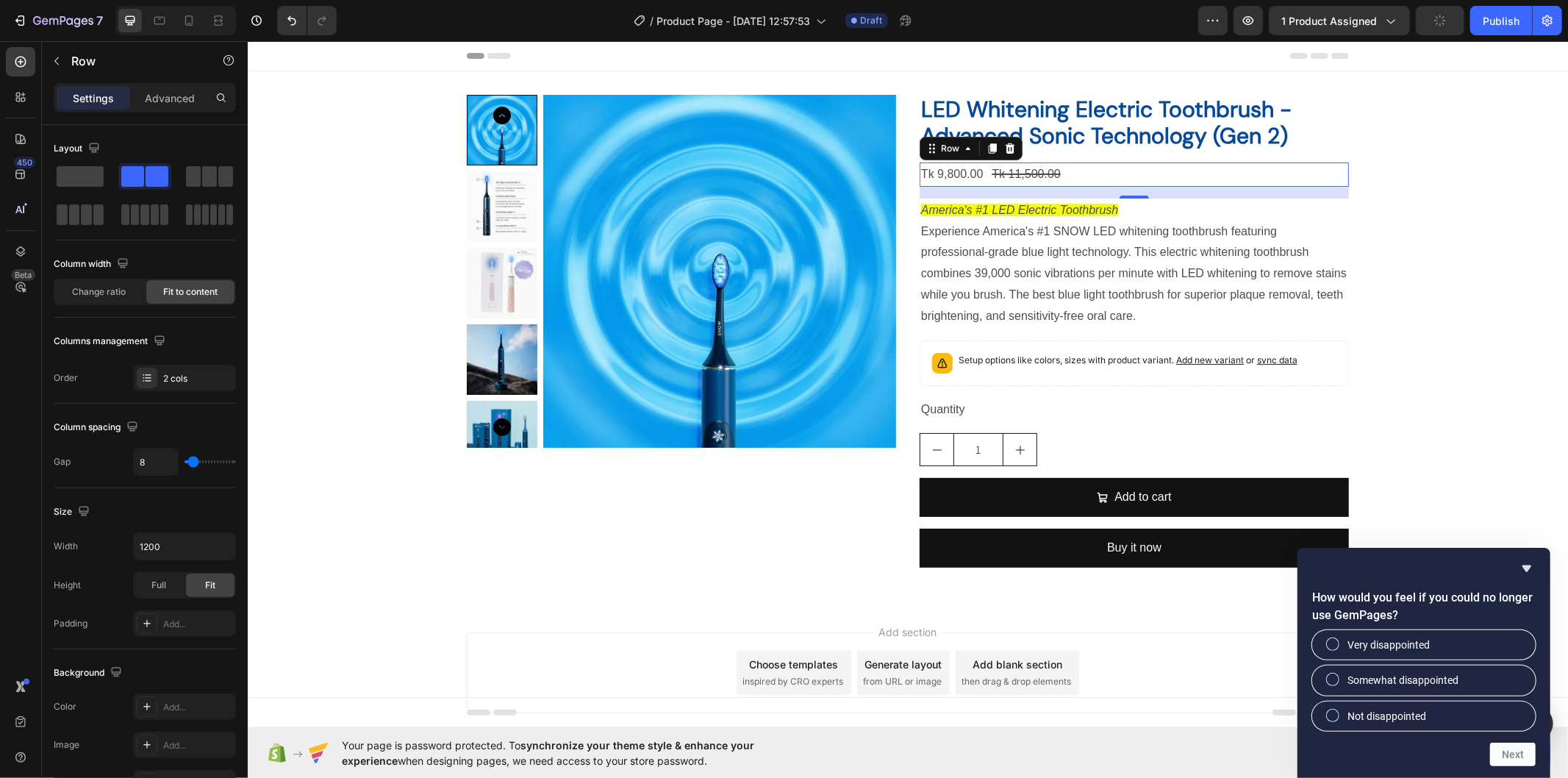
click at [1521, 579] on div "How would you feel if you could no longer use GemPages? Very disappointed Somew…" at bounding box center [1424, 663] width 224 height 207
click at [1524, 564] on icon "Hide survey" at bounding box center [1527, 569] width 18 height 18
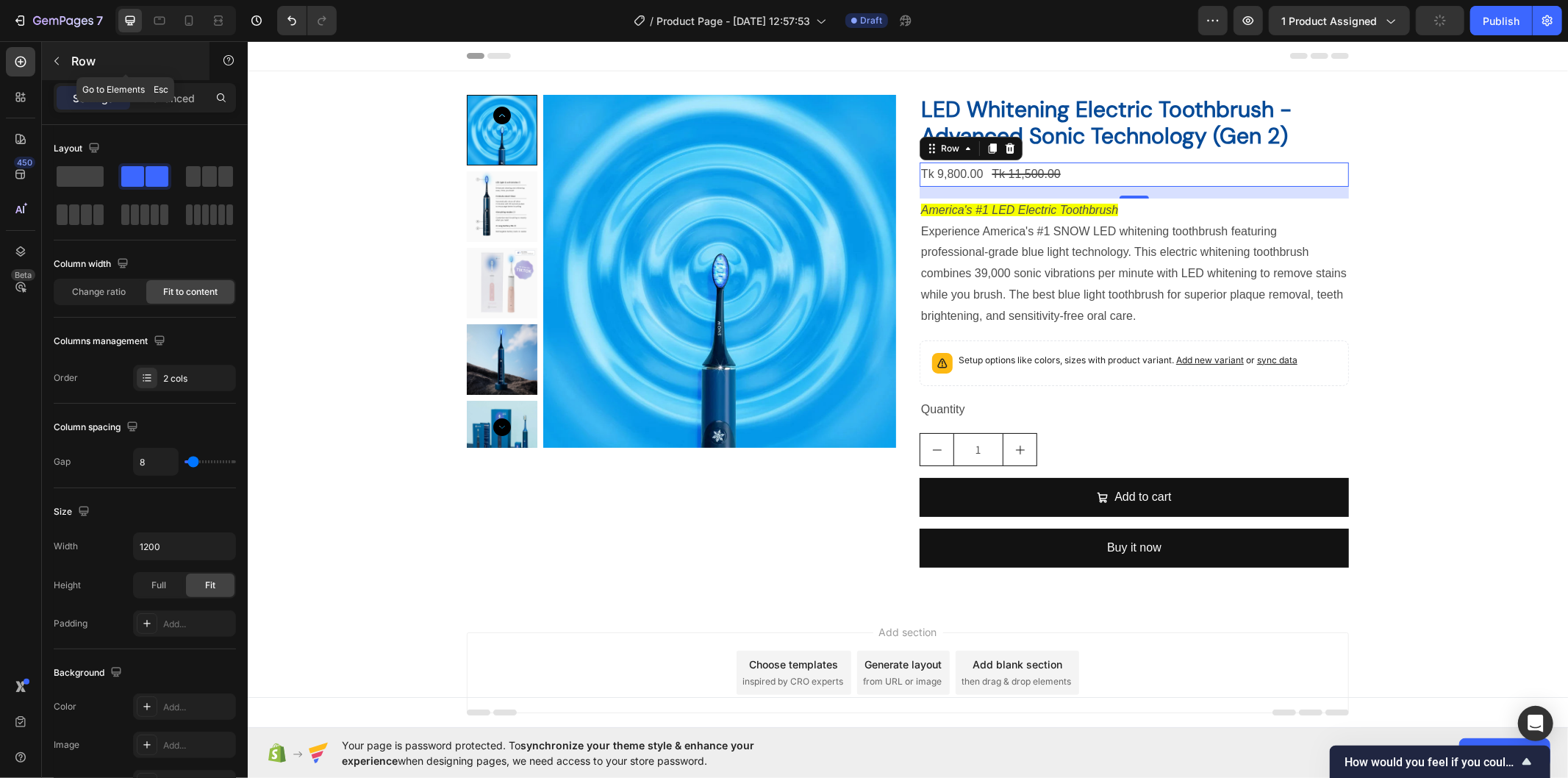
click at [51, 63] on icon "button" at bounding box center [57, 61] width 12 height 12
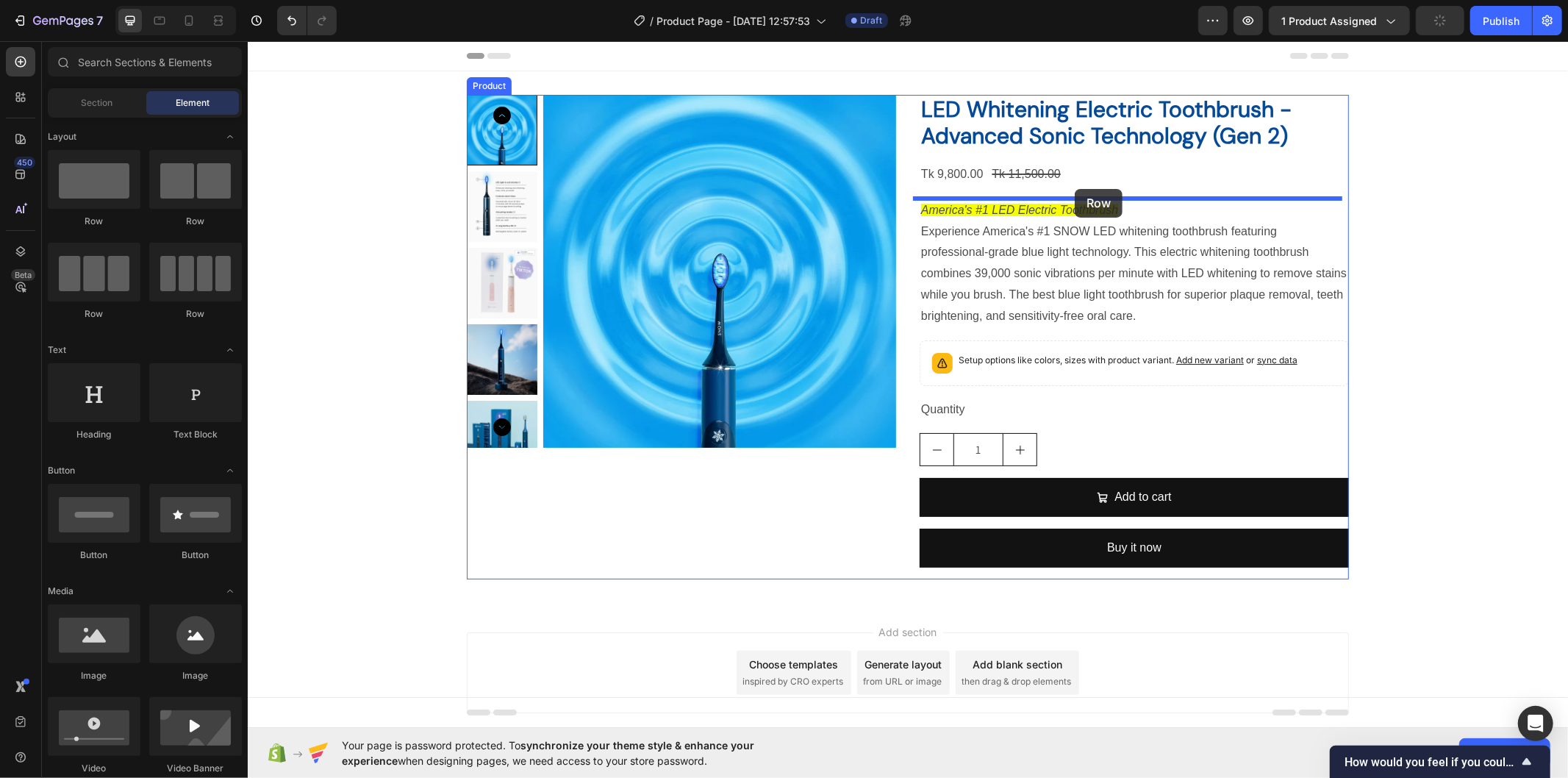
drag, startPoint x: 442, startPoint y: 323, endPoint x: 1074, endPoint y: 188, distance: 646.3
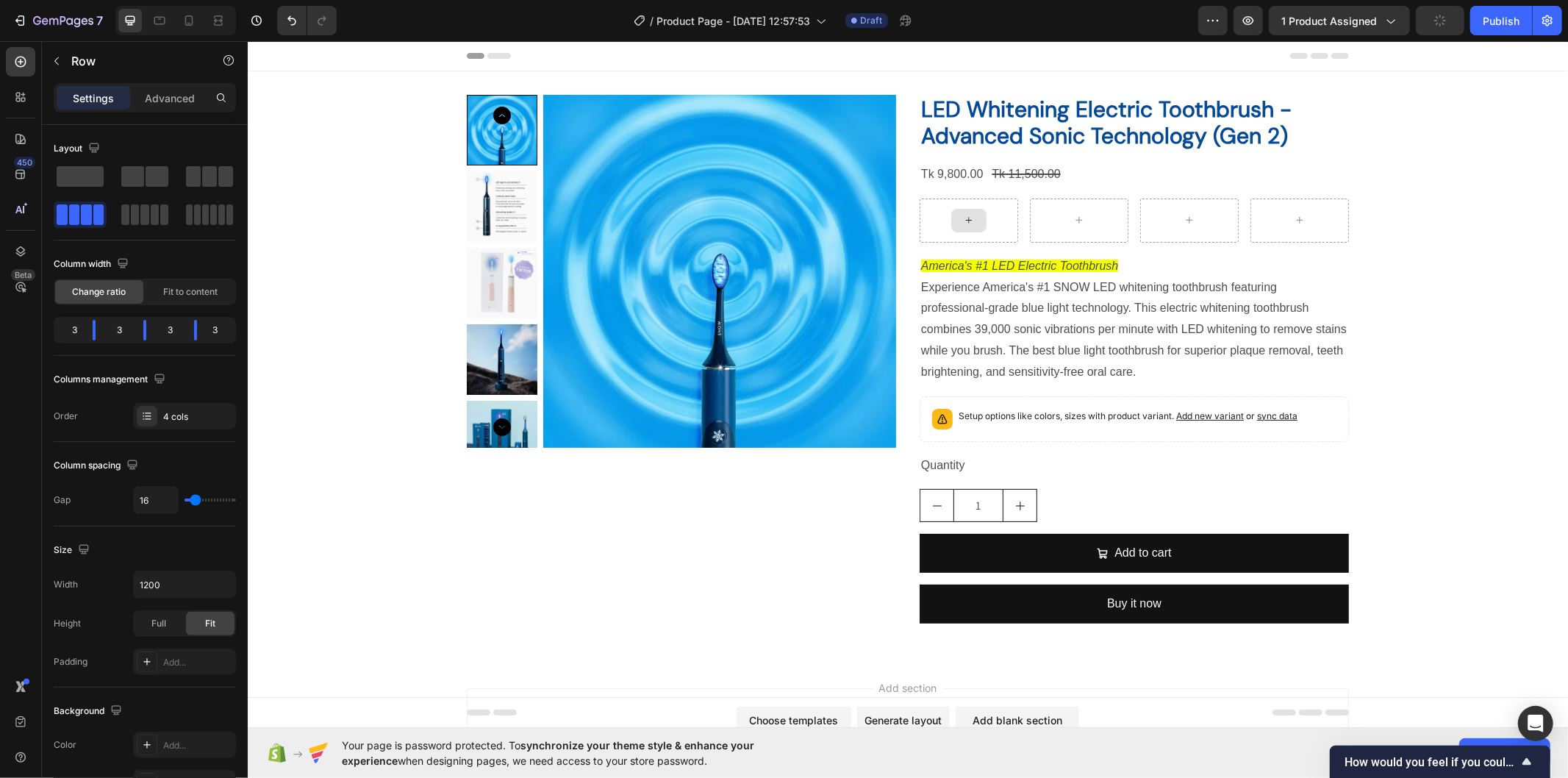
click at [963, 215] on icon at bounding box center [969, 219] width 12 height 13
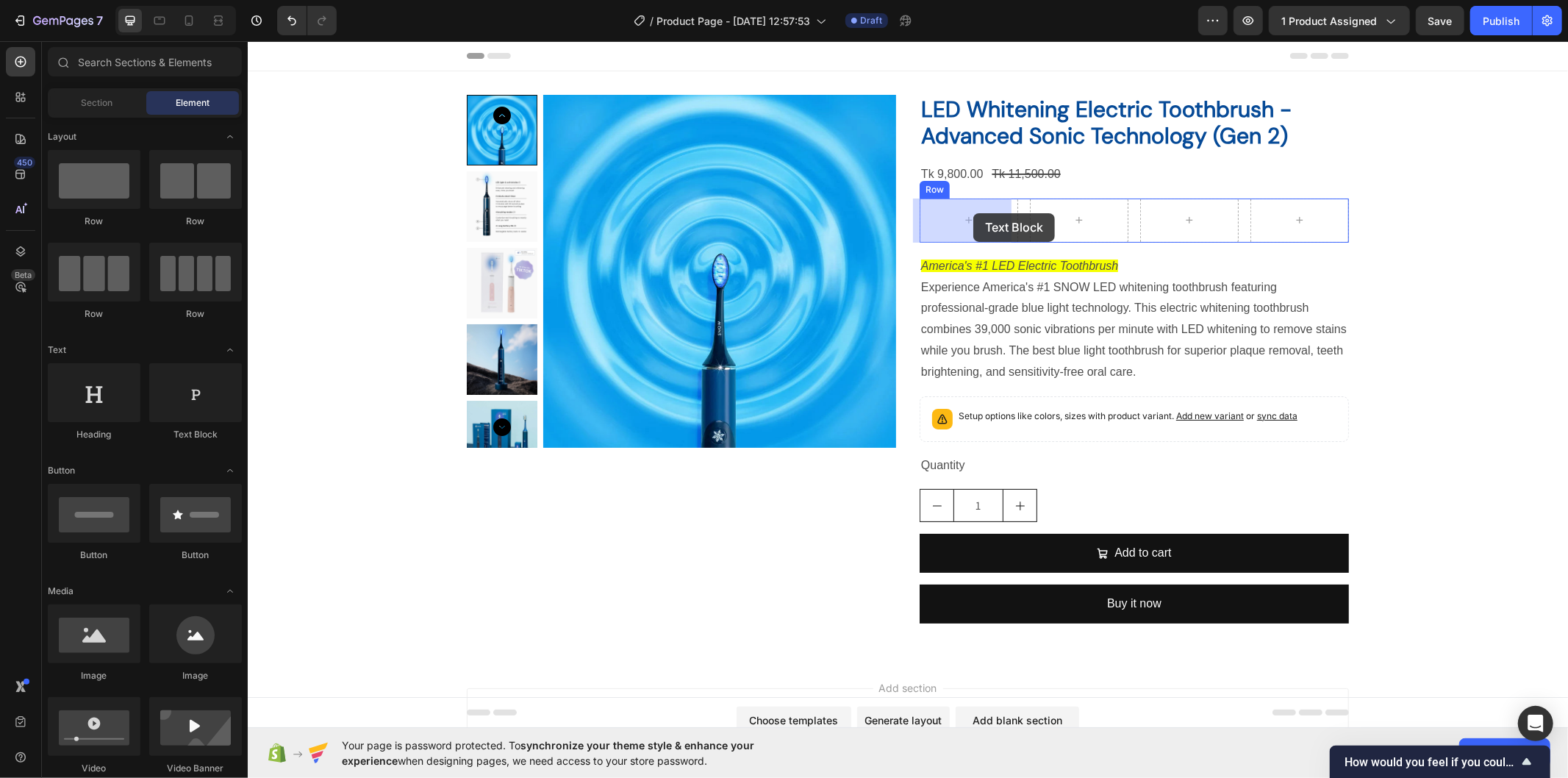
drag, startPoint x: 432, startPoint y: 434, endPoint x: 973, endPoint y: 213, distance: 584.4
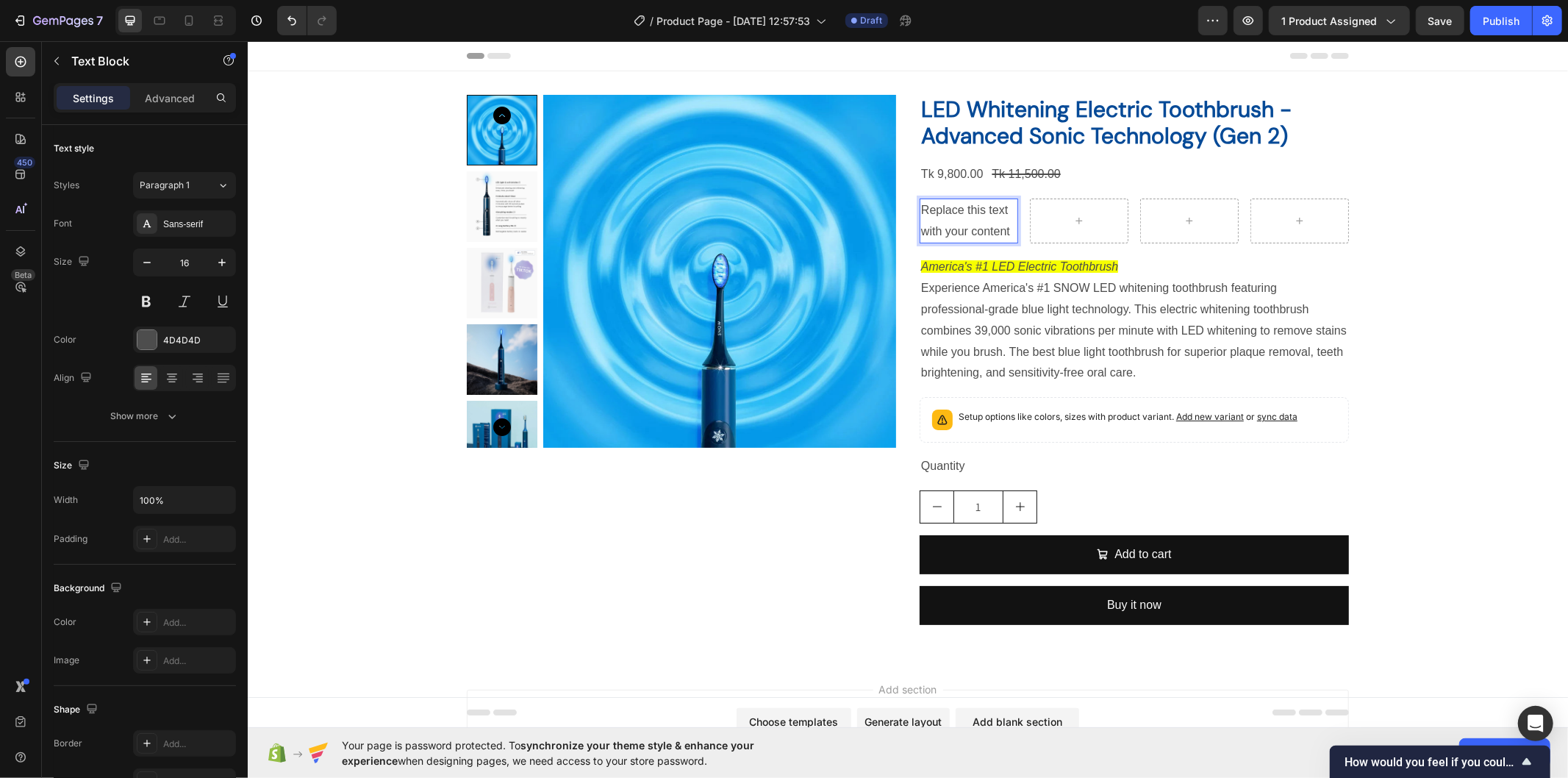
click at [986, 225] on p "Replace this text with your content" at bounding box center [968, 220] width 95 height 42
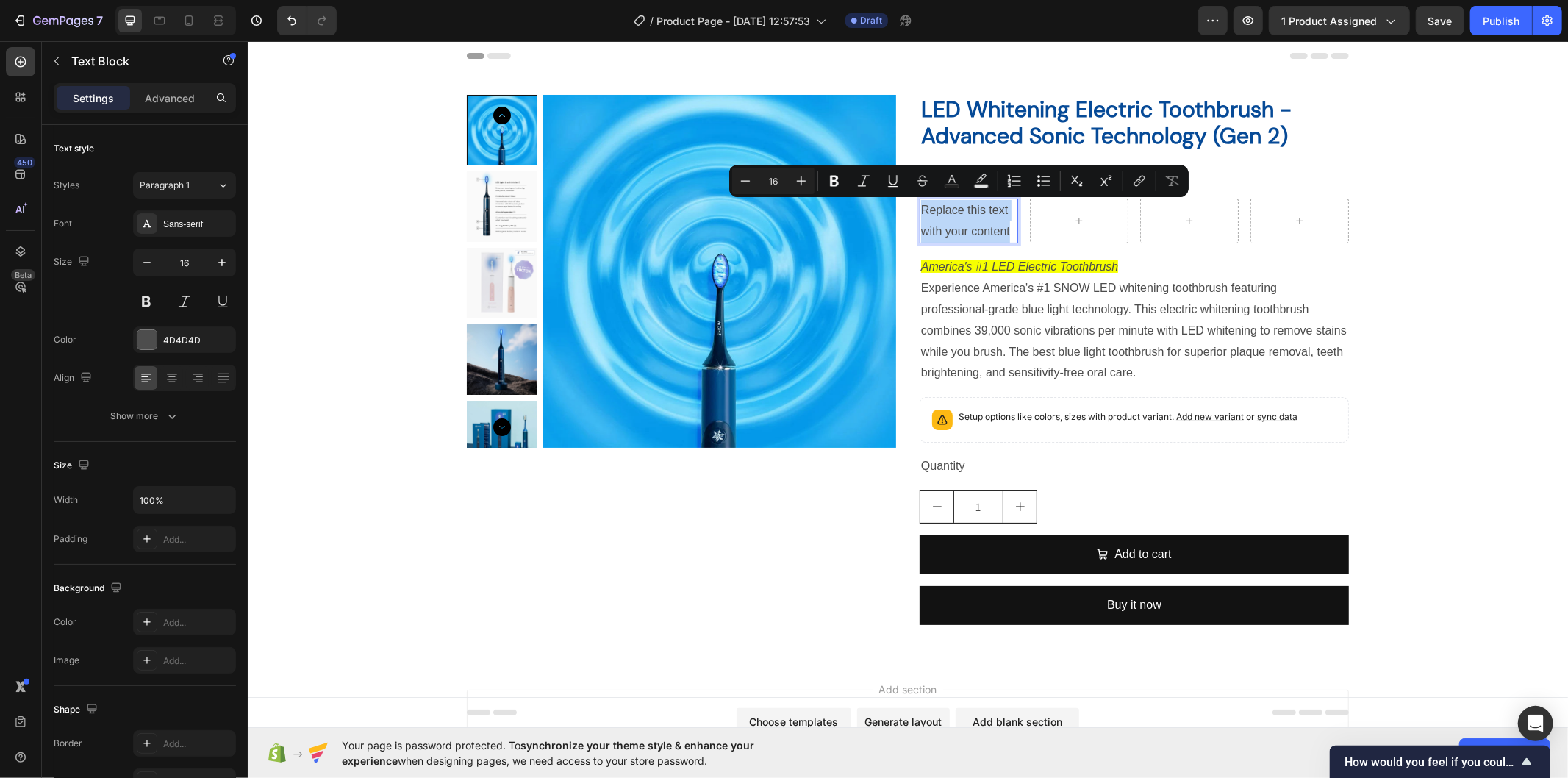
click at [966, 213] on p "Replace this text with your content" at bounding box center [968, 220] width 95 height 42
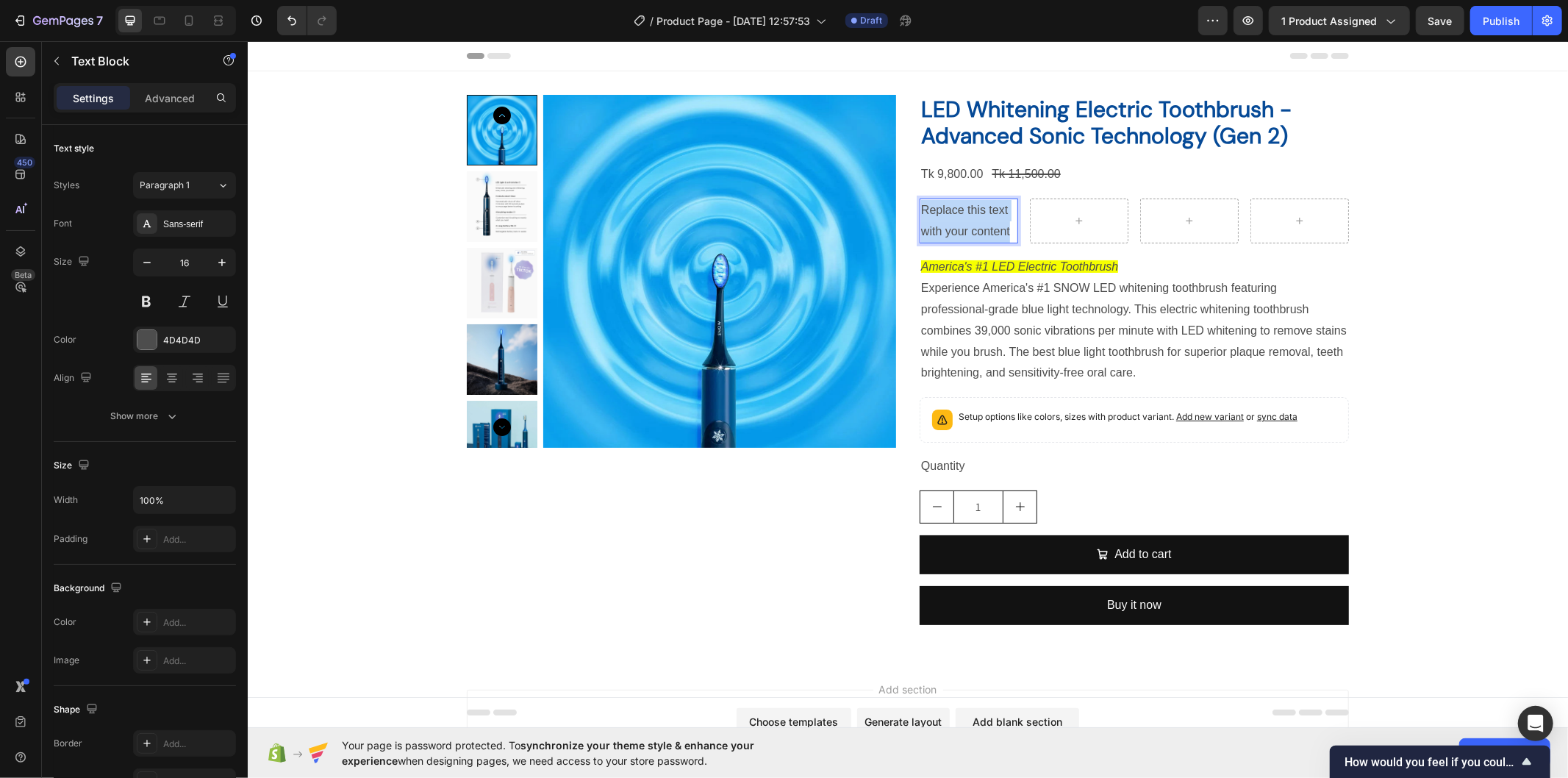
click at [966, 213] on p "Replace this text with your content" at bounding box center [968, 220] width 95 height 42
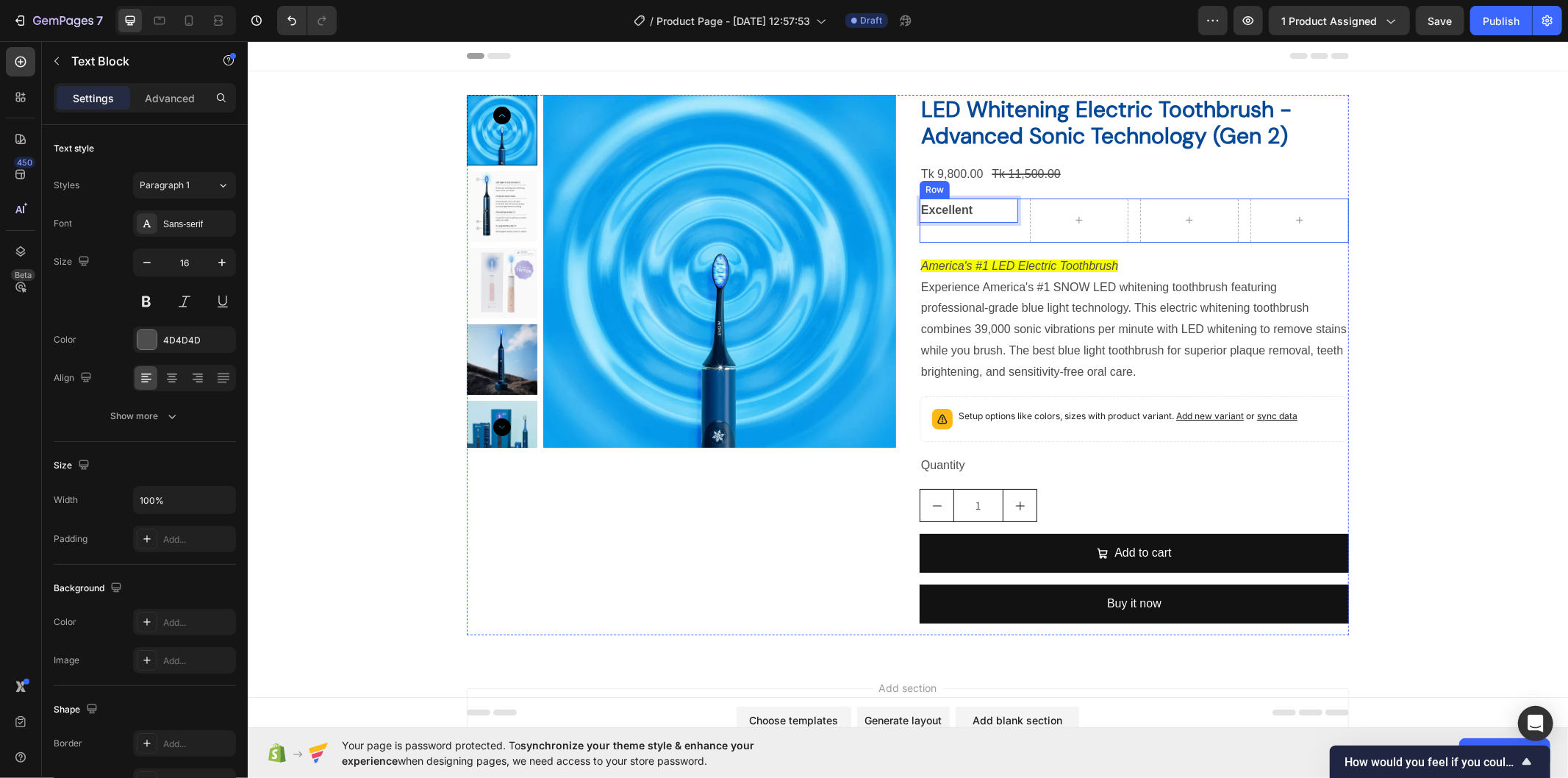
click at [966, 236] on div "Excellent ⁠⁠⁠⁠⁠⁠⁠ Text Block 0" at bounding box center [968, 220] width 98 height 44
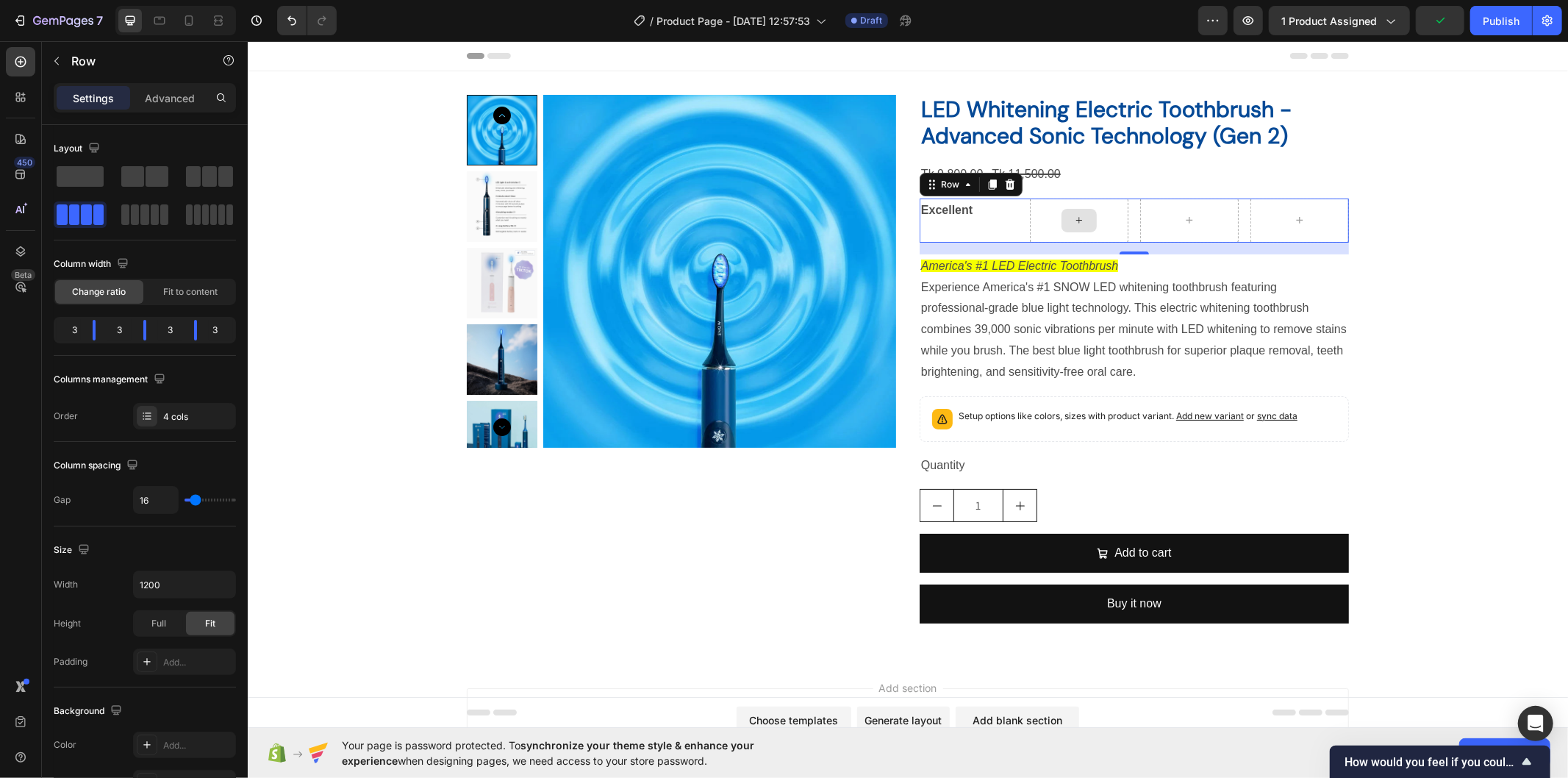
click at [1082, 214] on div at bounding box center [1079, 220] width 35 height 24
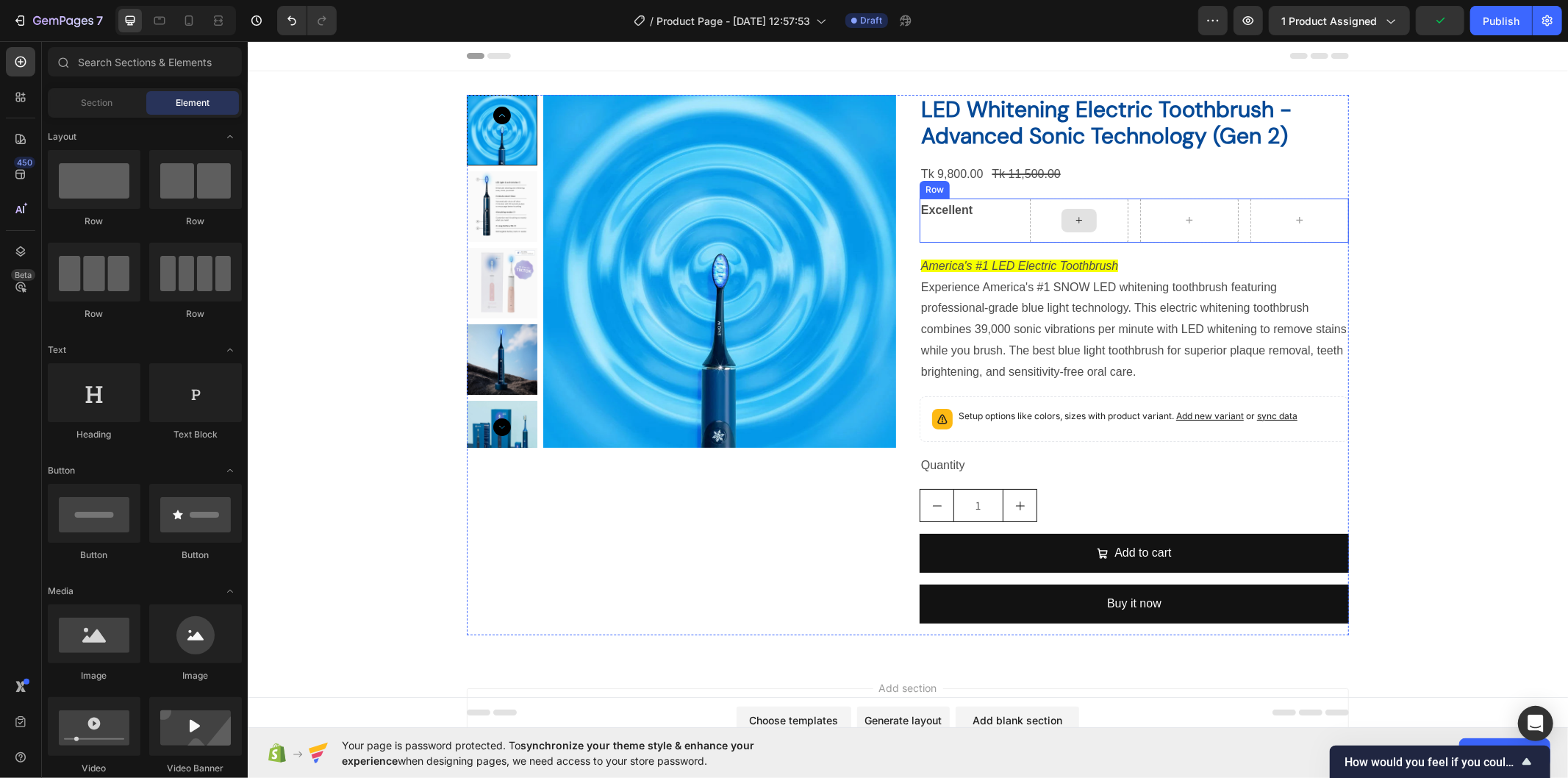
click at [1062, 214] on div at bounding box center [1079, 220] width 35 height 24
click at [1073, 222] on icon at bounding box center [1079, 219] width 12 height 13
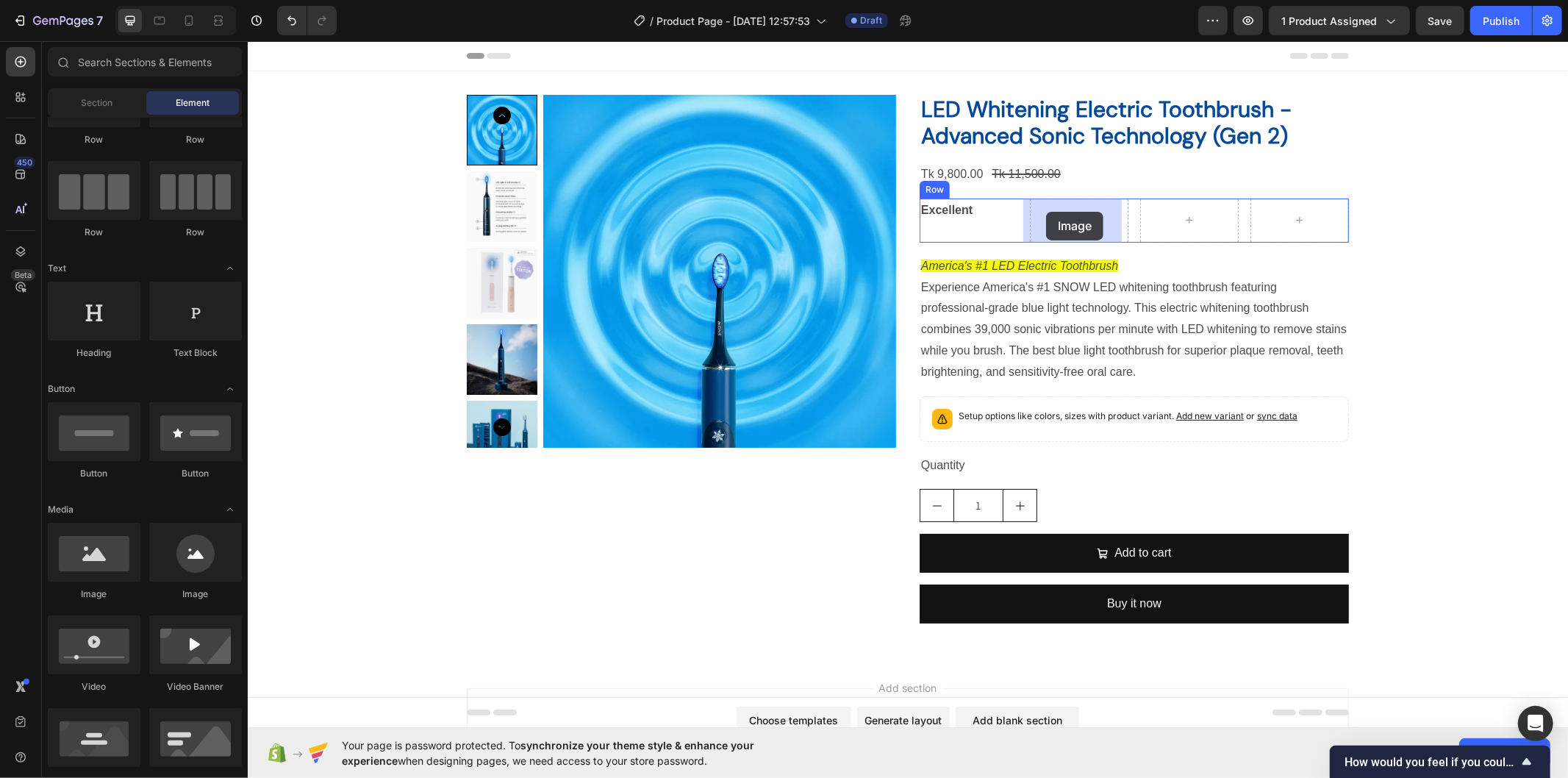
drag, startPoint x: 330, startPoint y: 619, endPoint x: 1045, endPoint y: 211, distance: 823.2
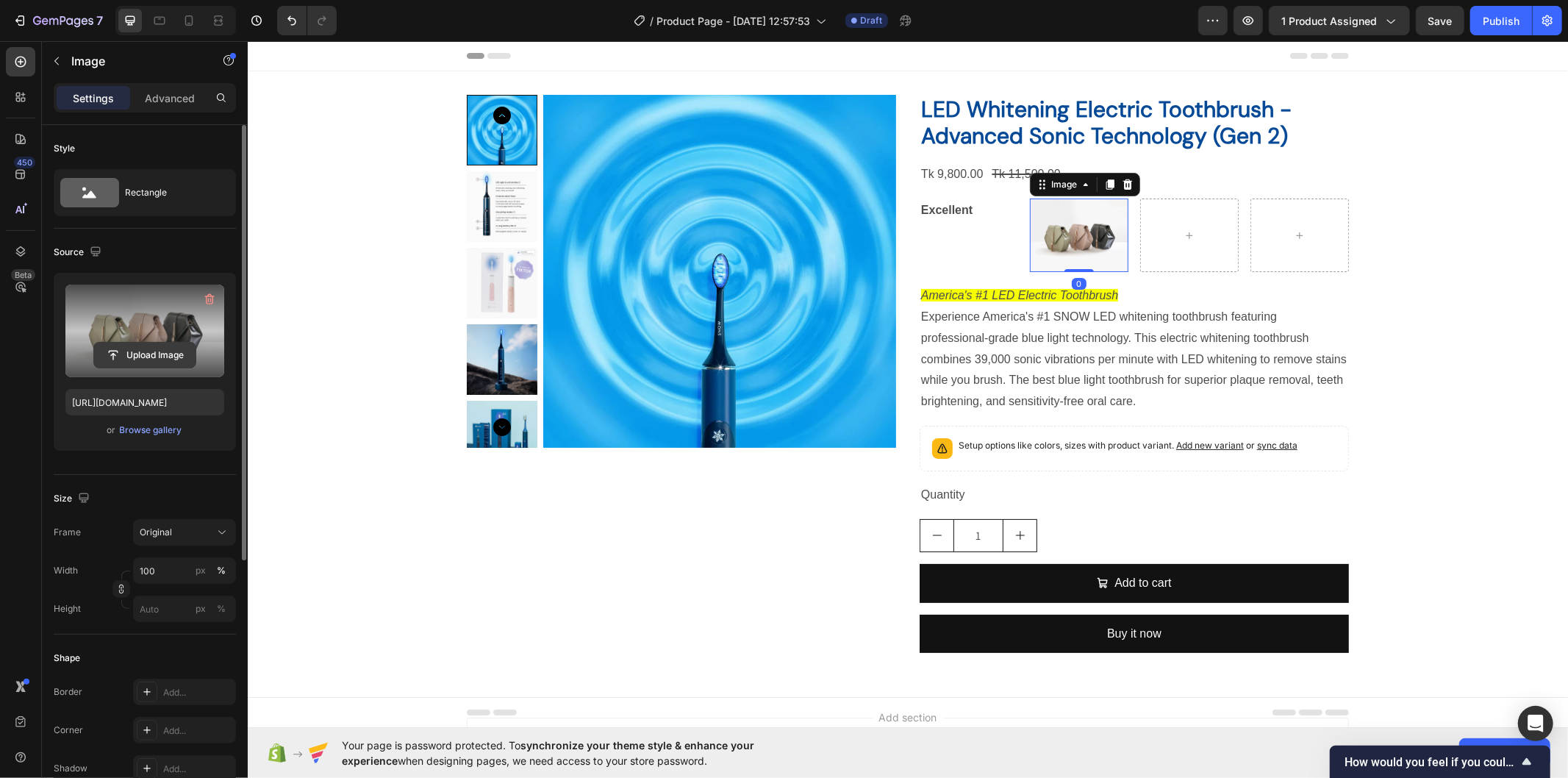
click at [151, 363] on input "file" at bounding box center [144, 354] width 101 height 25
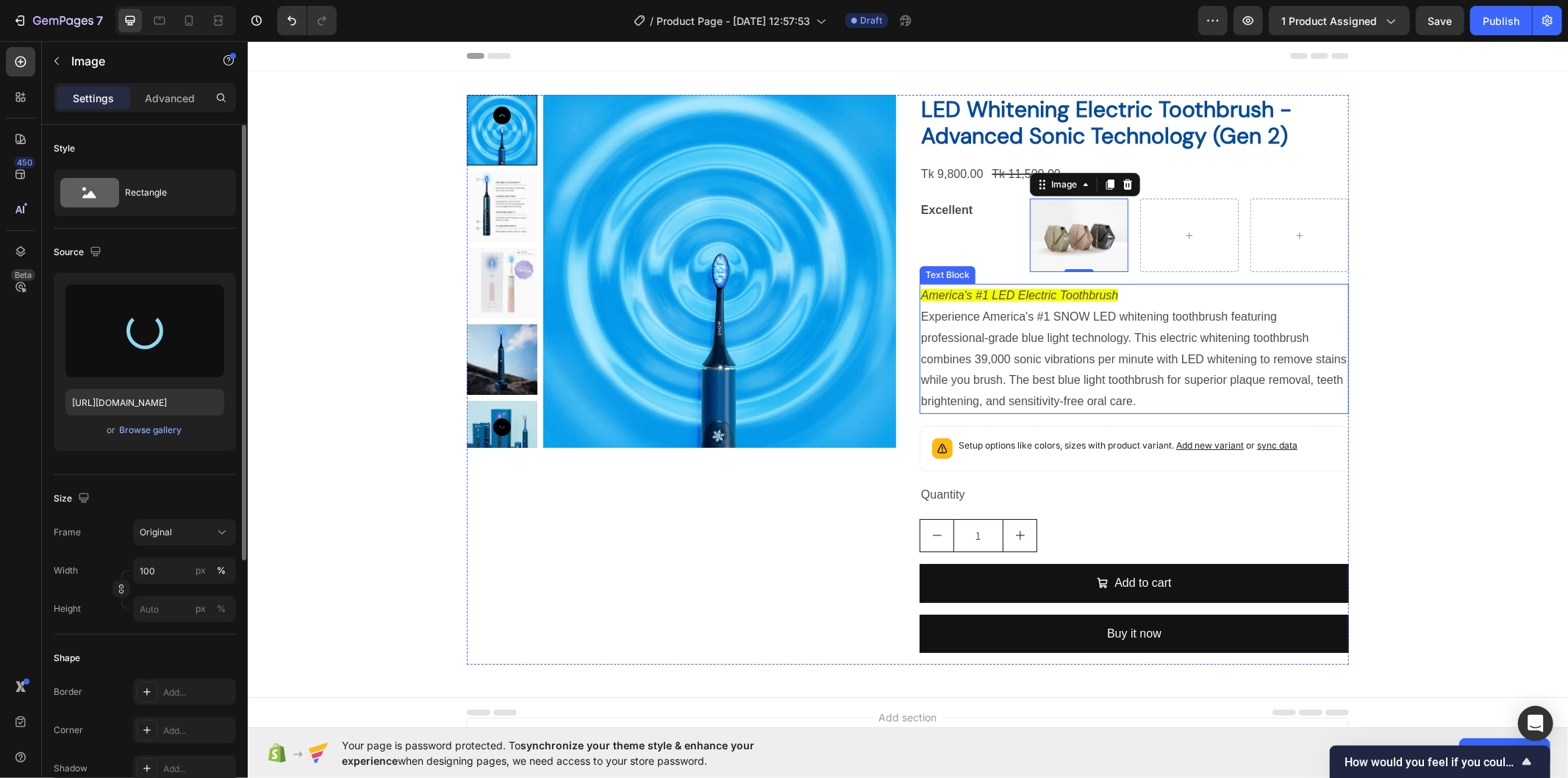
type input "[URL][DOMAIN_NAME]"
